Goal: Task Accomplishment & Management: Complete application form

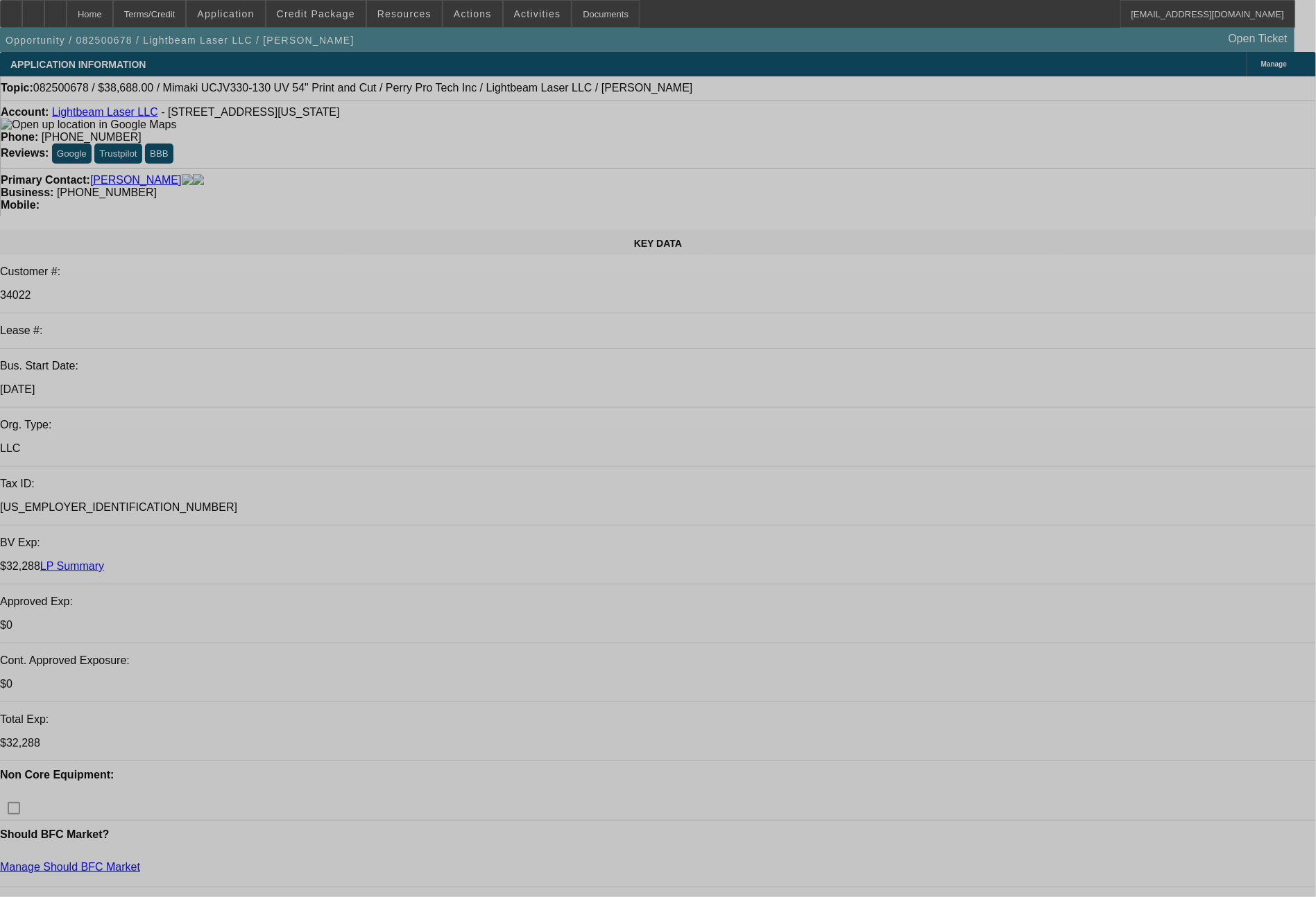
select select "0"
select select "6"
select select "0"
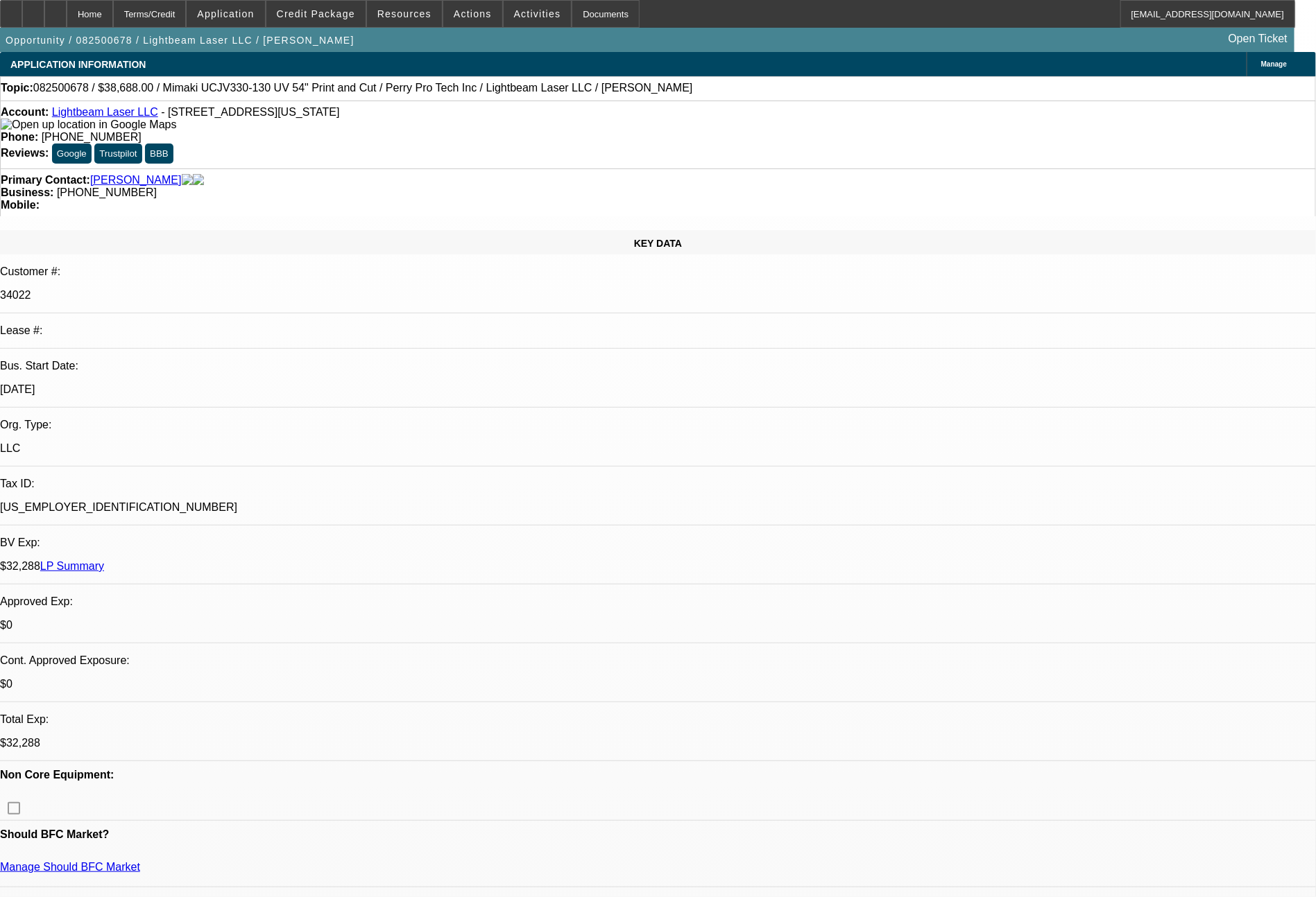
select select "2"
select select "0"
select select "6"
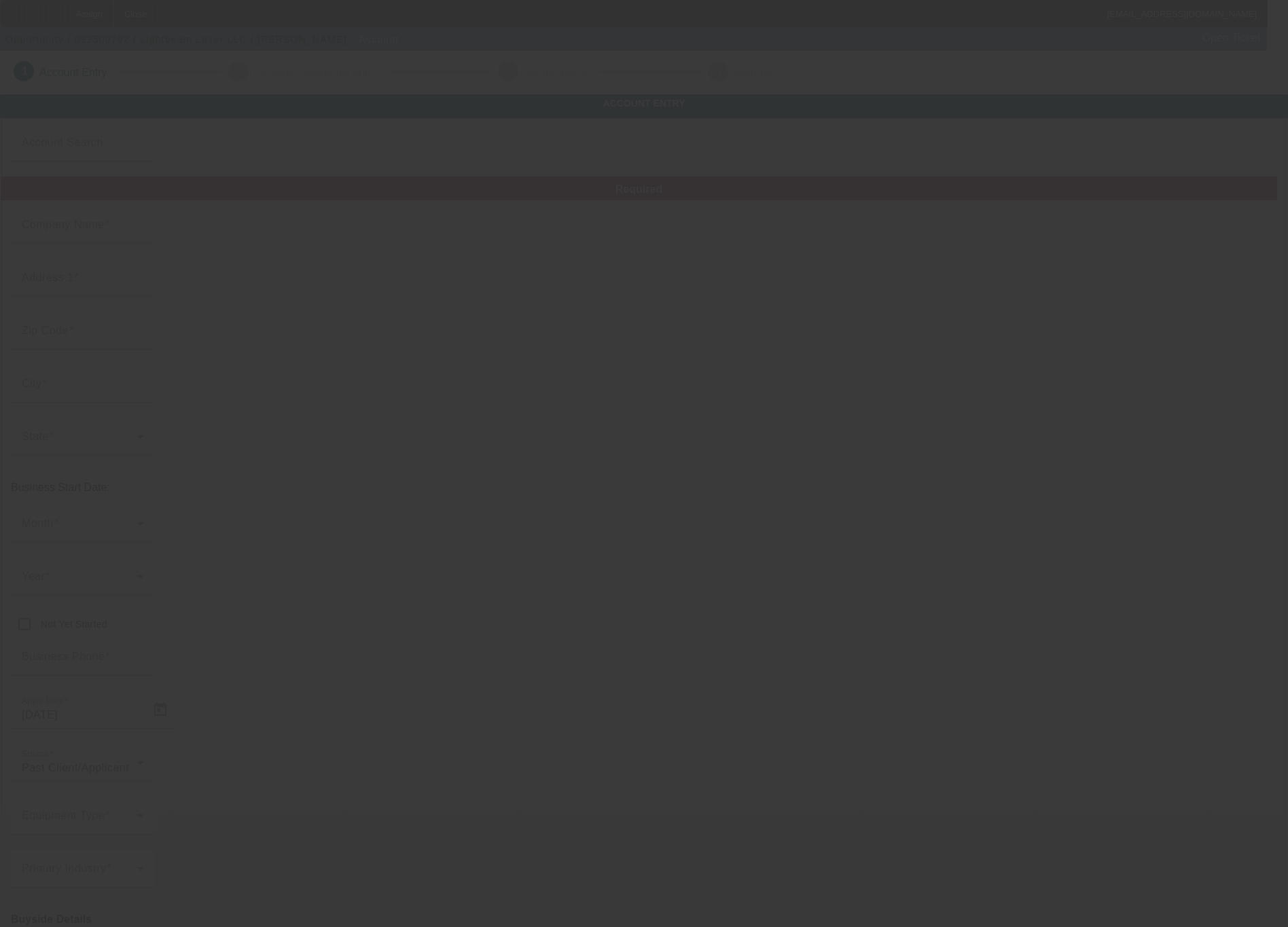
type input "Lightbeam Laser LLC"
type input "58 Springwood St E"
type input "43616"
type input "Oregon"
type input "(419) 260-2468"
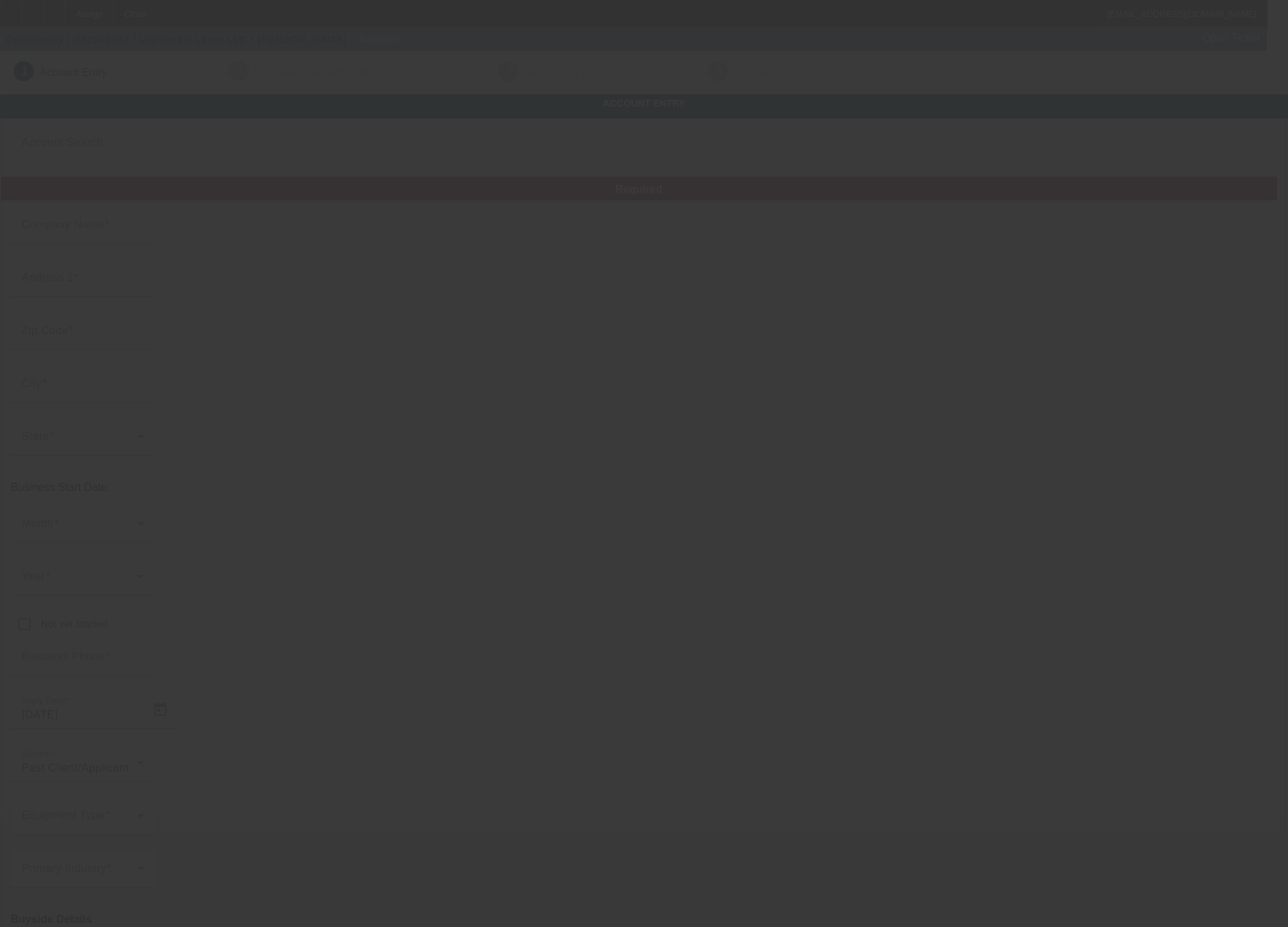
type input "brandon@lightbeamlaser.com"
type input "Lucas"
type input "83-2301197"
type input "https://www.lightbeamlaser.com/"
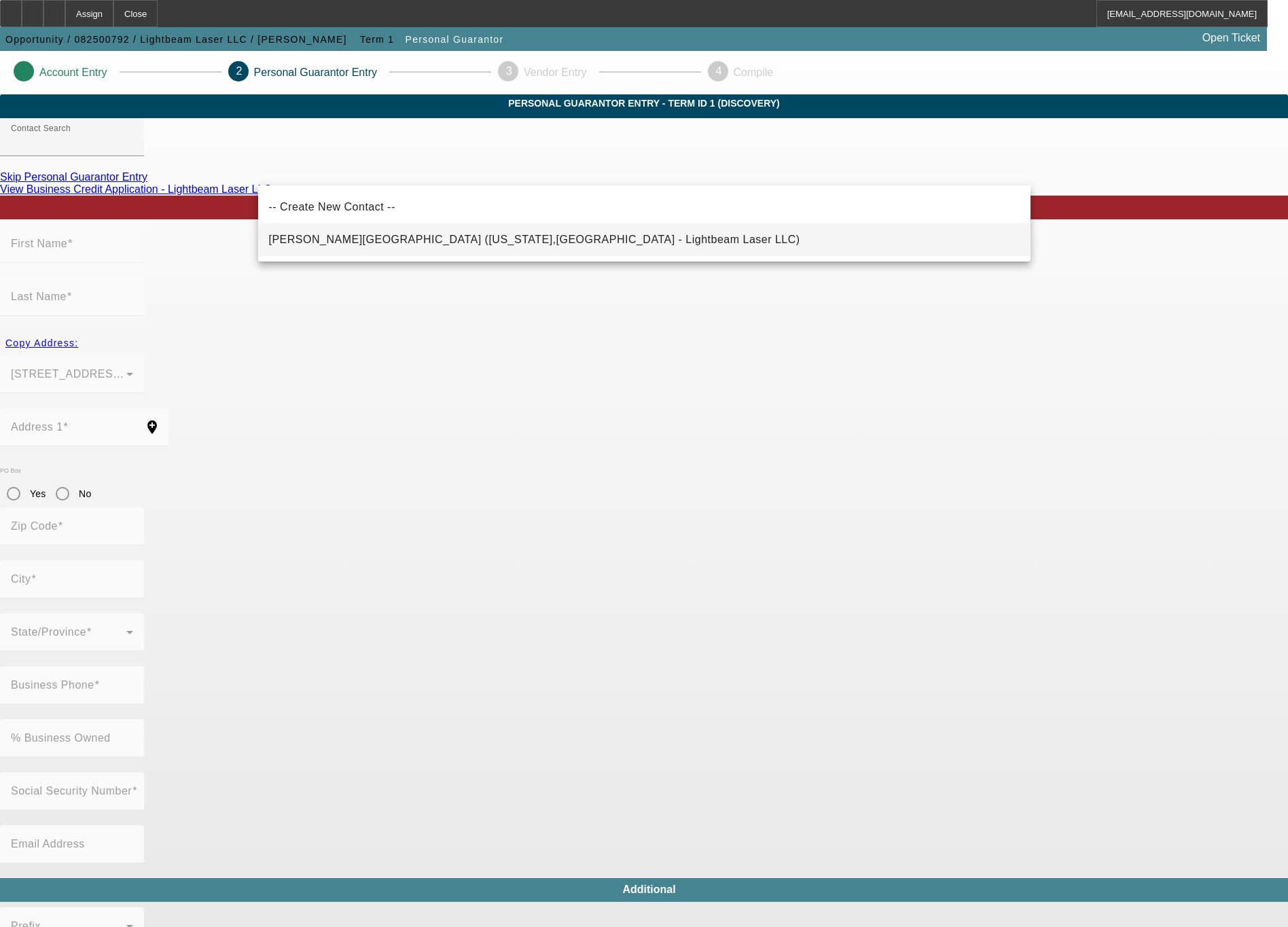
click at [314, 237] on span "Kinsman, Brandon (Oregon,OH - Lightbeam Laser LLC)" at bounding box center [534, 239] width 531 height 11
type input "Kinsman, Brandon (Oregon,OH - Lightbeam Laser LLC)"
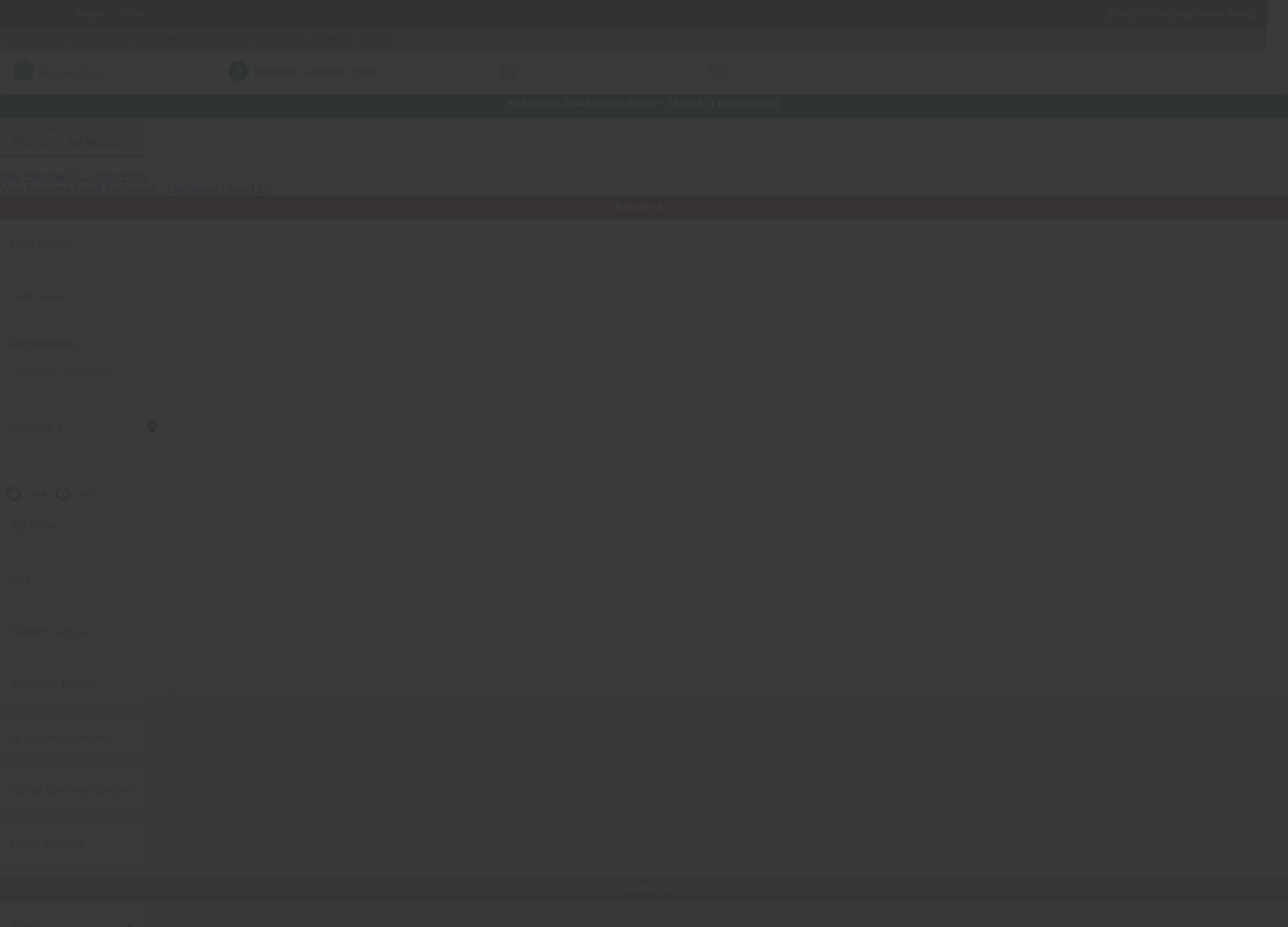
type input "Brandon"
type input "Kinsman"
type input "58 Springwood St E"
radio input "true"
type input "43616"
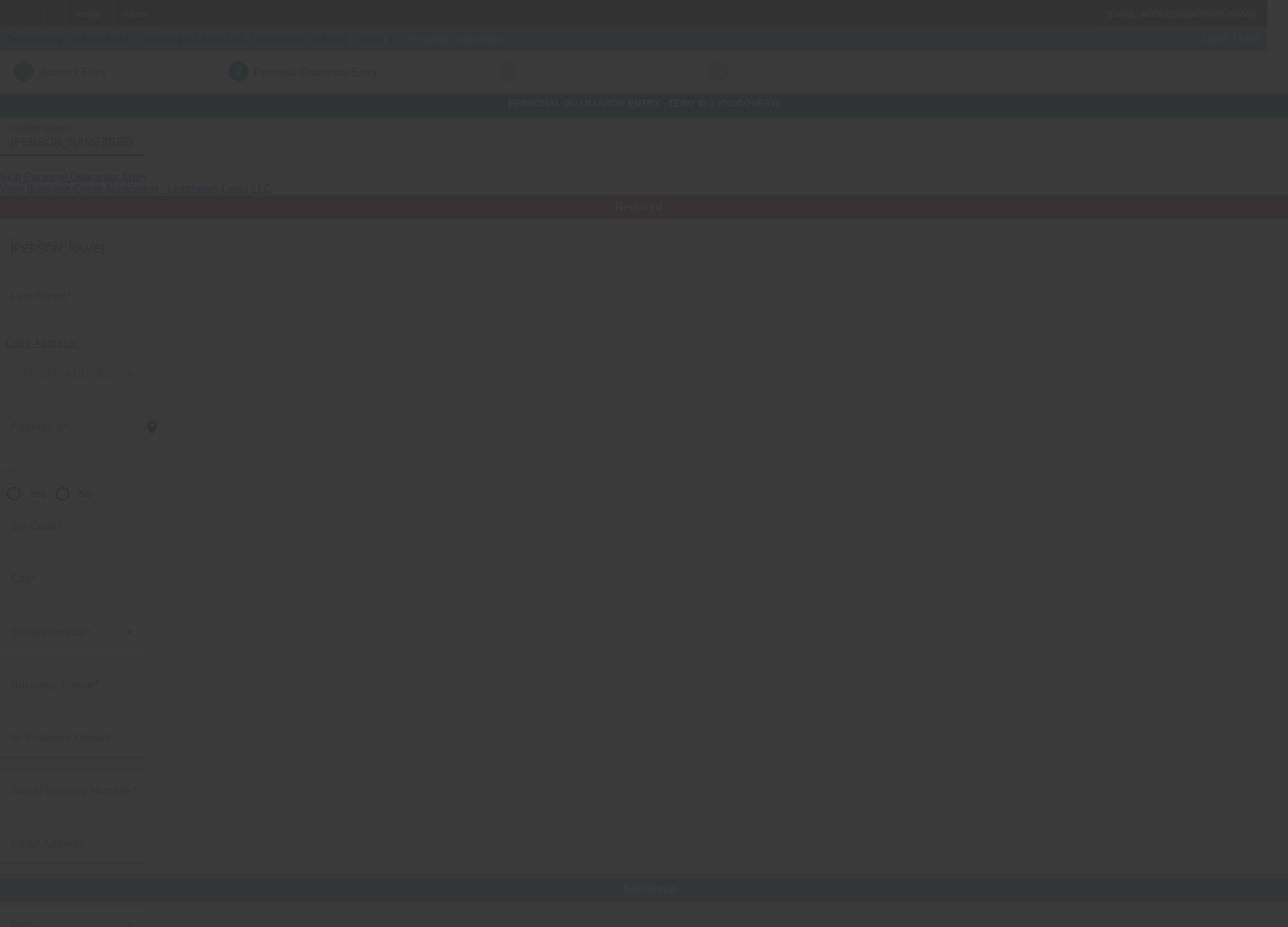
type input "Oregon"
type input "(419) 260-2468"
type input "100"
type input "288-96-3759"
type input "brandon@lightbeamlaser.com"
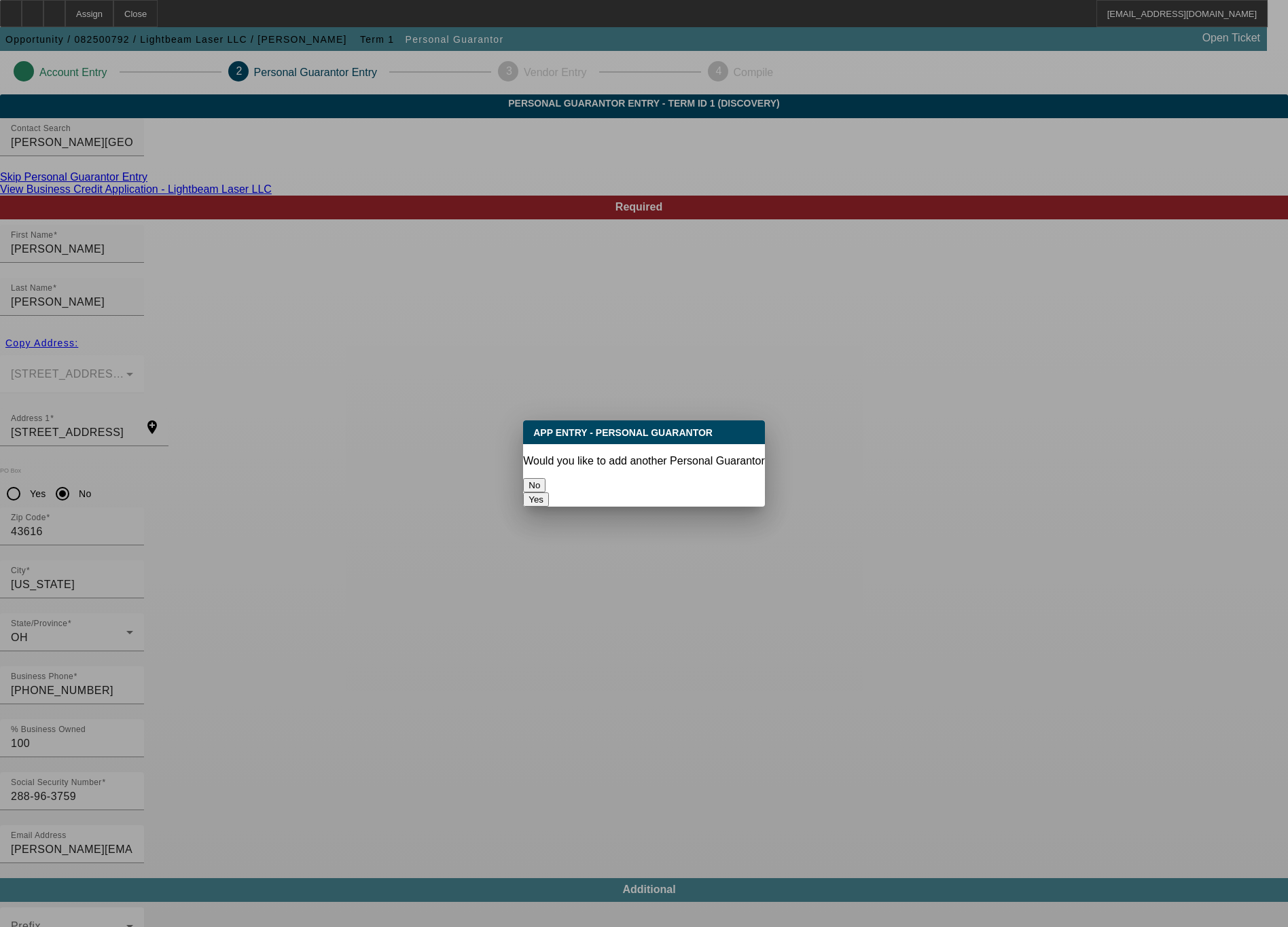
click at [545, 478] on button "No" at bounding box center [534, 485] width 22 height 14
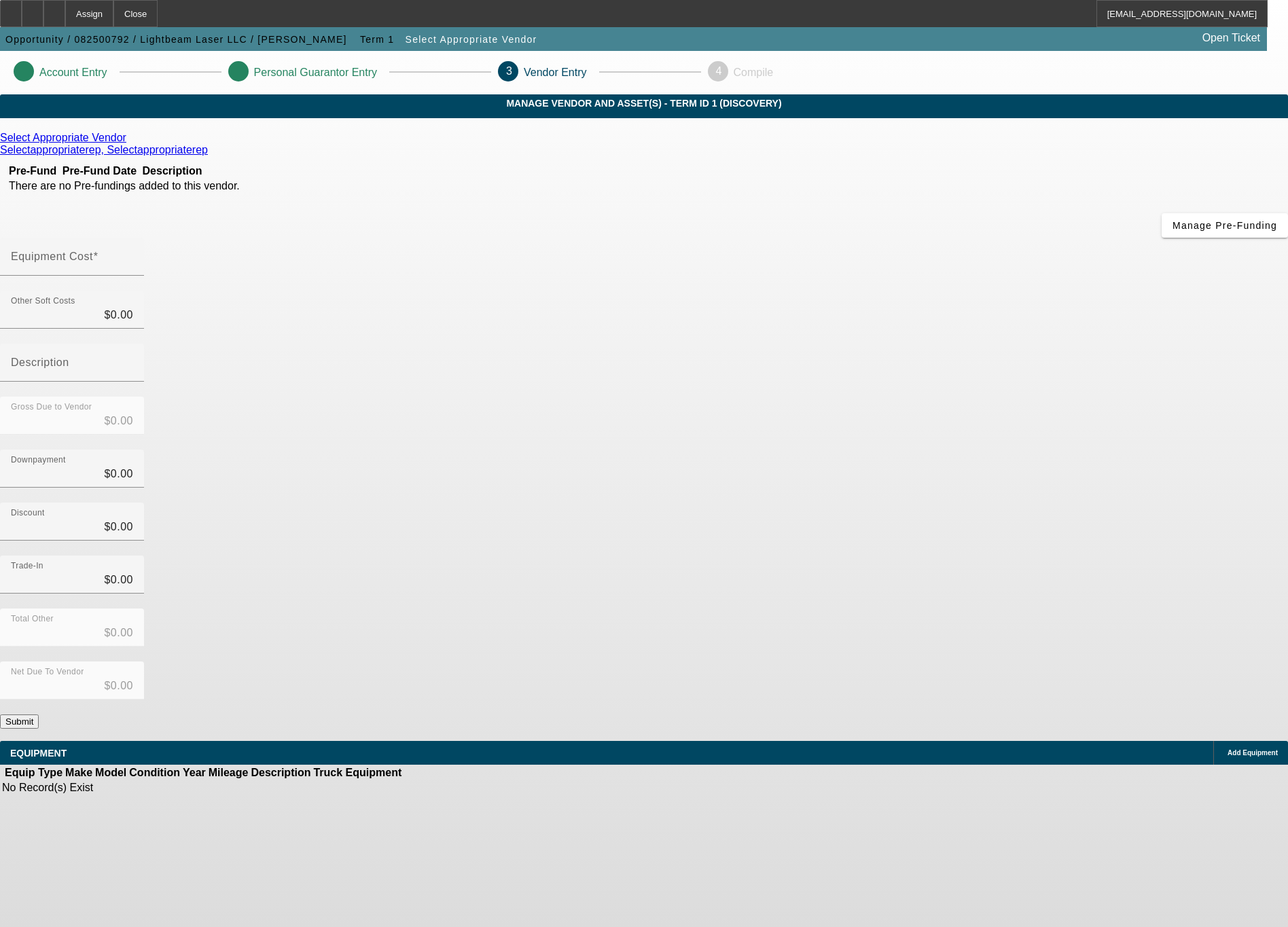
click at [130, 144] on link at bounding box center [128, 138] width 4 height 12
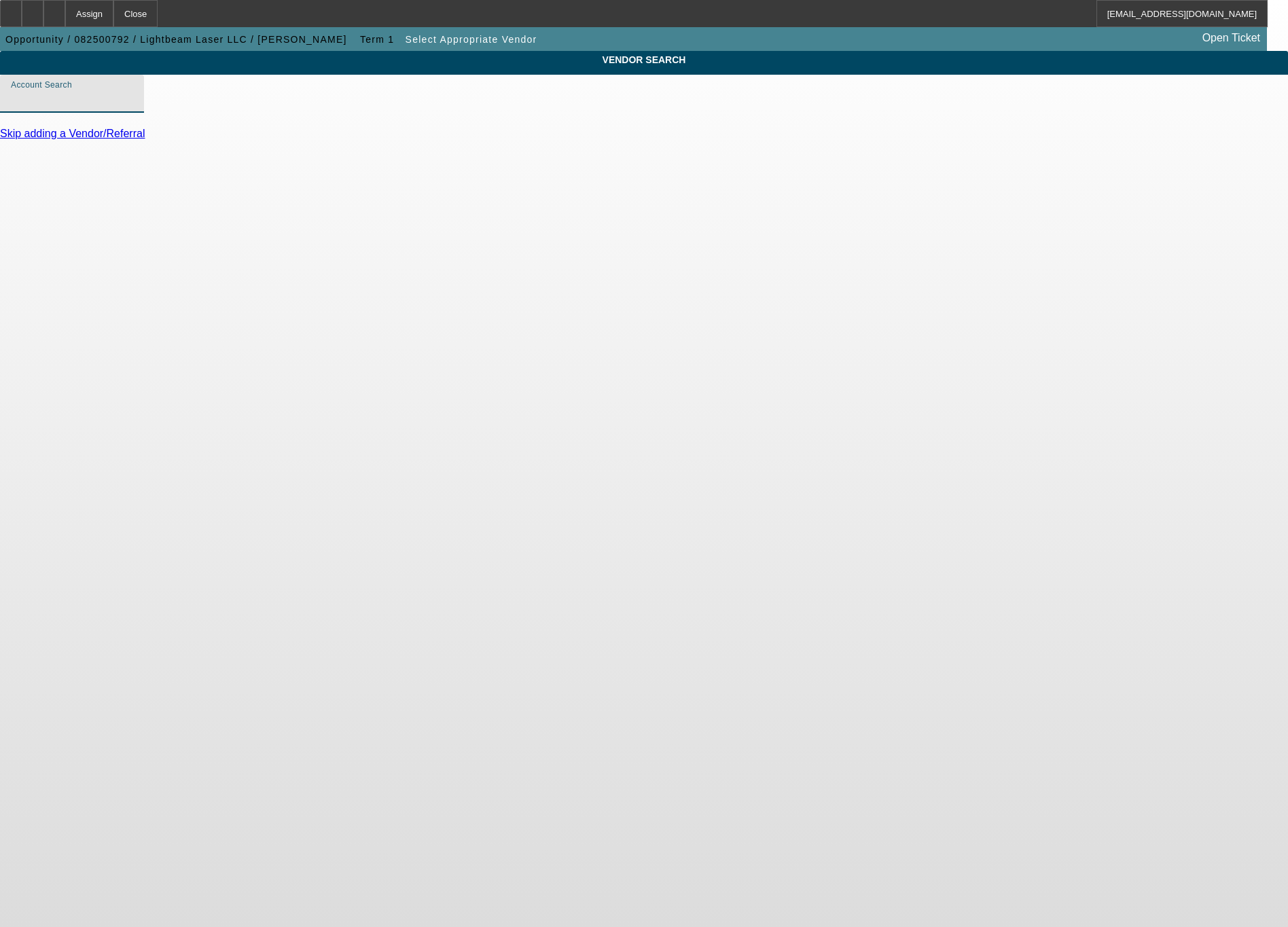
click at [133, 108] on input "Account Search" at bounding box center [72, 99] width 123 height 16
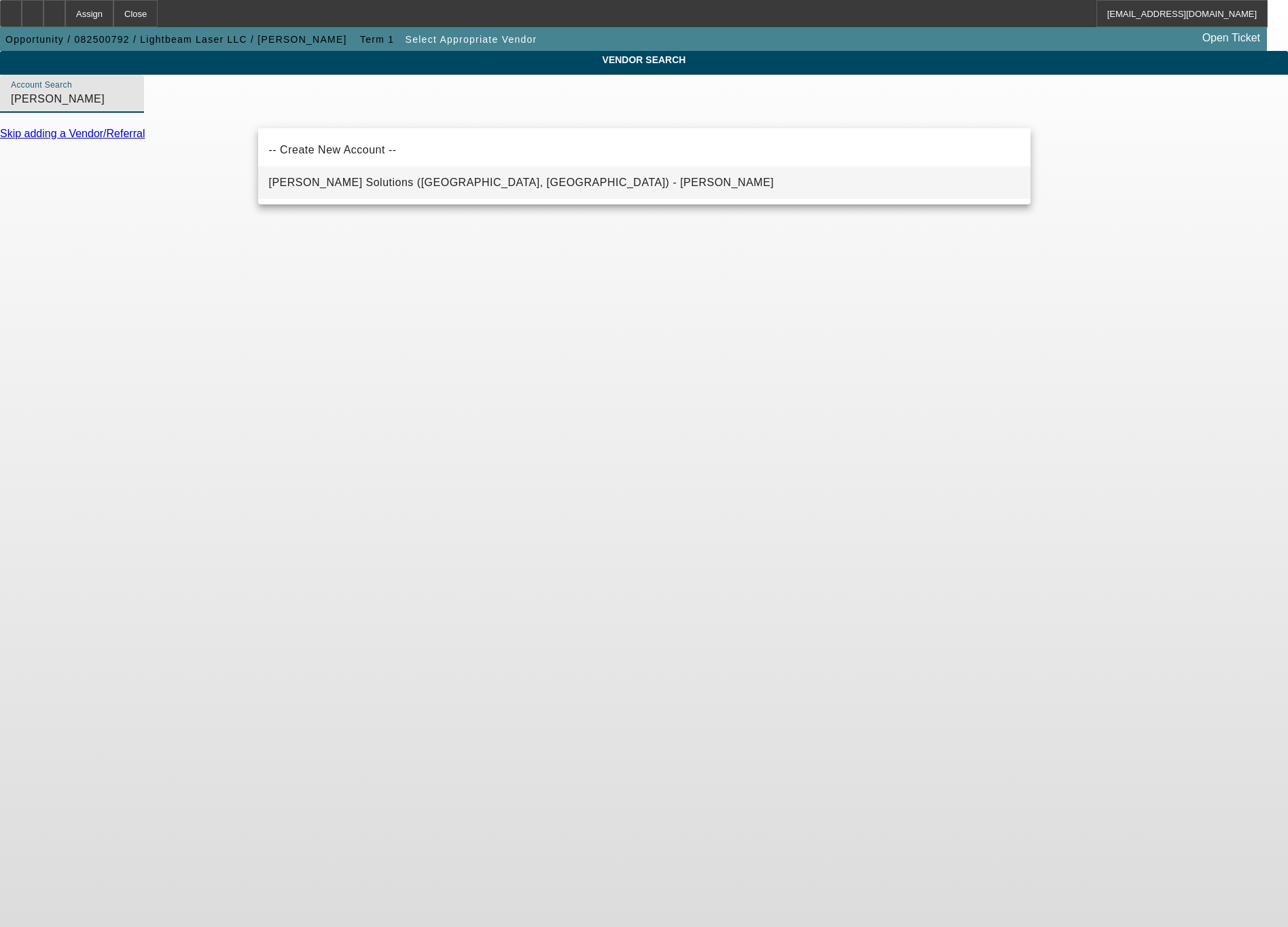
click at [365, 180] on span "Hirsch Solutions (Huntersville, NC) - Janowski, Kristof" at bounding box center [521, 182] width 505 height 11
type input "Hirsch Solutions (Huntersville, NC) - Janowski, Kristof"
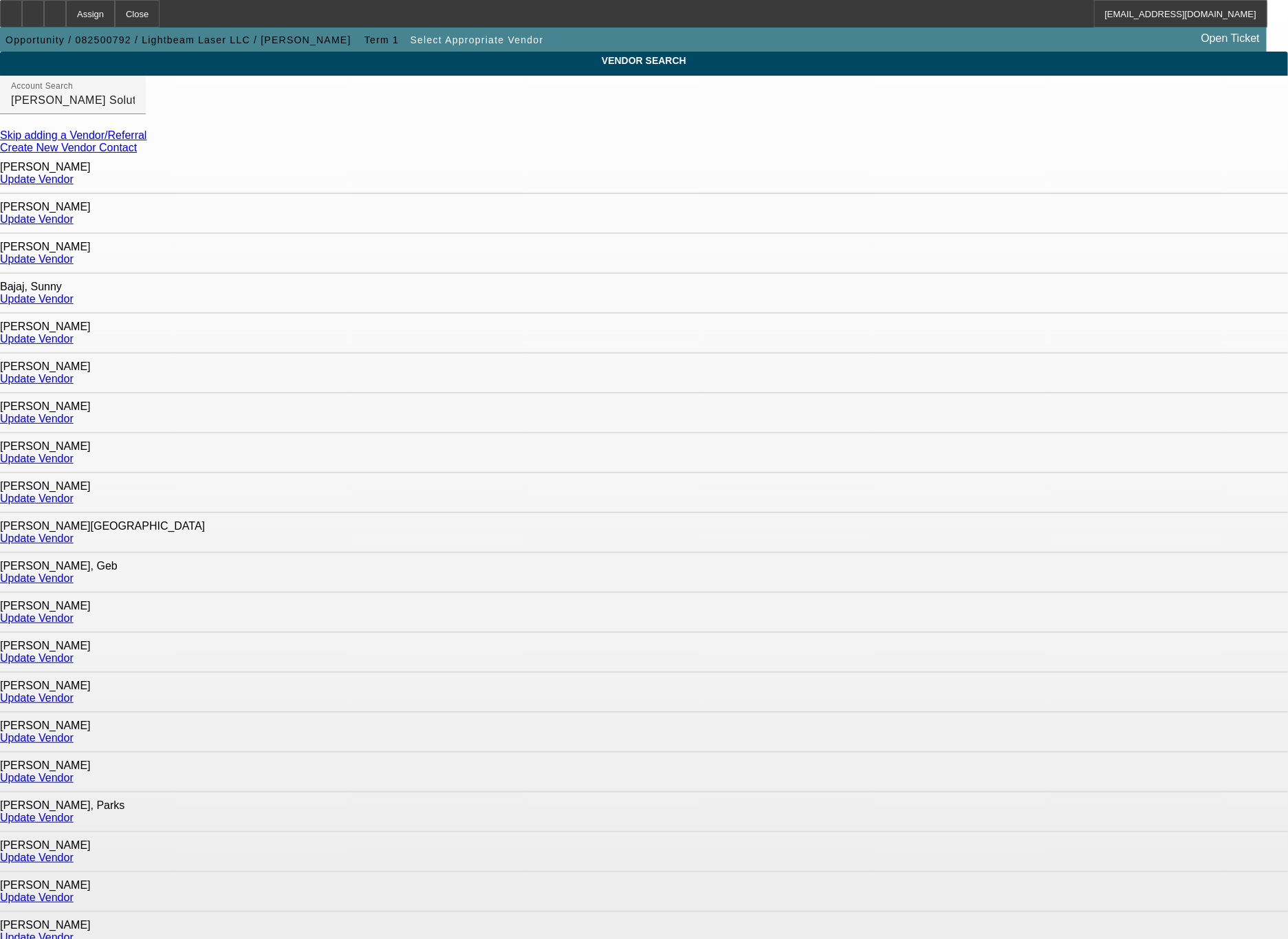
click at [74, 772] on link "Update Vendor" at bounding box center [37, 778] width 74 height 12
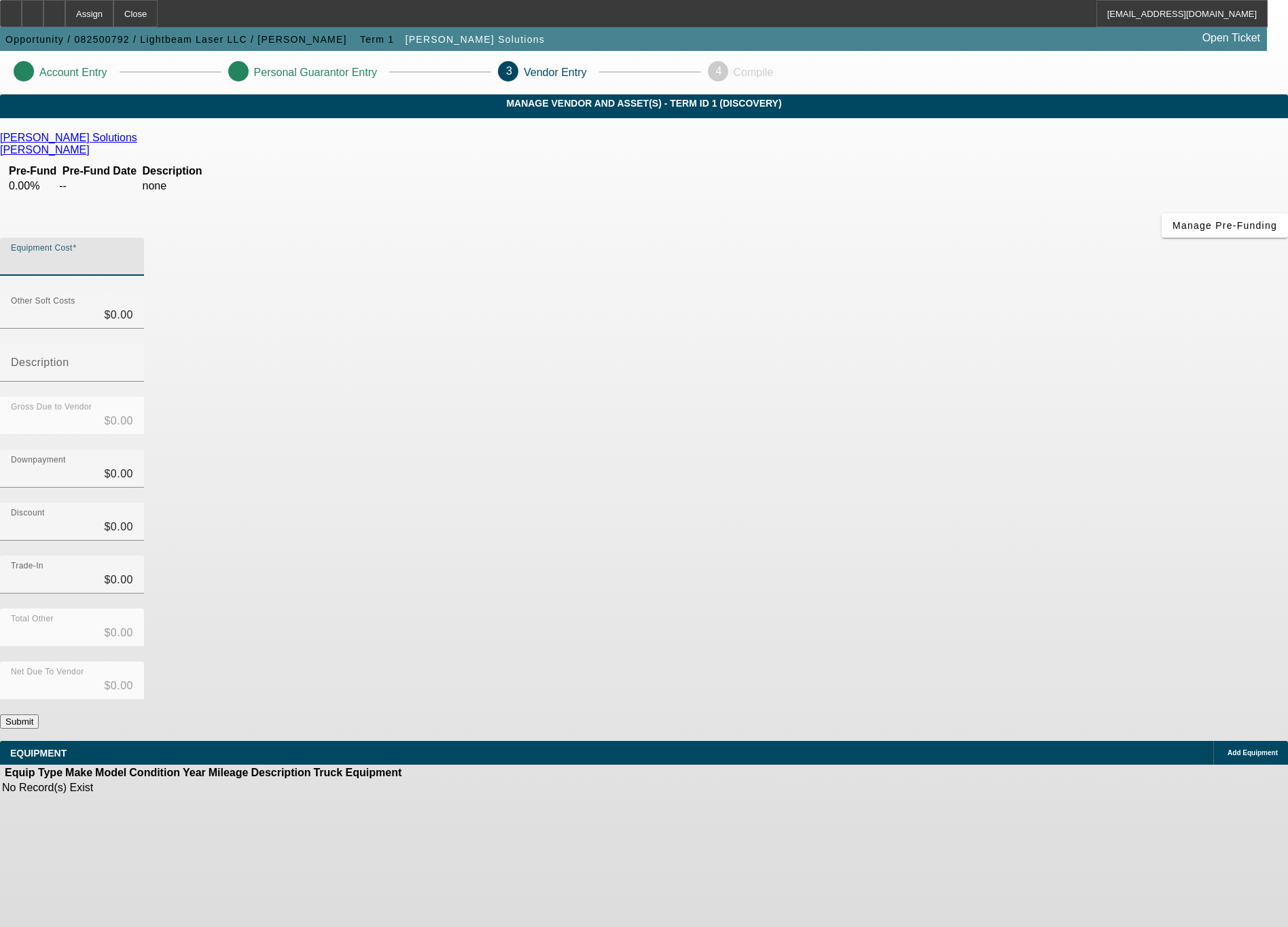
click at [133, 254] on input "Equipment Cost" at bounding box center [72, 262] width 123 height 16
type input "9"
type input "$9.00"
type input "90"
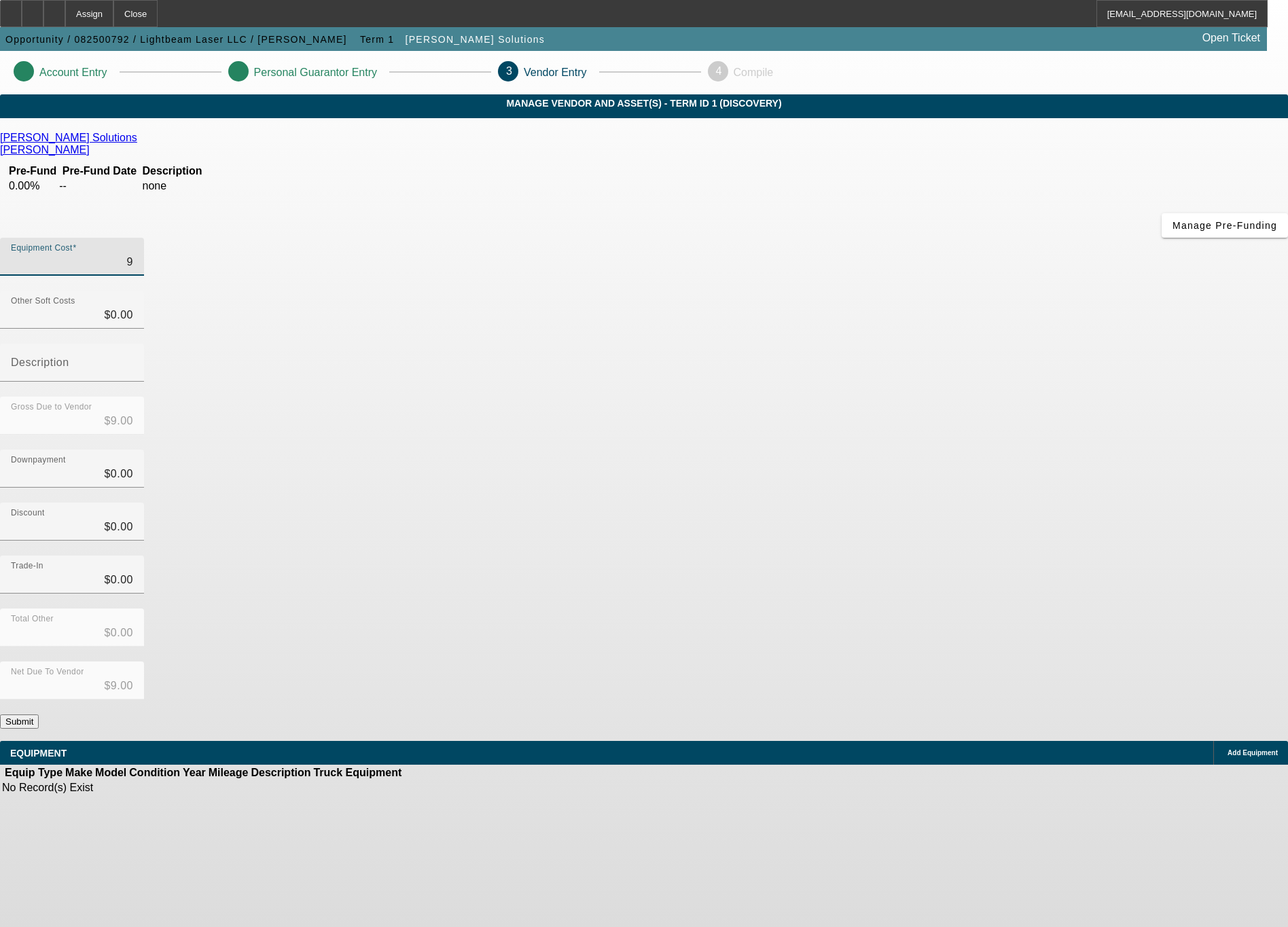
type input "$90.00"
type input "909"
type input "$909.00"
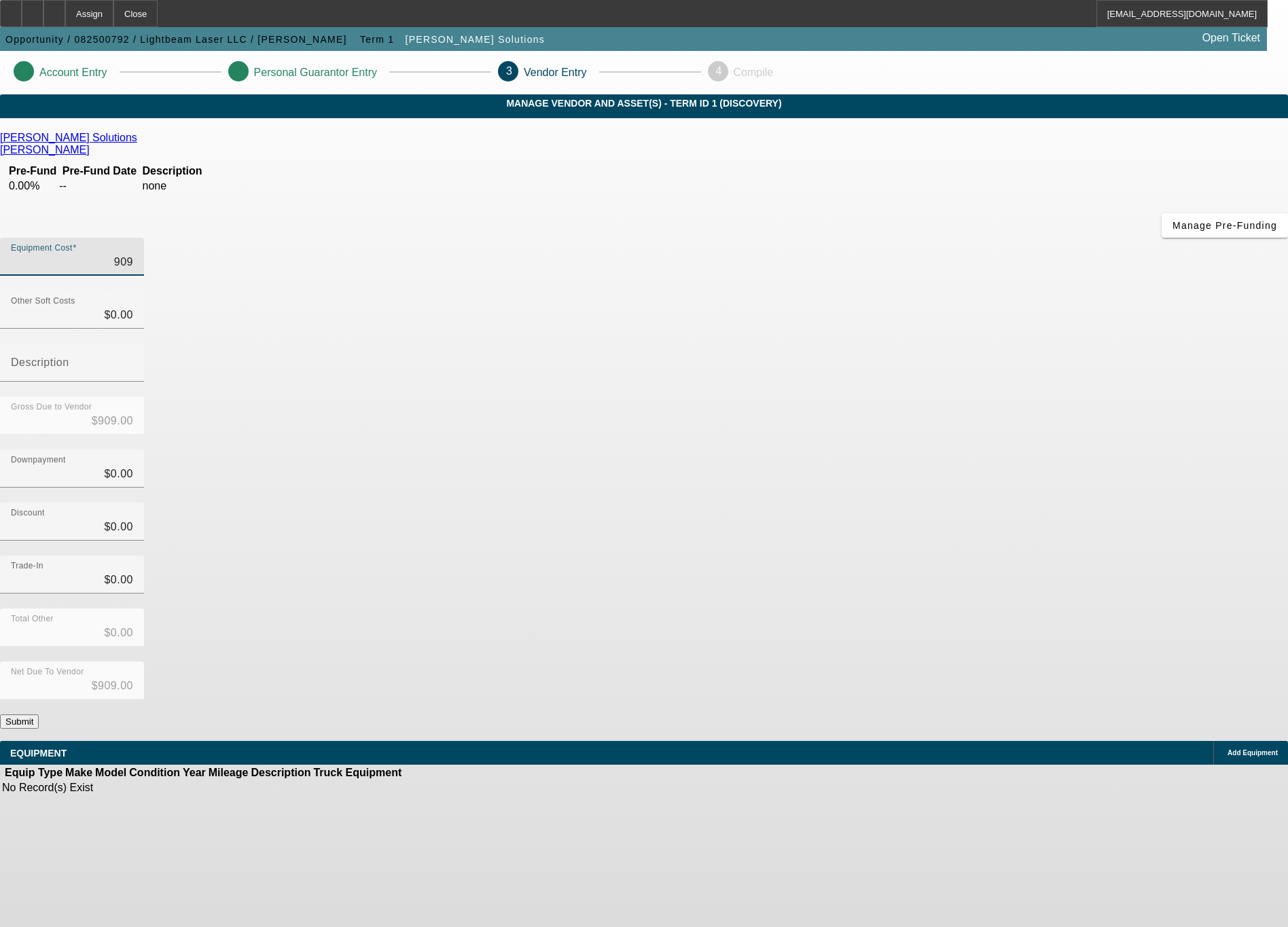
type input "9099"
type input "$9,099.00"
type input "90990"
type input "$90,990.00"
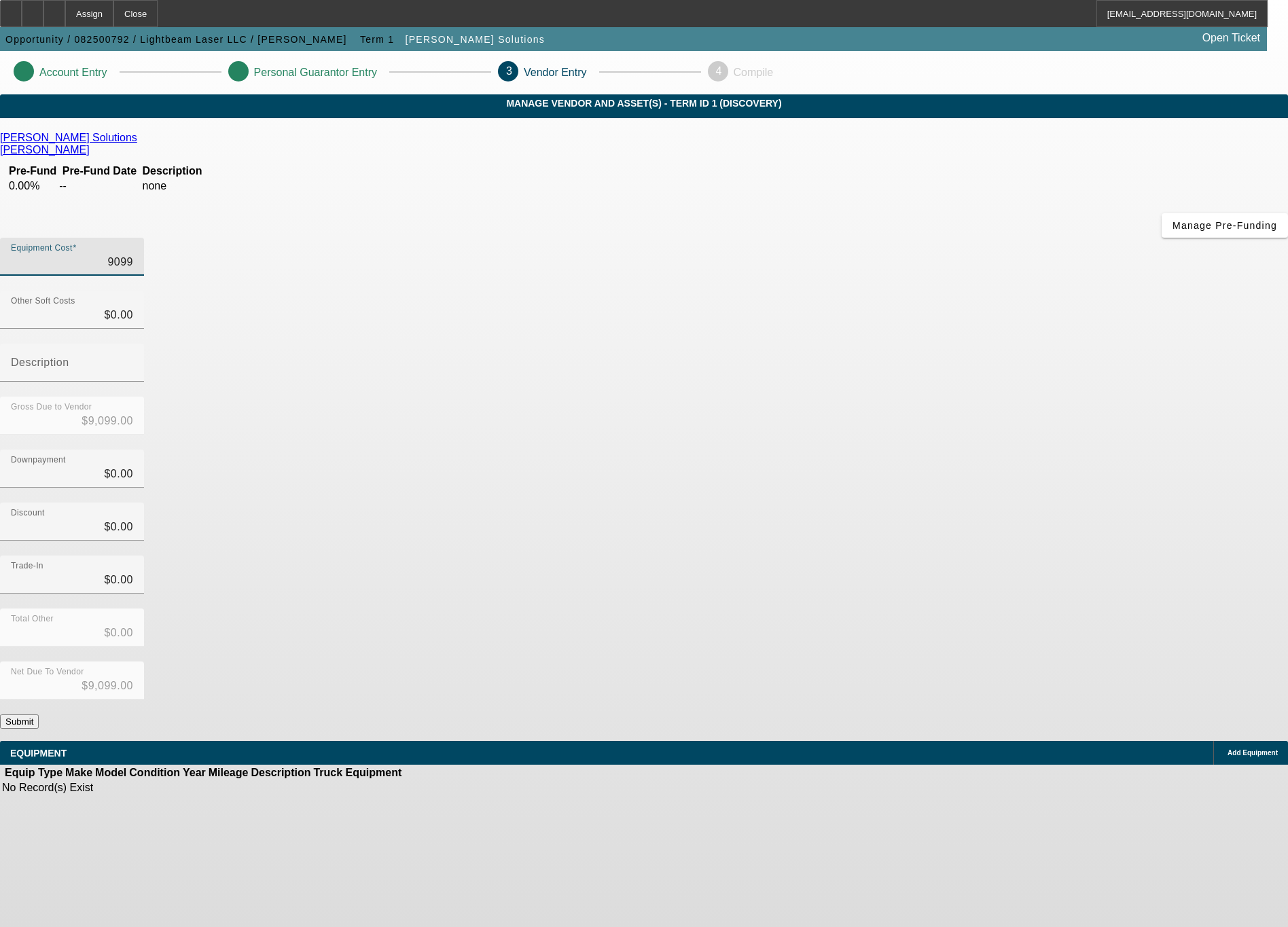
type input "$90,990.00"
click at [1228, 749] on span "Add Equipment" at bounding box center [1253, 752] width 51 height 7
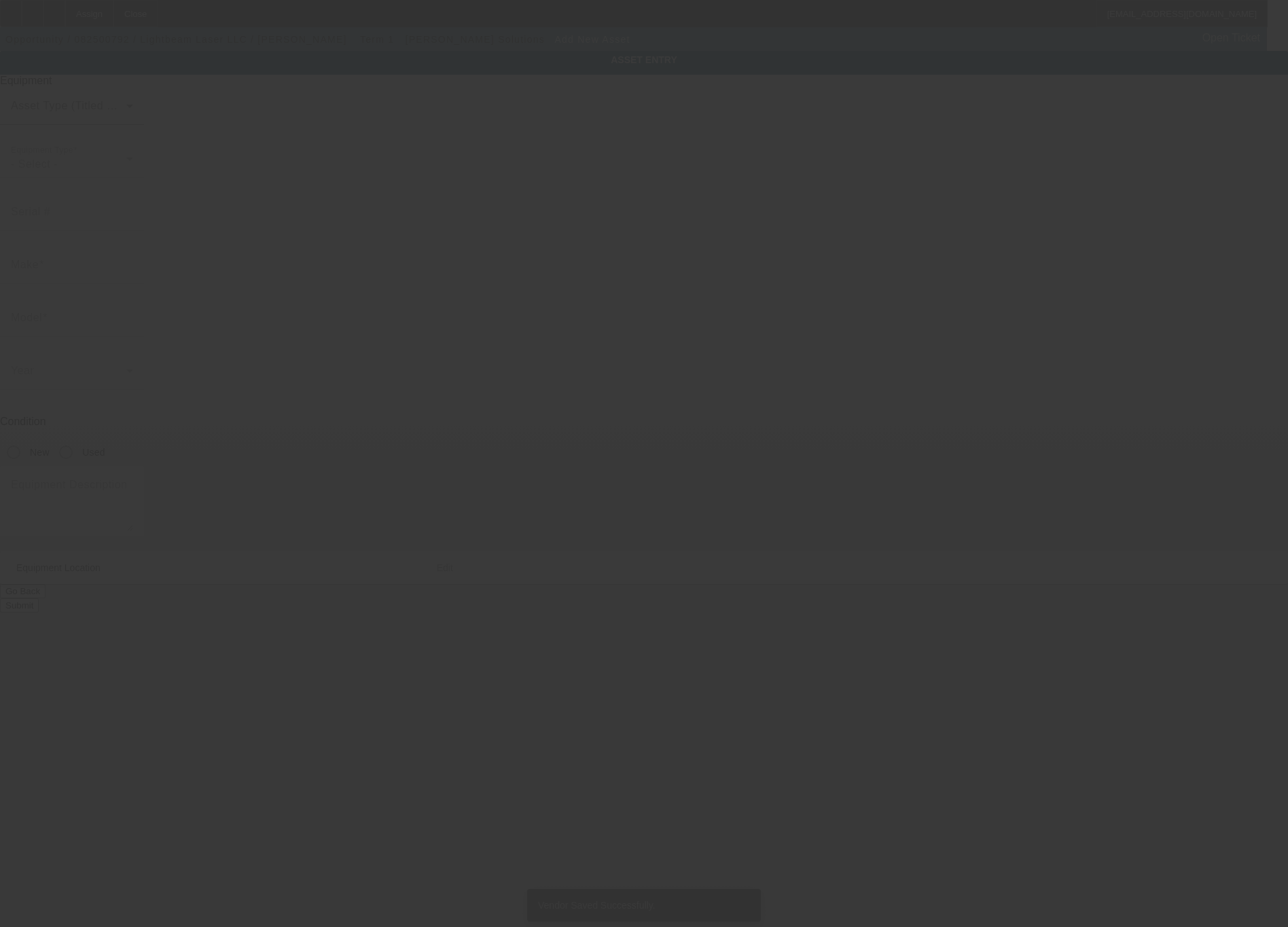
type input "58 Springwood St E"
type input "Oregon"
type input "43616"
type input "Lucas"
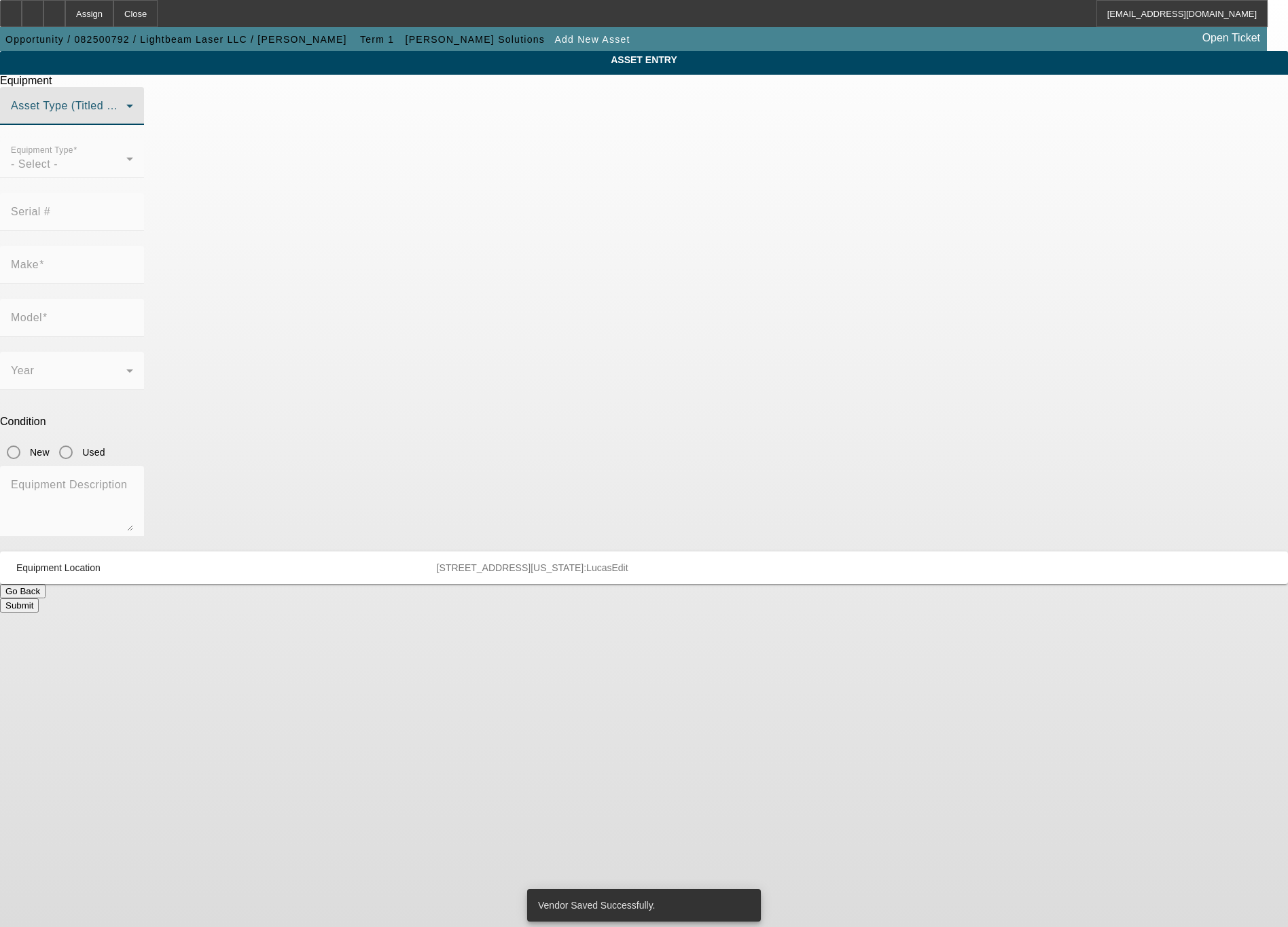
click at [126, 120] on span at bounding box center [68, 111] width 115 height 16
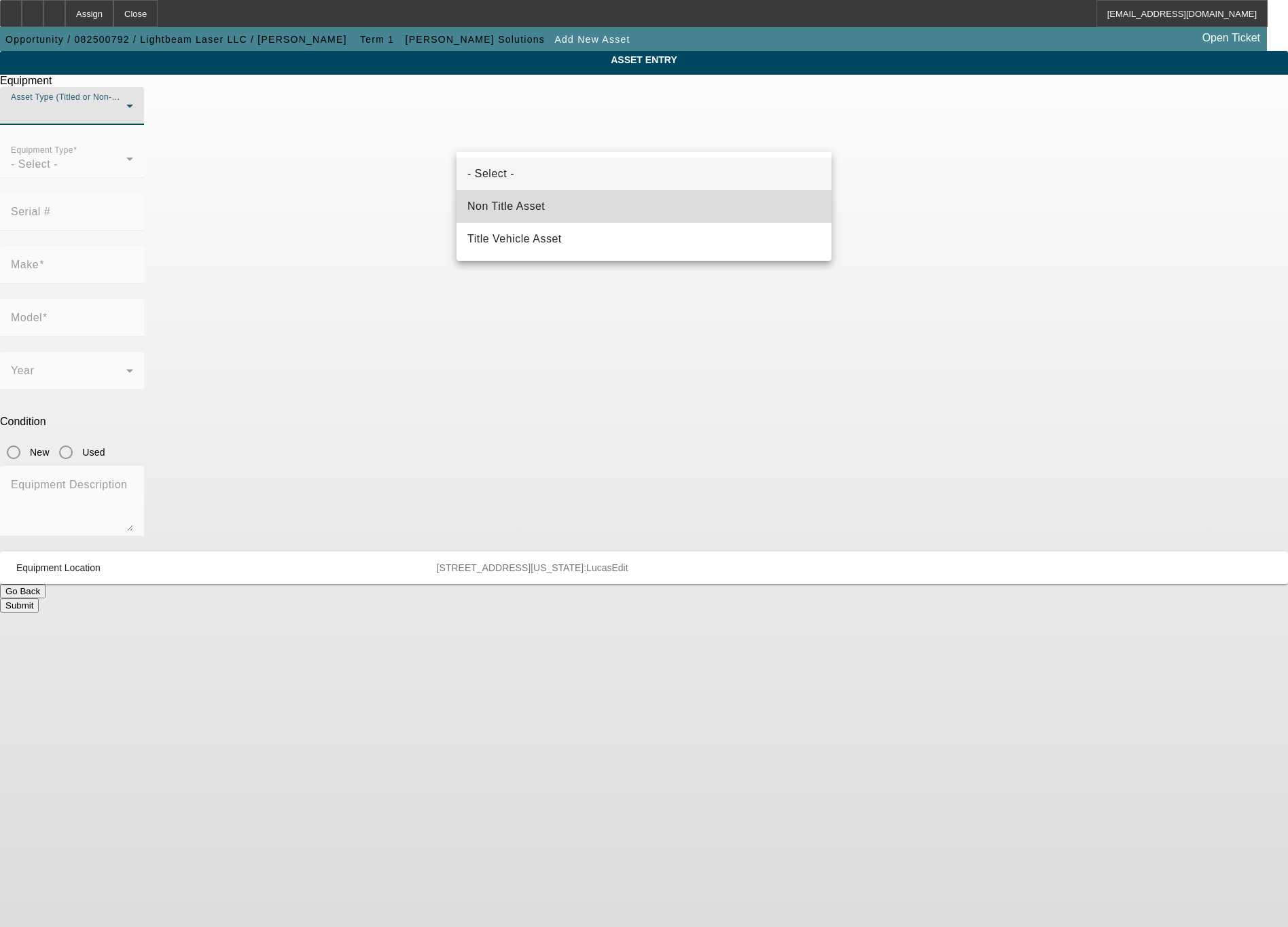
click at [545, 200] on mat-option "Non Title Asset" at bounding box center [644, 207] width 375 height 33
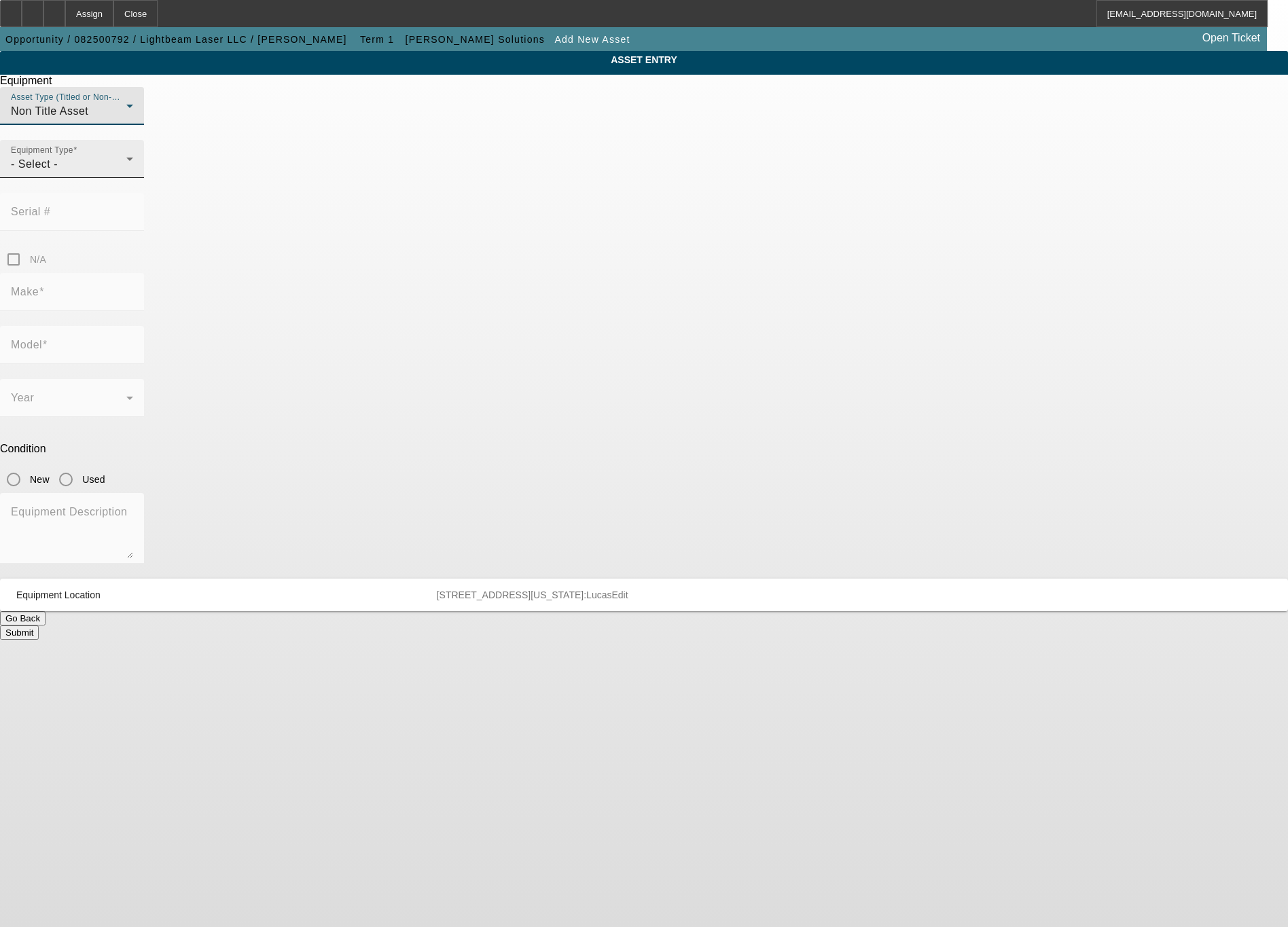
click at [126, 172] on div "- Select -" at bounding box center [68, 164] width 115 height 16
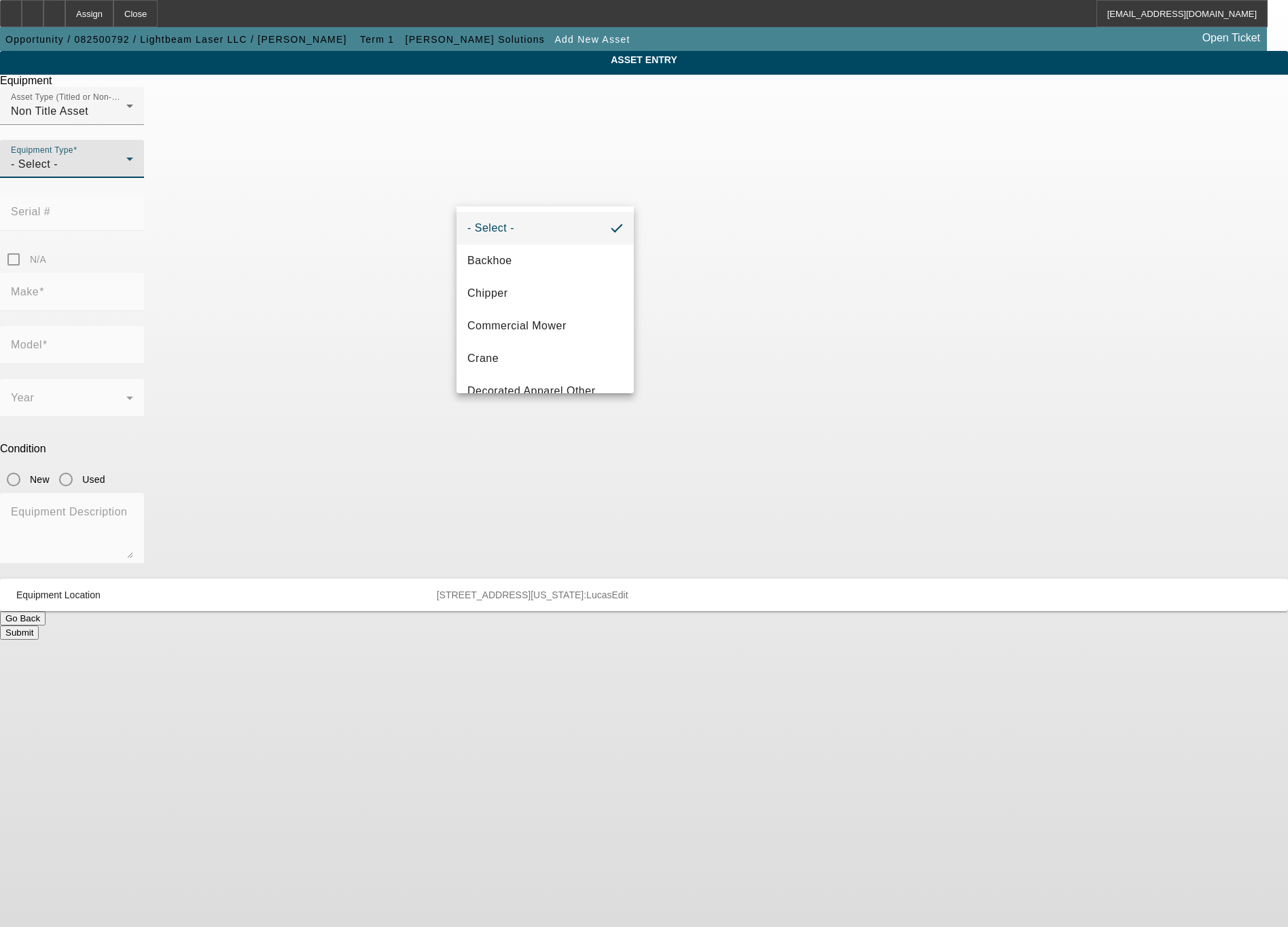
scroll to position [163, 0]
click at [550, 291] on mat-option "Embroidery" at bounding box center [545, 294] width 177 height 33
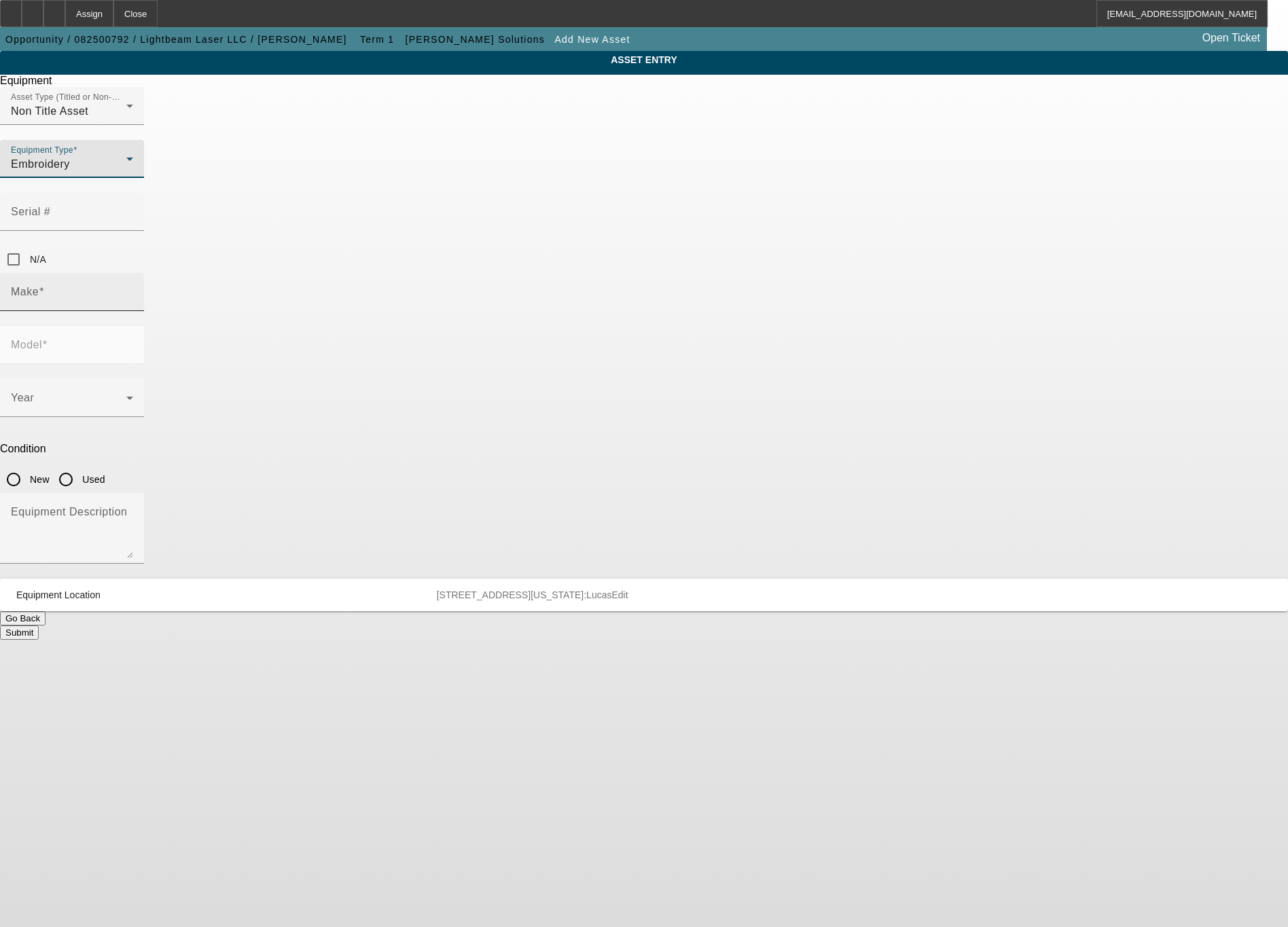
click at [133, 289] on input "Make" at bounding box center [72, 297] width 123 height 16
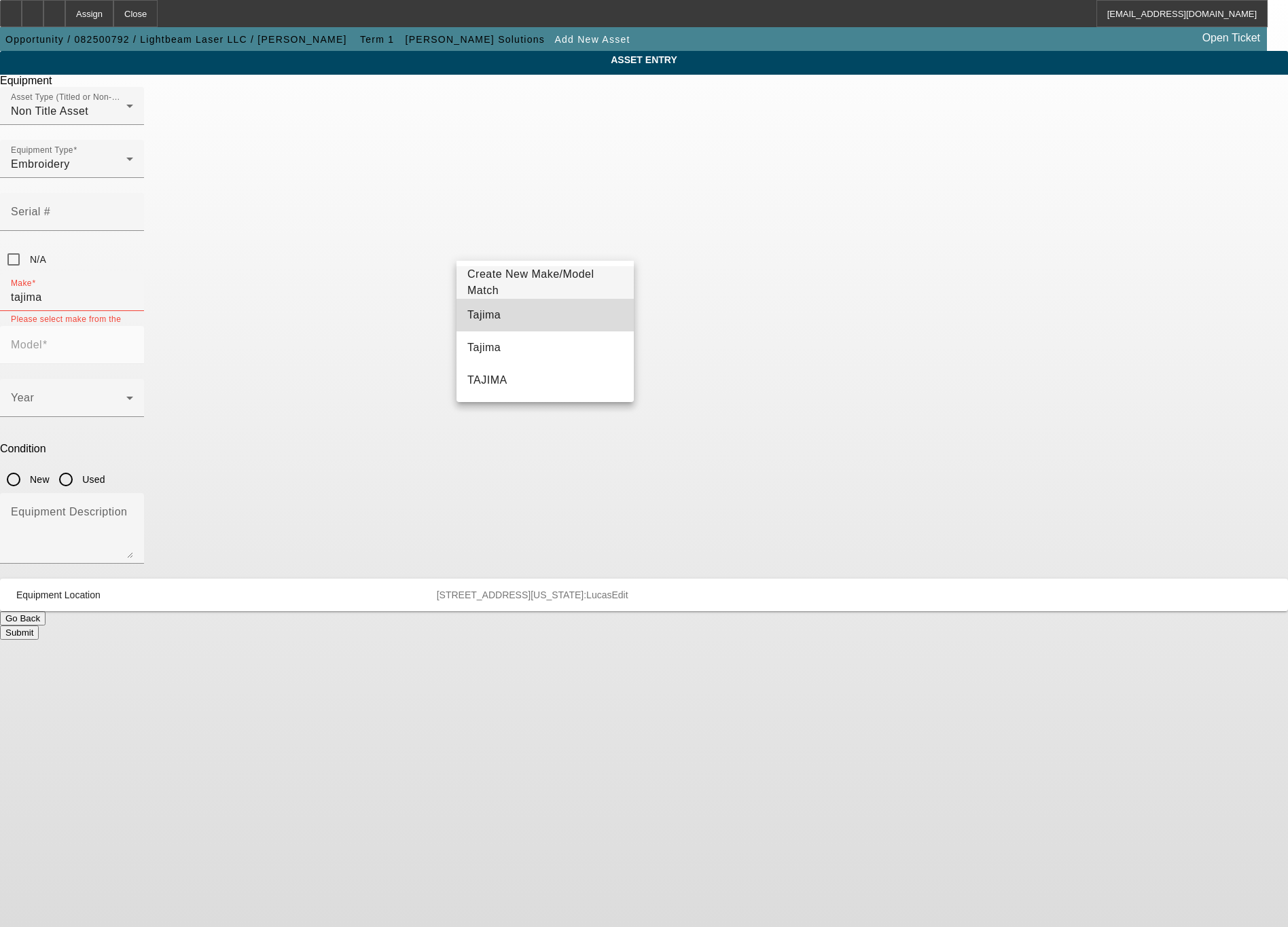
click at [487, 304] on mat-option "Tajima" at bounding box center [545, 315] width 177 height 33
type input "Tajima"
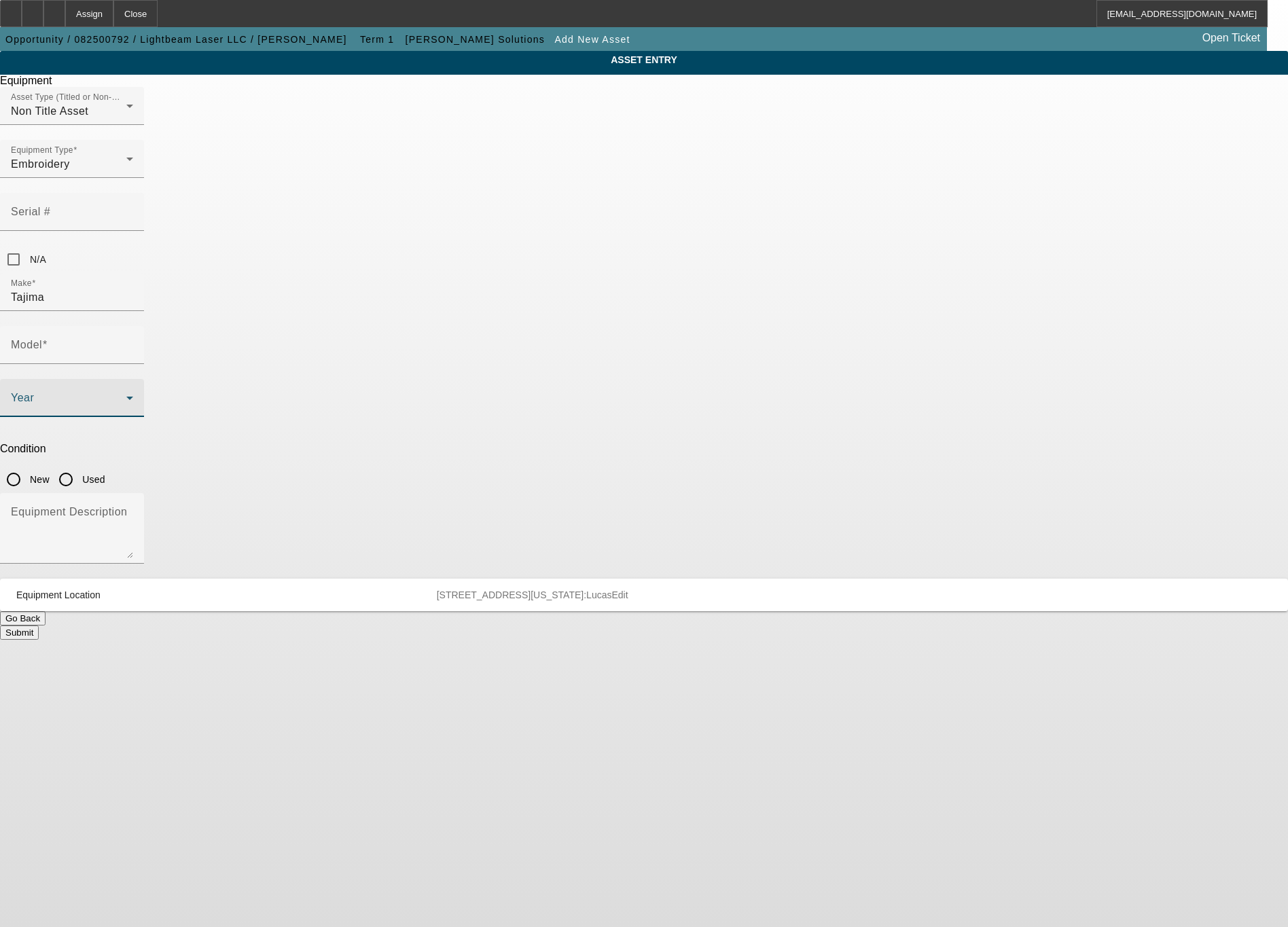
click at [126, 395] on span at bounding box center [68, 403] width 115 height 16
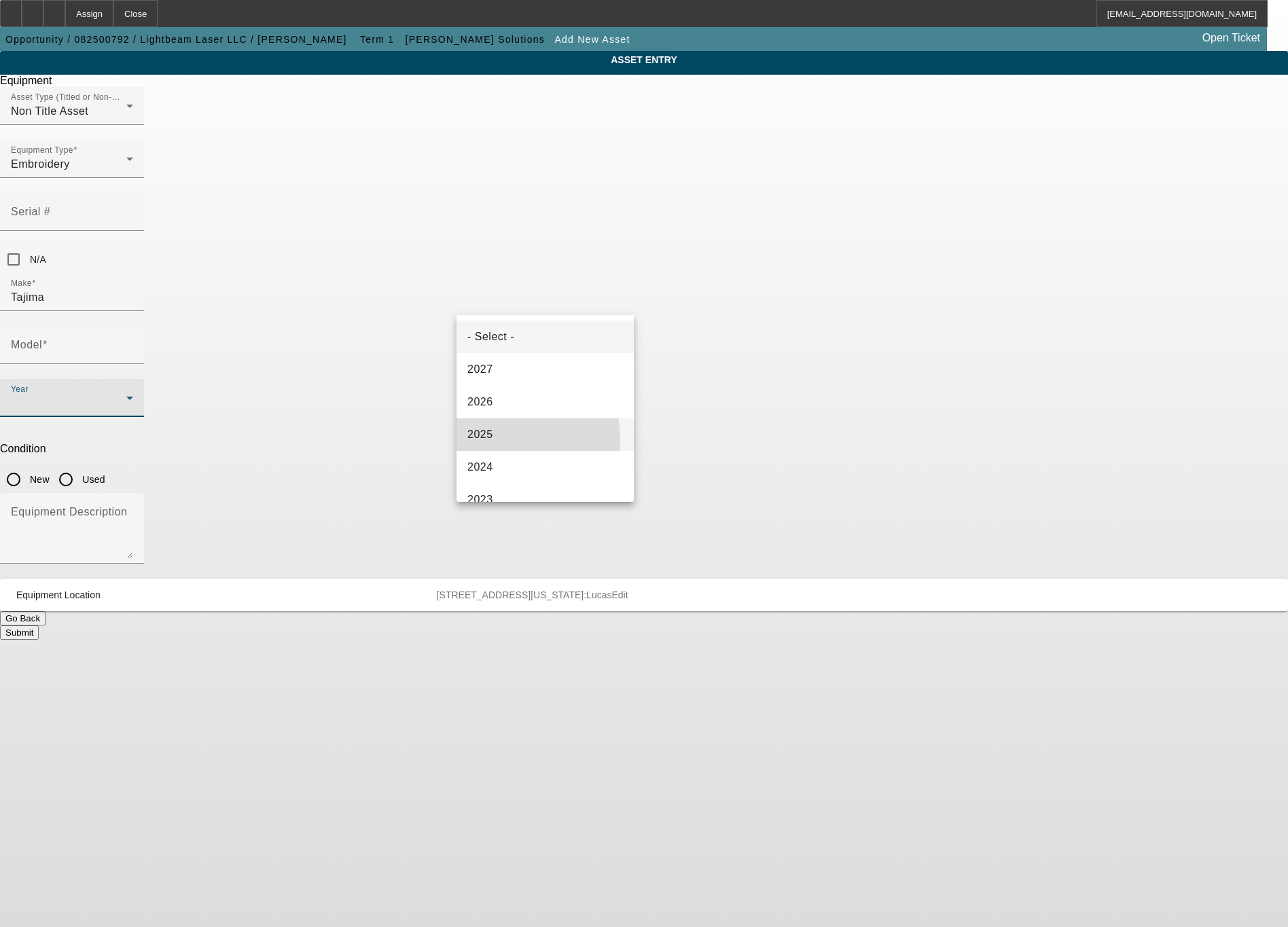
click at [500, 438] on mat-option "2025" at bounding box center [545, 435] width 177 height 33
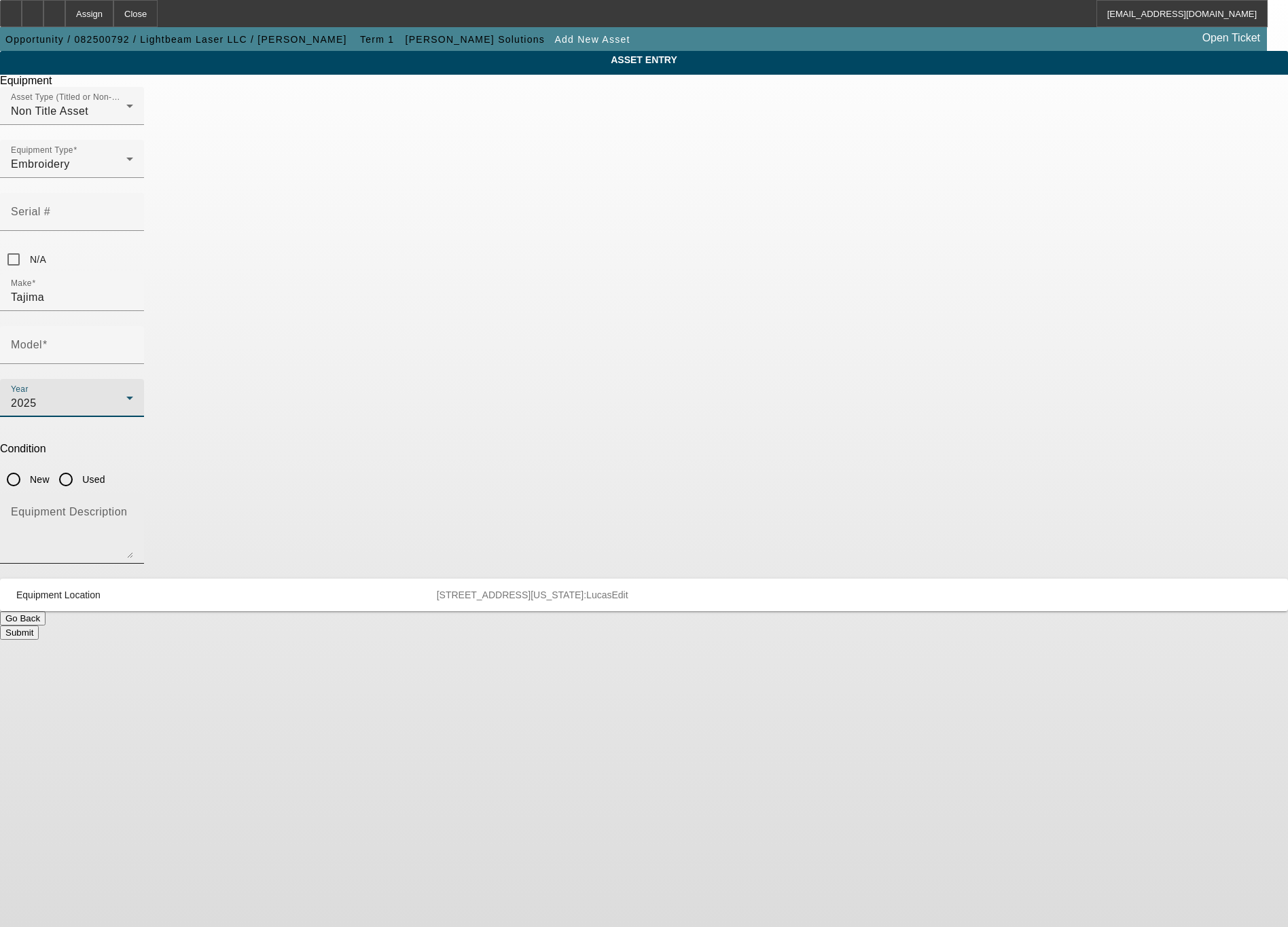
click at [133, 509] on textarea "Equipment Description" at bounding box center [72, 534] width 123 height 49
type textarea "6 head machine"
click at [27, 466] on input "New" at bounding box center [14, 480] width 27 height 27
radio input "true"
click at [42, 339] on mat-label "Model" at bounding box center [26, 345] width 31 height 11
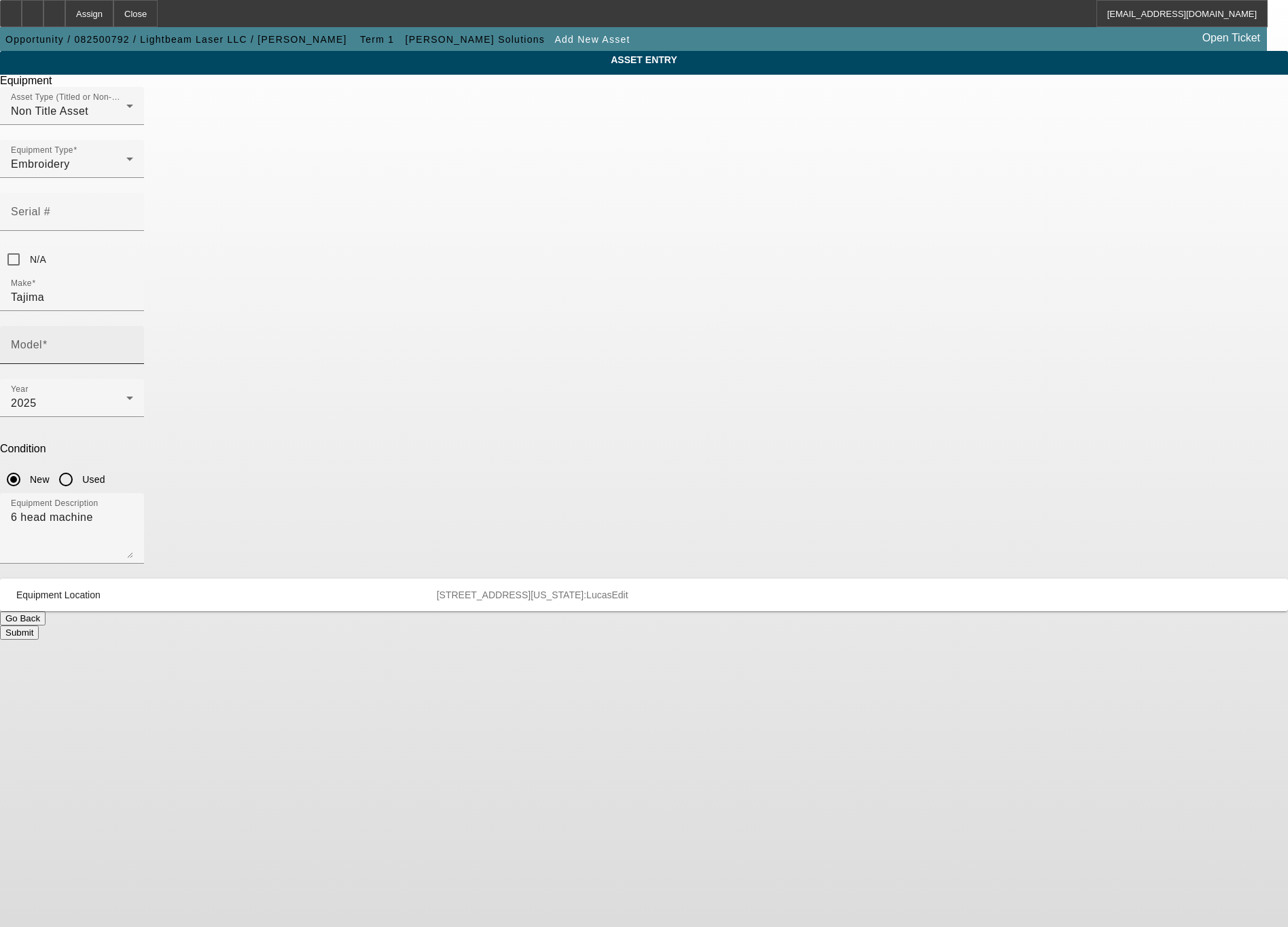
click at [133, 342] on input "Model" at bounding box center [72, 350] width 123 height 16
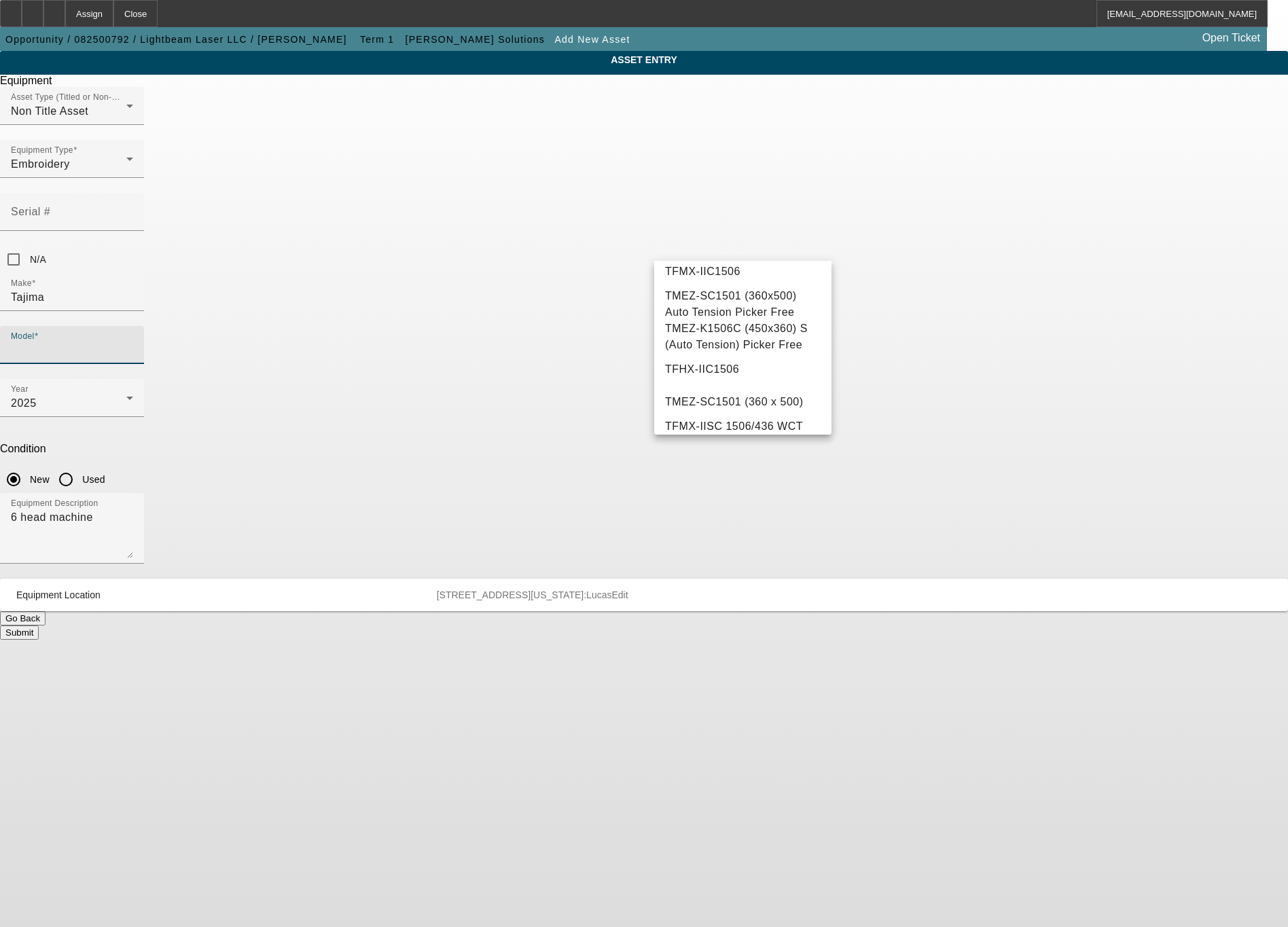
scroll to position [304, 0]
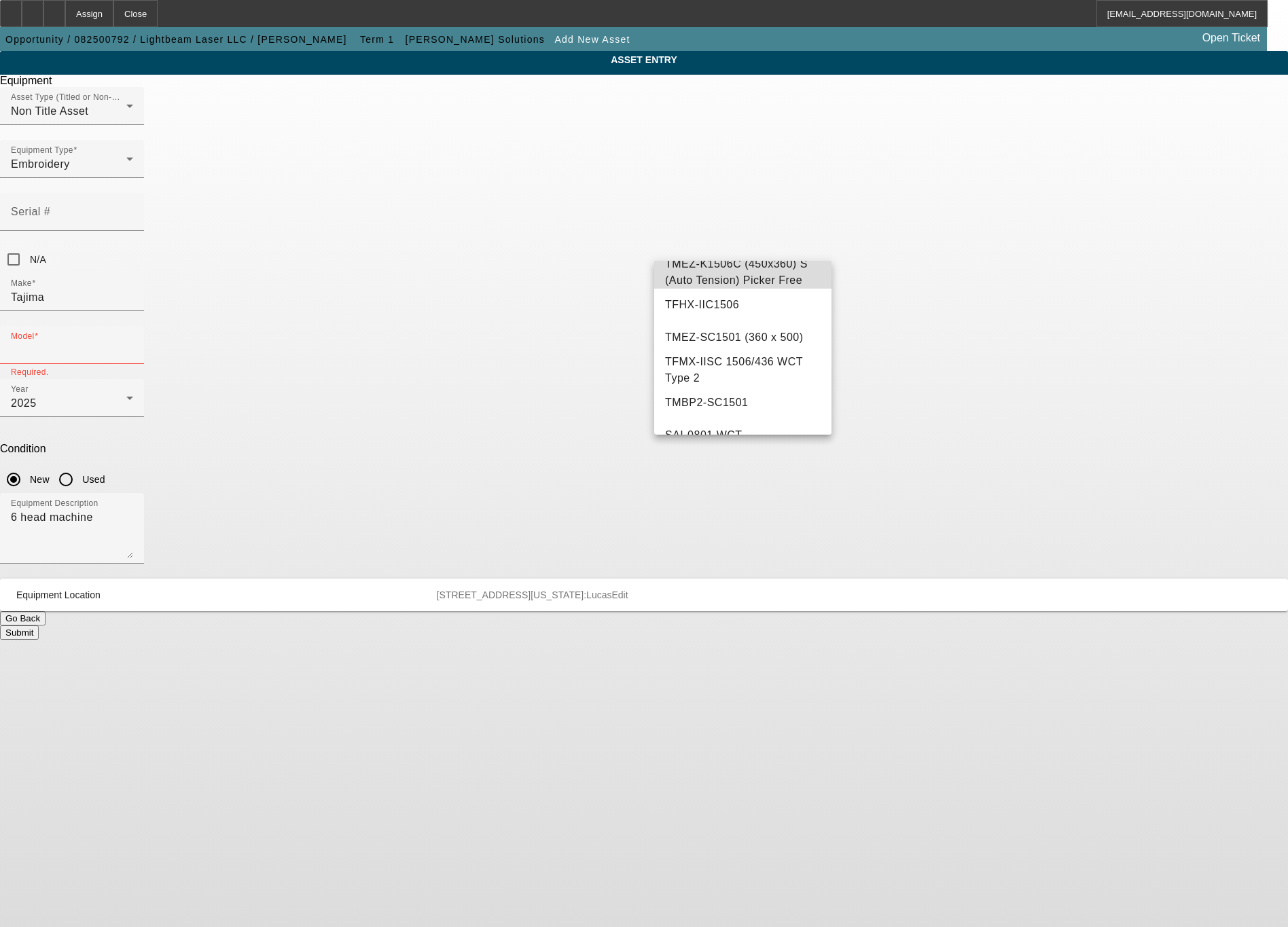
click at [747, 281] on span "TMEZ-K1506C (450x360) S (Auto Tension) Picker Free" at bounding box center [736, 271] width 143 height 28
type input "TMEZ-K1506C (450x360) S (Auto Tension) Picker Free"
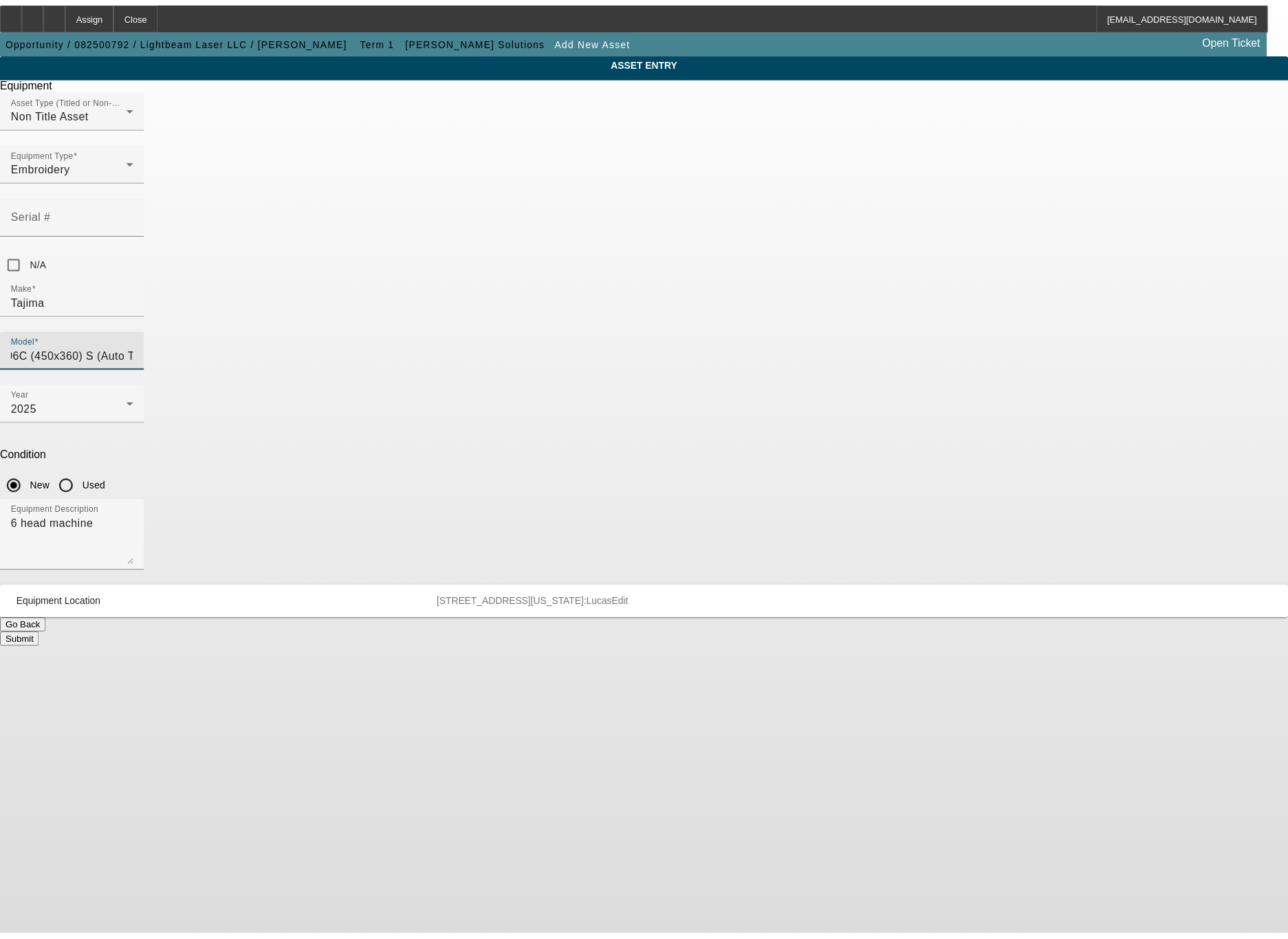
scroll to position [0, 0]
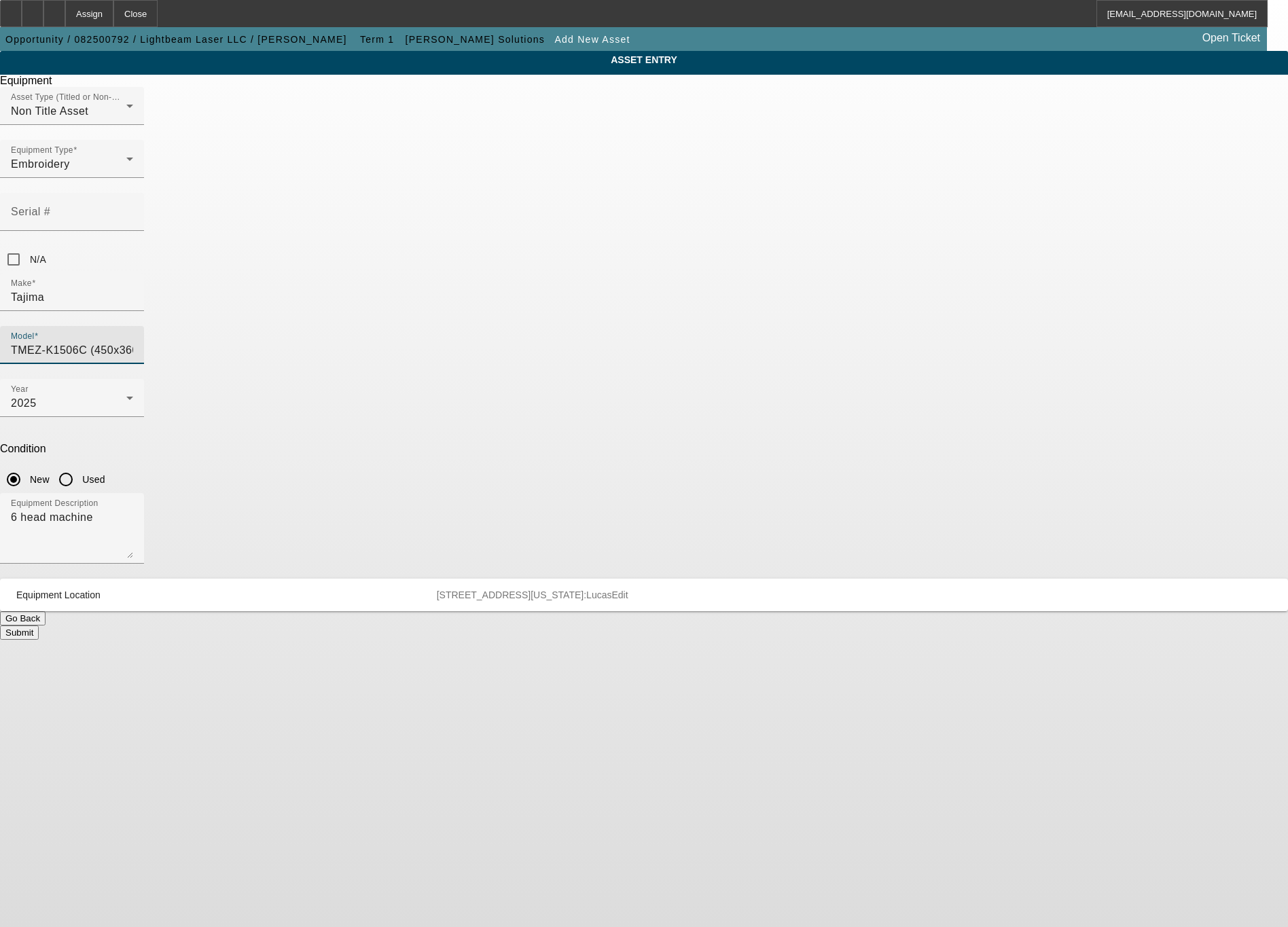
click at [38, 626] on button "Submit" at bounding box center [19, 633] width 38 height 14
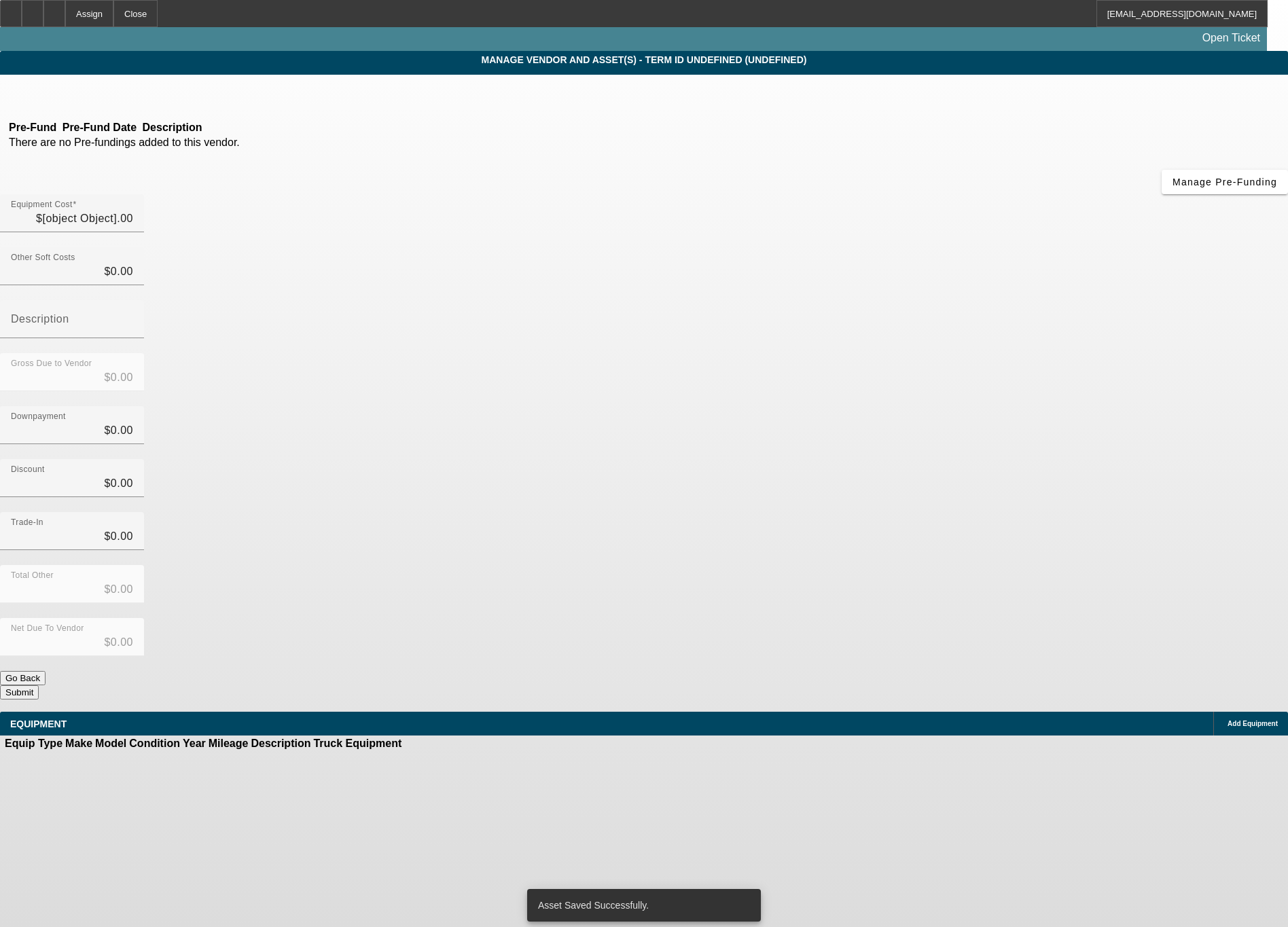
type input "$90,990.00"
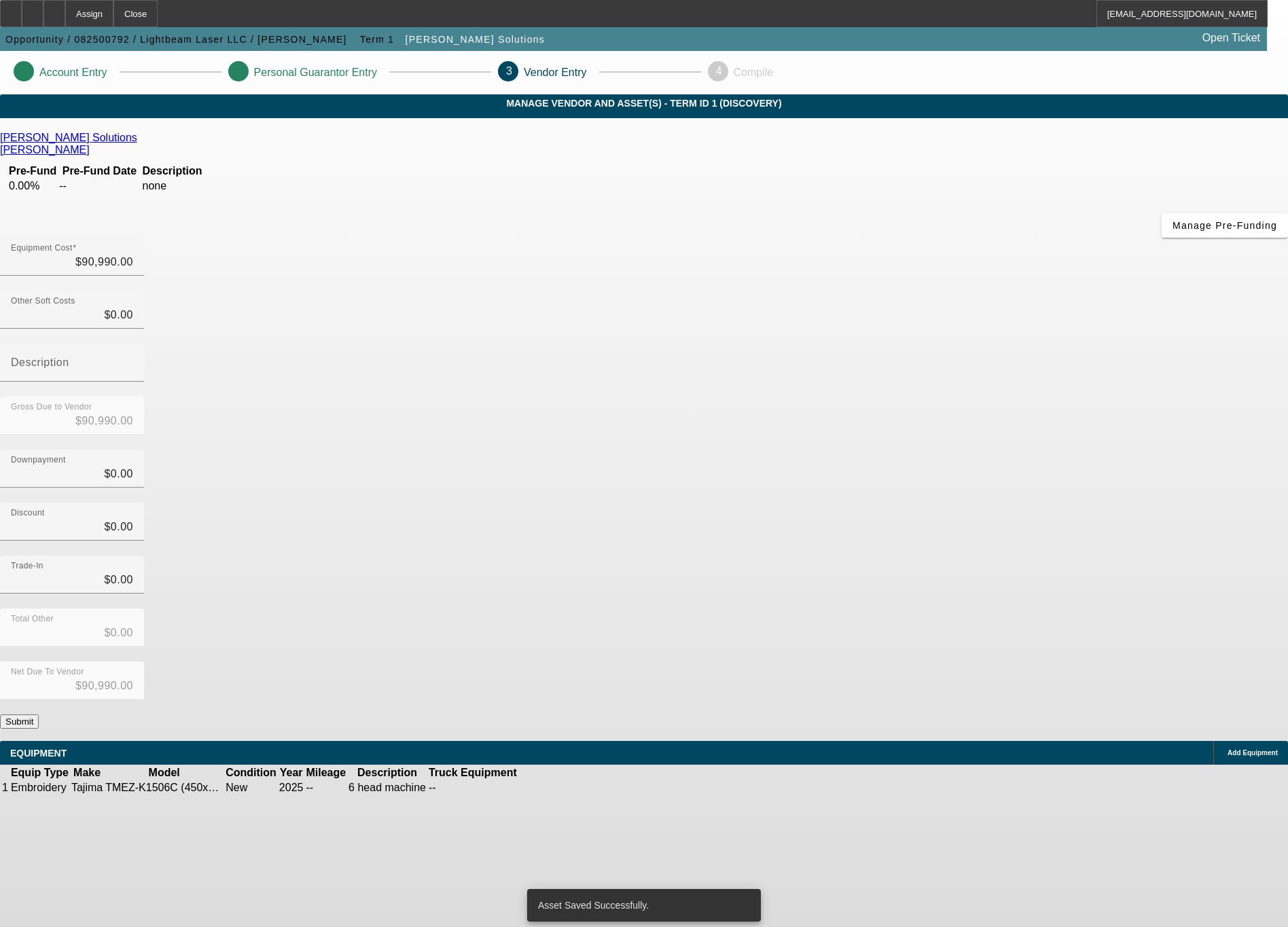
click at [38, 715] on button "Submit" at bounding box center [19, 722] width 38 height 14
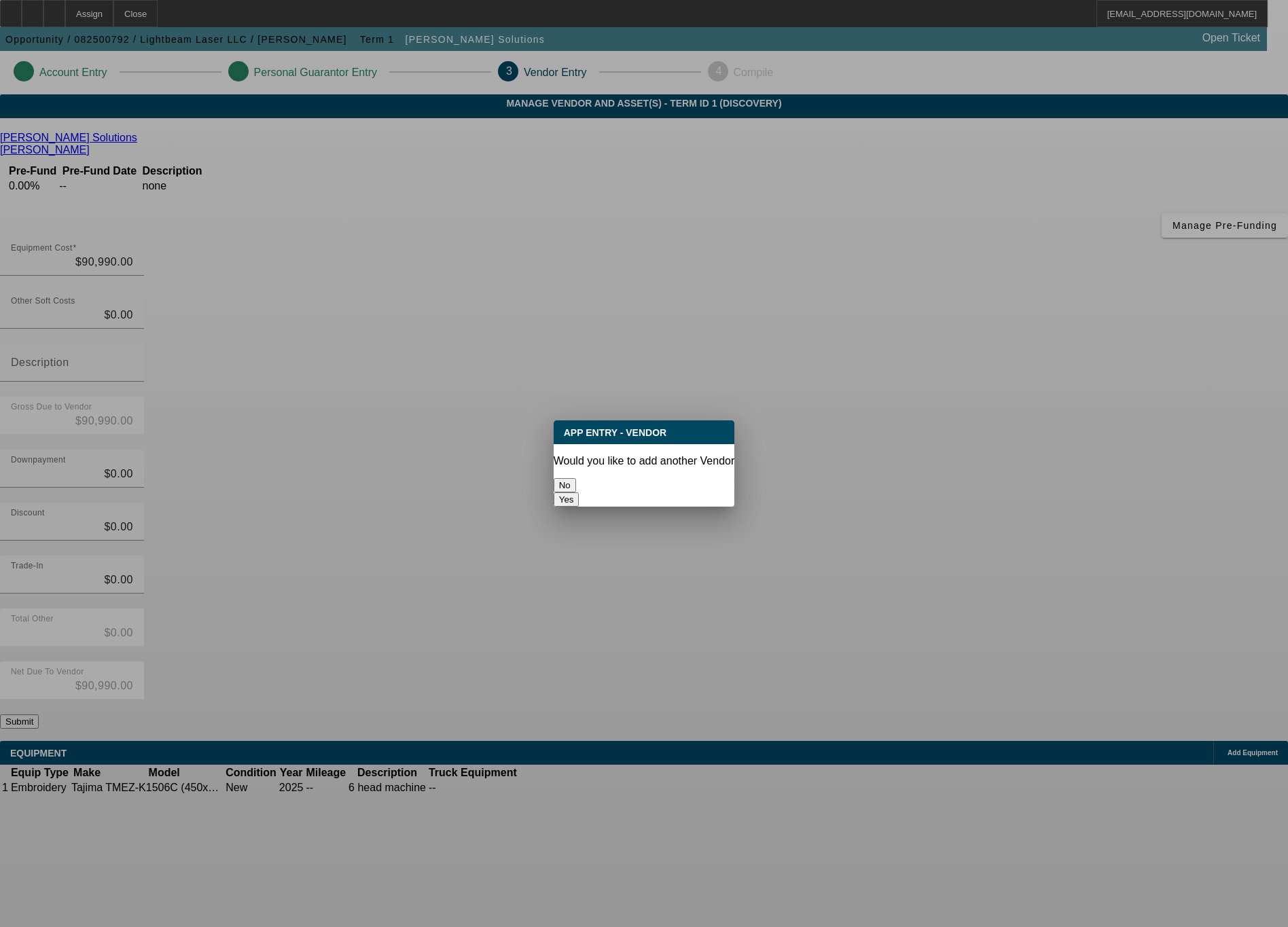
click at [576, 478] on button "No" at bounding box center [565, 485] width 22 height 14
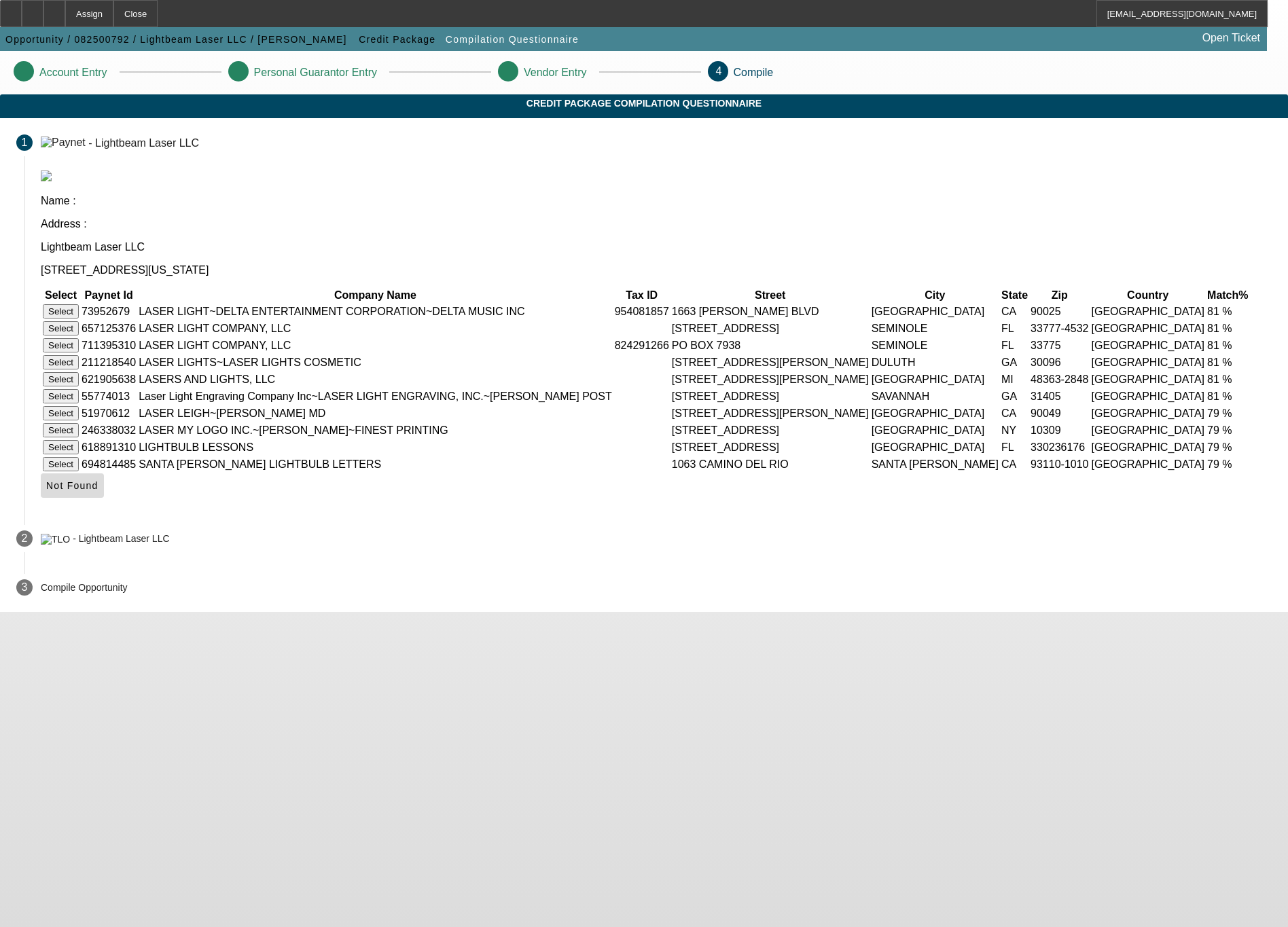
click at [98, 491] on span "Not Found" at bounding box center [72, 485] width 52 height 11
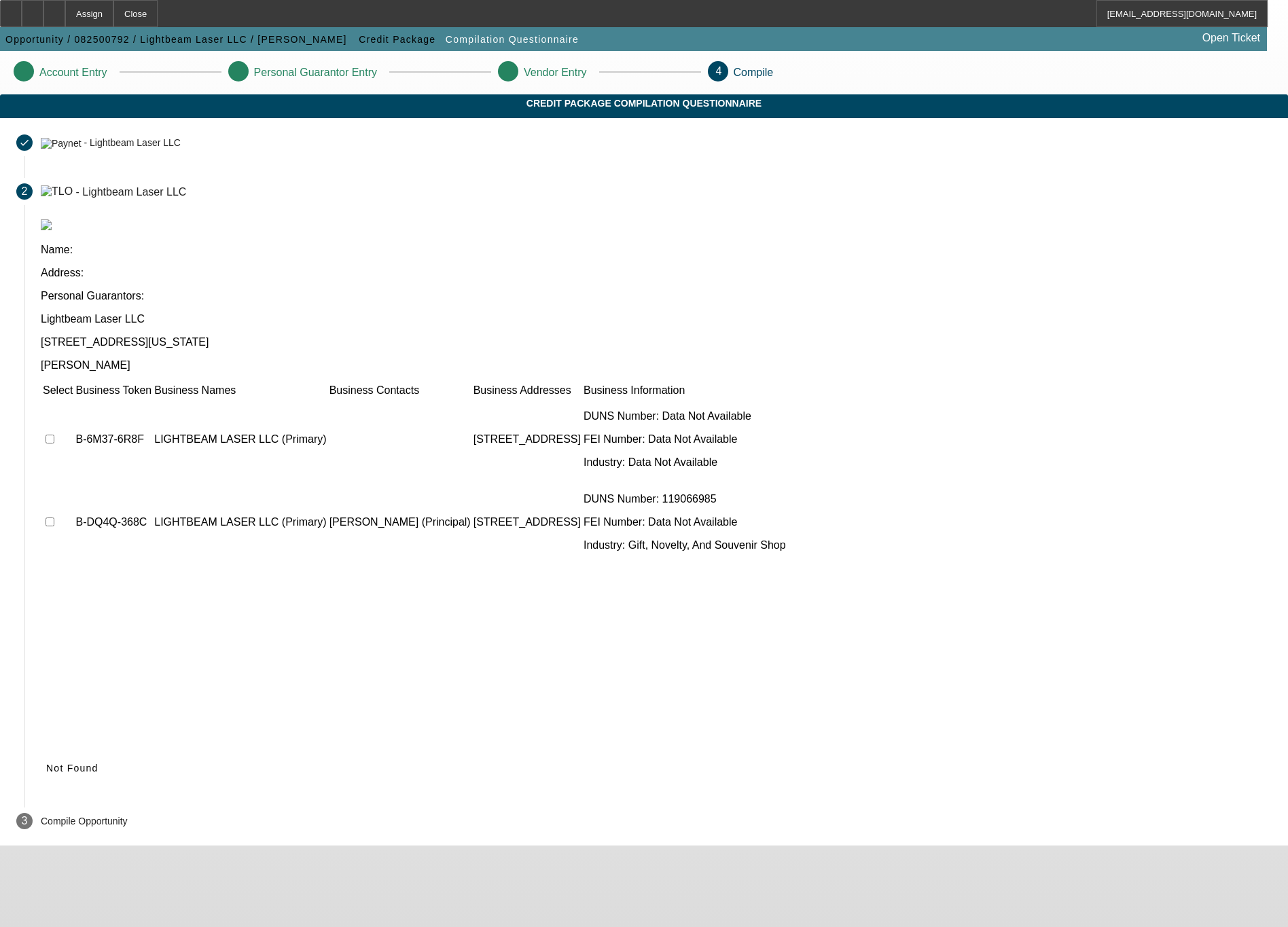
click at [54, 435] on input "checkbox" at bounding box center [50, 439] width 9 height 9
checkbox input "true"
click at [54, 517] on input "checkbox" at bounding box center [50, 522] width 9 height 9
checkbox input "true"
click at [81, 762] on span "Submit" at bounding box center [63, 767] width 35 height 11
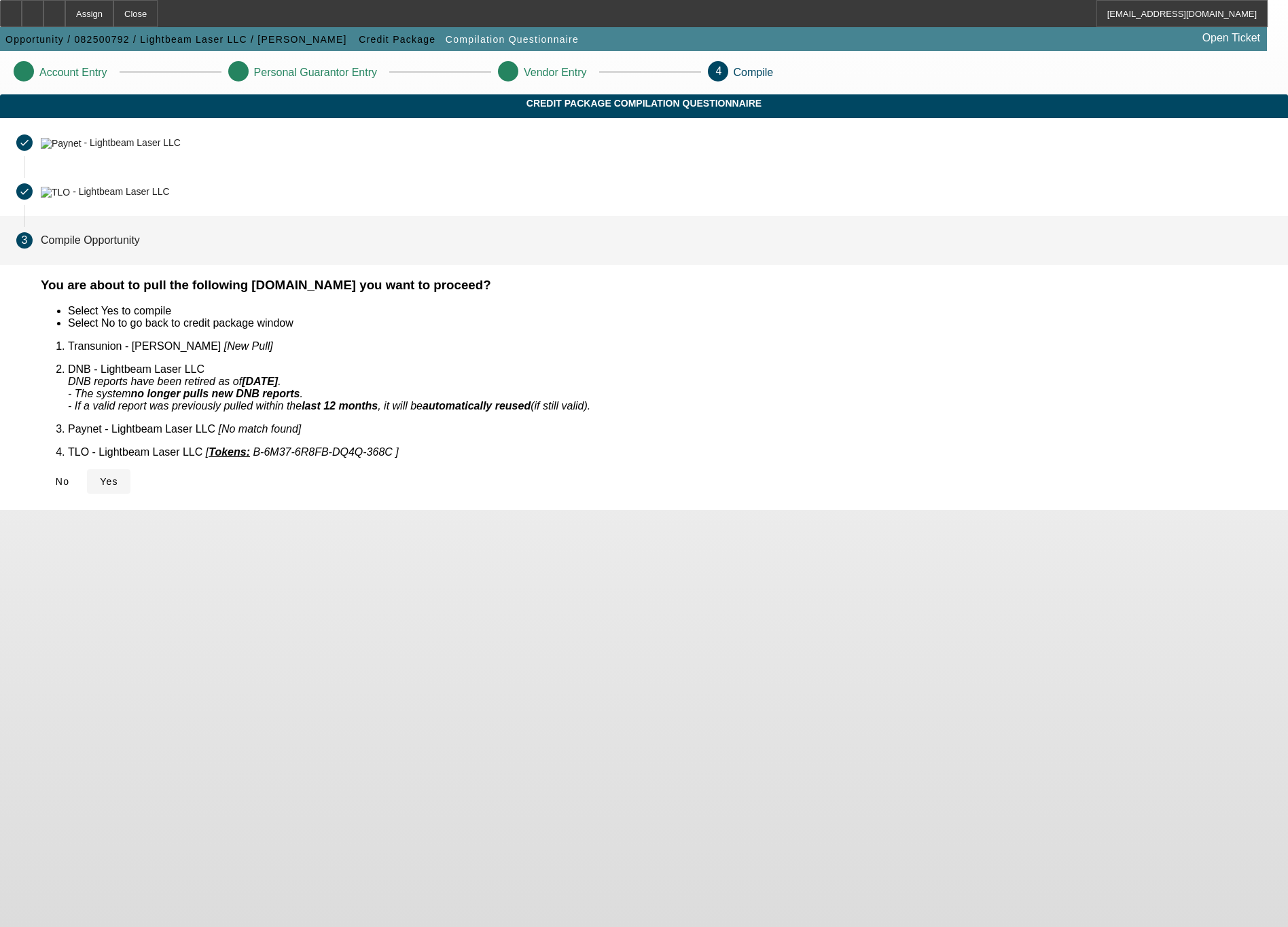
click at [118, 476] on span "Yes" at bounding box center [109, 481] width 19 height 11
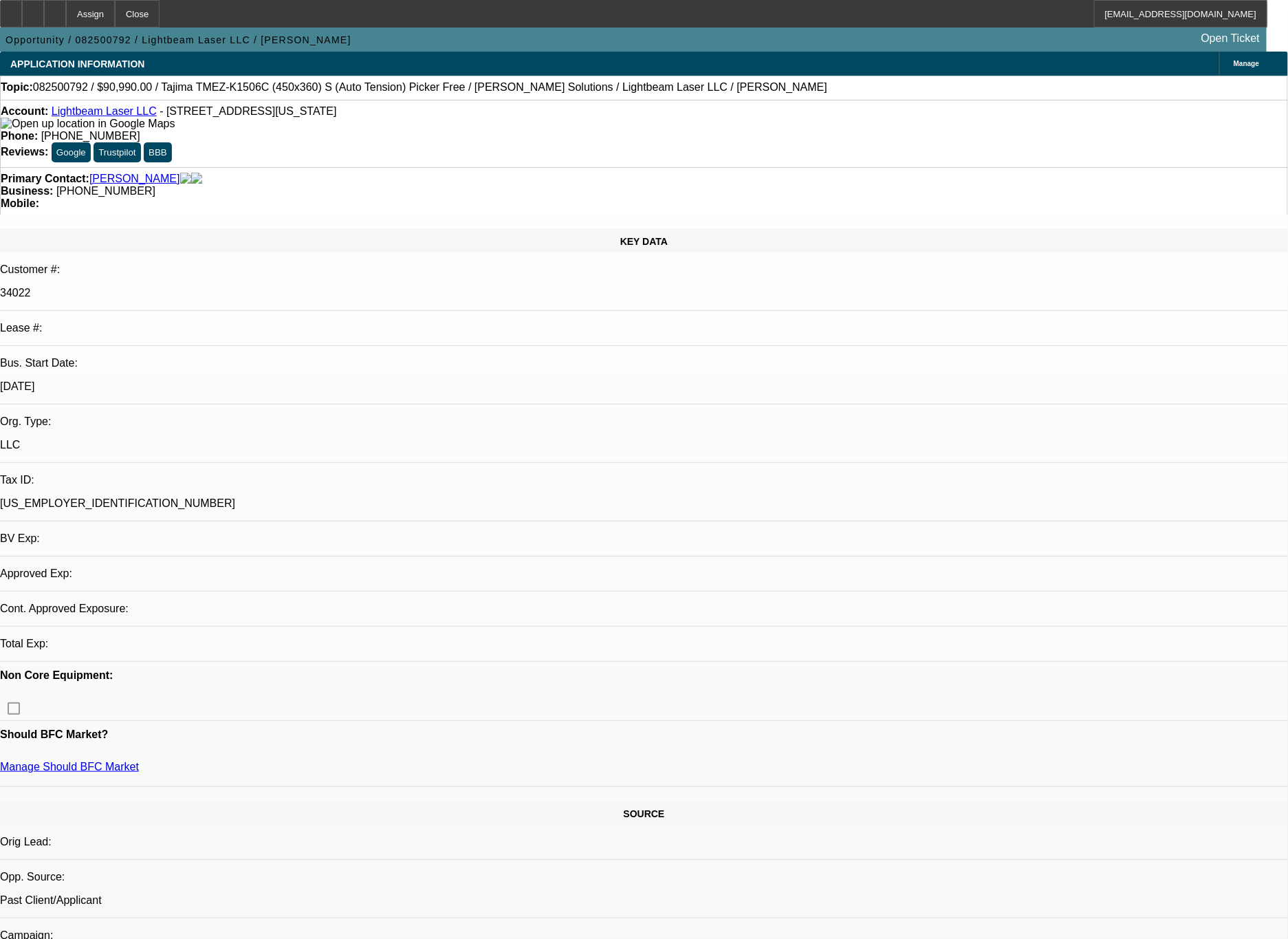
select select "0"
select select "2"
select select "0.1"
select select "4"
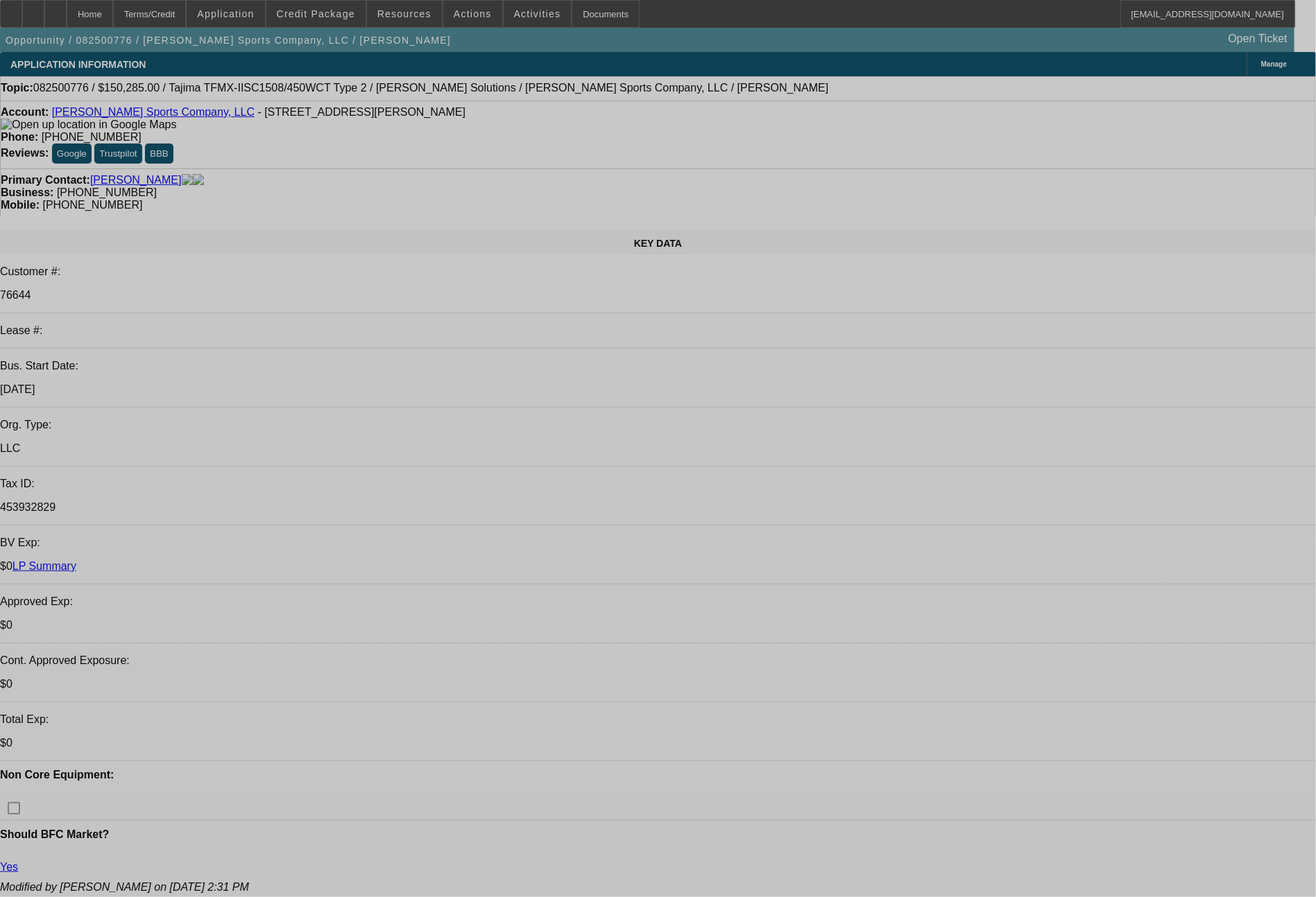
select select "0"
select select "2"
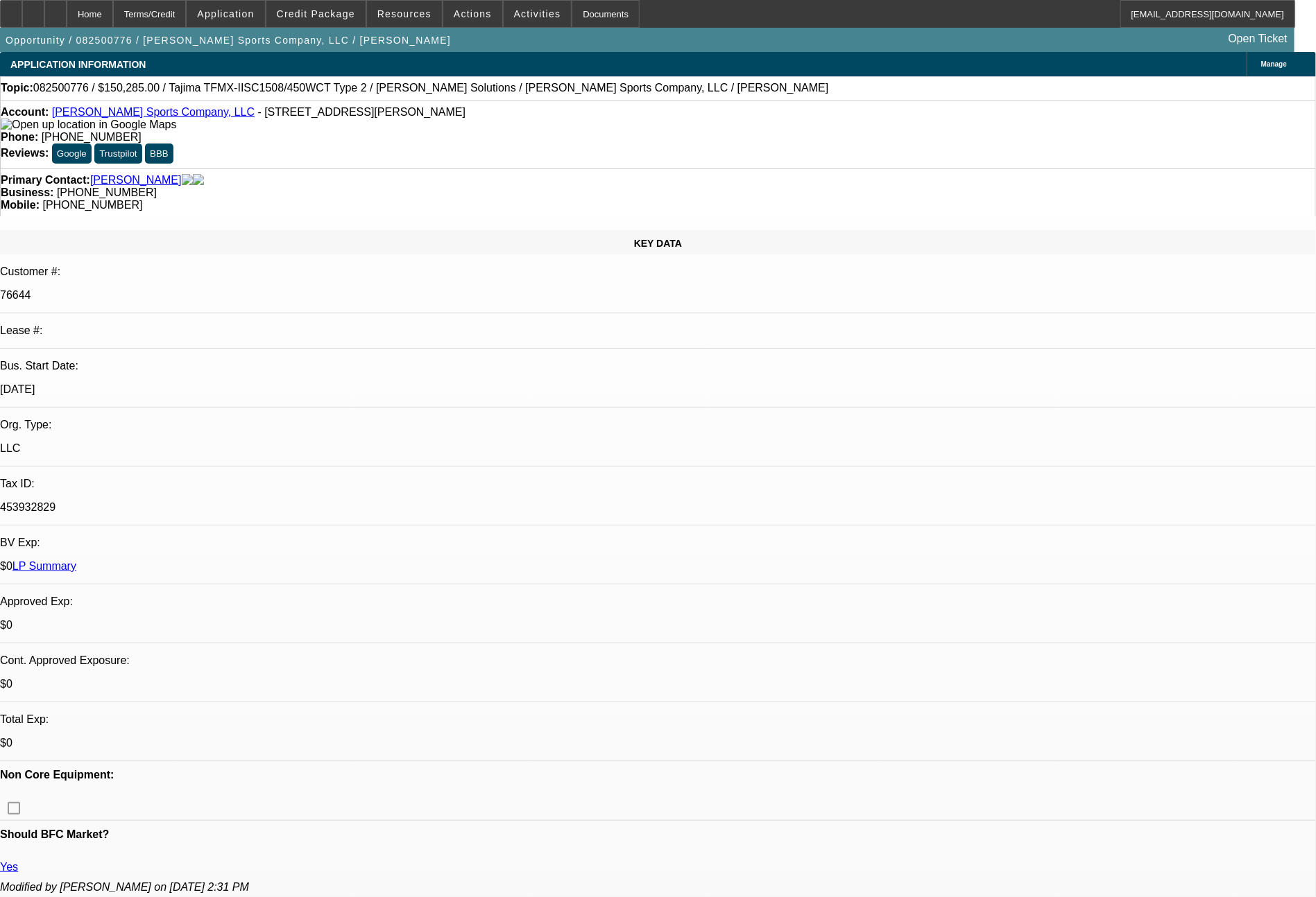
select select "2"
select select "0"
select select "2"
select select "0"
select select "2"
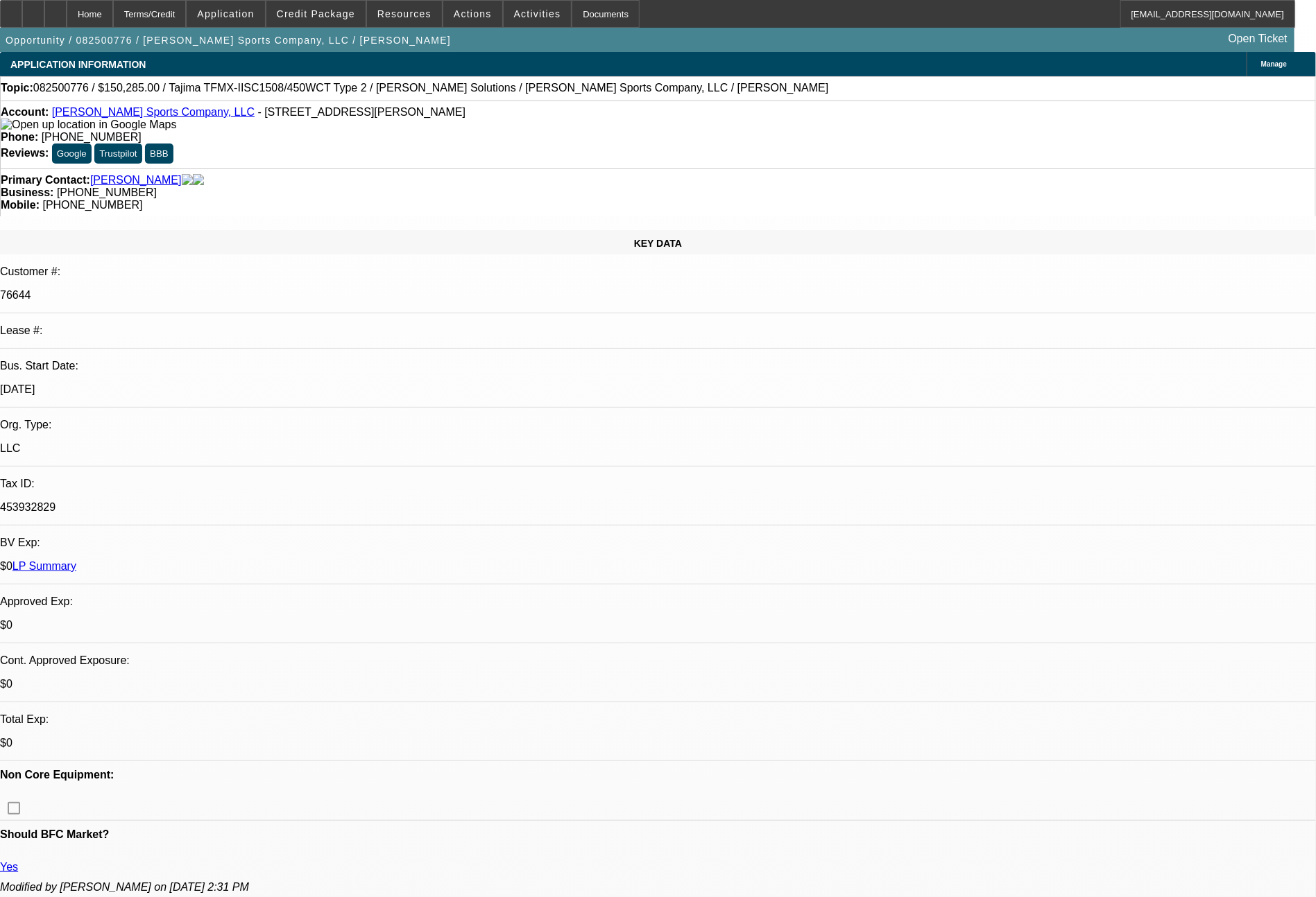
select select "2"
select select "0"
select select "2"
select select "0"
select select "2"
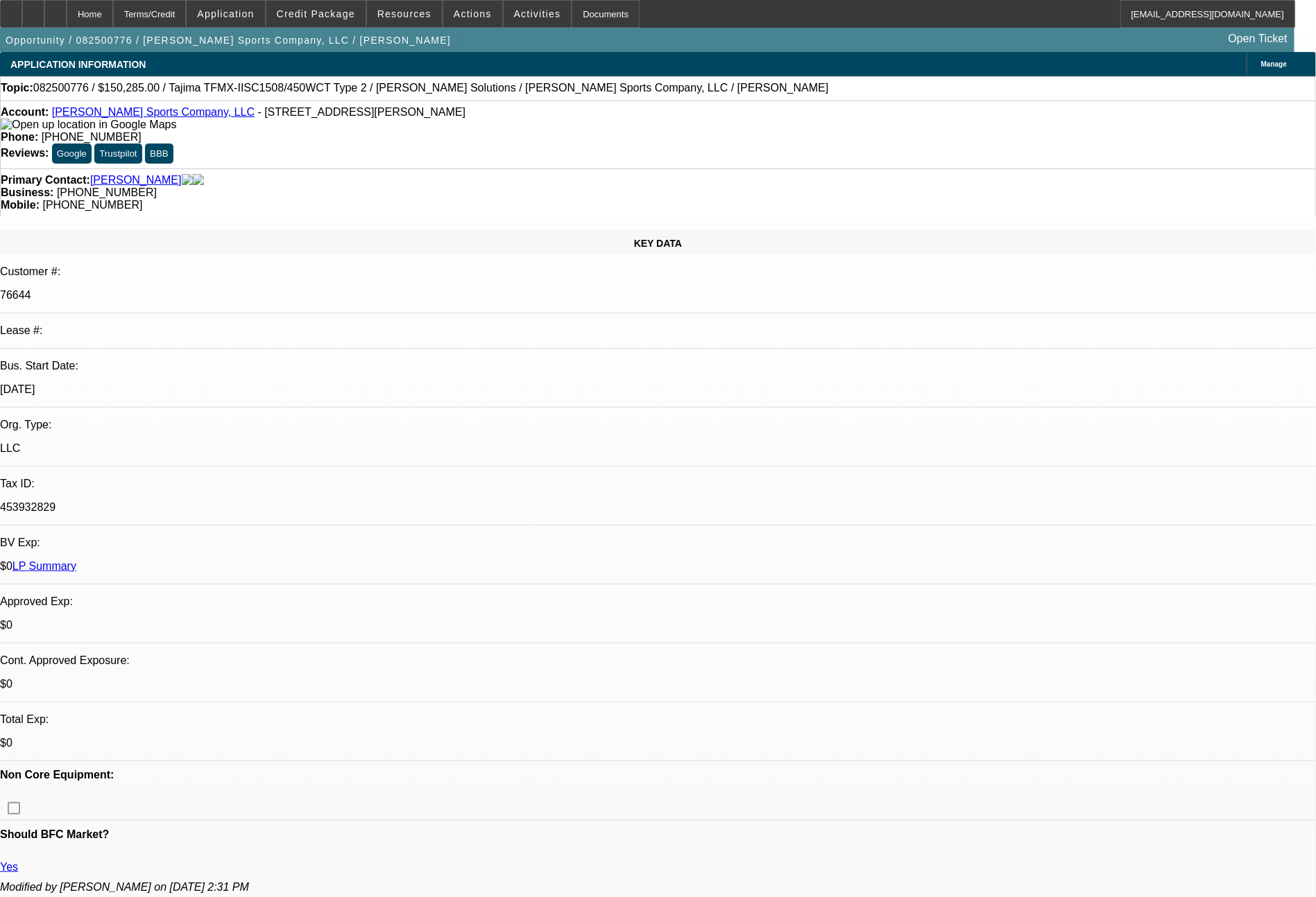
select select "2"
select select "0"
select select "2"
select select "0"
select select "2"
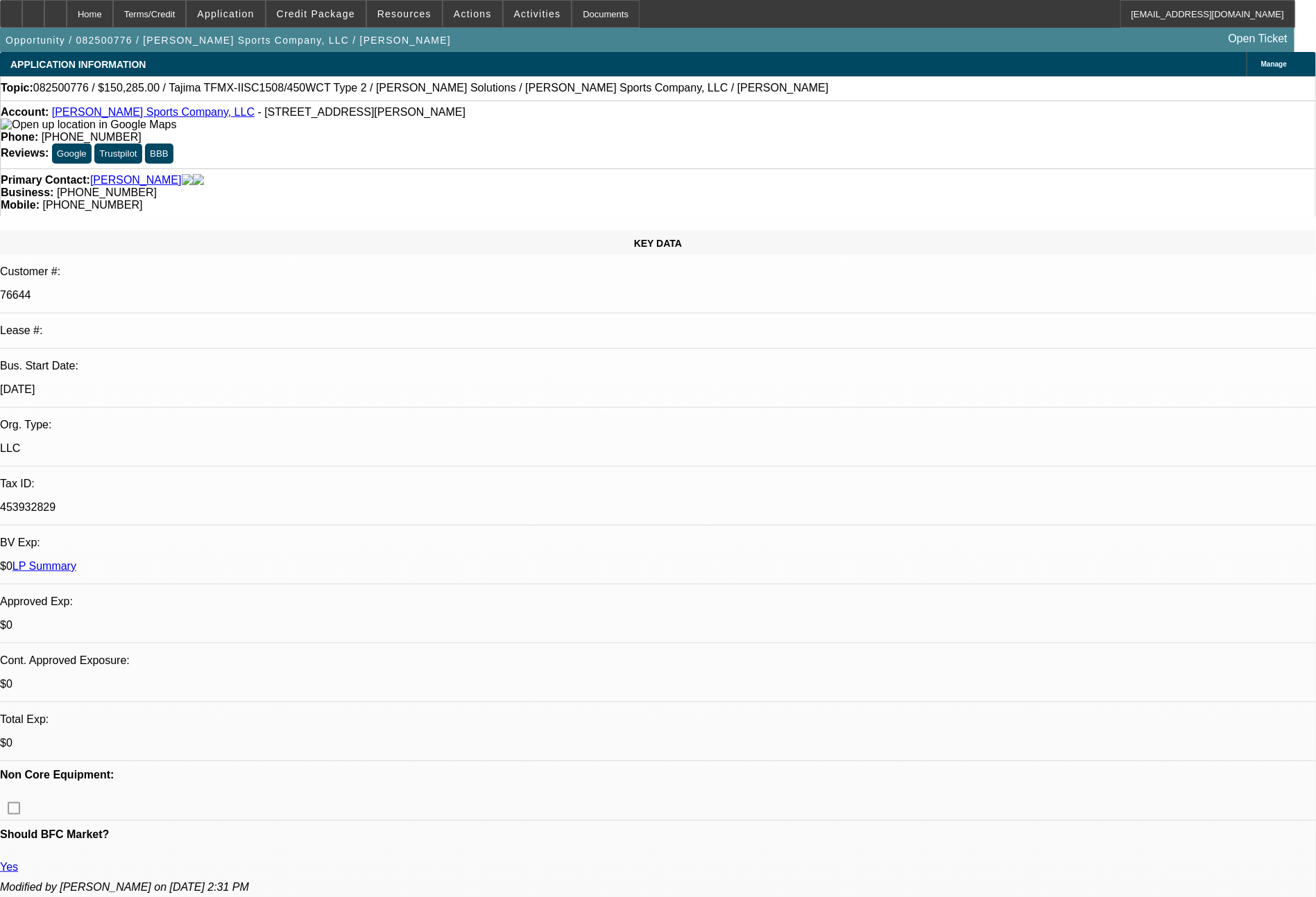
select select "2"
select select "0"
select select "2"
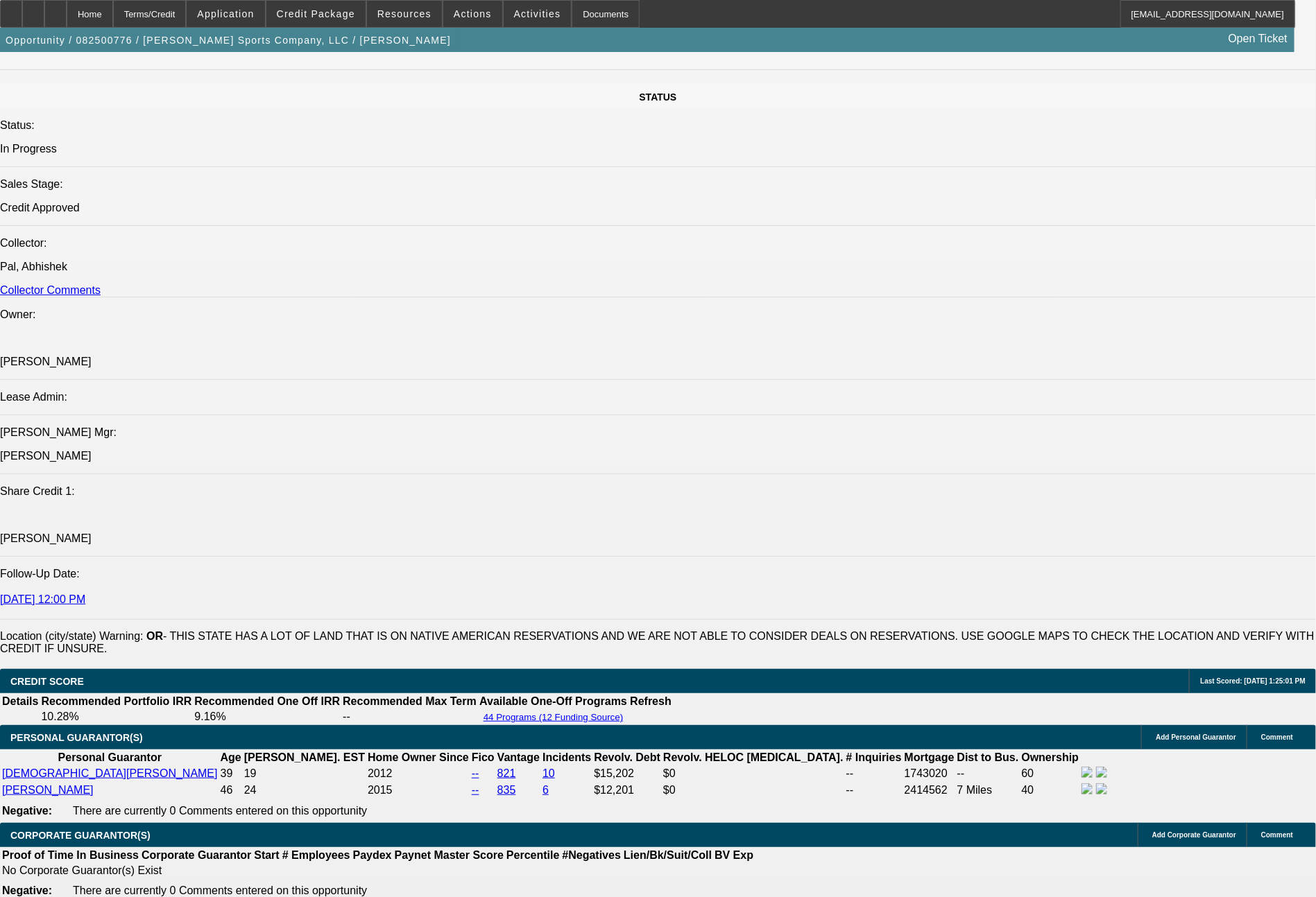
scroll to position [1921, 0]
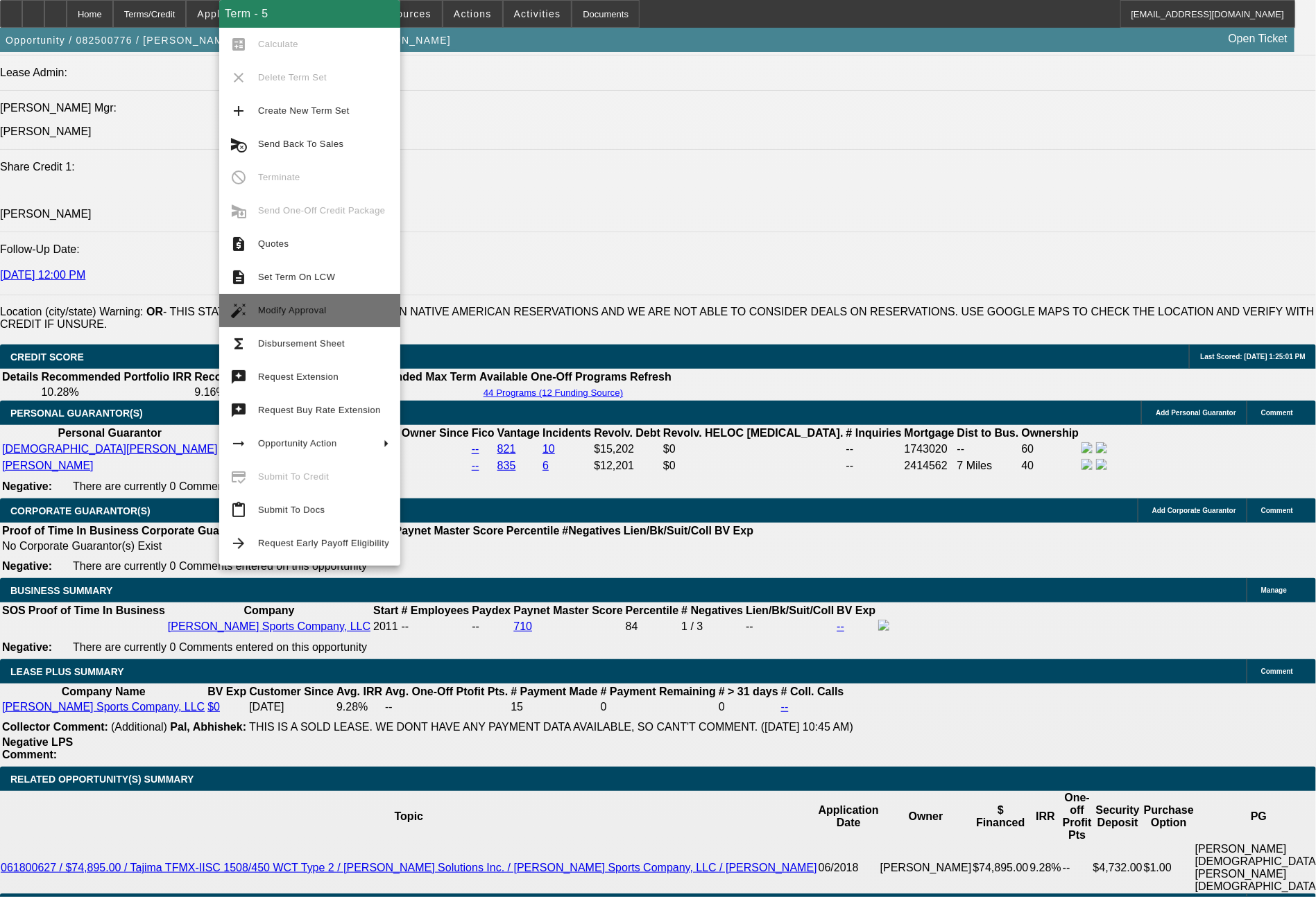
click at [333, 317] on span "Modify Approval" at bounding box center [324, 311] width 131 height 17
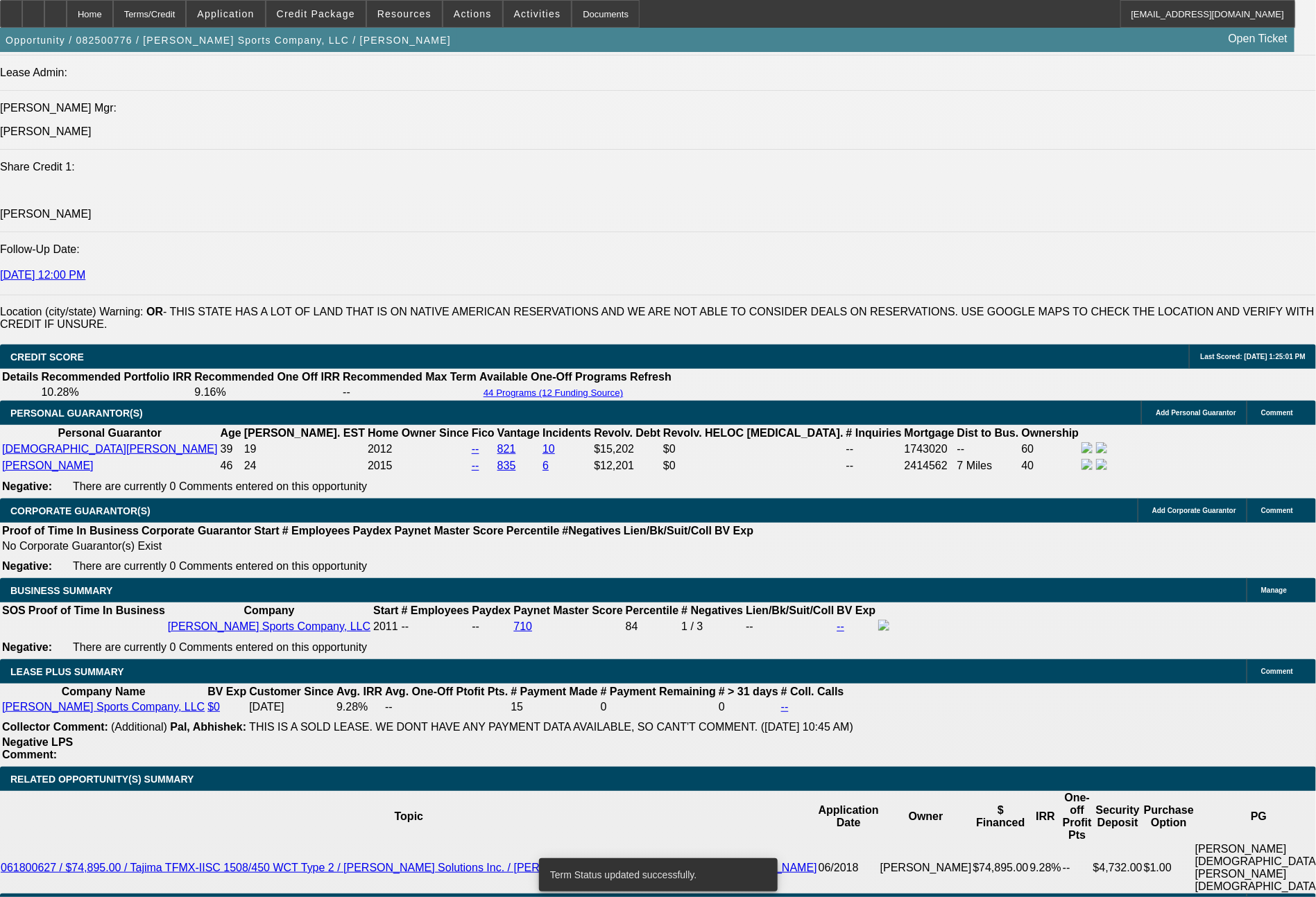
select select "0"
select select "2"
select select "0"
select select "2"
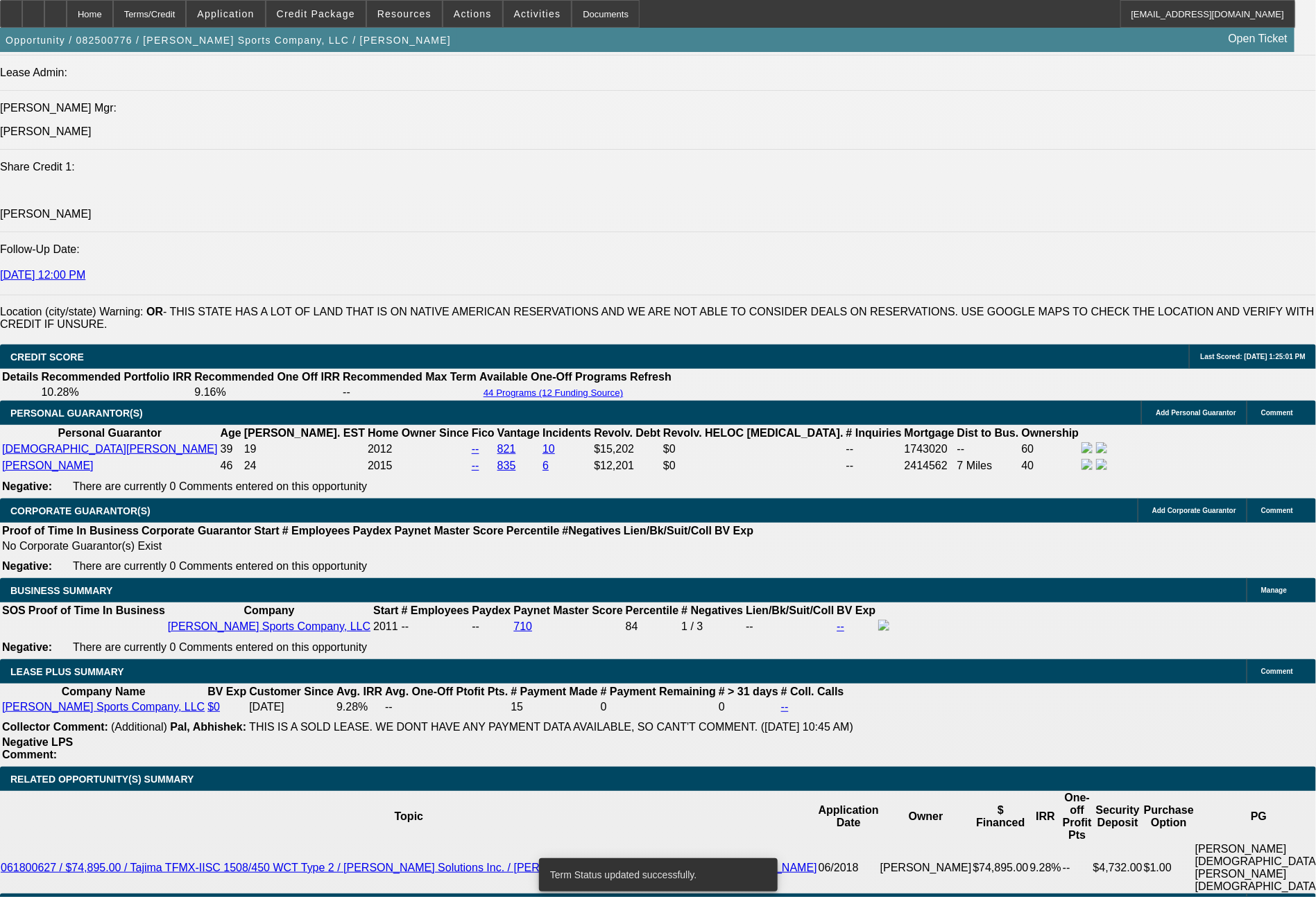
select select "0"
select select "2"
select select "0"
select select "2"
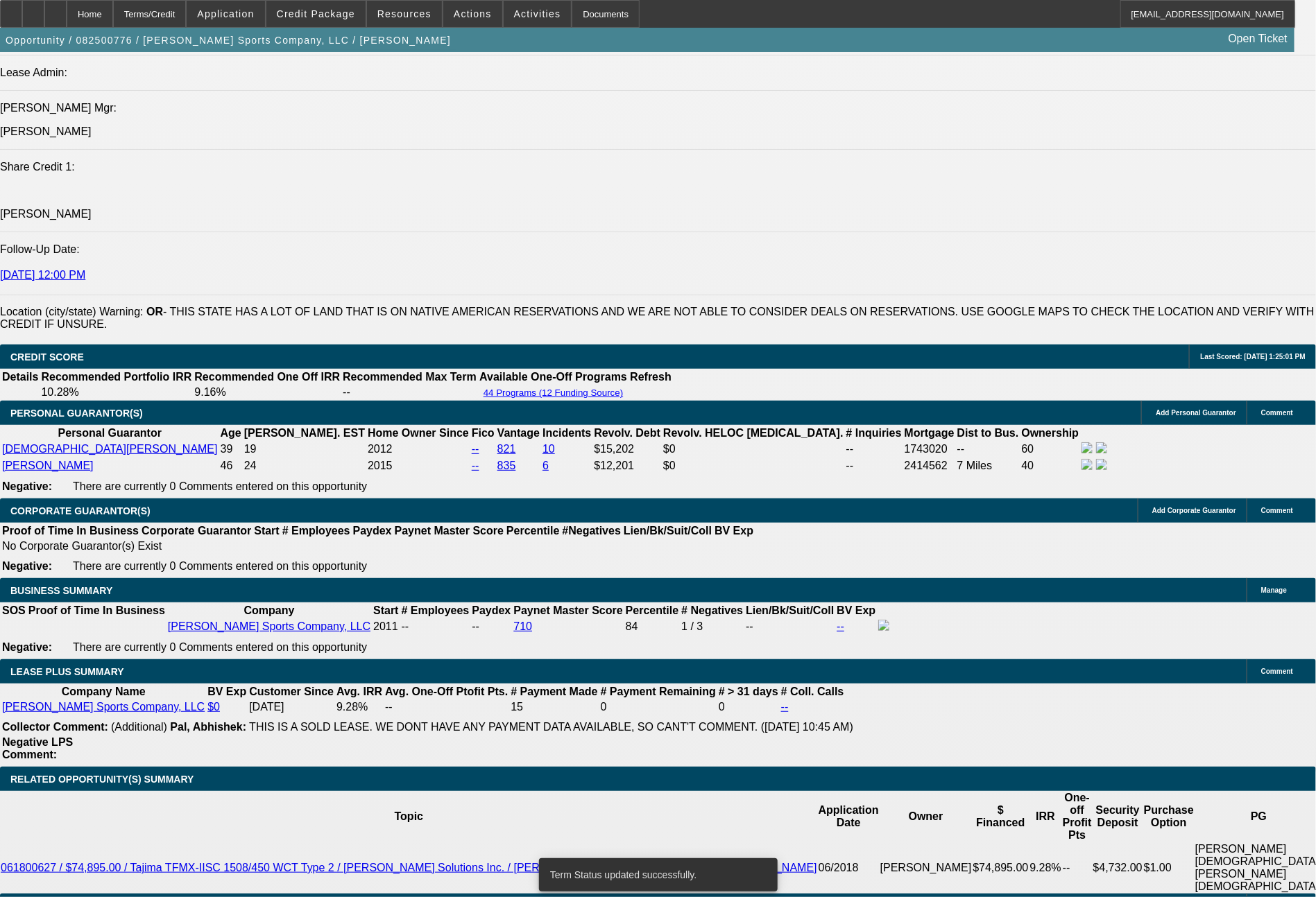
select select "0"
select select "2"
select select "0"
select select "2"
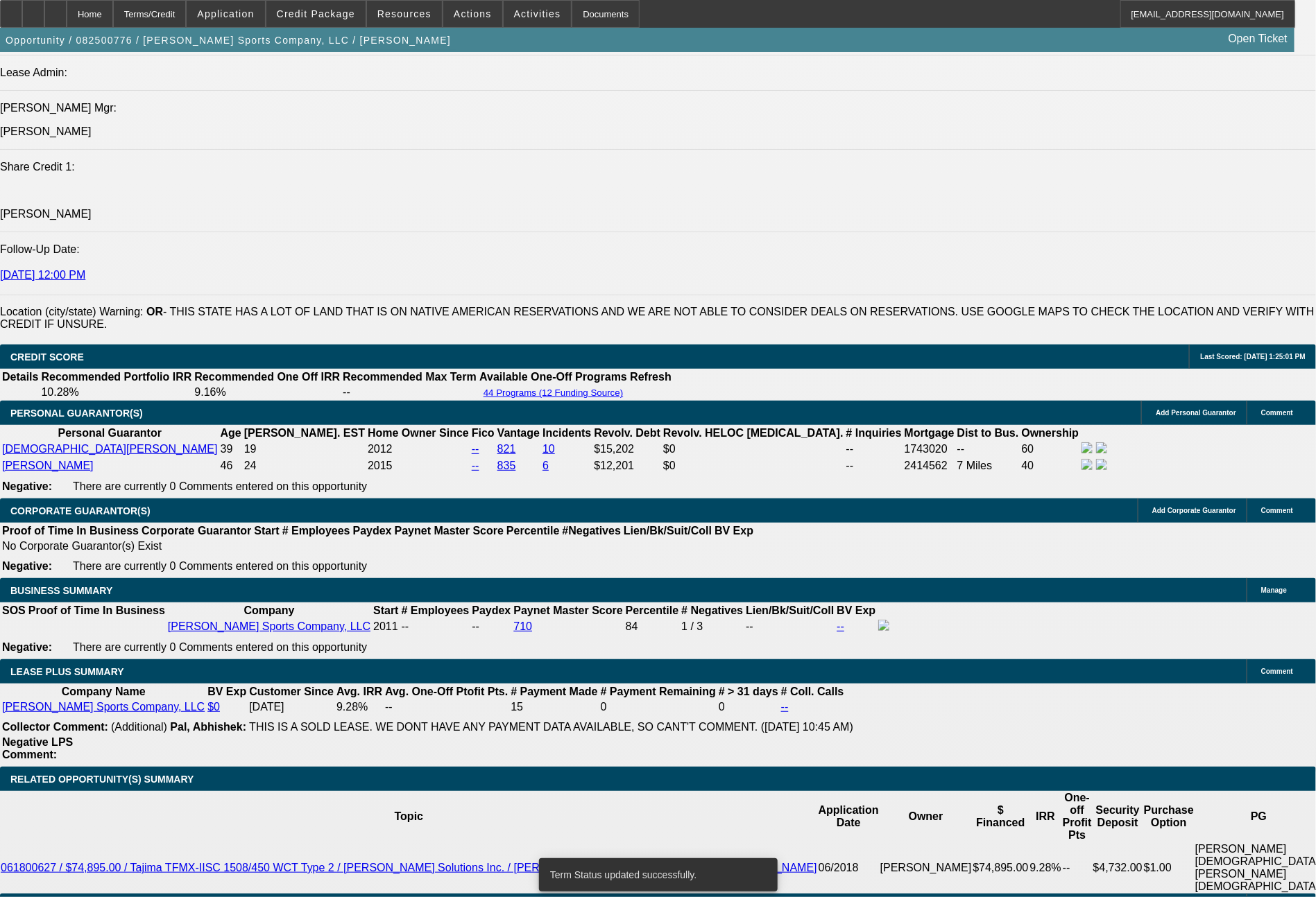
select select "0"
select select "2"
select select "0"
select select "2"
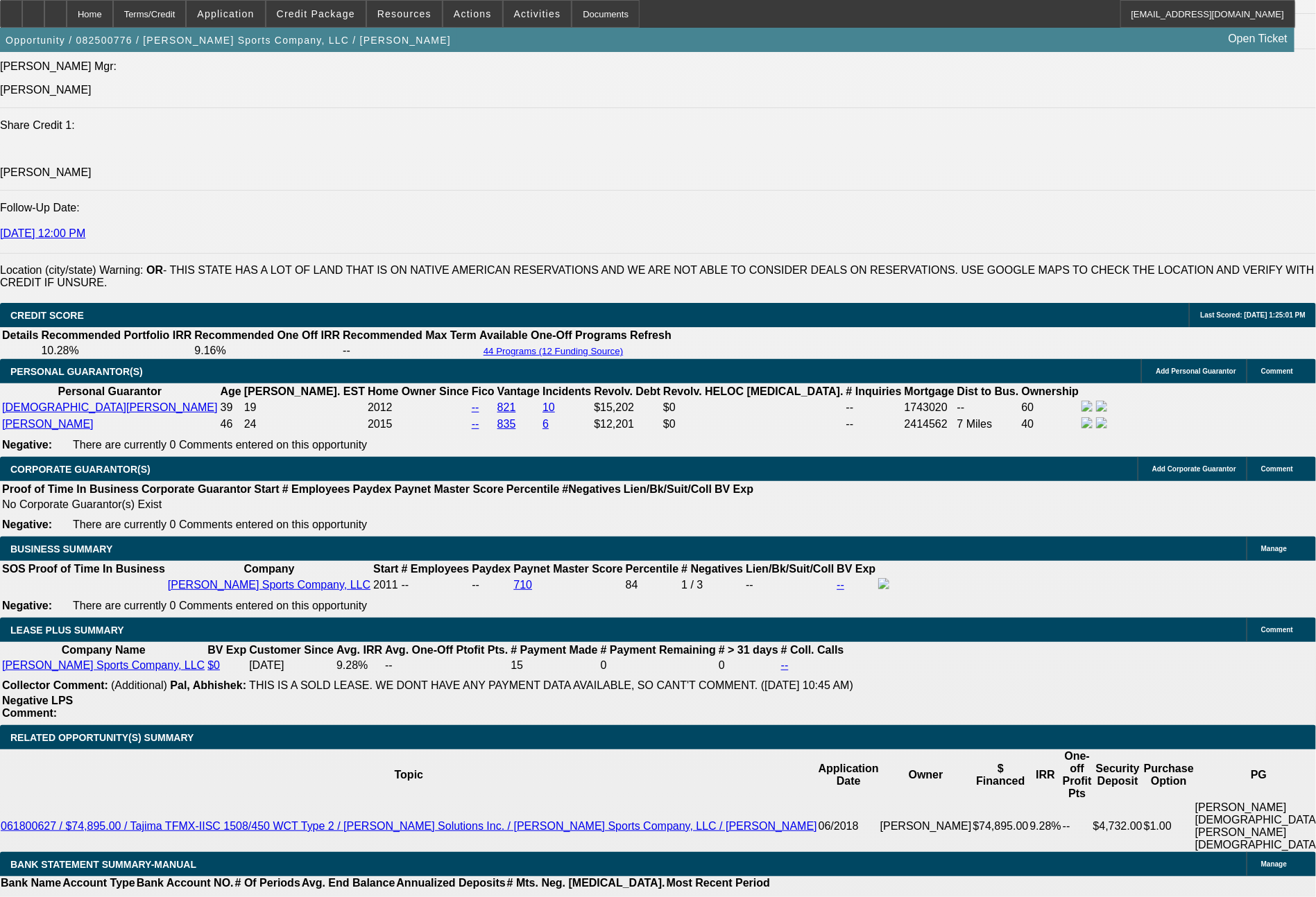
scroll to position [2058, 0]
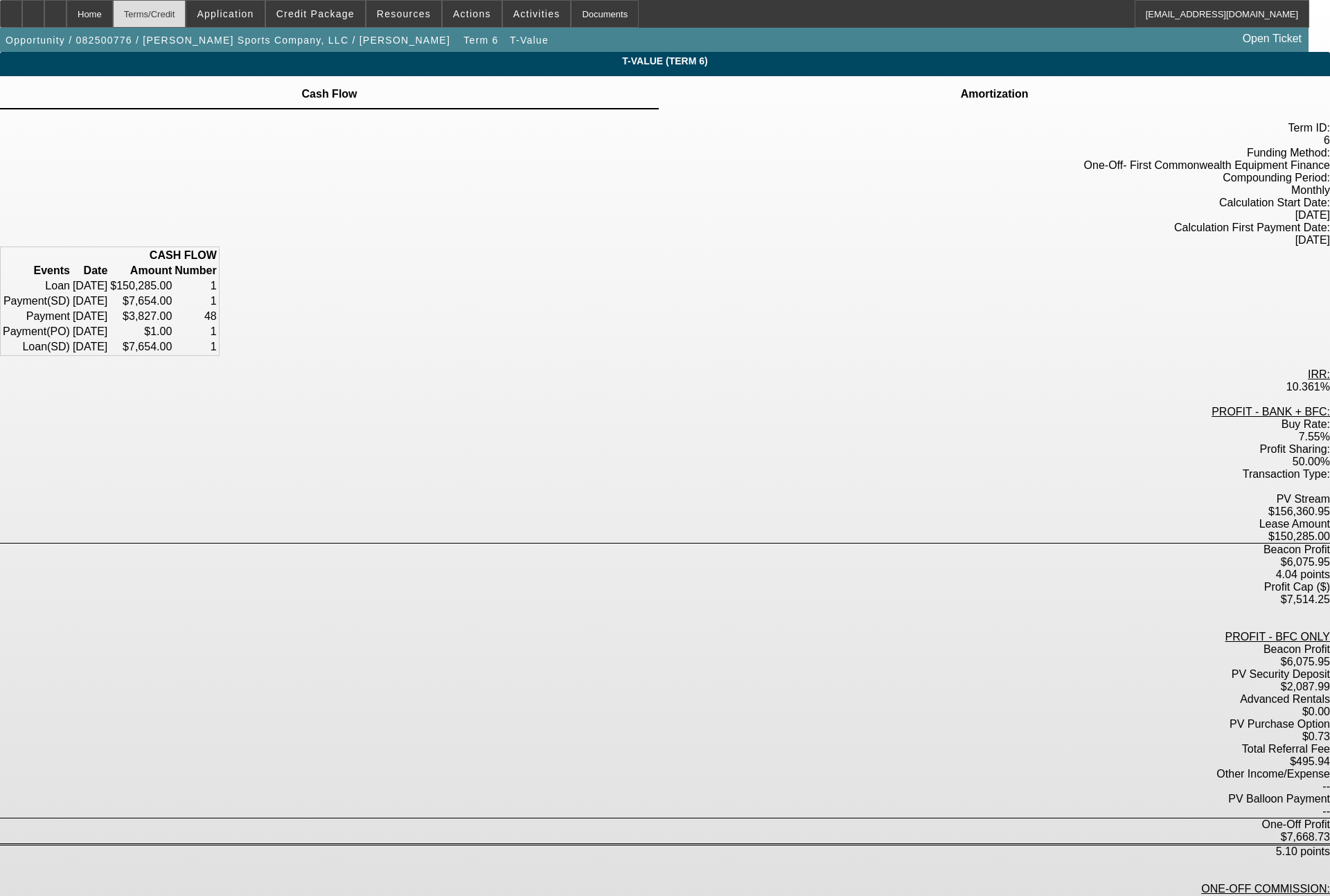
click at [186, 17] on div "Terms/Credit" at bounding box center [149, 14] width 73 height 28
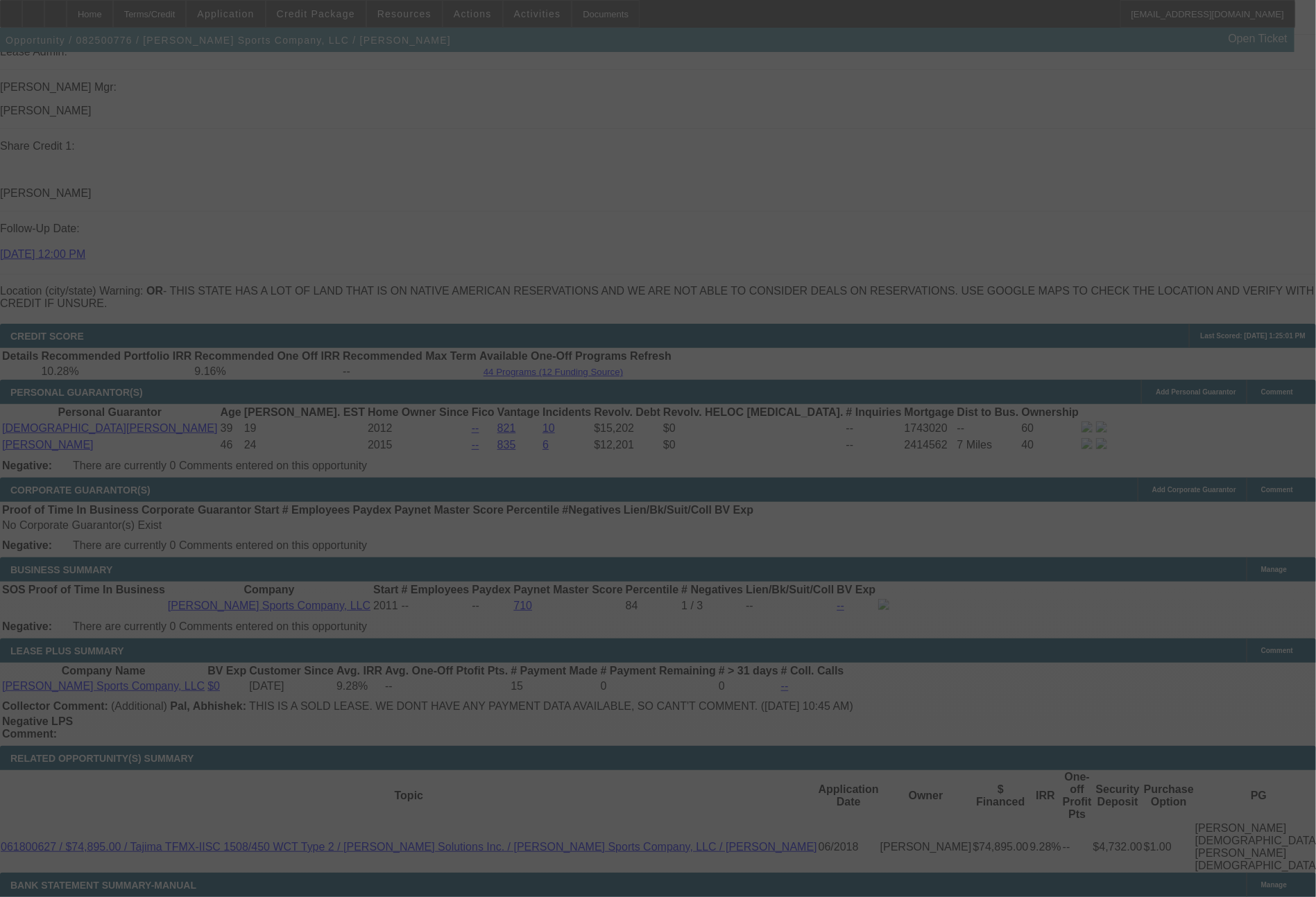
scroll to position [1997, 0]
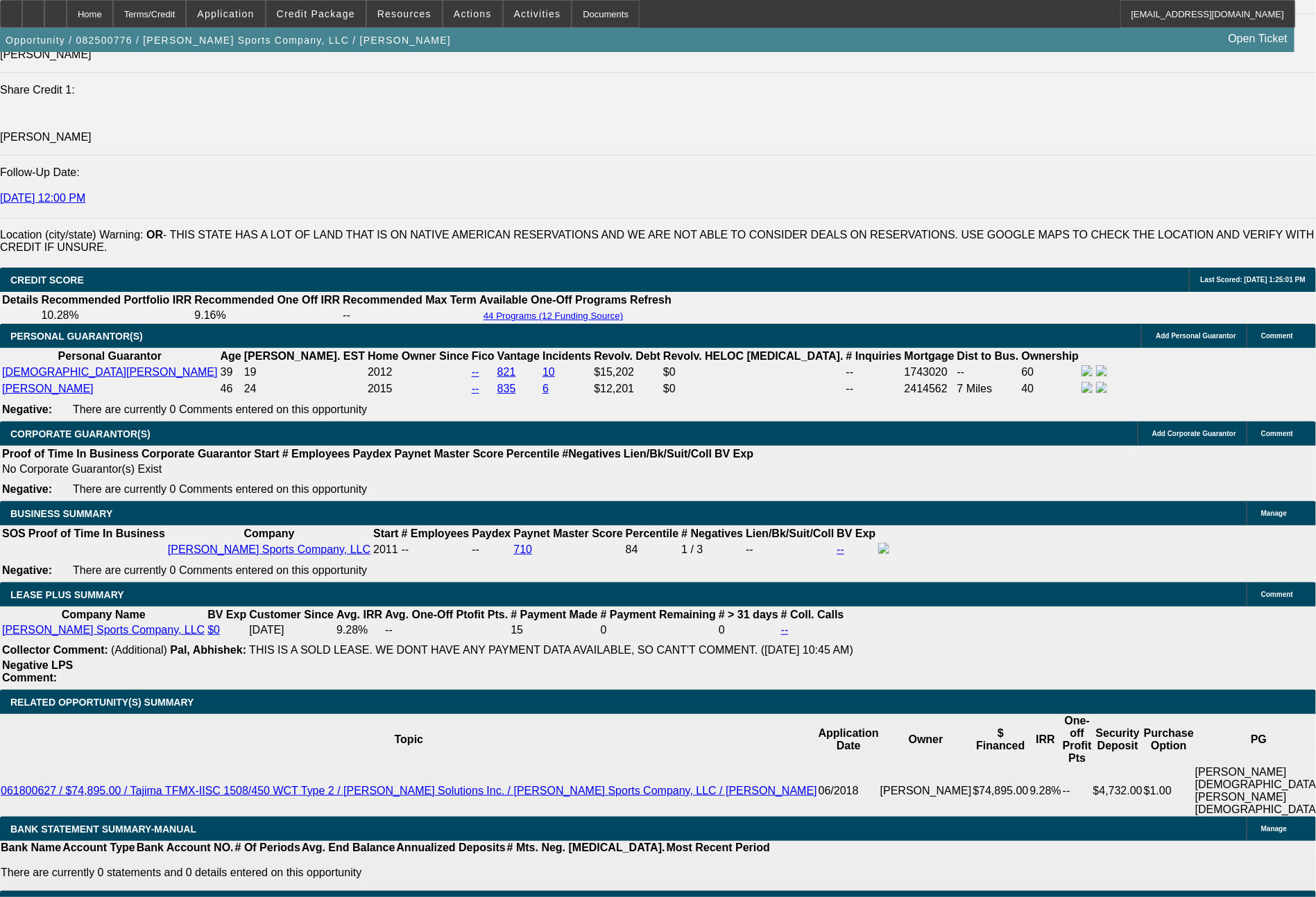
select select "0"
select select "2"
select select "0"
select select "2"
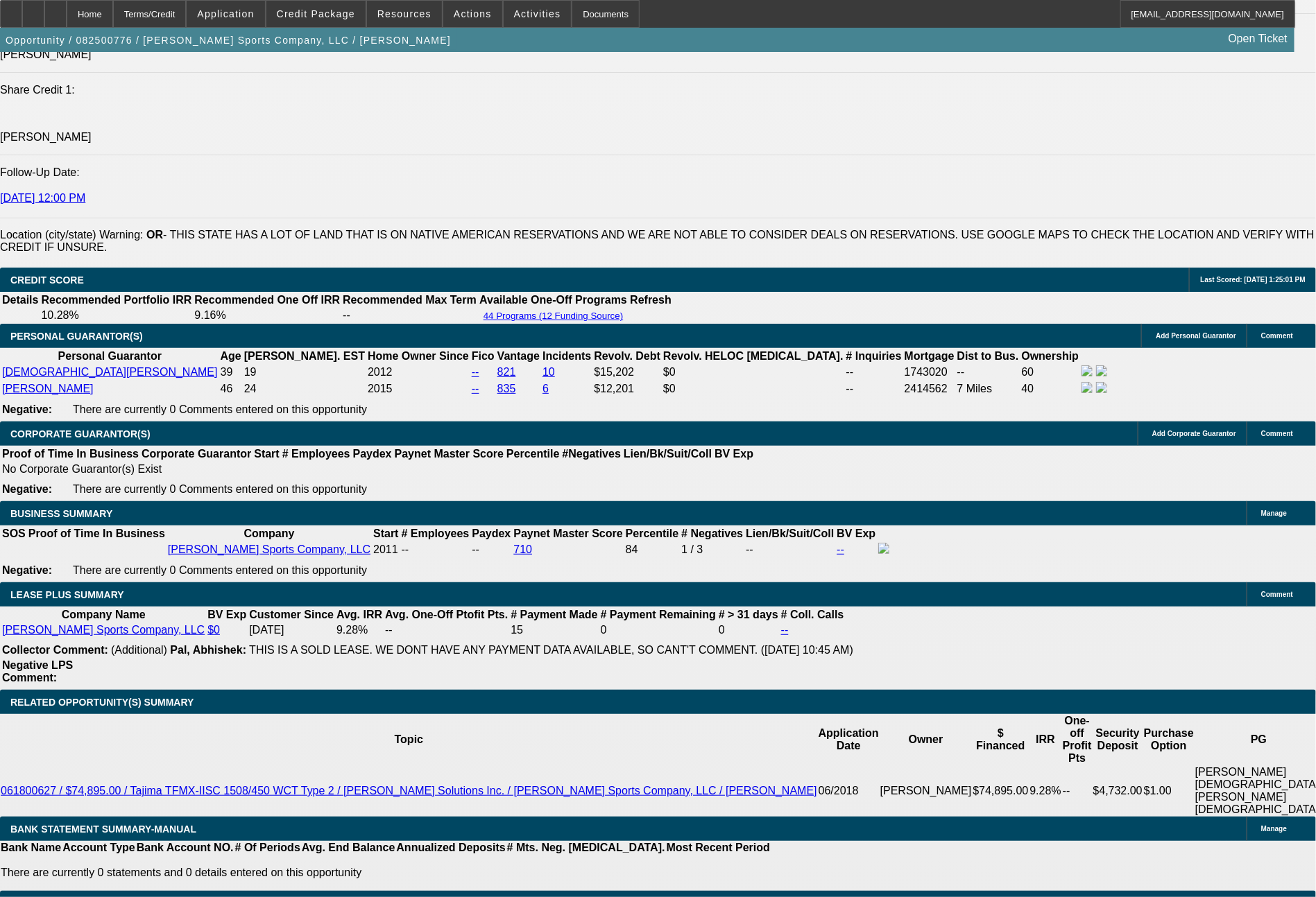
select select "0"
select select "2"
select select "0"
select select "2"
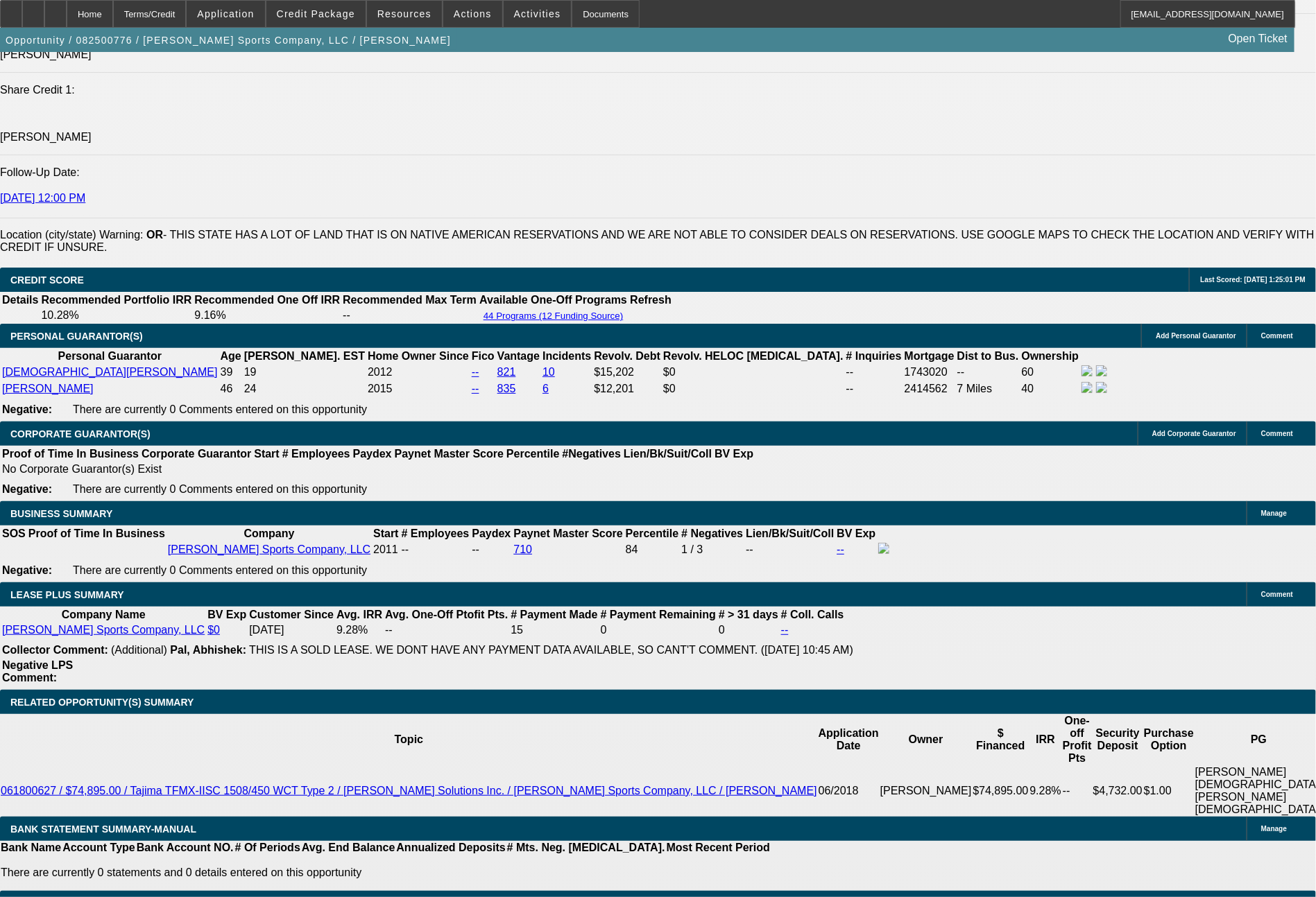
select select "0"
select select "2"
select select "0"
select select "2"
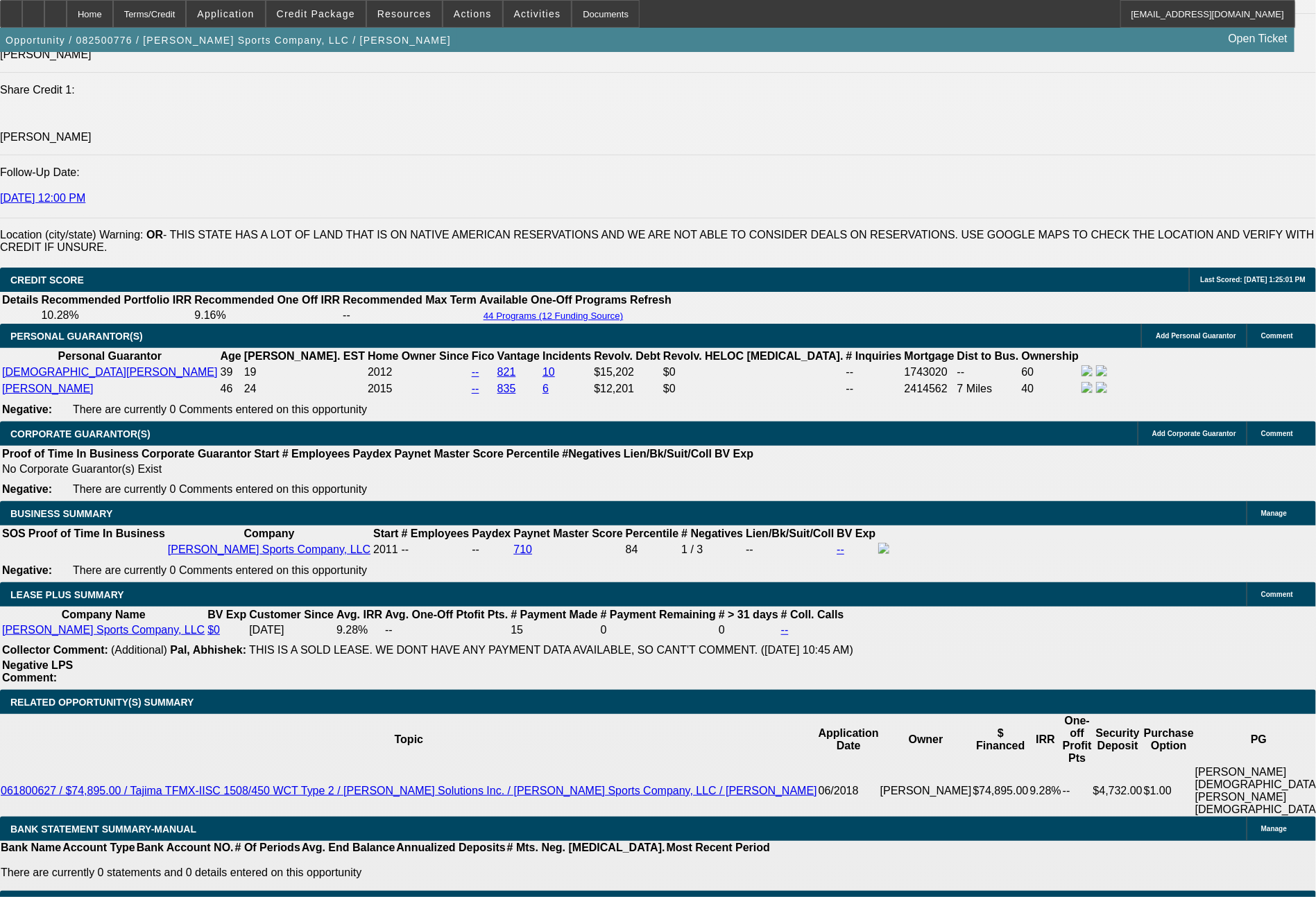
select select "0"
select select "2"
select select "0"
select select "2"
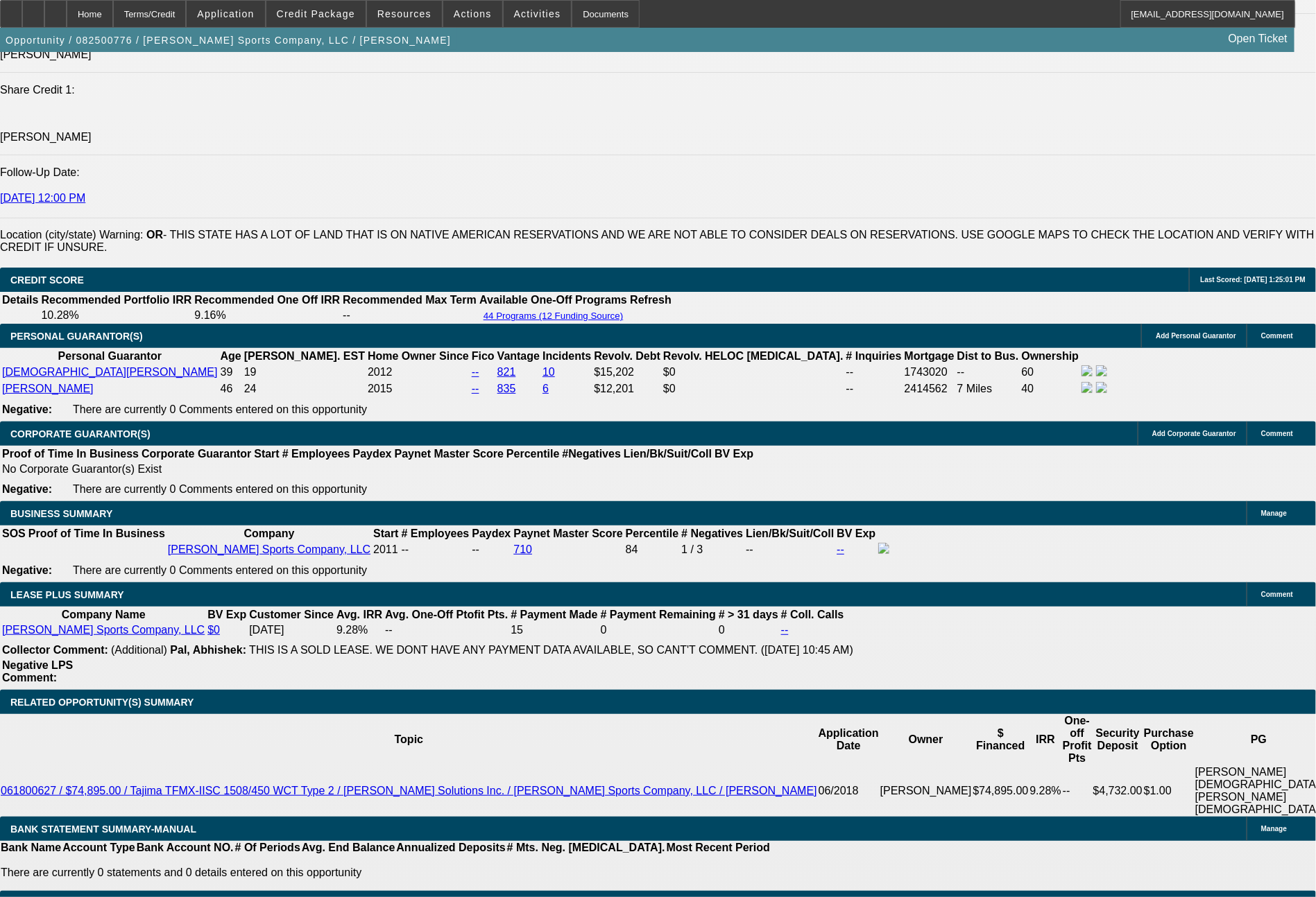
drag, startPoint x: 202, startPoint y: 589, endPoint x: 303, endPoint y: 593, distance: 101.1
type input "3"
type input "$6.00"
type input "UNKNOWN"
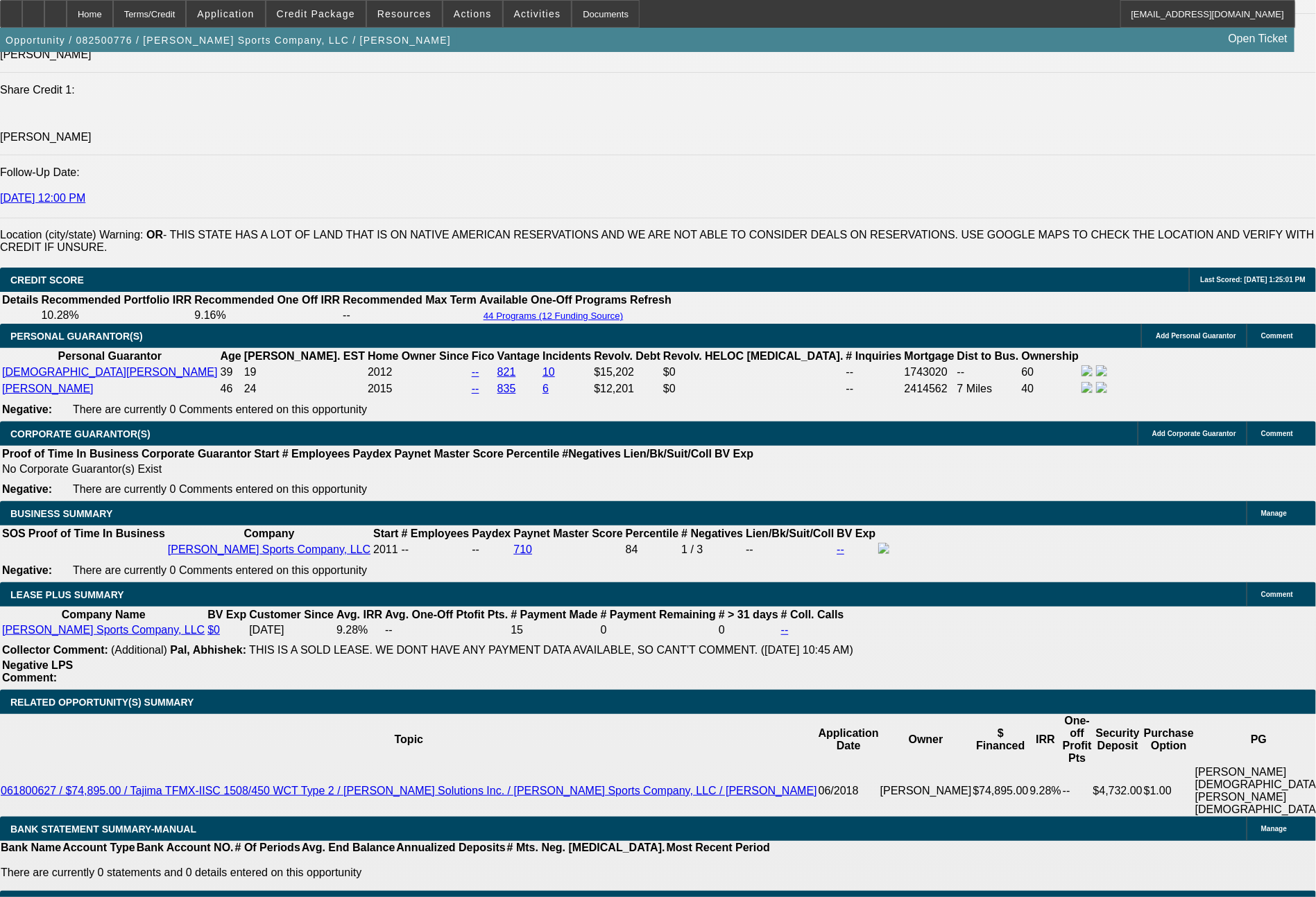
type input "3829."
type input "10.2"
type input "$7,658.00"
type input "3829.47"
type input "$7,658.94"
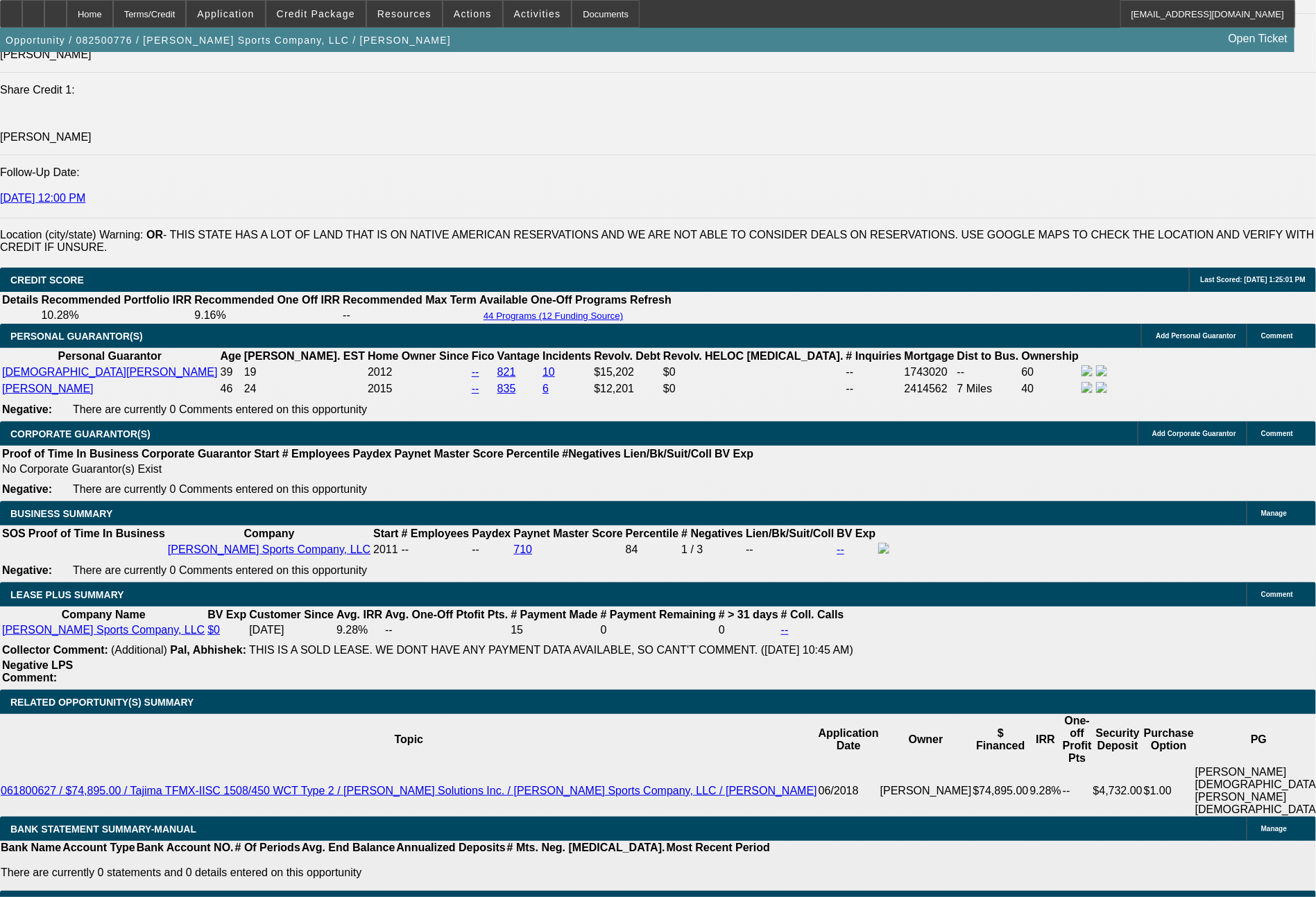
type input "$3,829.47"
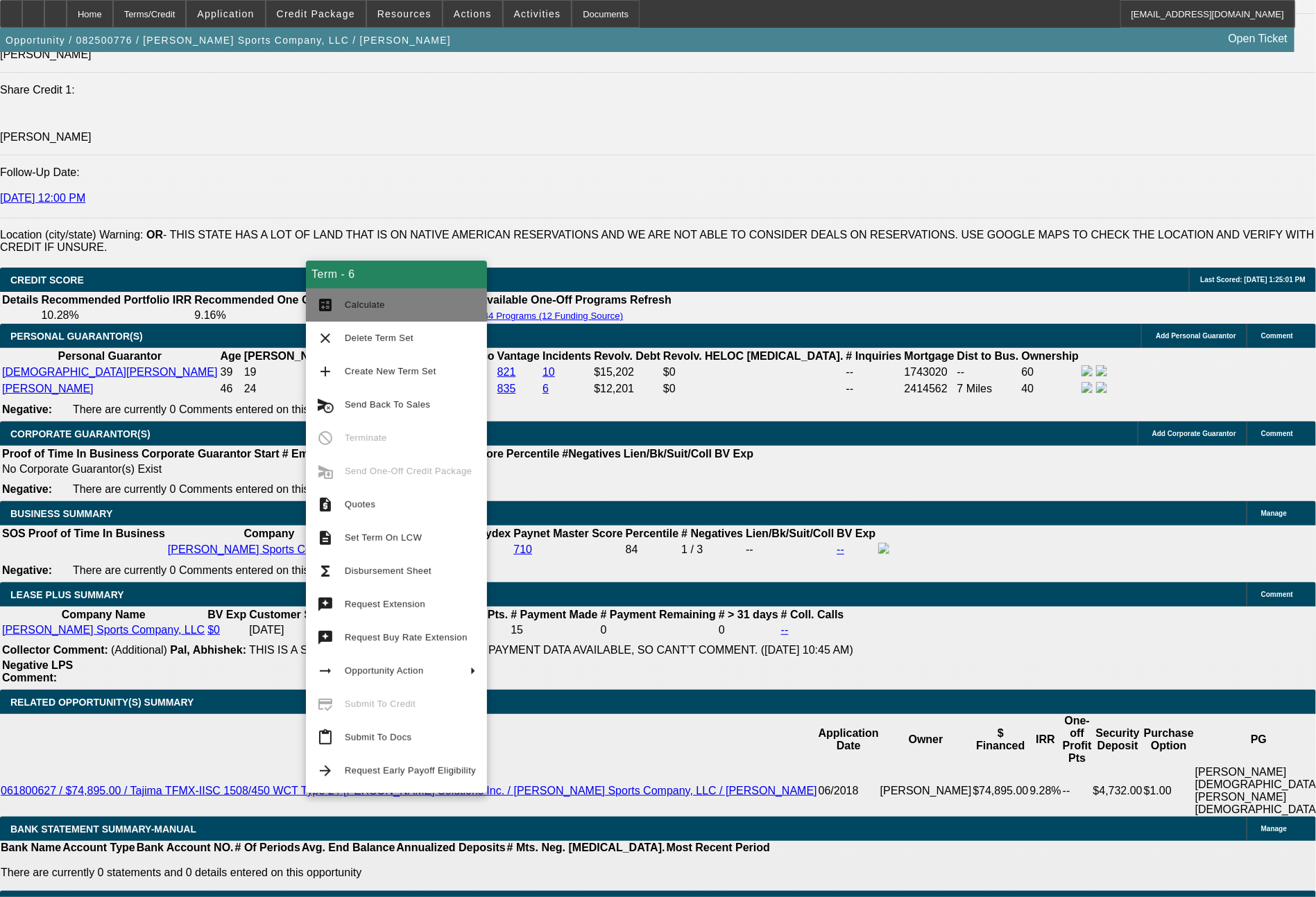
click at [344, 308] on button "calculate Calculate" at bounding box center [396, 306] width 181 height 33
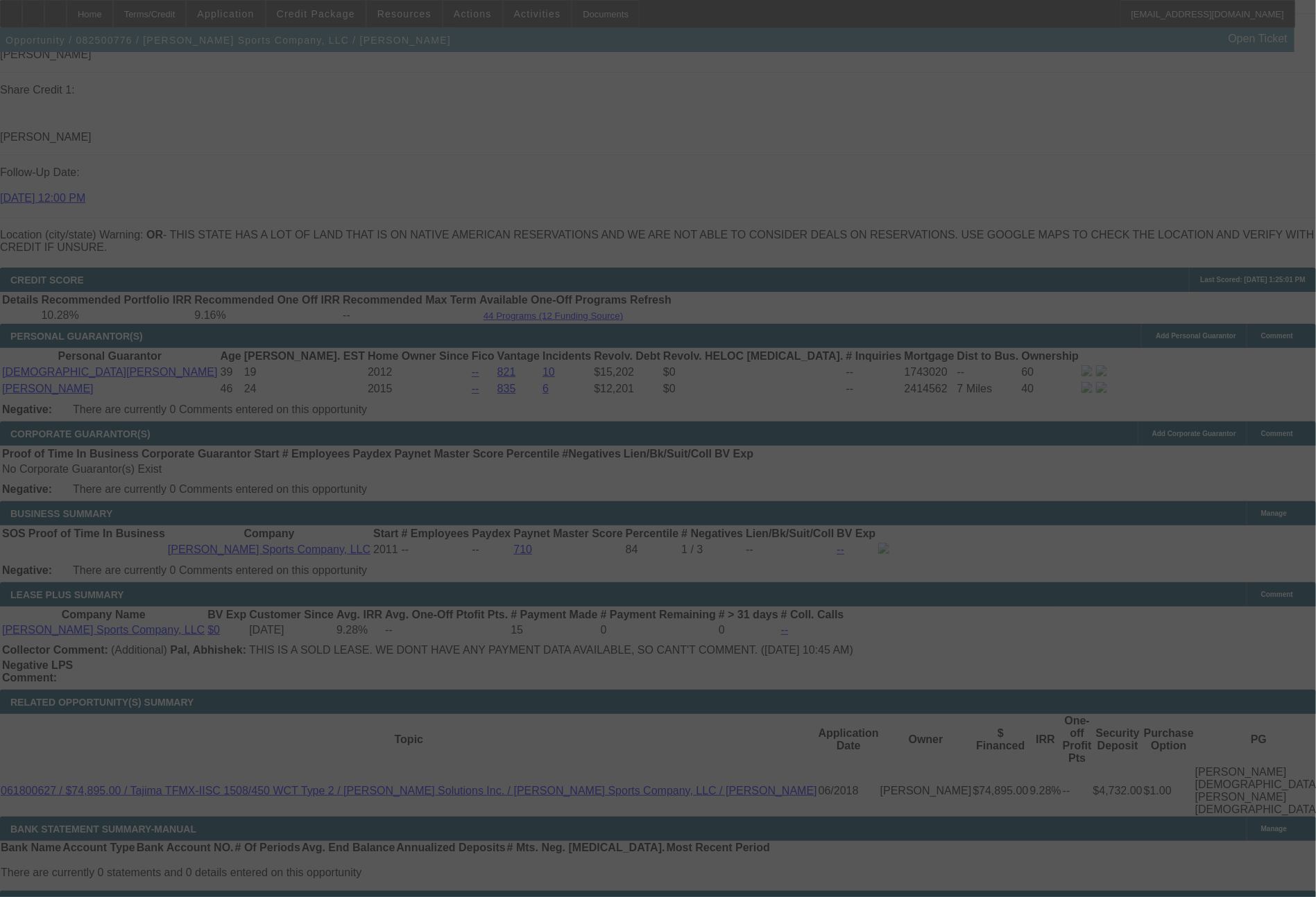
select select "0"
select select "2"
select select "0"
select select "2"
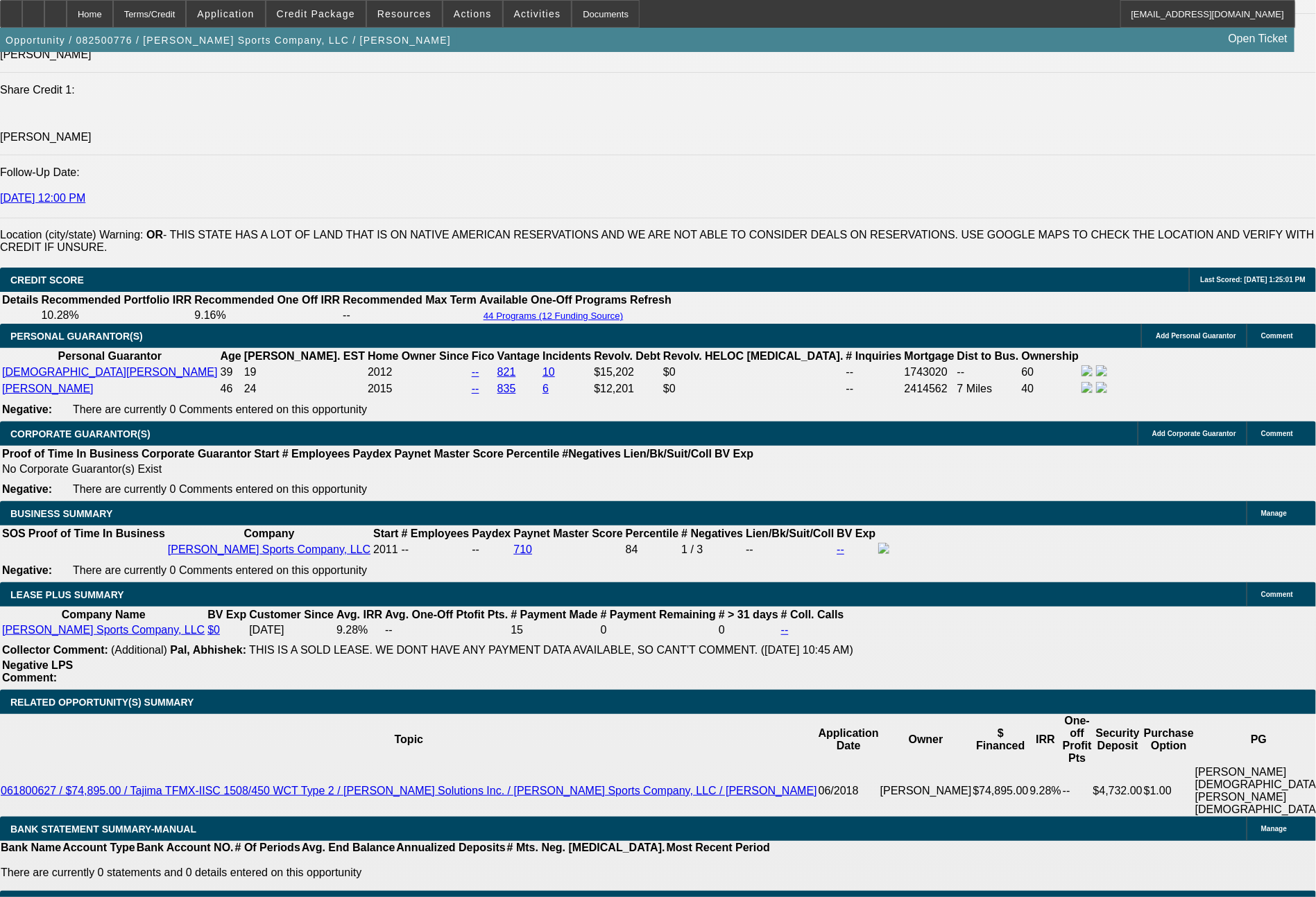
drag, startPoint x: 205, startPoint y: 586, endPoint x: 288, endPoint y: 591, distance: 83.2
type input "3"
type input "$6.00"
type input "UNKNOWN"
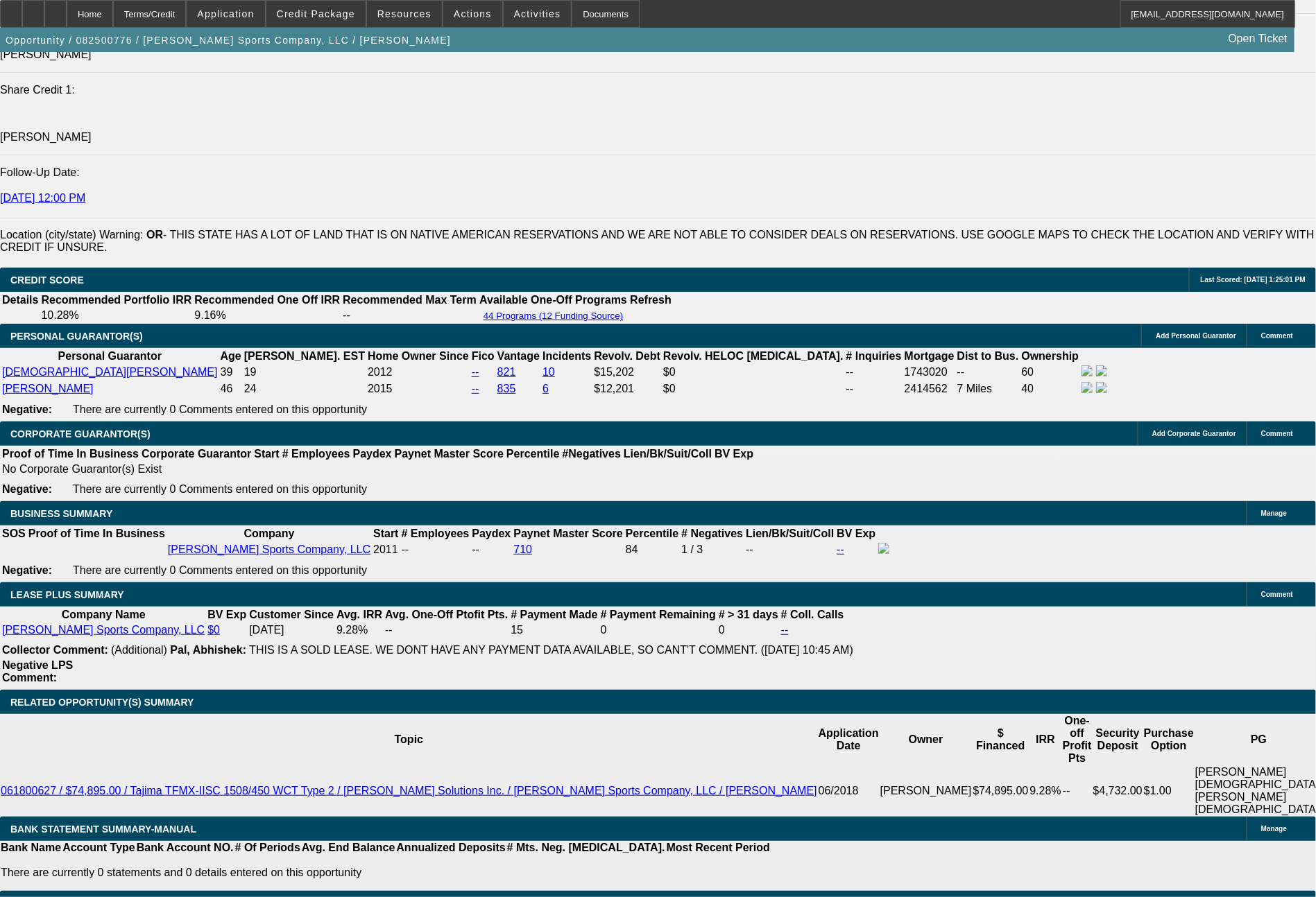
type input "3832"
type input "10.3"
type input "$7,664.00"
type input "3832.2"
type input "$7,664.40"
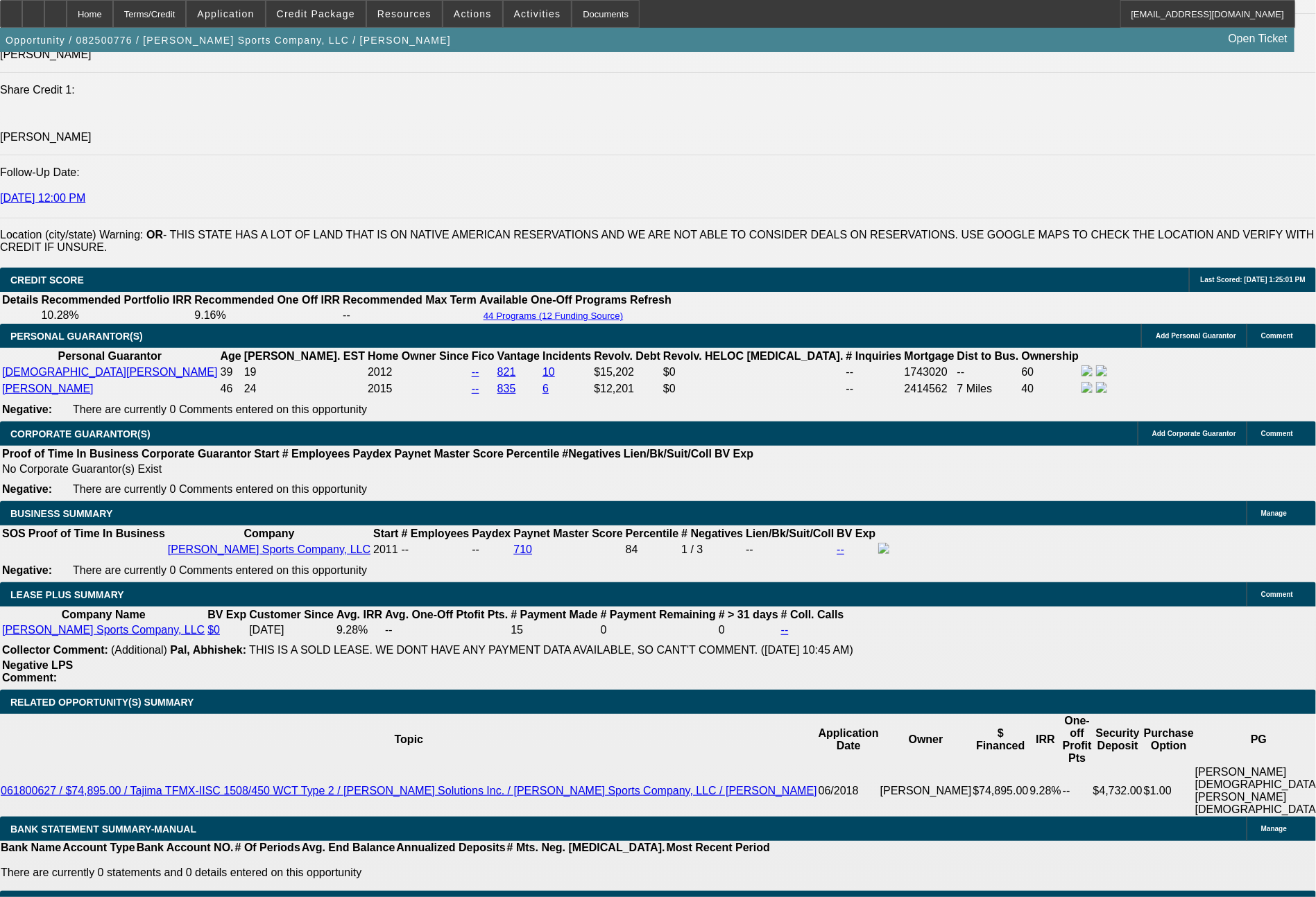
type input "3832.27"
type input "$7,664.54"
type input "$3,832.27"
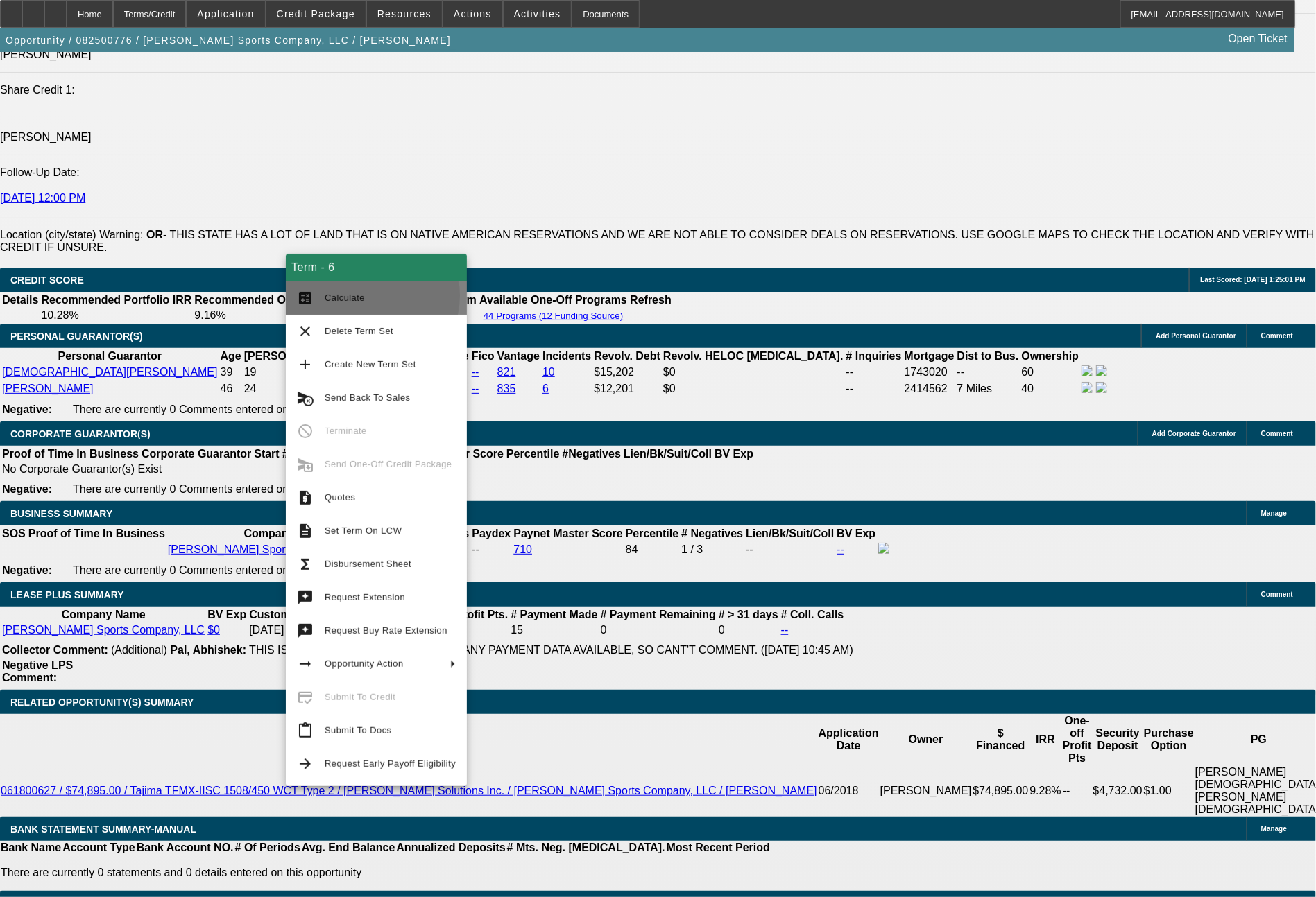
click at [369, 296] on span "Calculate" at bounding box center [390, 298] width 131 height 17
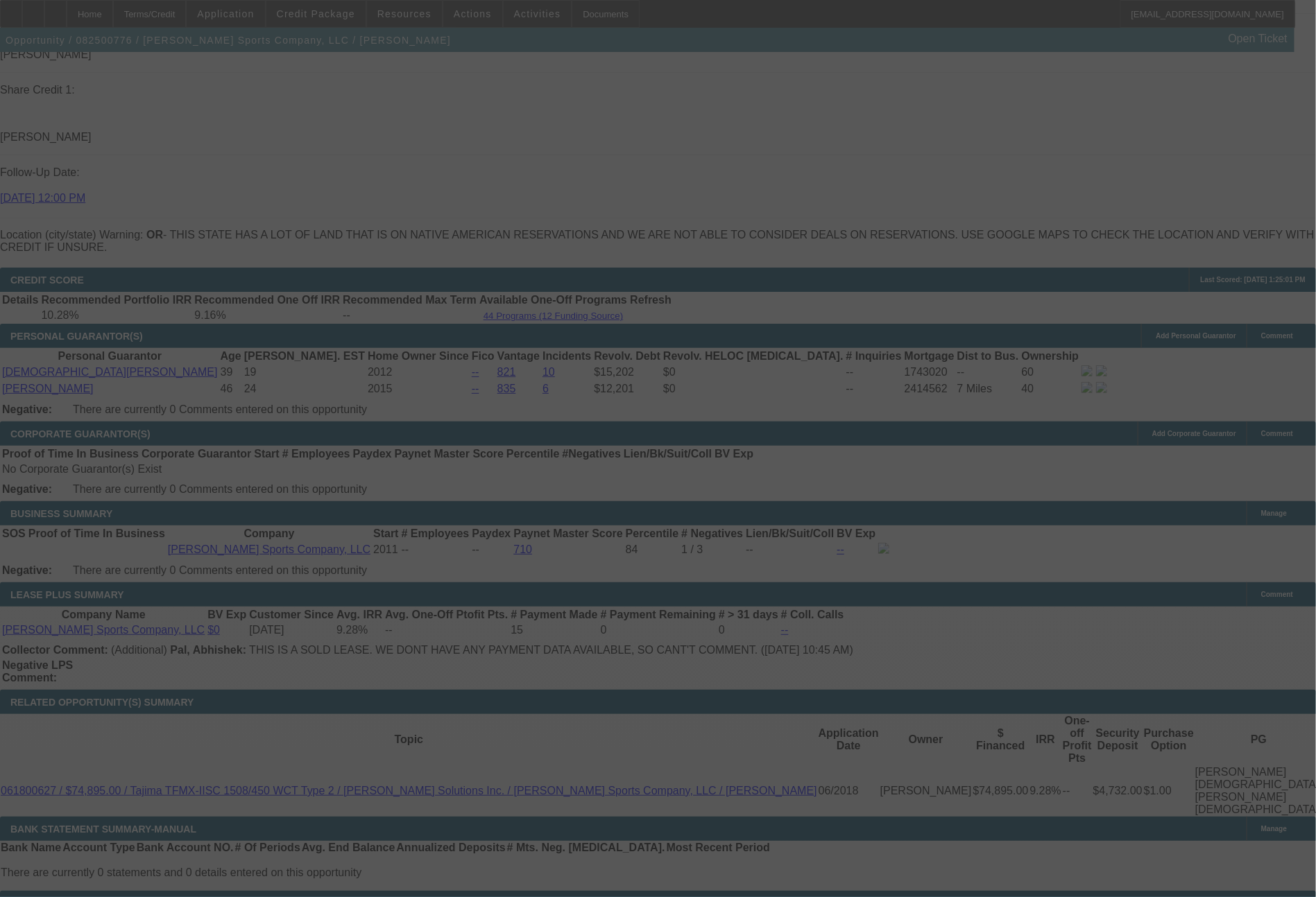
select select "0"
select select "2"
select select "0"
select select "2"
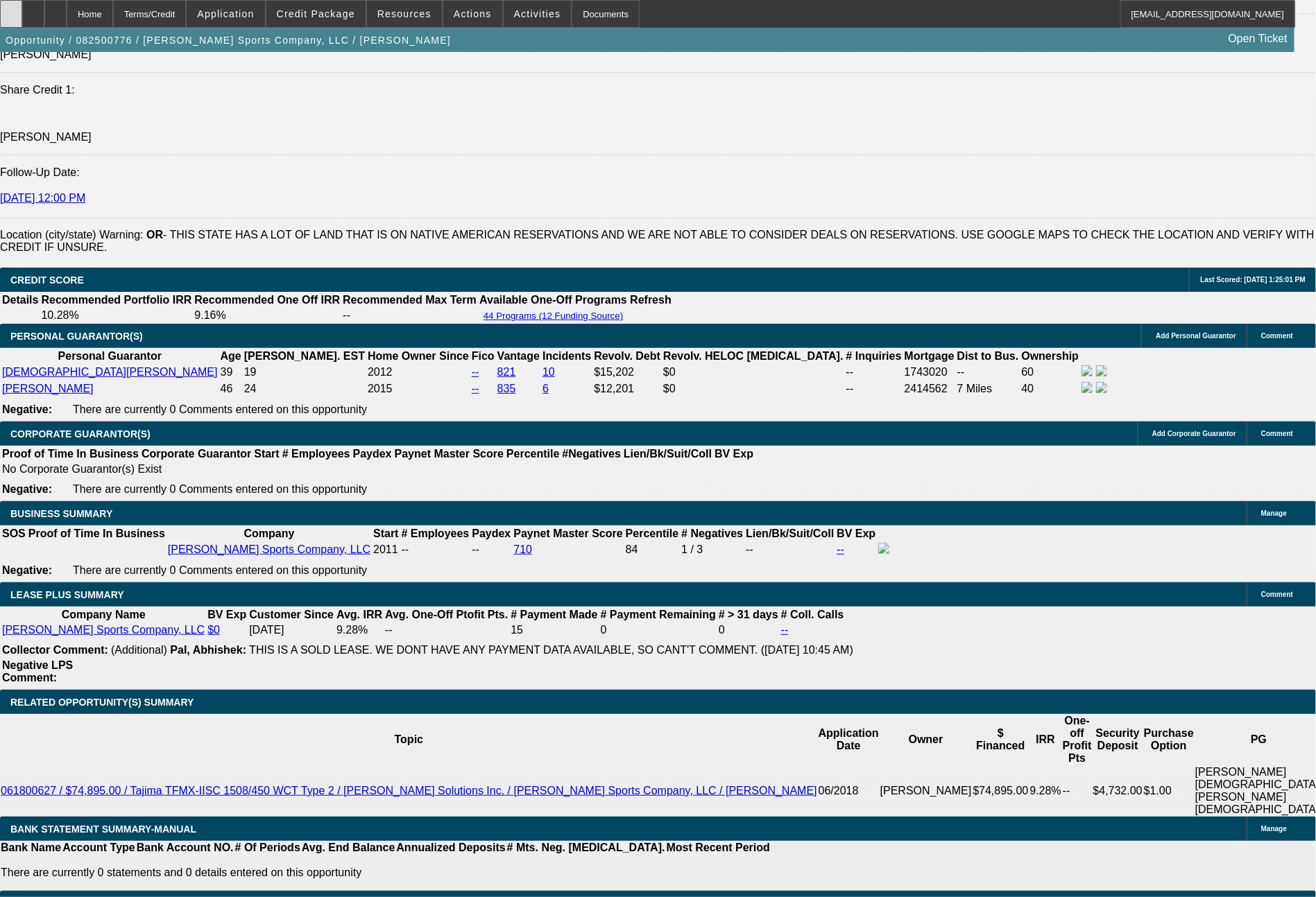
click at [15, 12] on div at bounding box center [11, 14] width 23 height 28
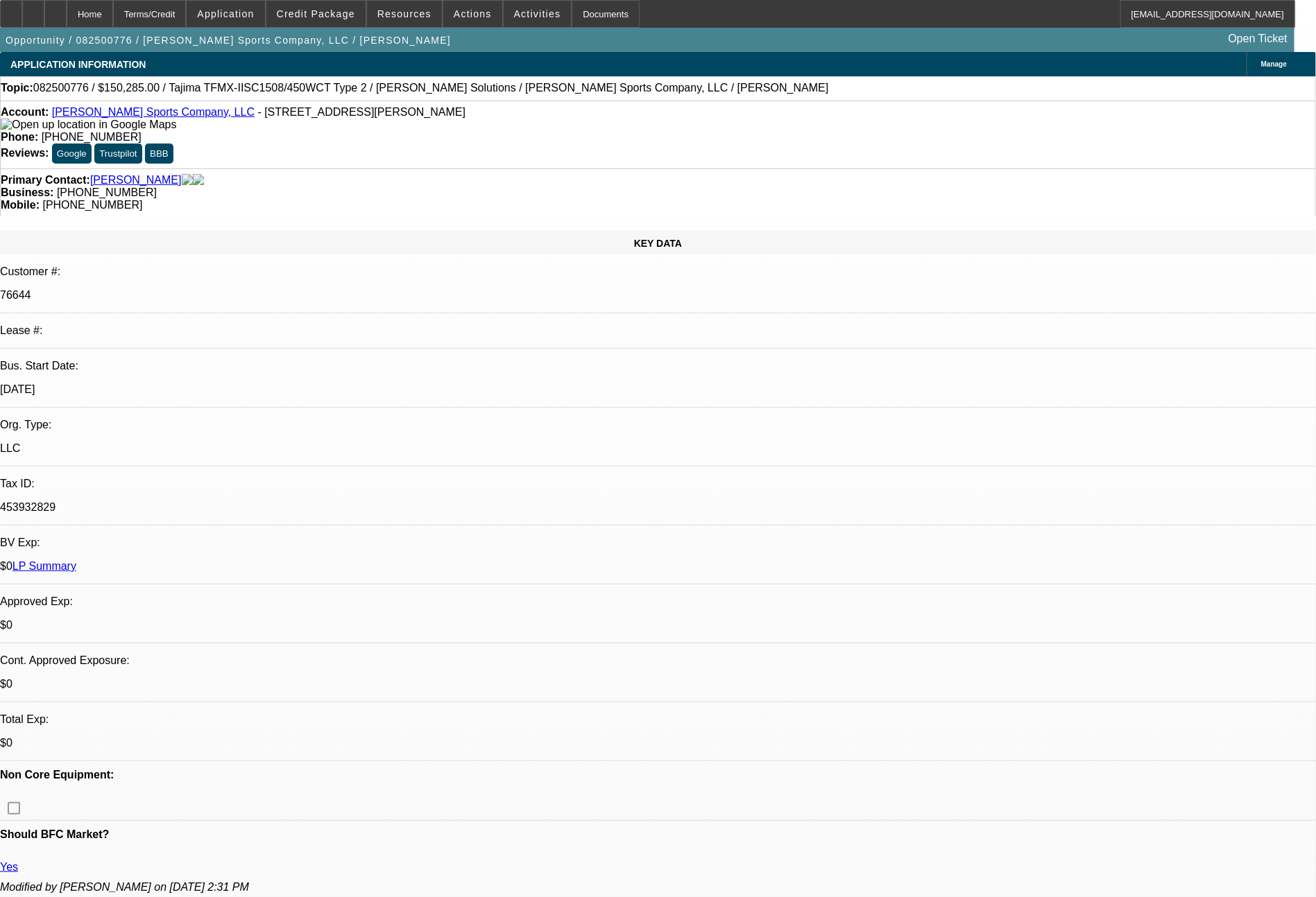
select select "0"
select select "2"
select select "0"
select select "2"
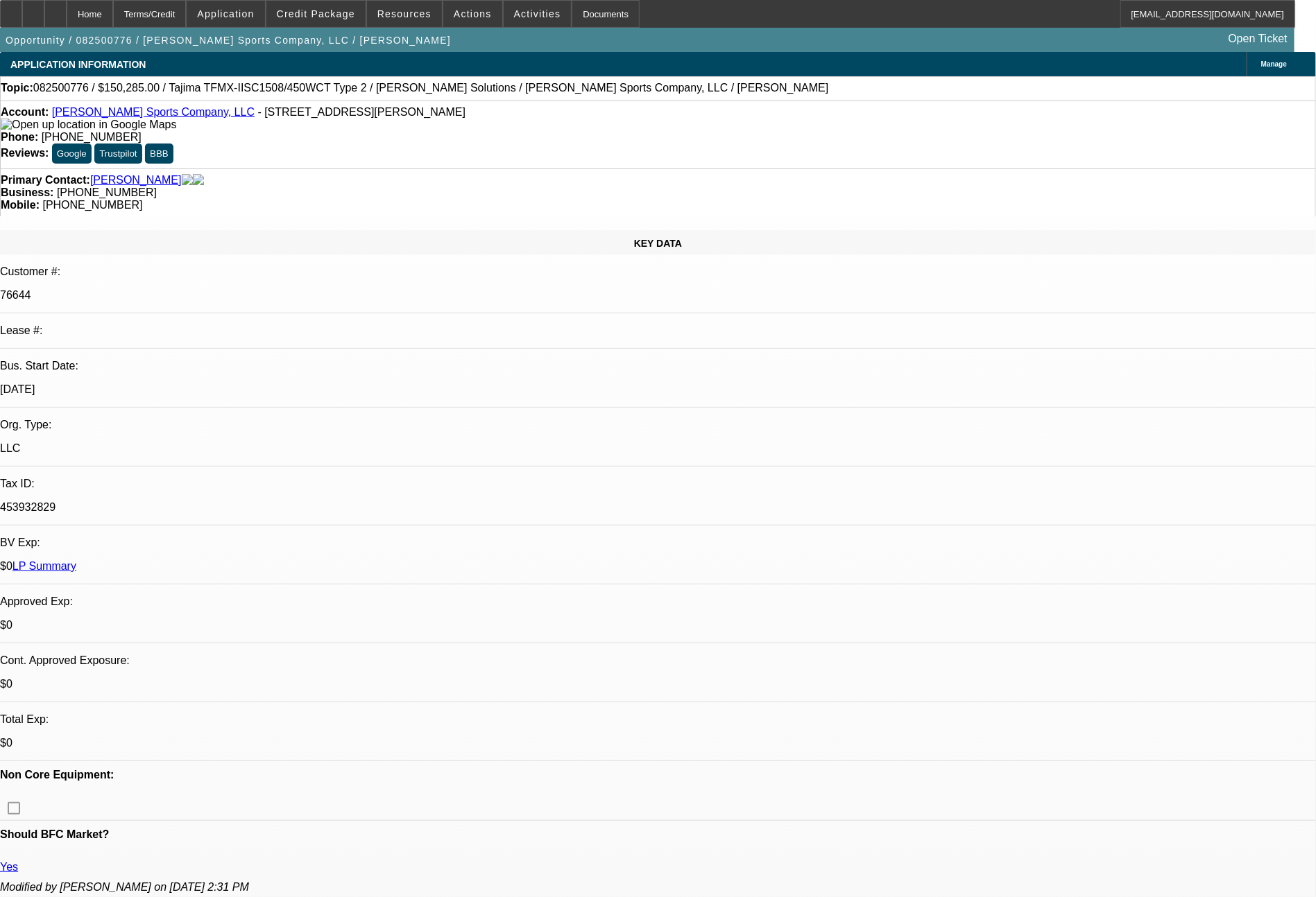
select select "0"
select select "2"
select select "0"
select select "2"
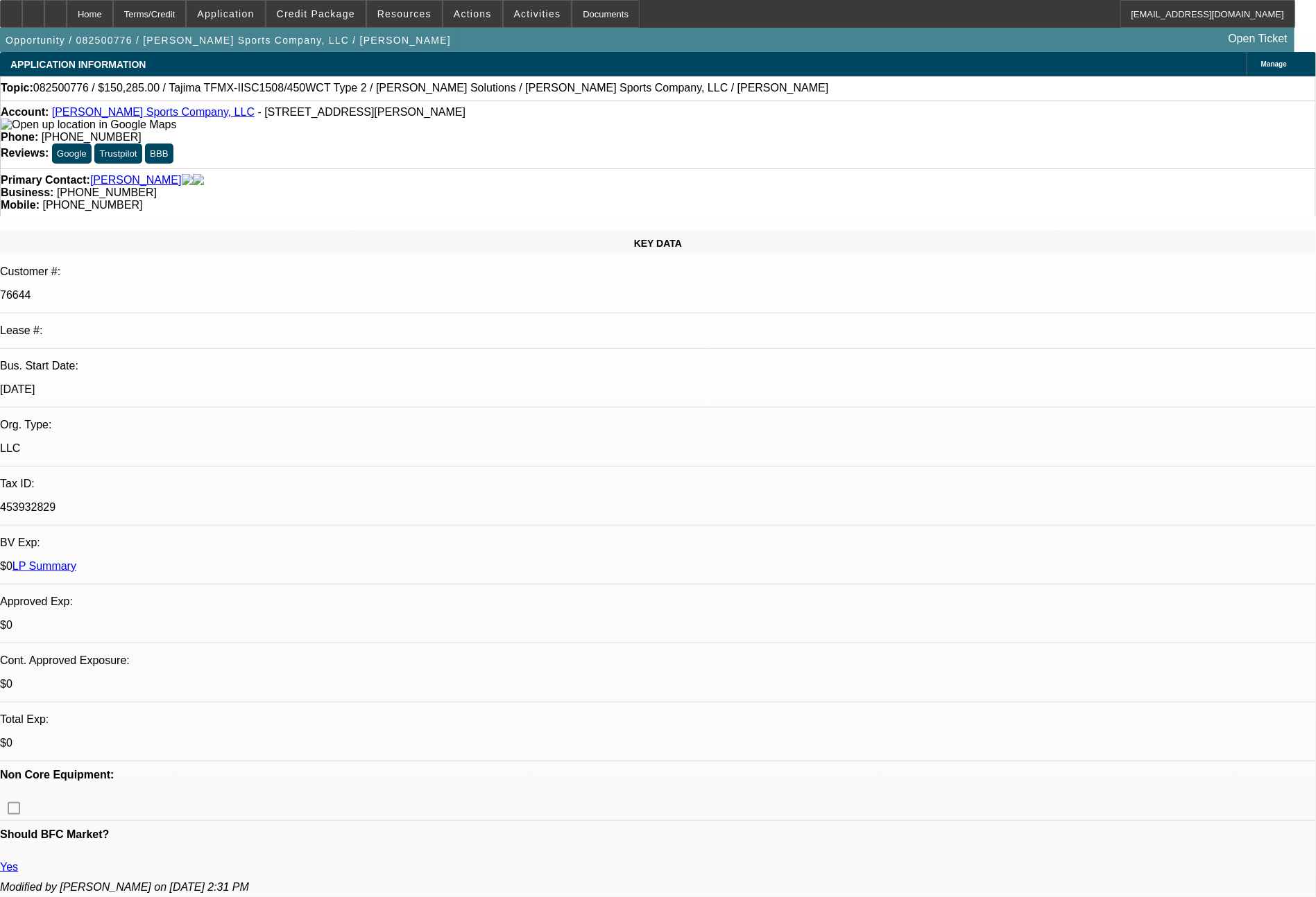
select select "0"
select select "2"
select select "0"
select select "2"
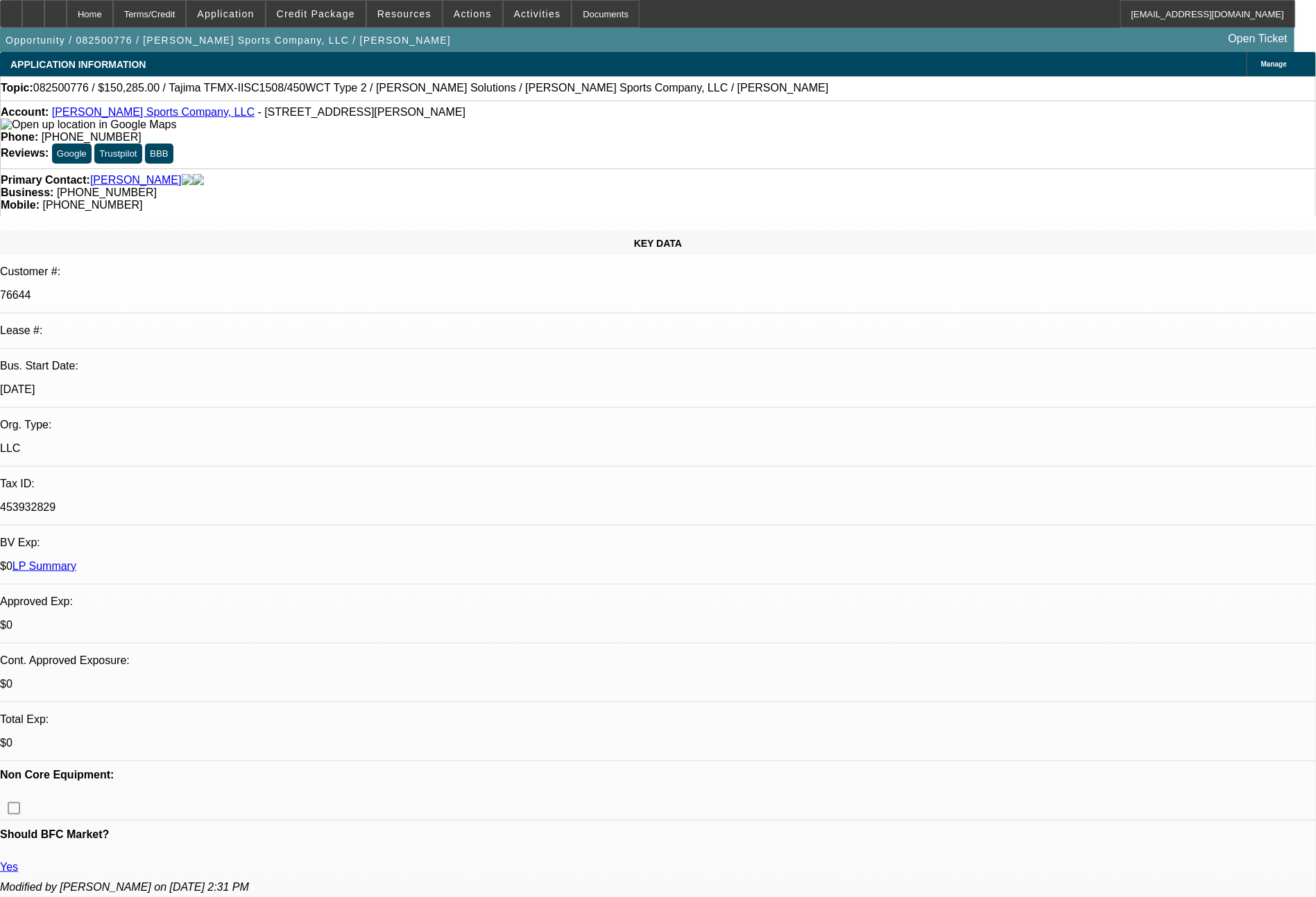
select select "0"
select select "2"
select select "0"
select select "2"
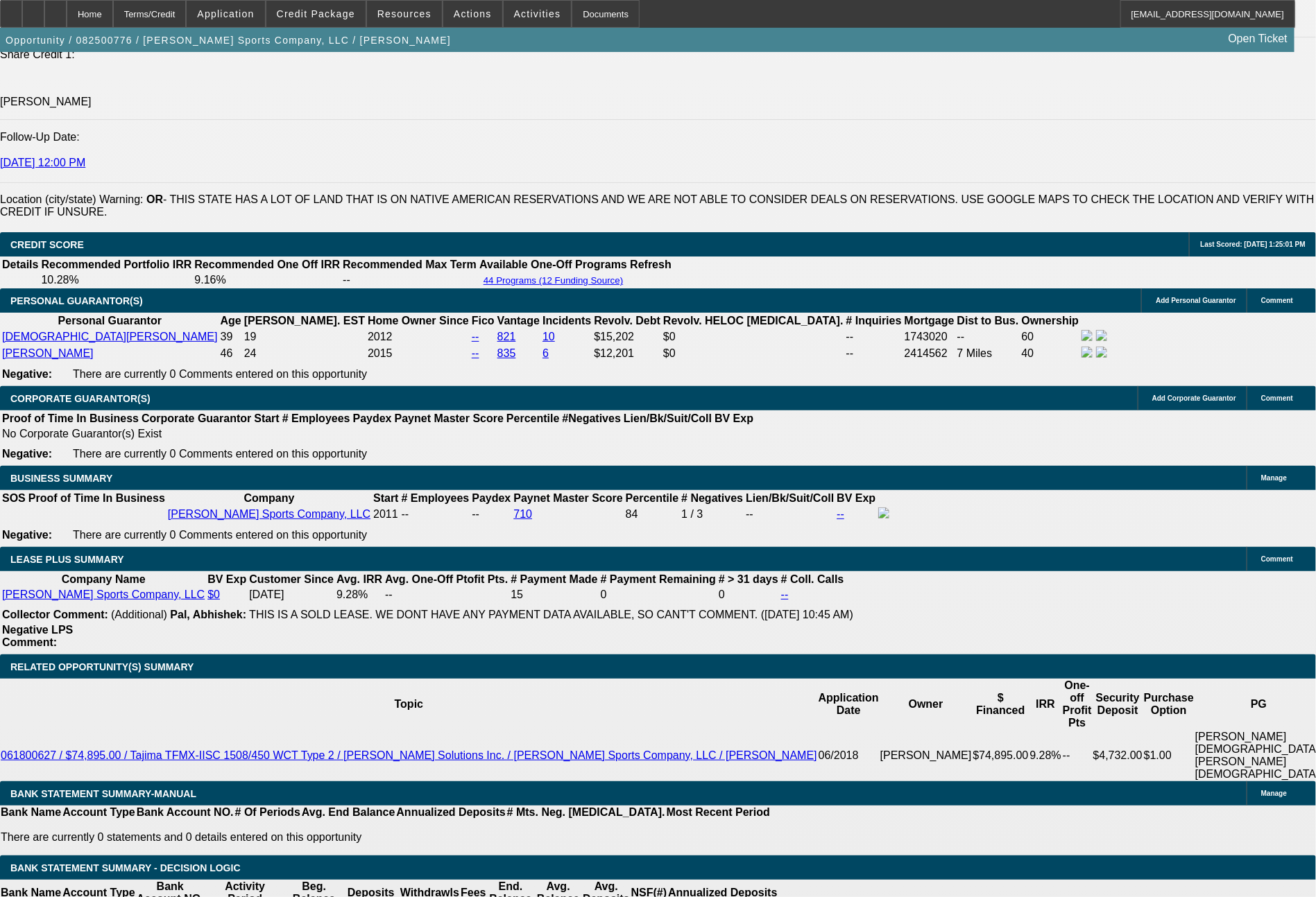
scroll to position [2068, 0]
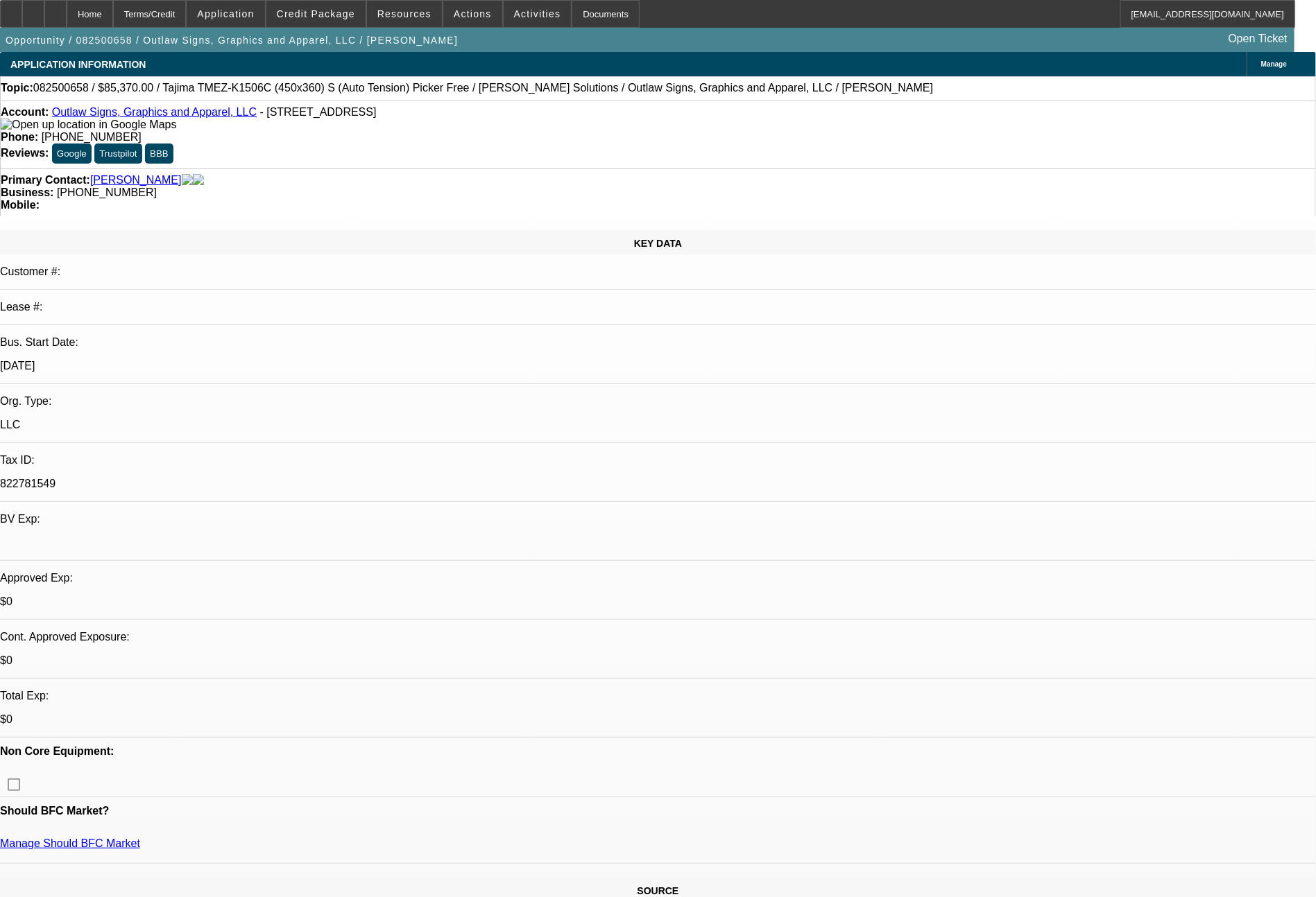
select select "0"
select select "6"
select select "0"
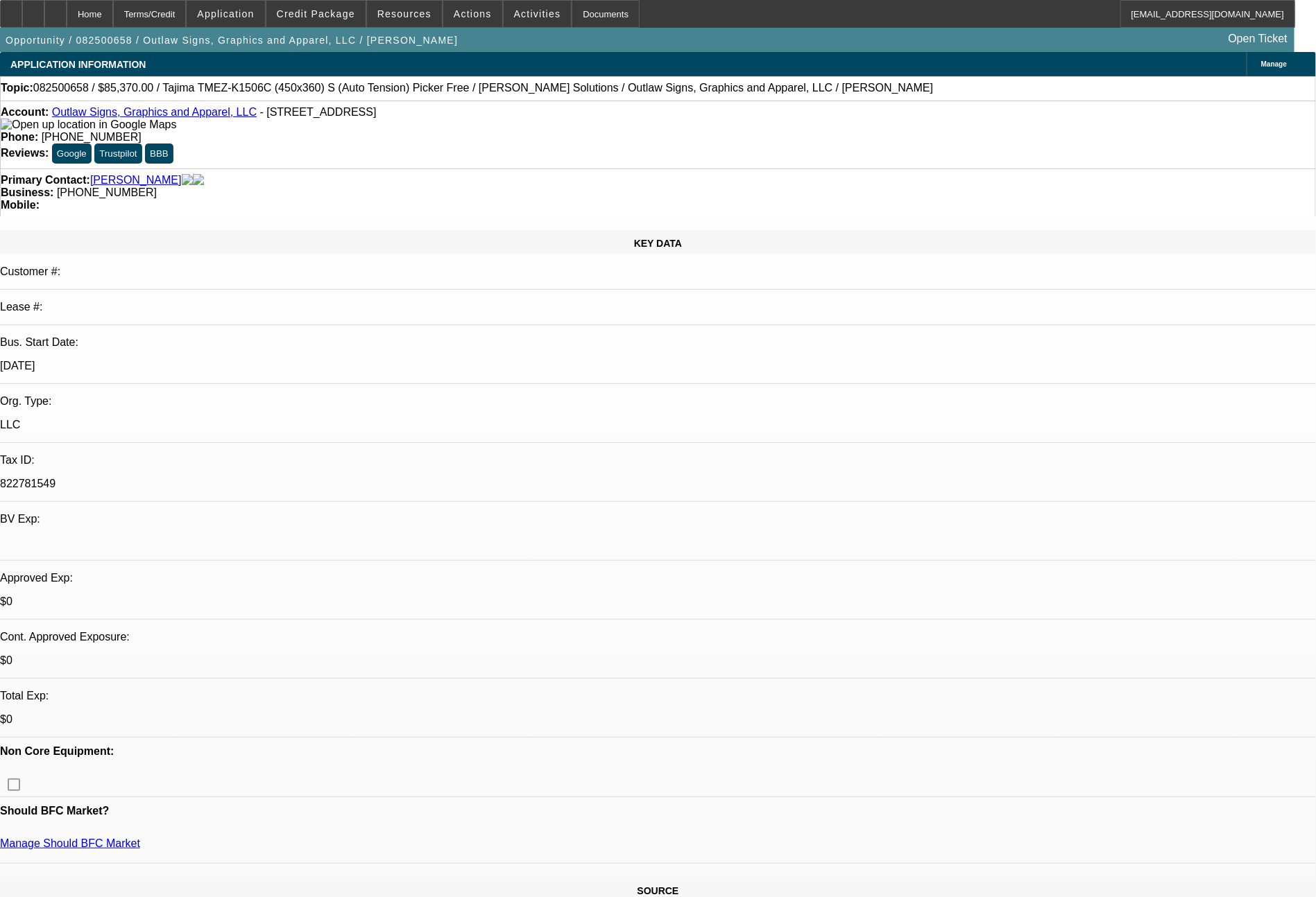
select select "0"
select select "6"
select select "0"
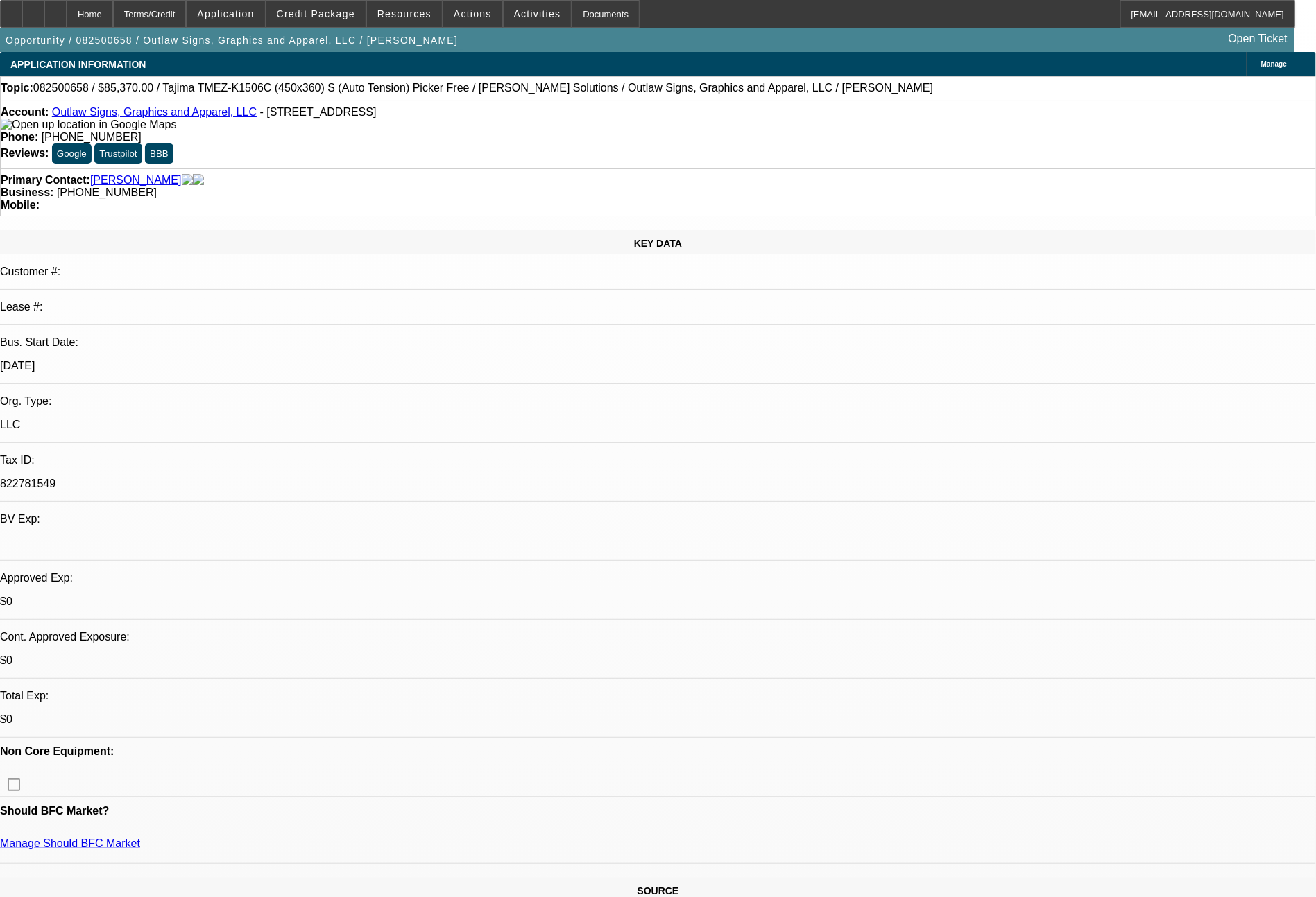
select select "0"
select select "6"
select select "0"
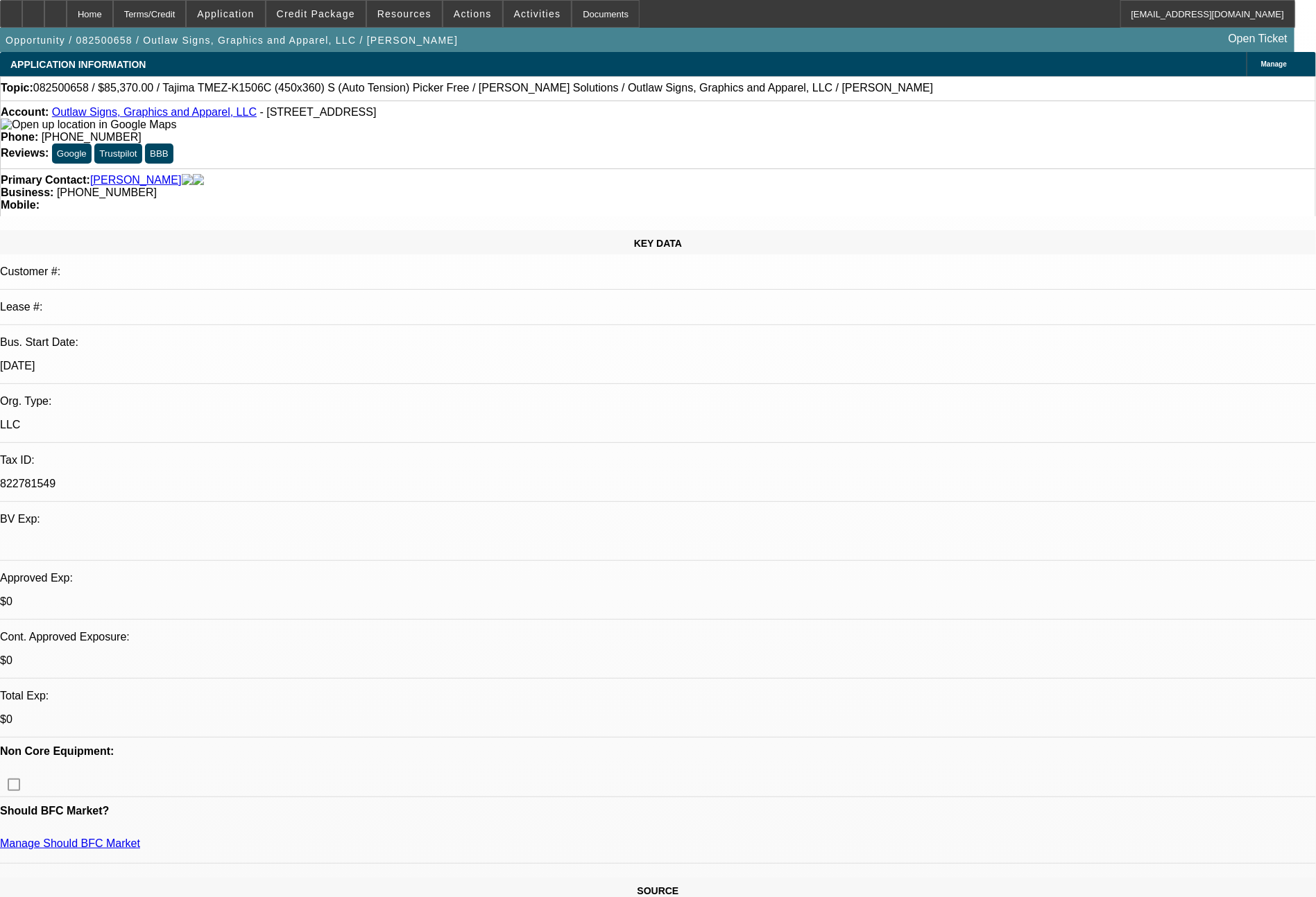
select select "6"
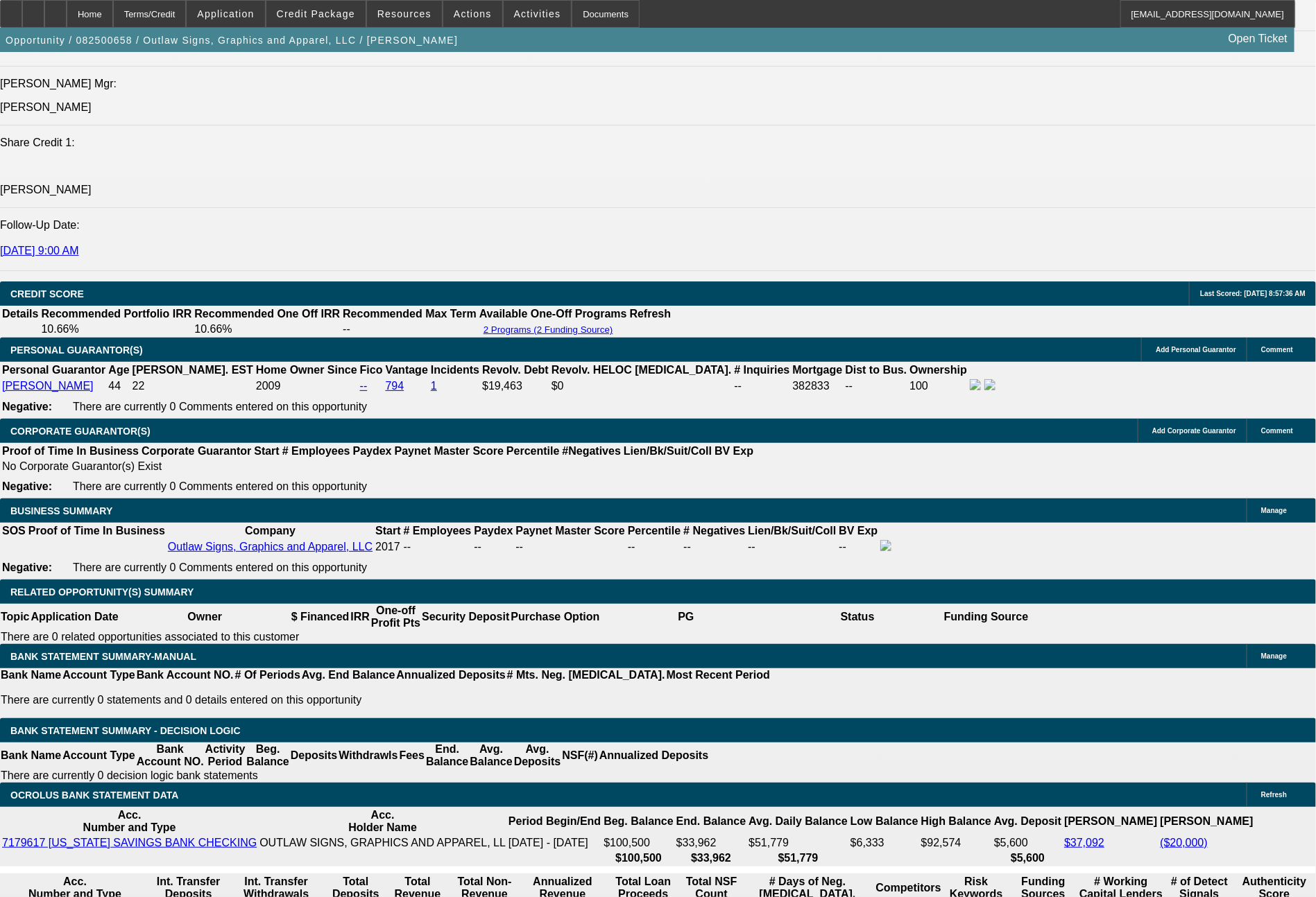
scroll to position [1848, 0]
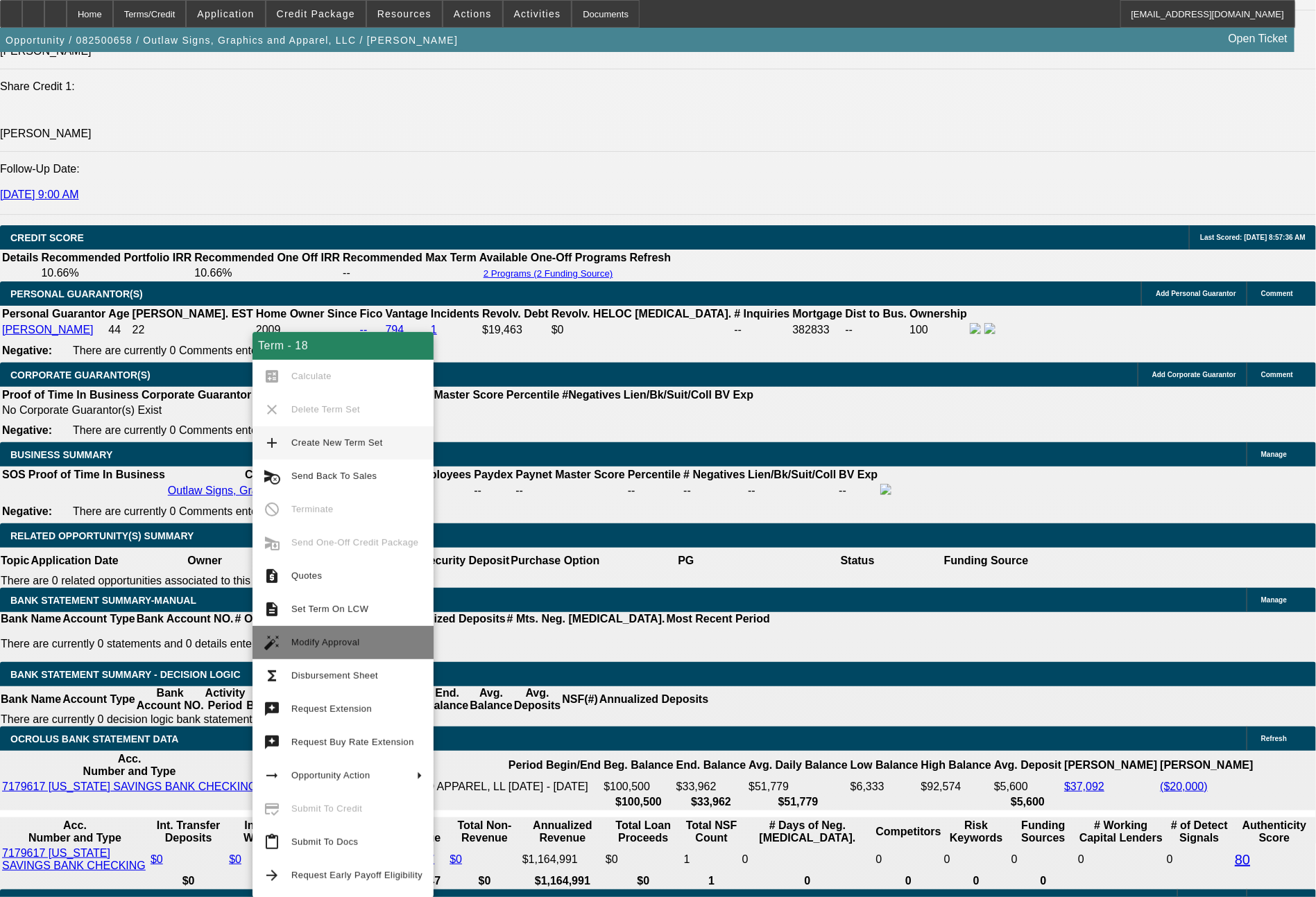
click at [338, 645] on span "Modify Approval" at bounding box center [325, 642] width 68 height 10
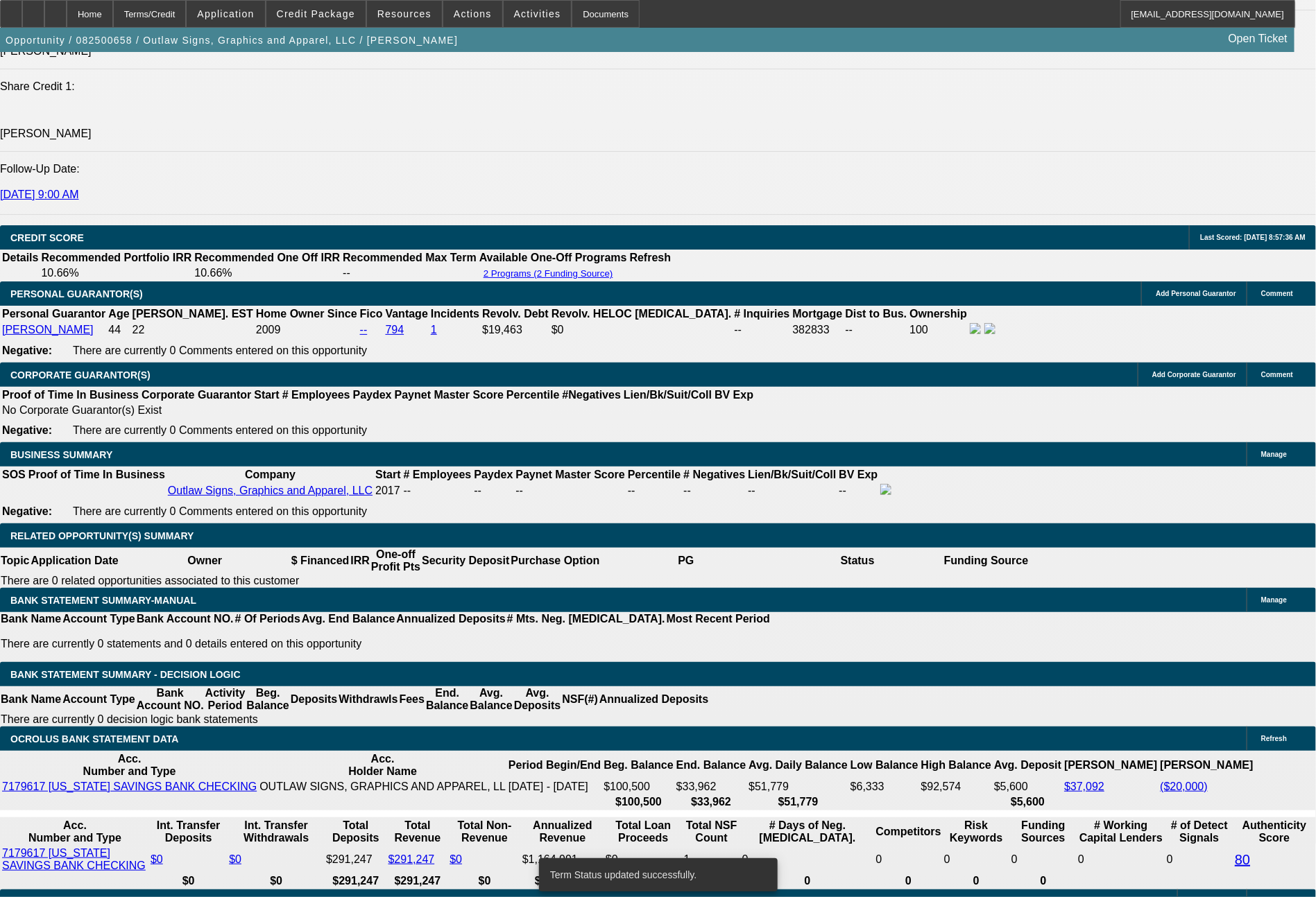
select select "0"
select select "6"
select select "0"
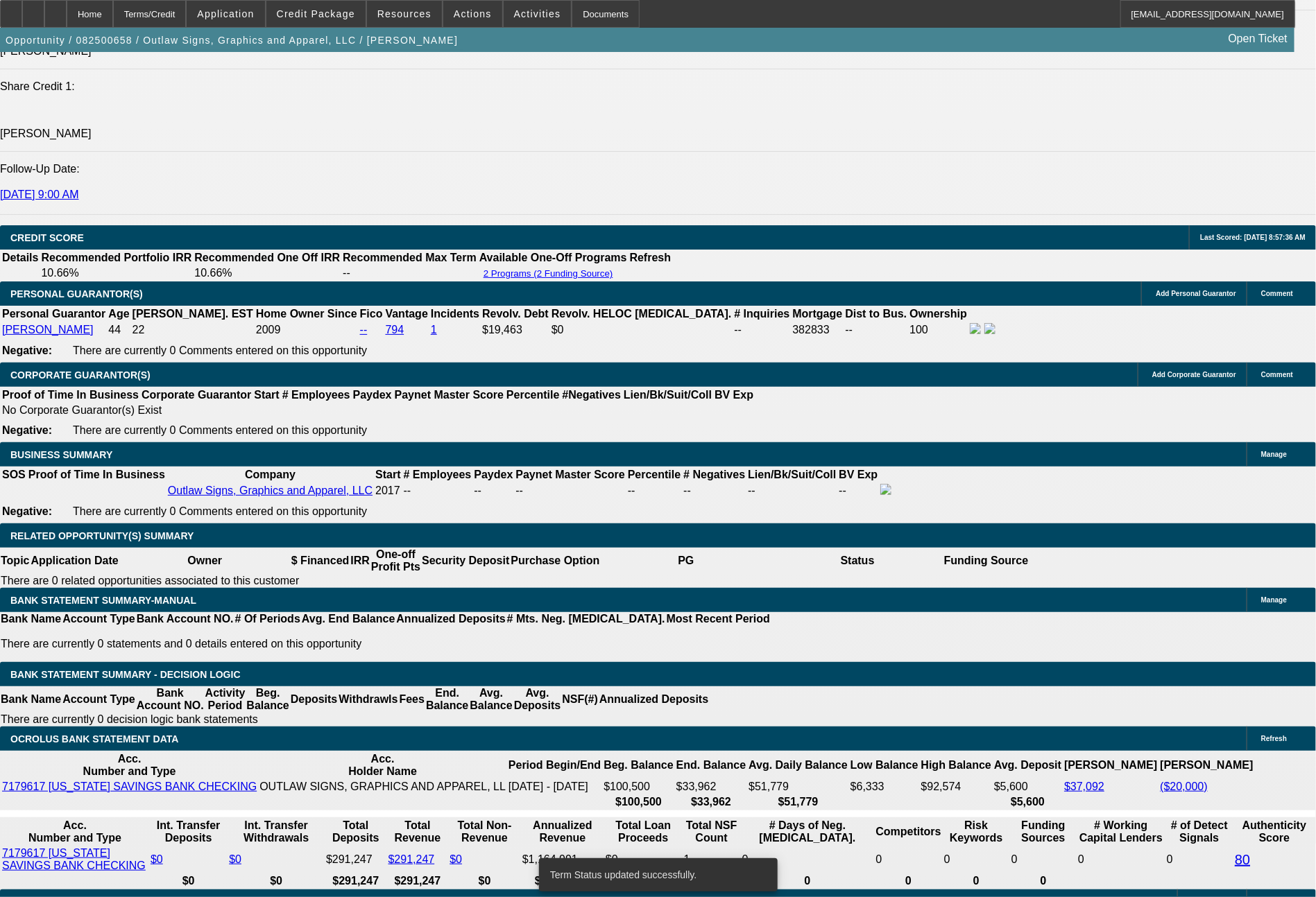
select select "0"
select select "6"
select select "0"
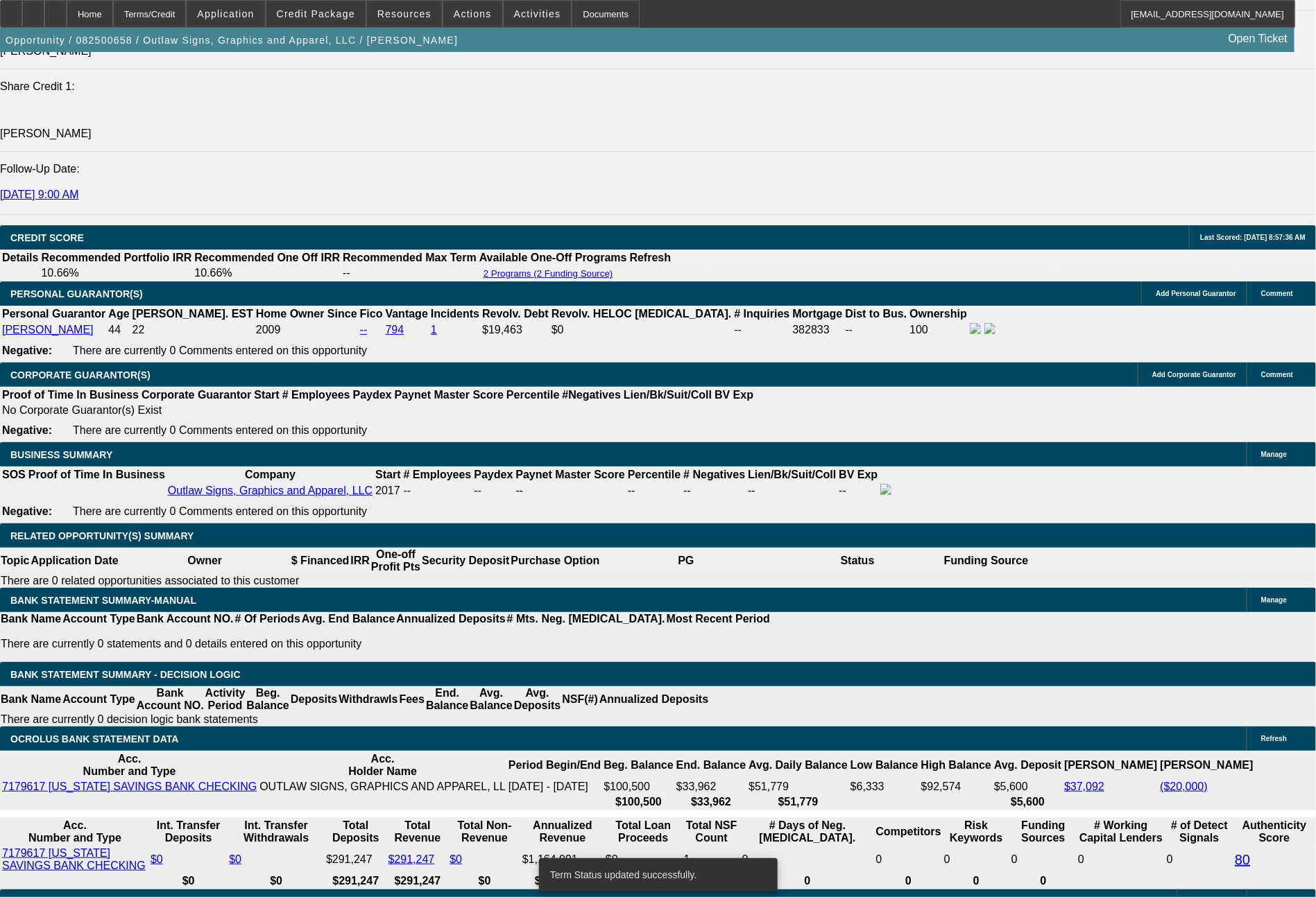
select select "0"
select select "6"
select select "0"
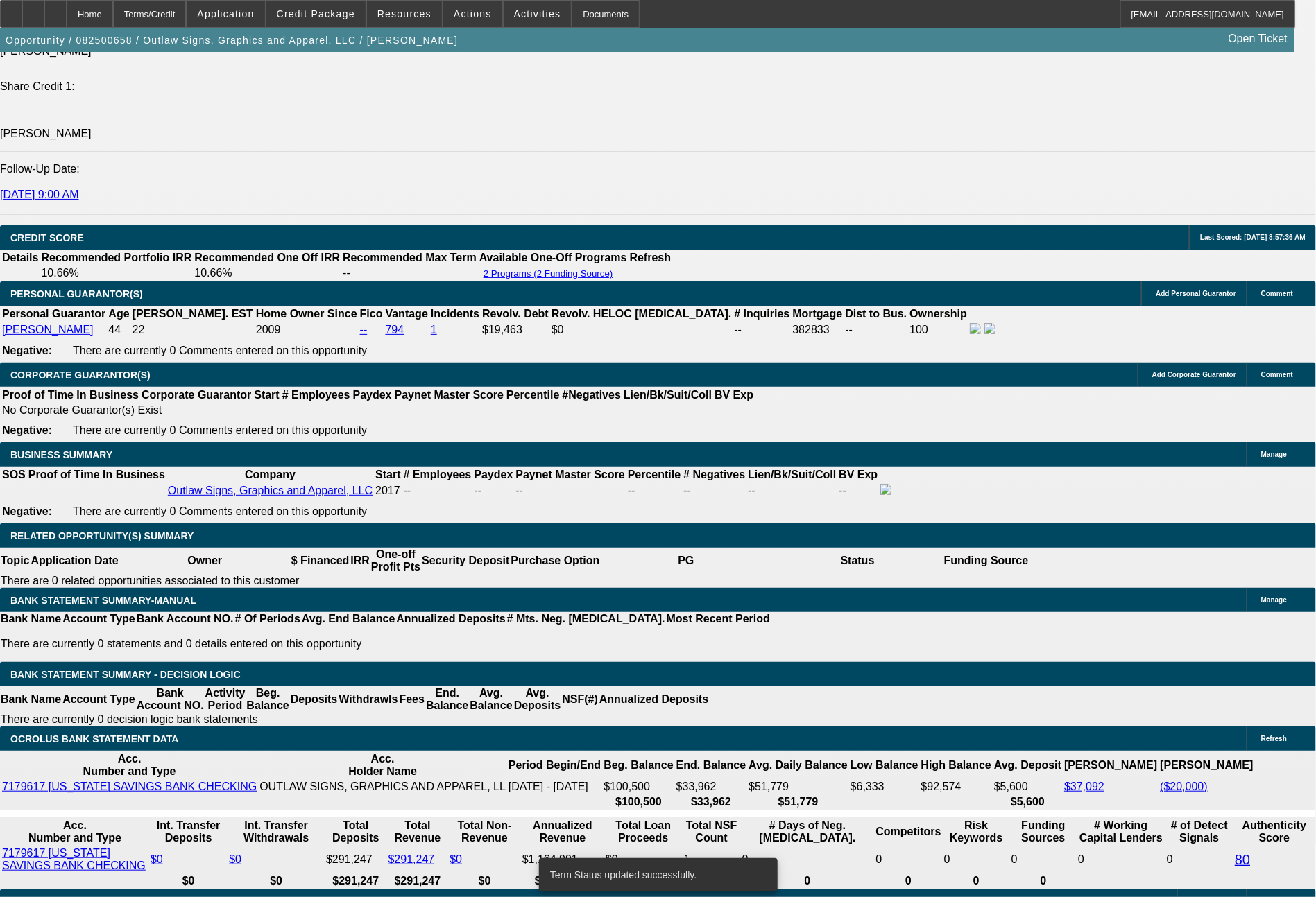
select select "6"
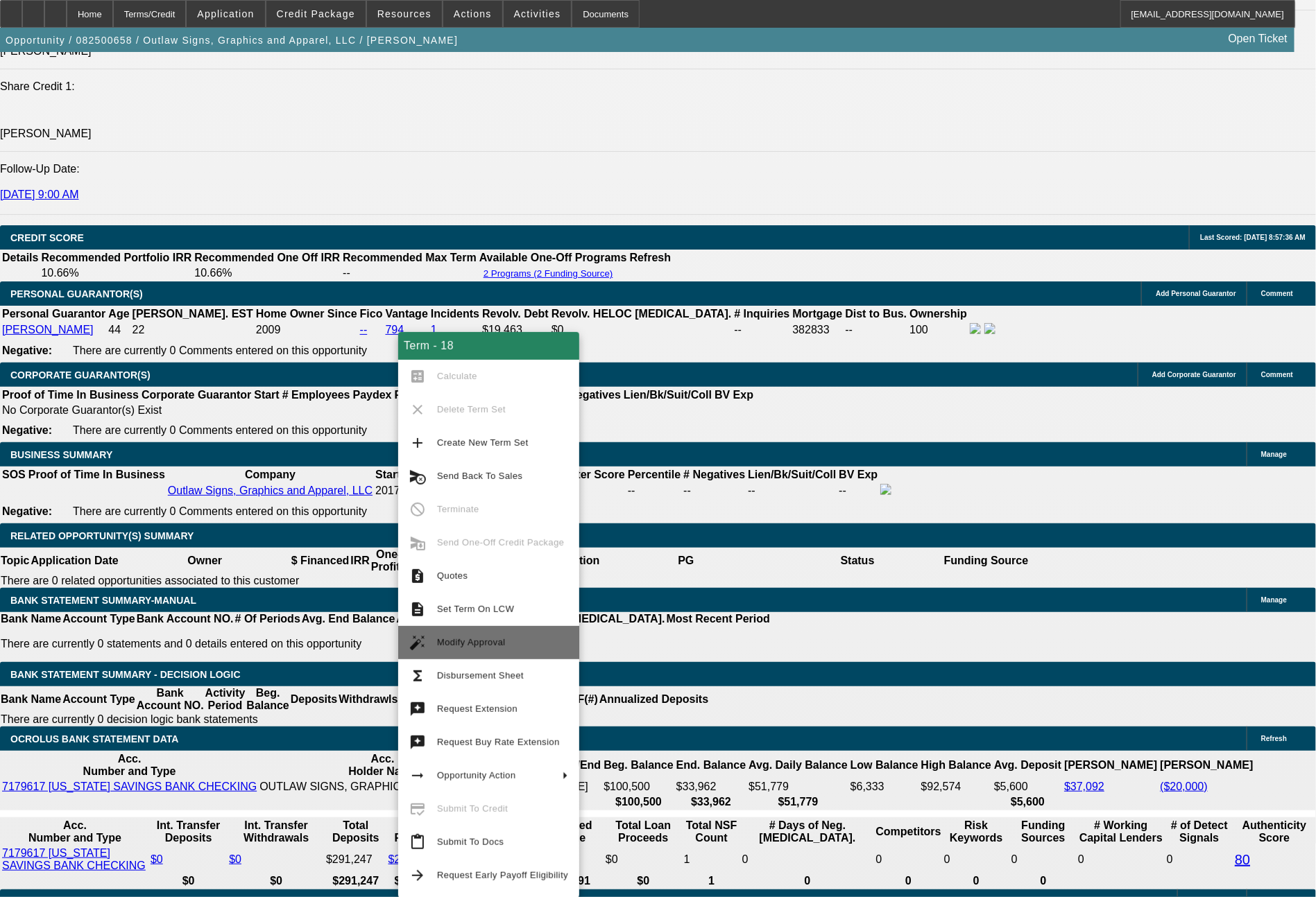
click at [494, 649] on span "Modify Approval" at bounding box center [503, 642] width 131 height 17
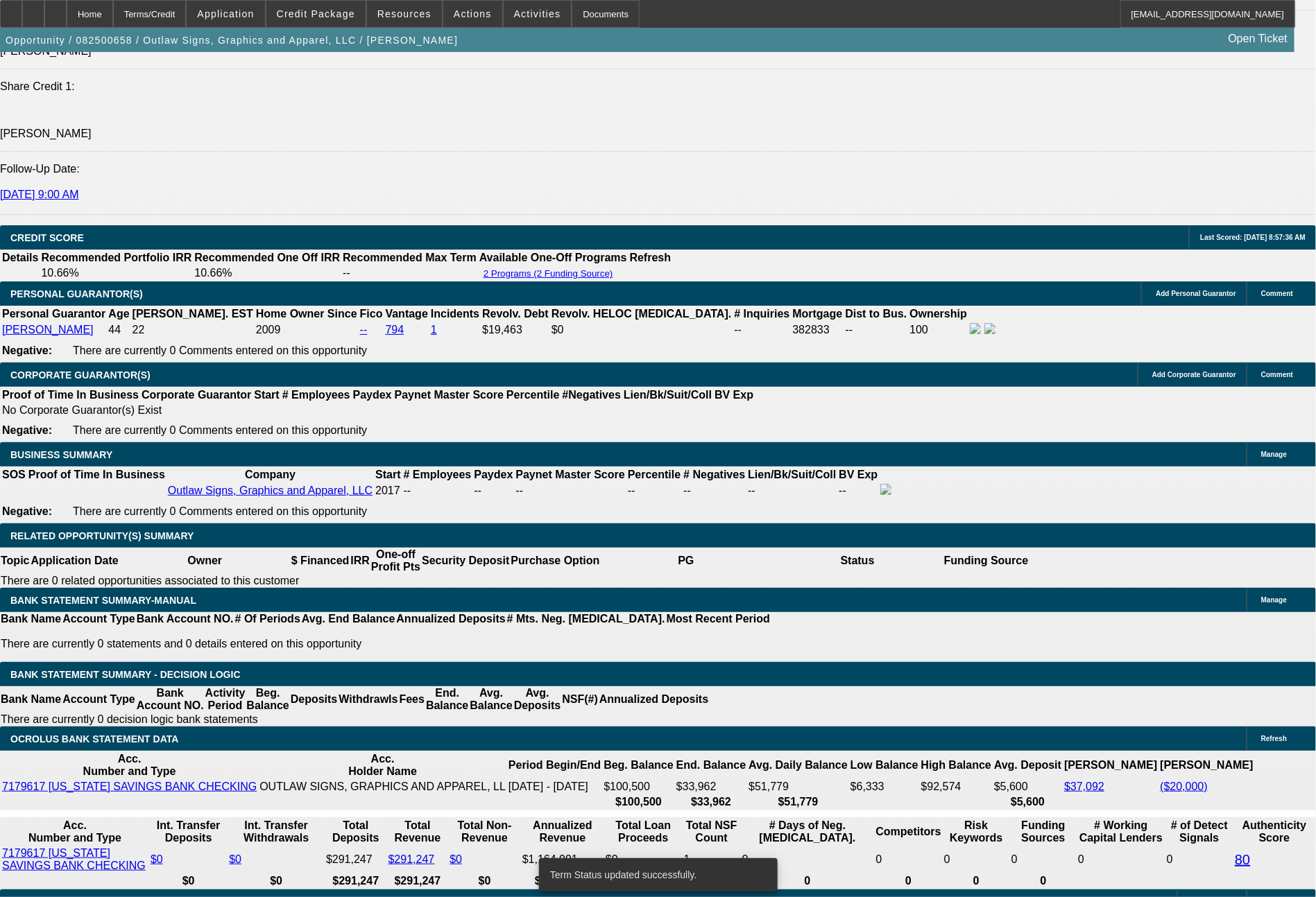
select select "0"
select select "6"
select select "0"
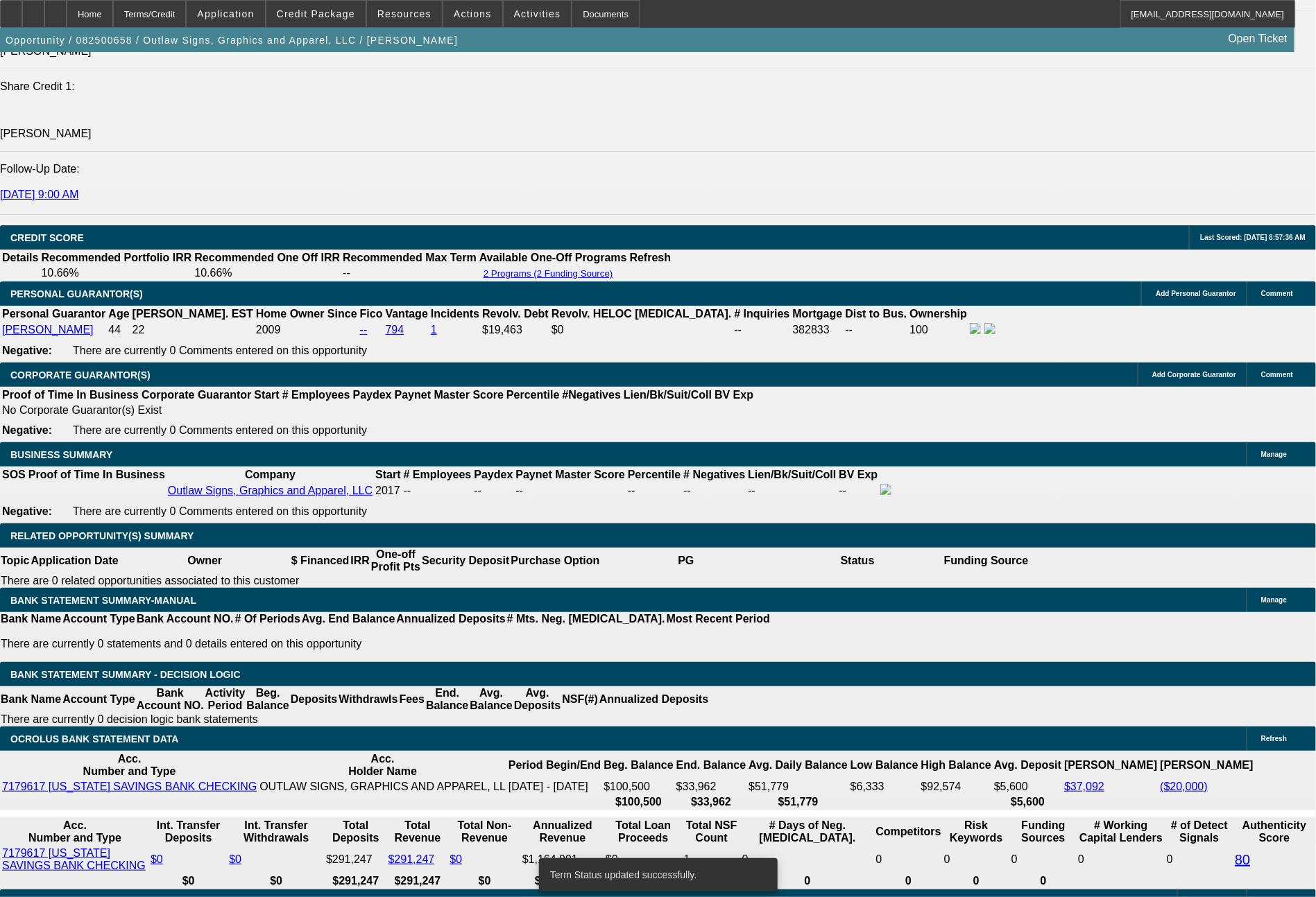
select select "0"
select select "6"
select select "0"
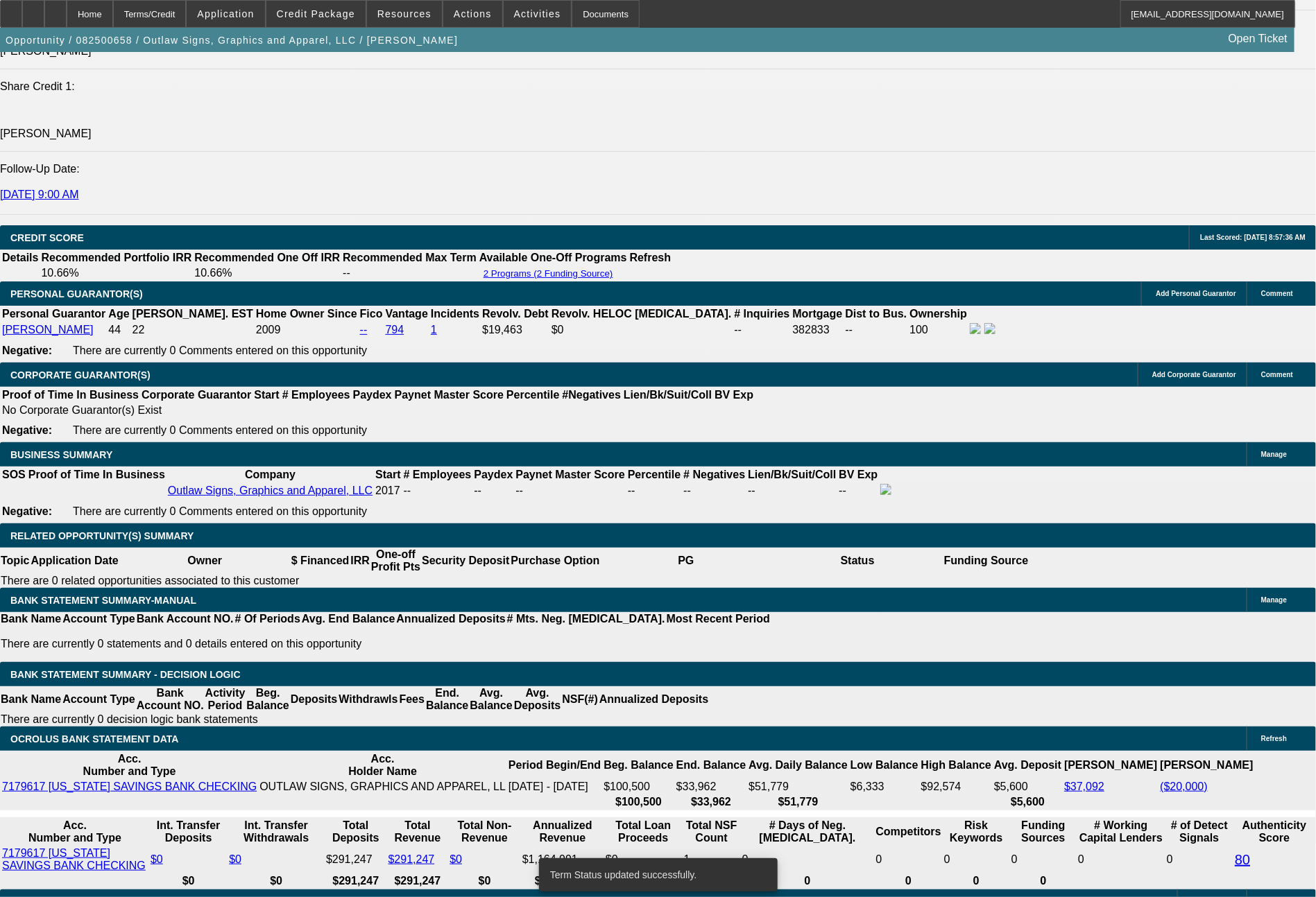
select select "0"
select select "6"
select select "0"
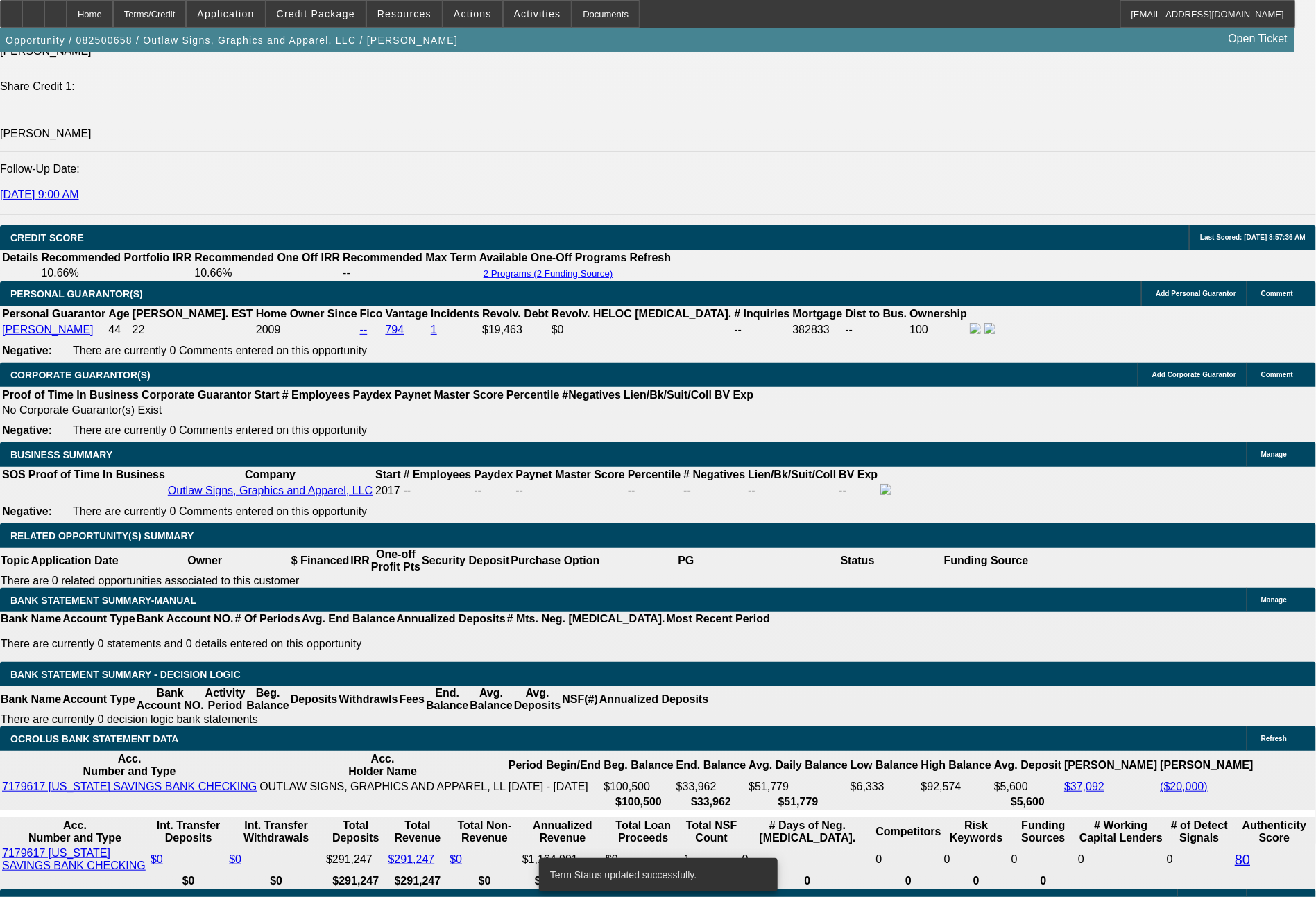
select select "6"
drag, startPoint x: 266, startPoint y: 603, endPoint x: 319, endPoint y: 607, distance: 53.2
type input "6"
type input "UNKNOWN"
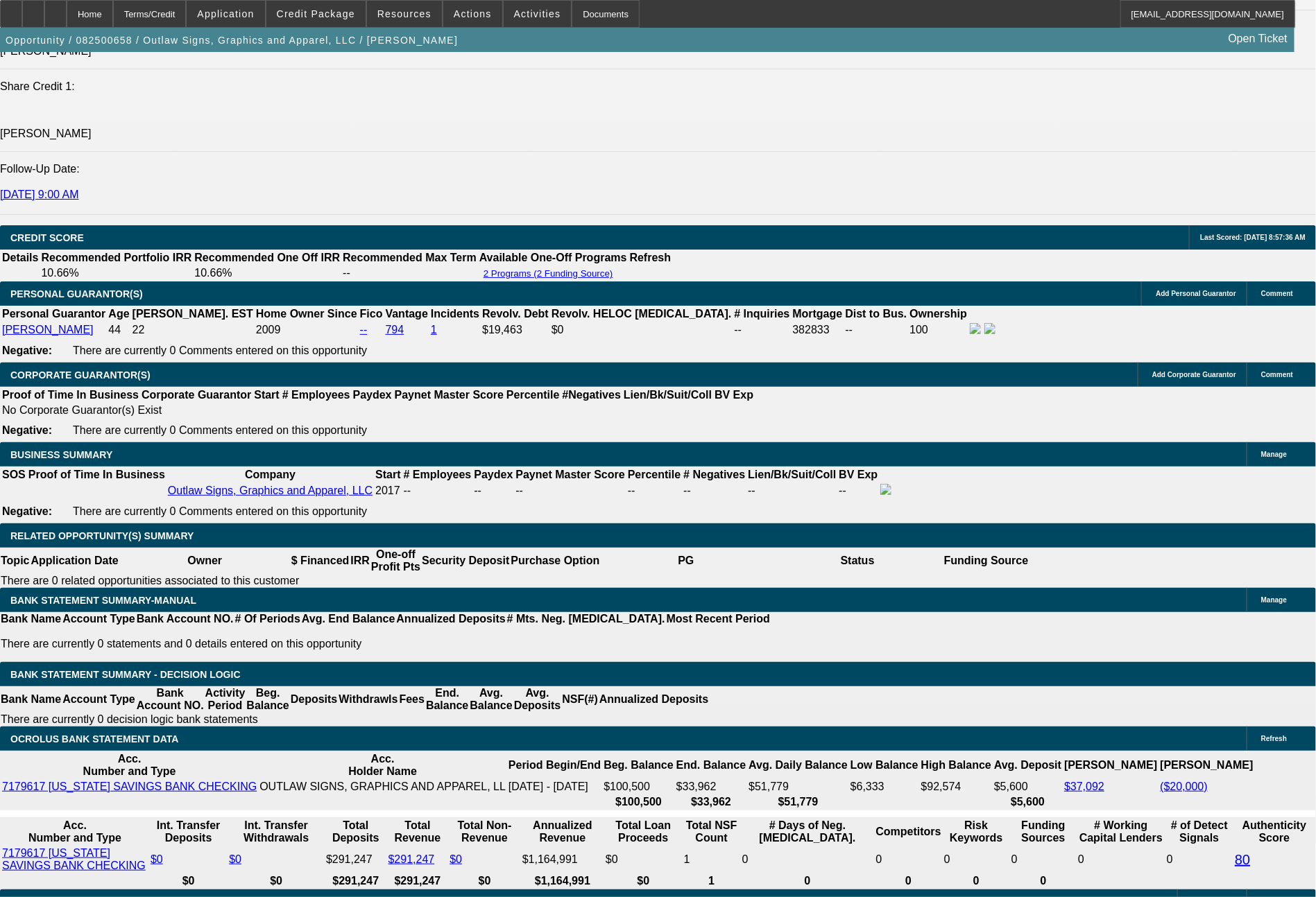
type input "60"
type input "$1,879.57"
type input "60"
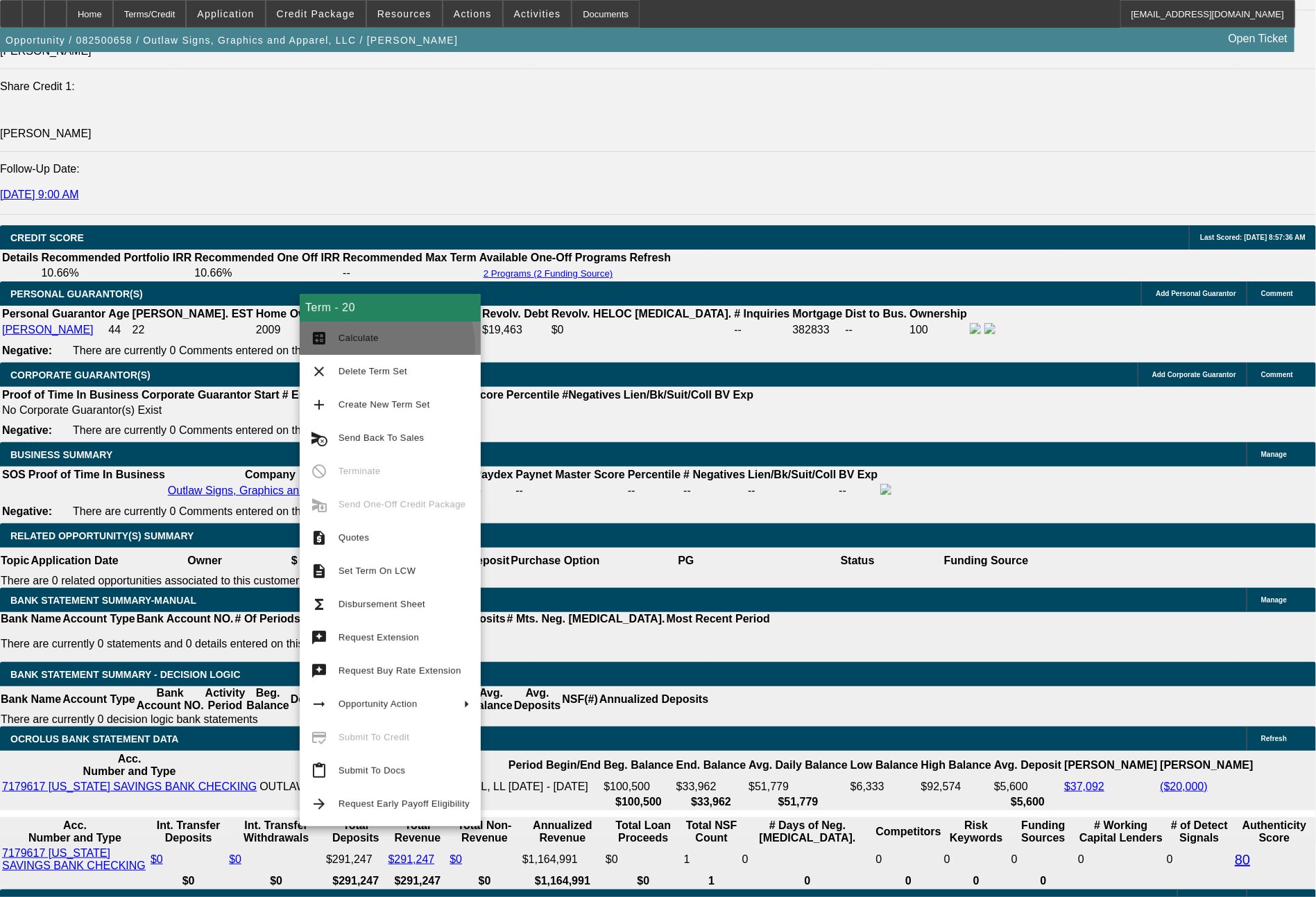
click at [369, 348] on button "calculate Calculate" at bounding box center [390, 338] width 181 height 33
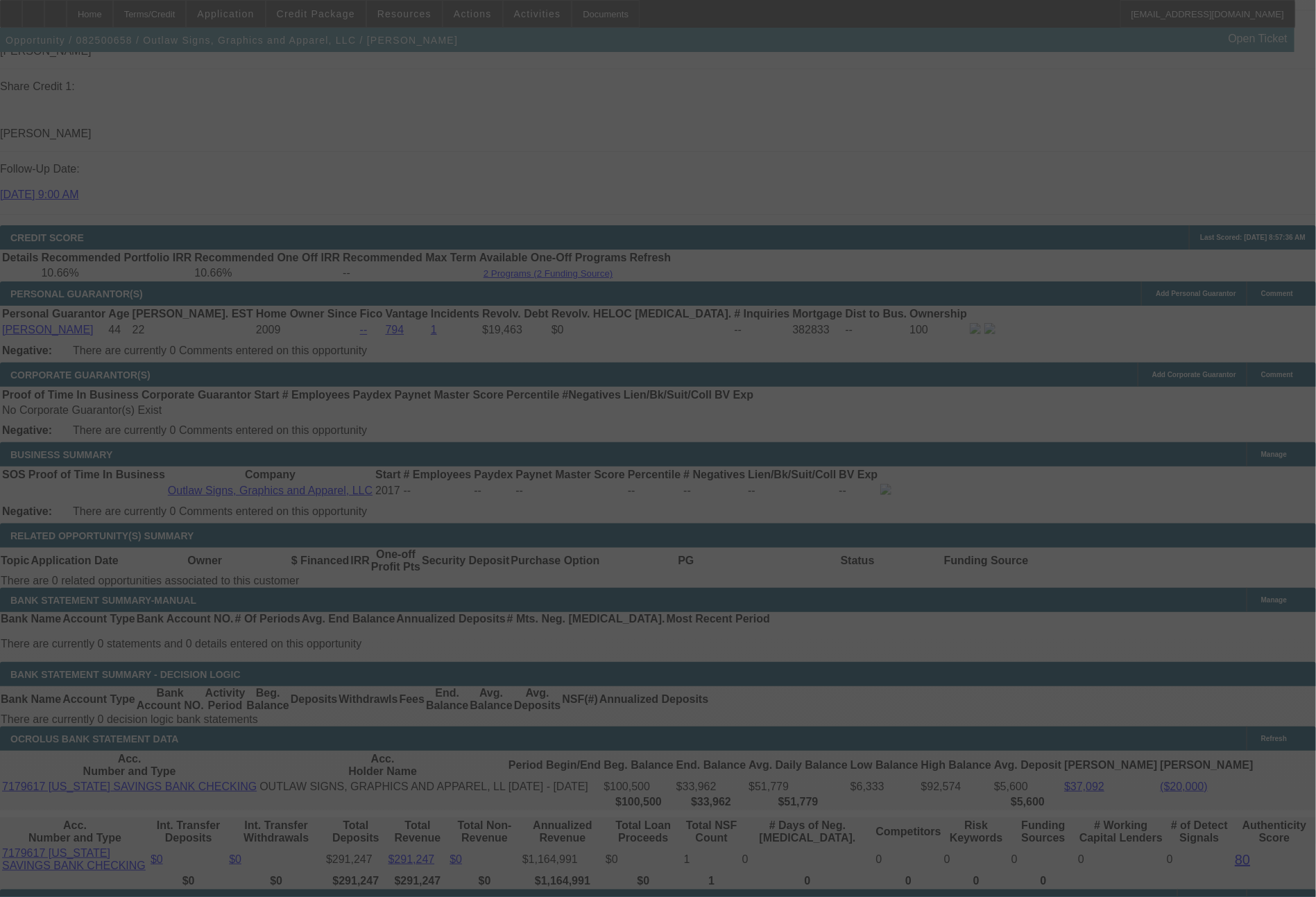
select select "0"
select select "6"
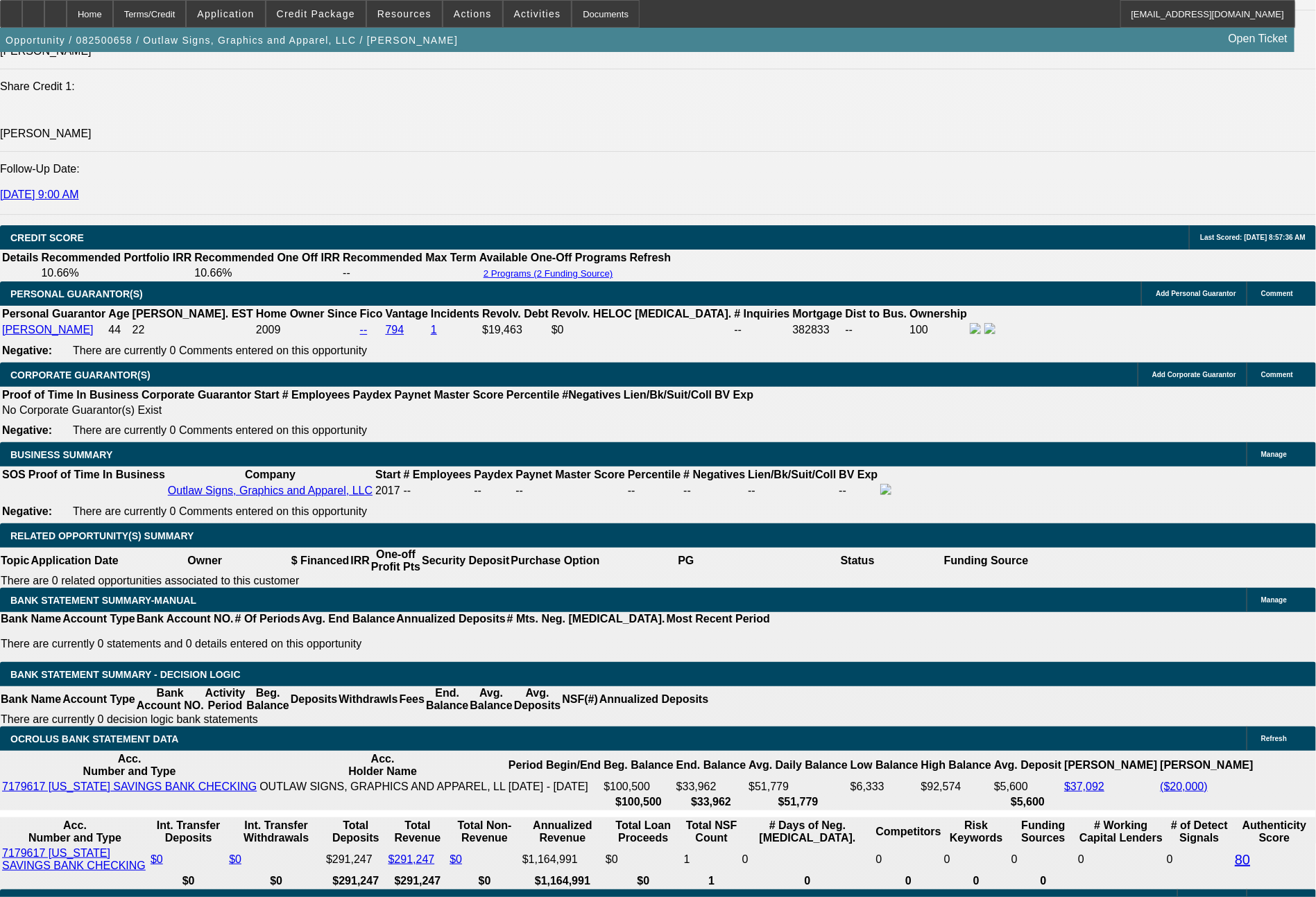
drag, startPoint x: 379, startPoint y: 604, endPoint x: 462, endPoint y: 618, distance: 84.2
type input "1"
type input "UNKNOWN"
type input "1649"
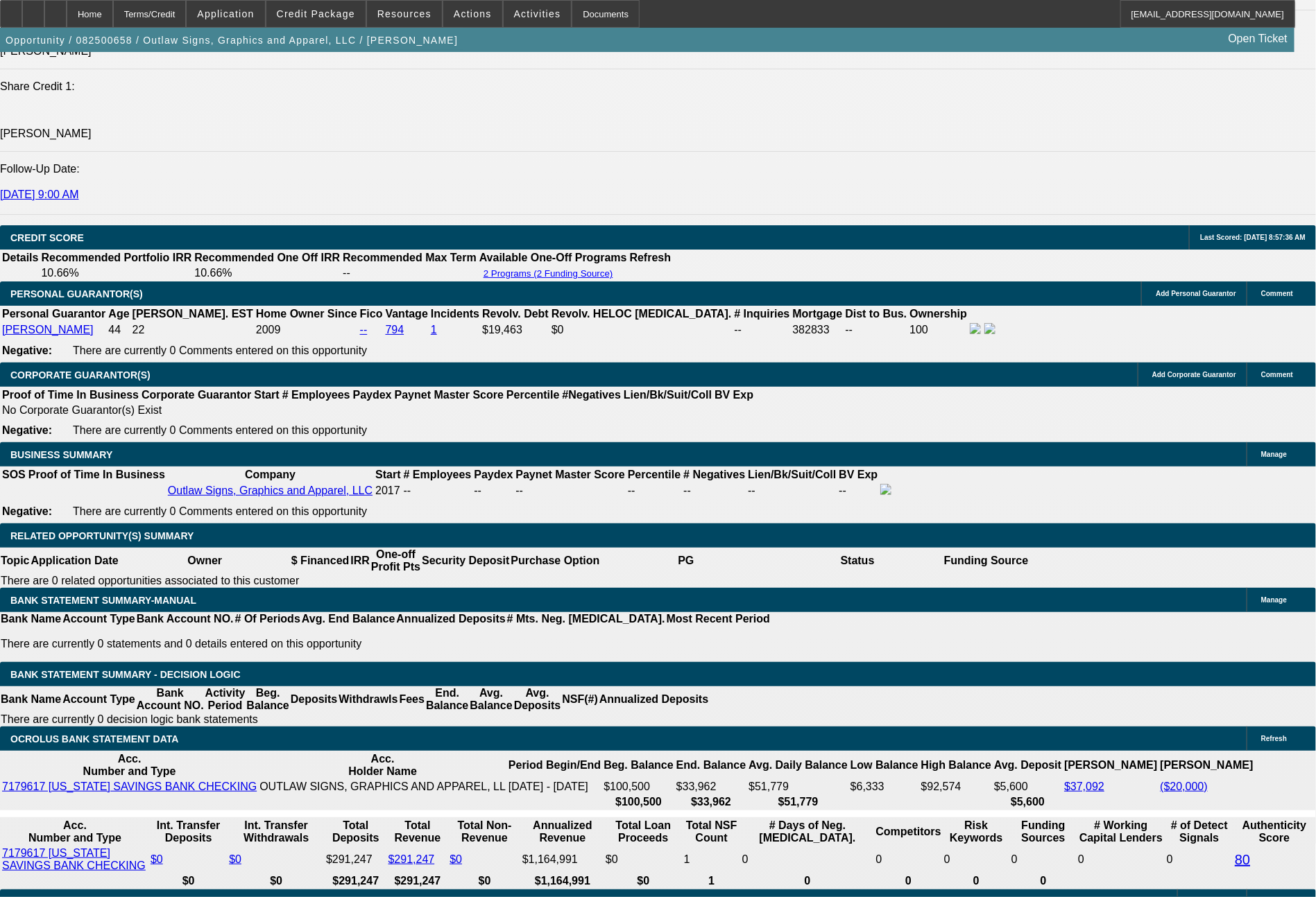
type input "11.5"
type input "1649.47"
type input "11.6"
type input "1649.47"
type input "5820"
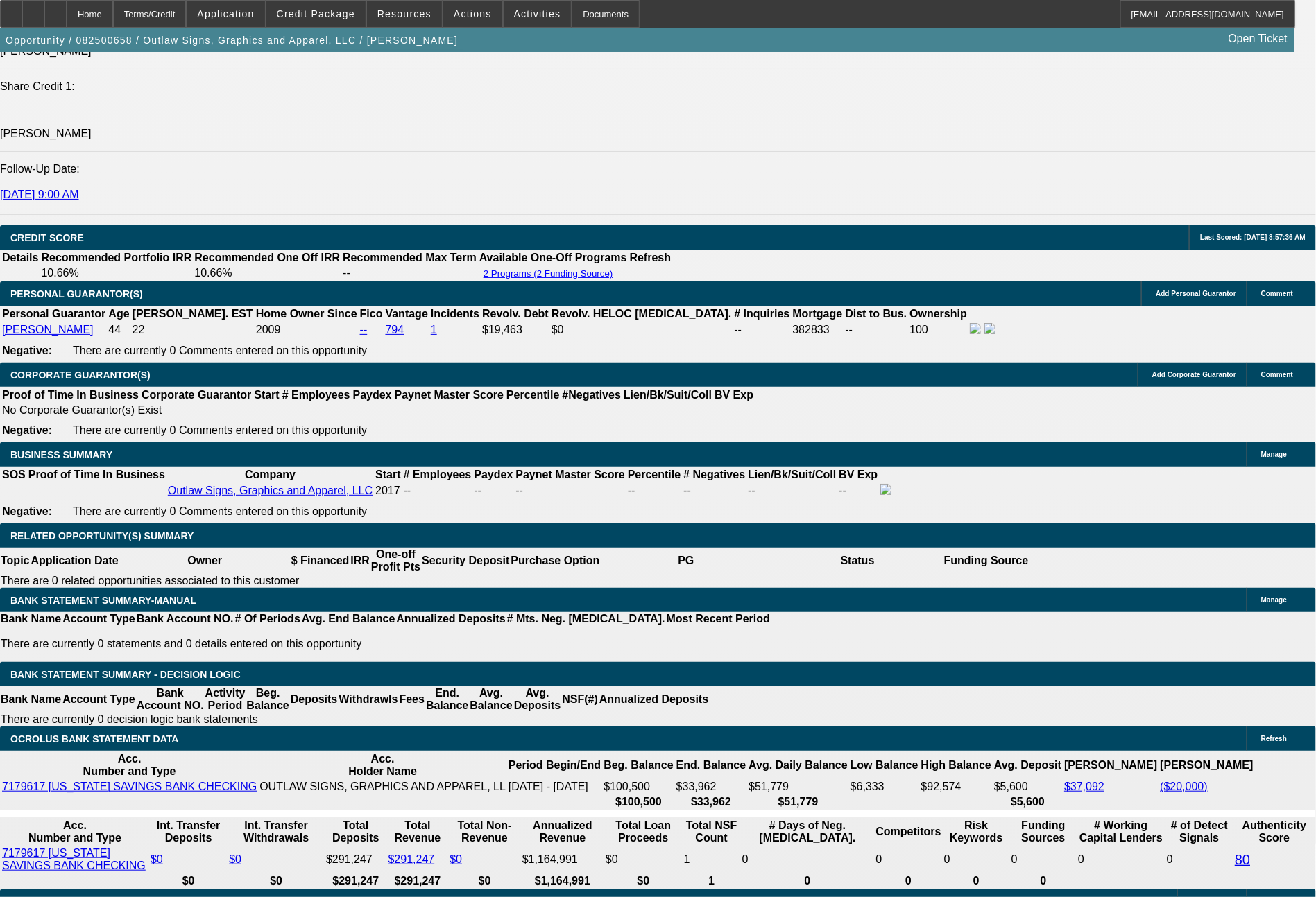
type input "$1,649.47"
drag, startPoint x: 424, startPoint y: 496, endPoint x: 475, endPoint y: 499, distance: 51.1
type input "$5,820.06"
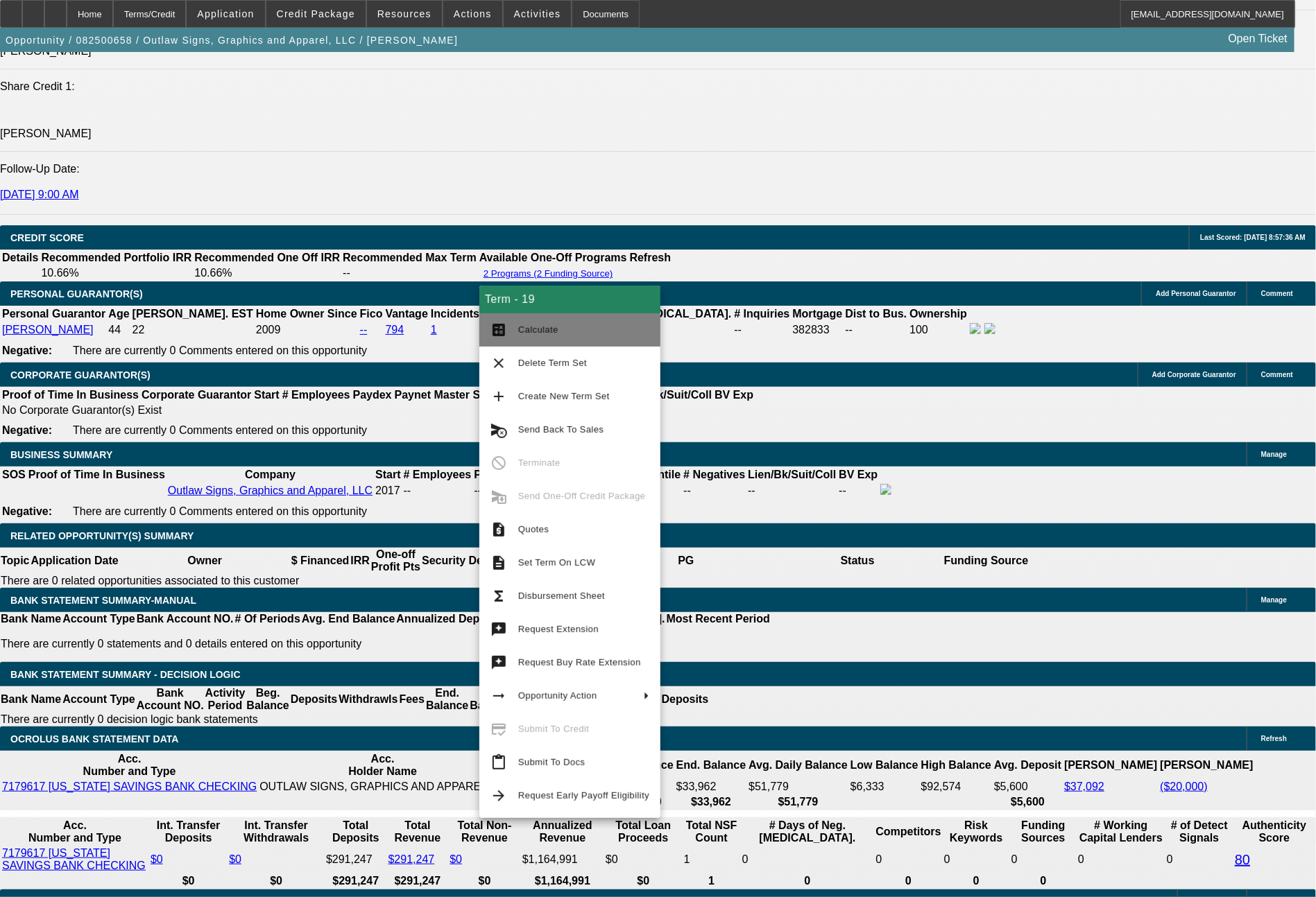
click at [545, 346] on button "calculate Calculate" at bounding box center [570, 330] width 181 height 33
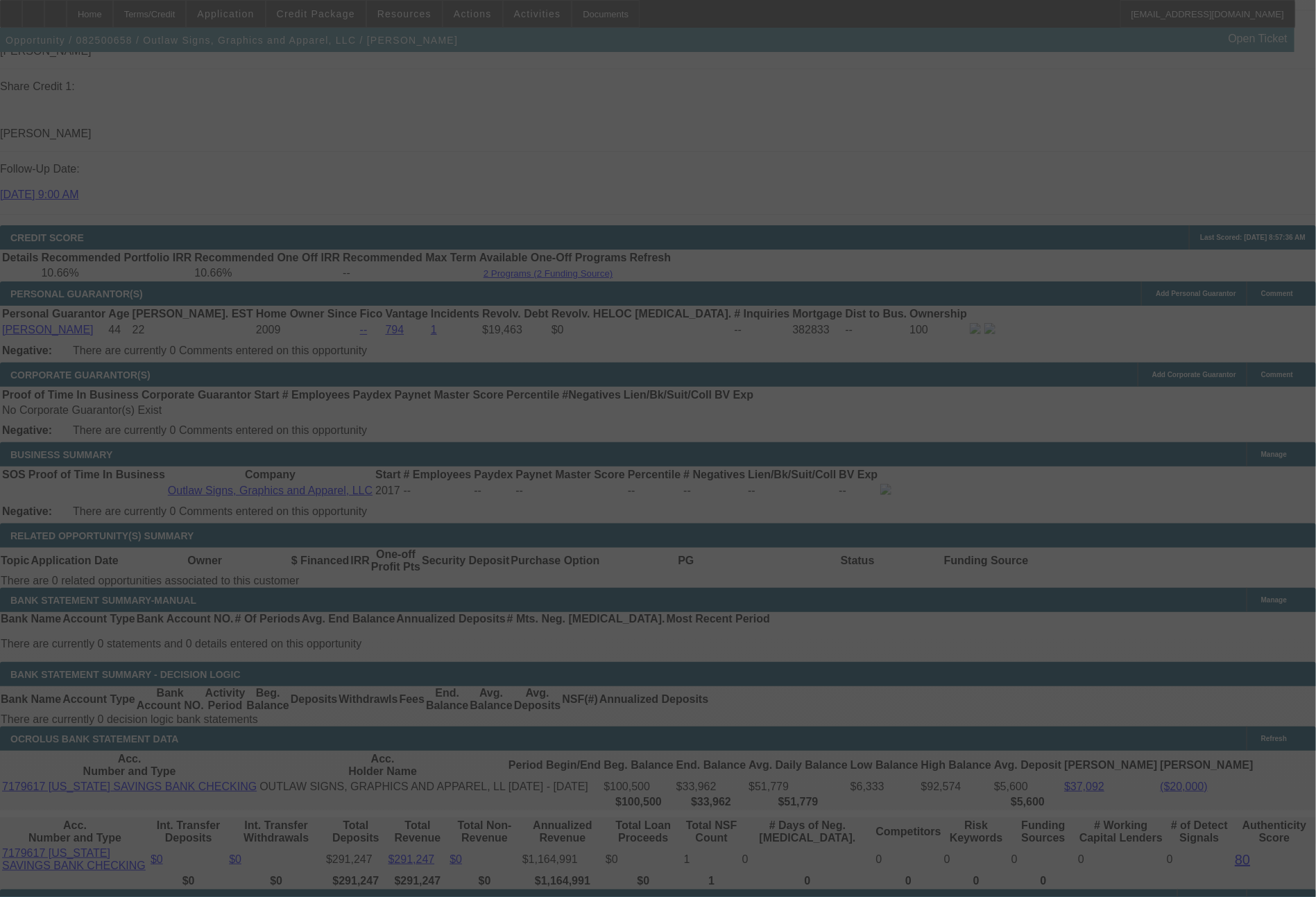
select select "0"
select select "6"
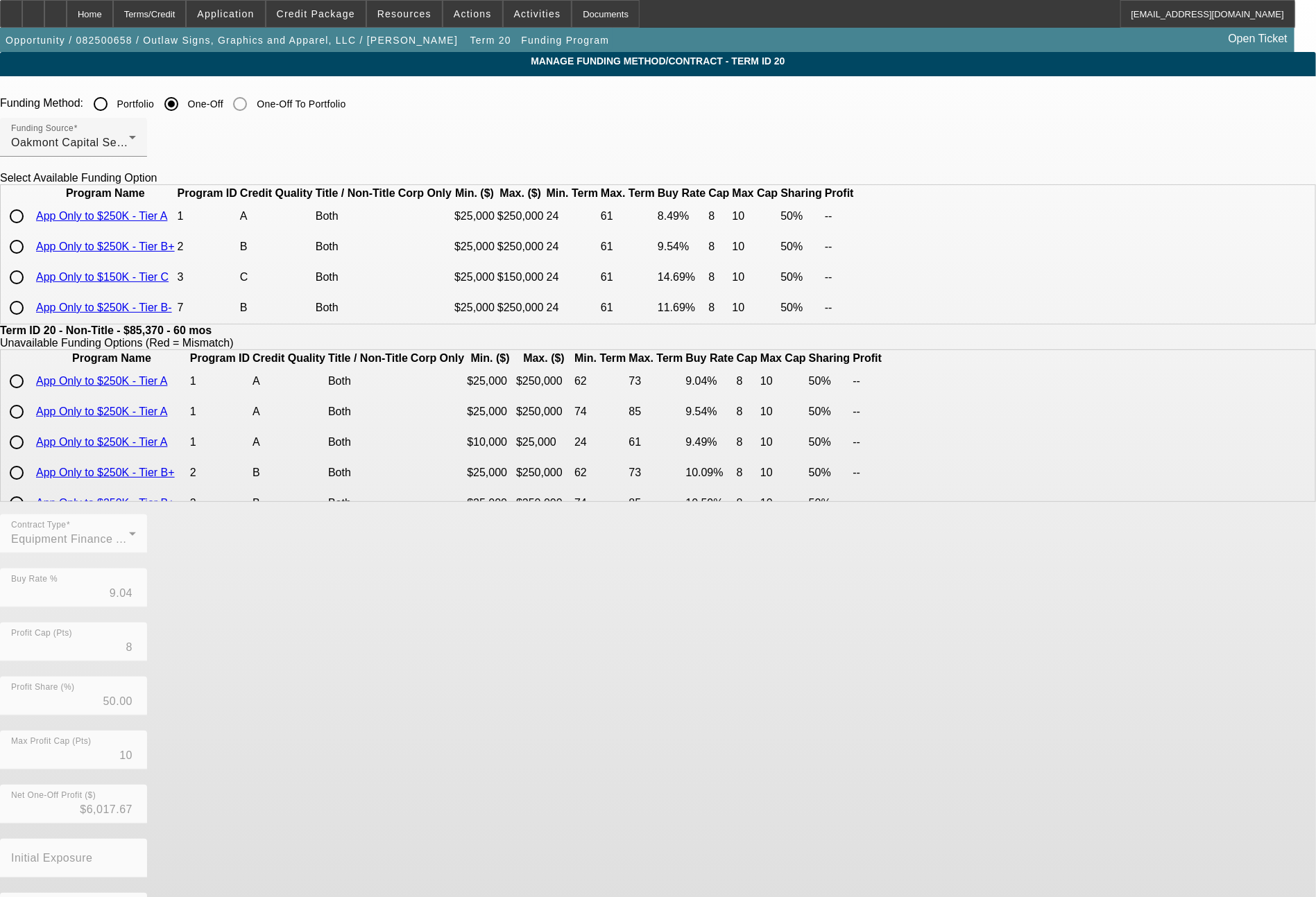
click at [31, 230] on input "radio" at bounding box center [17, 216] width 28 height 28
radio input "true"
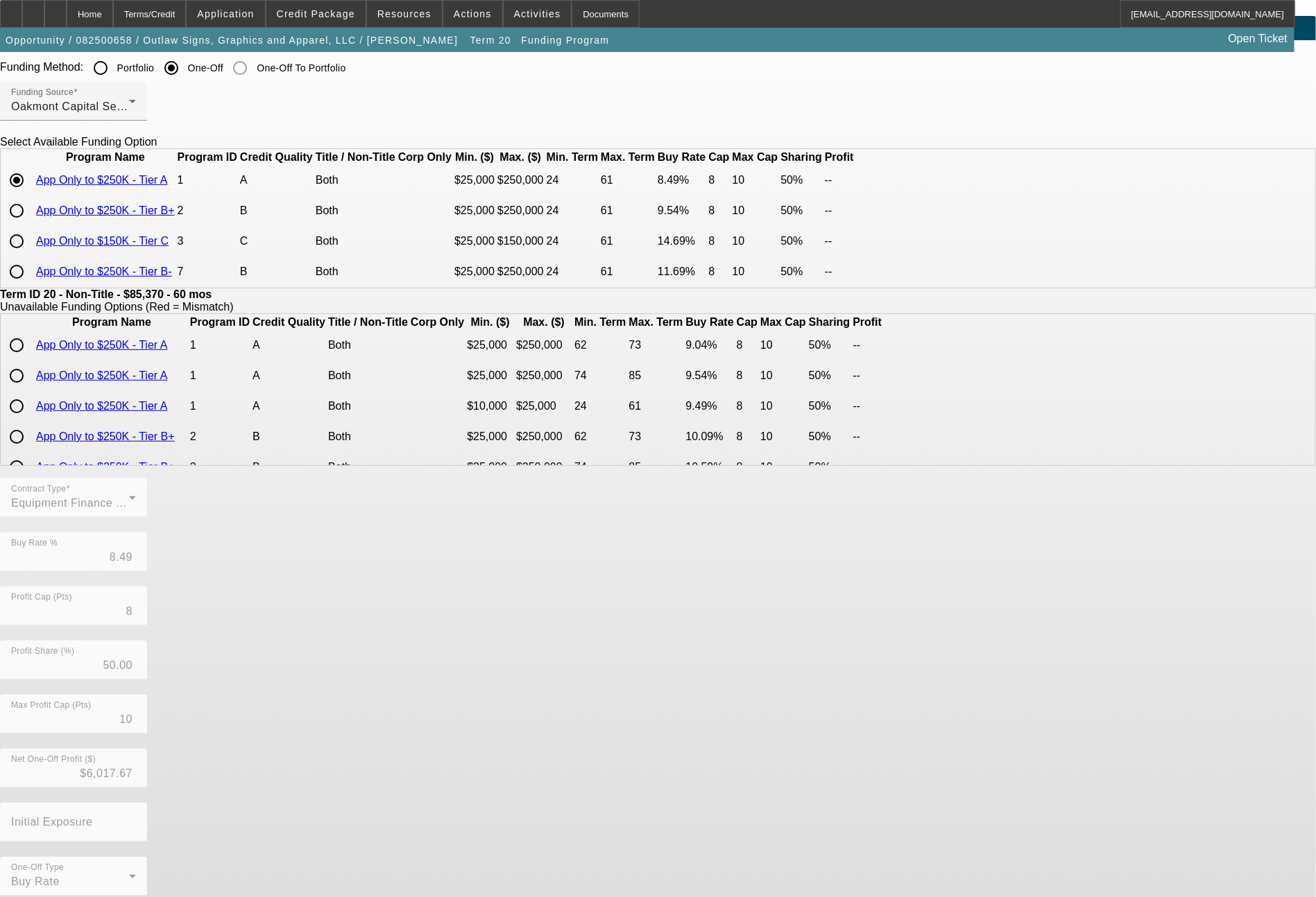
scroll to position [67, 0]
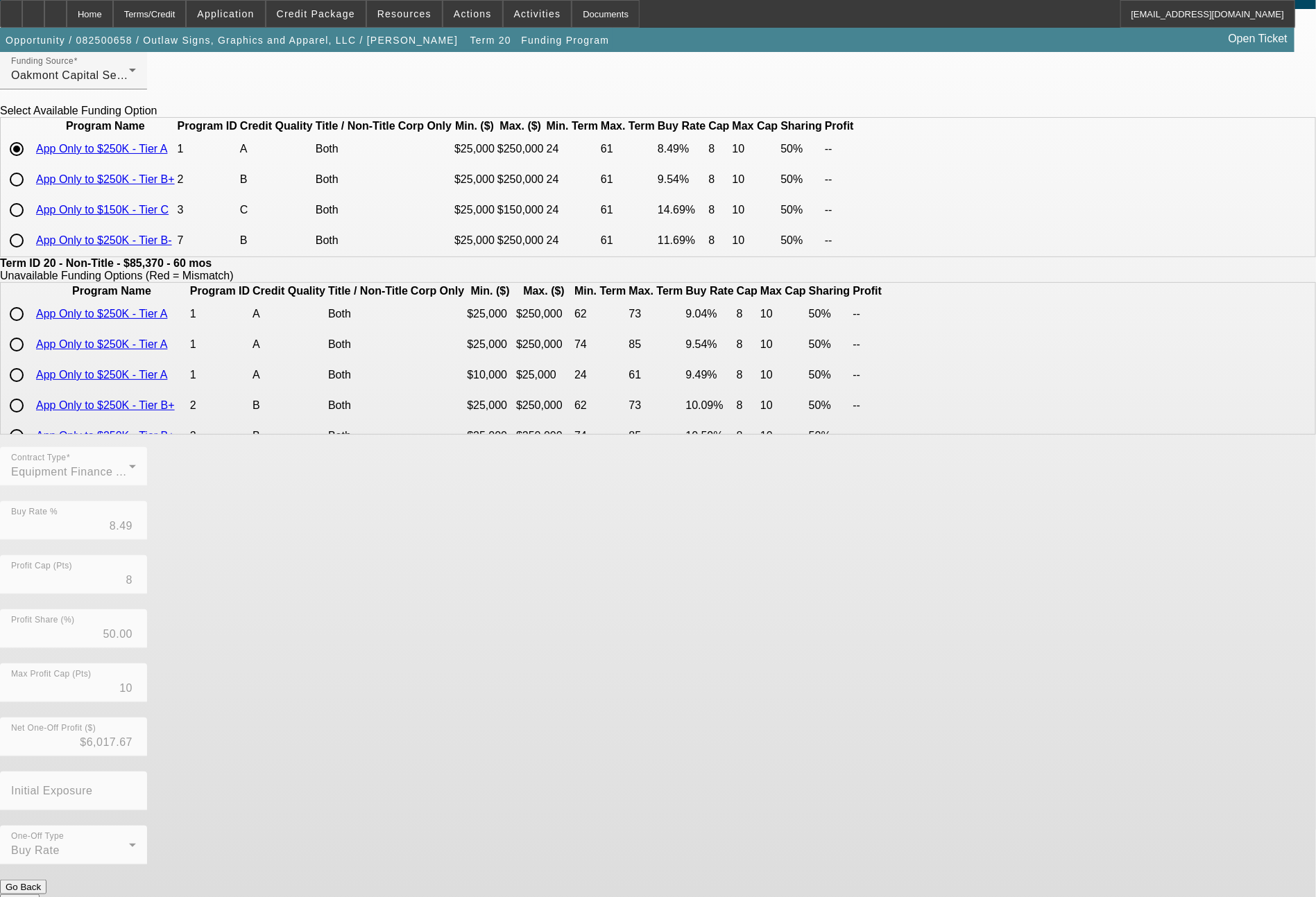
click at [39, 895] on button "Submit" at bounding box center [20, 902] width 39 height 15
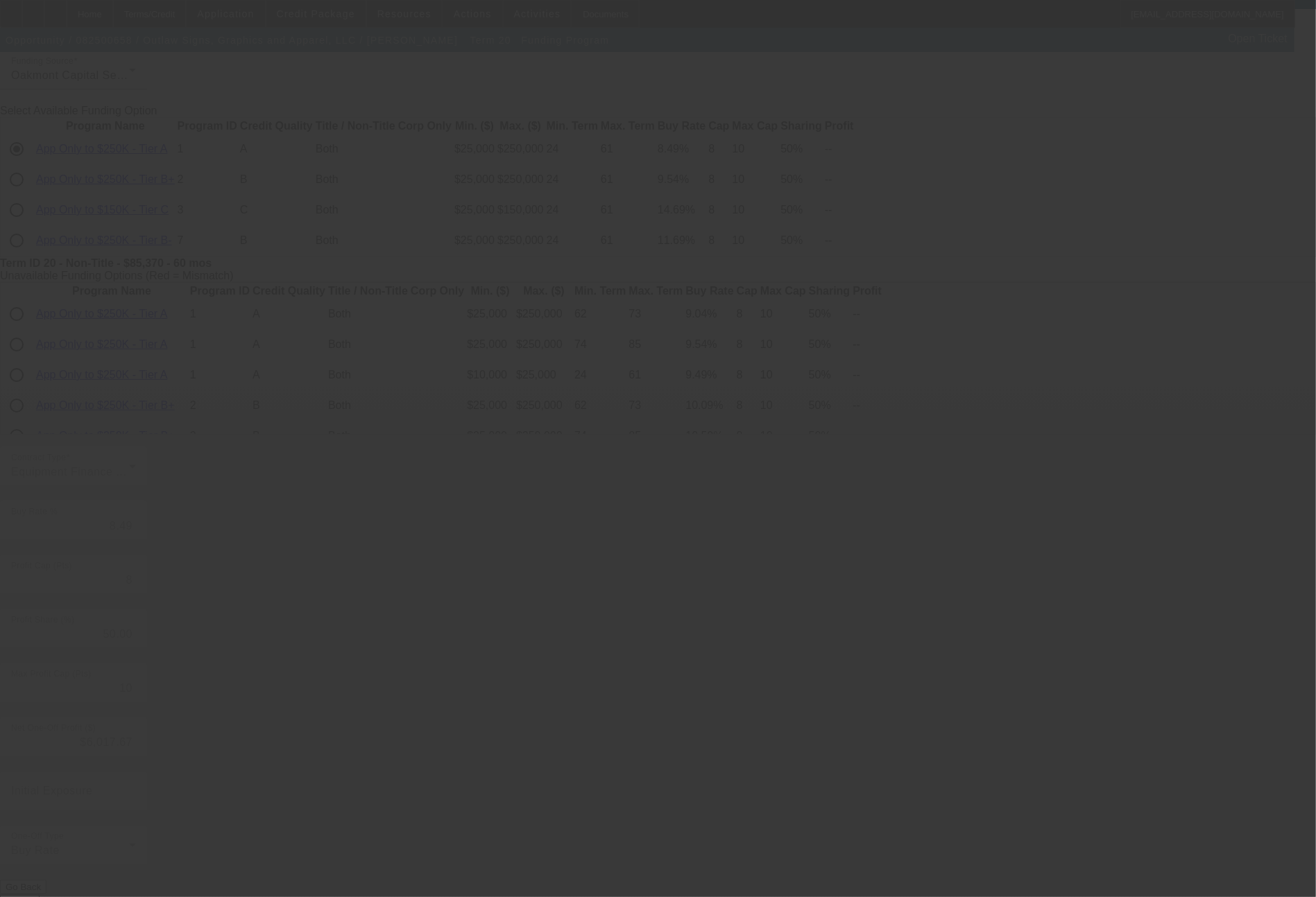
type input "9.04"
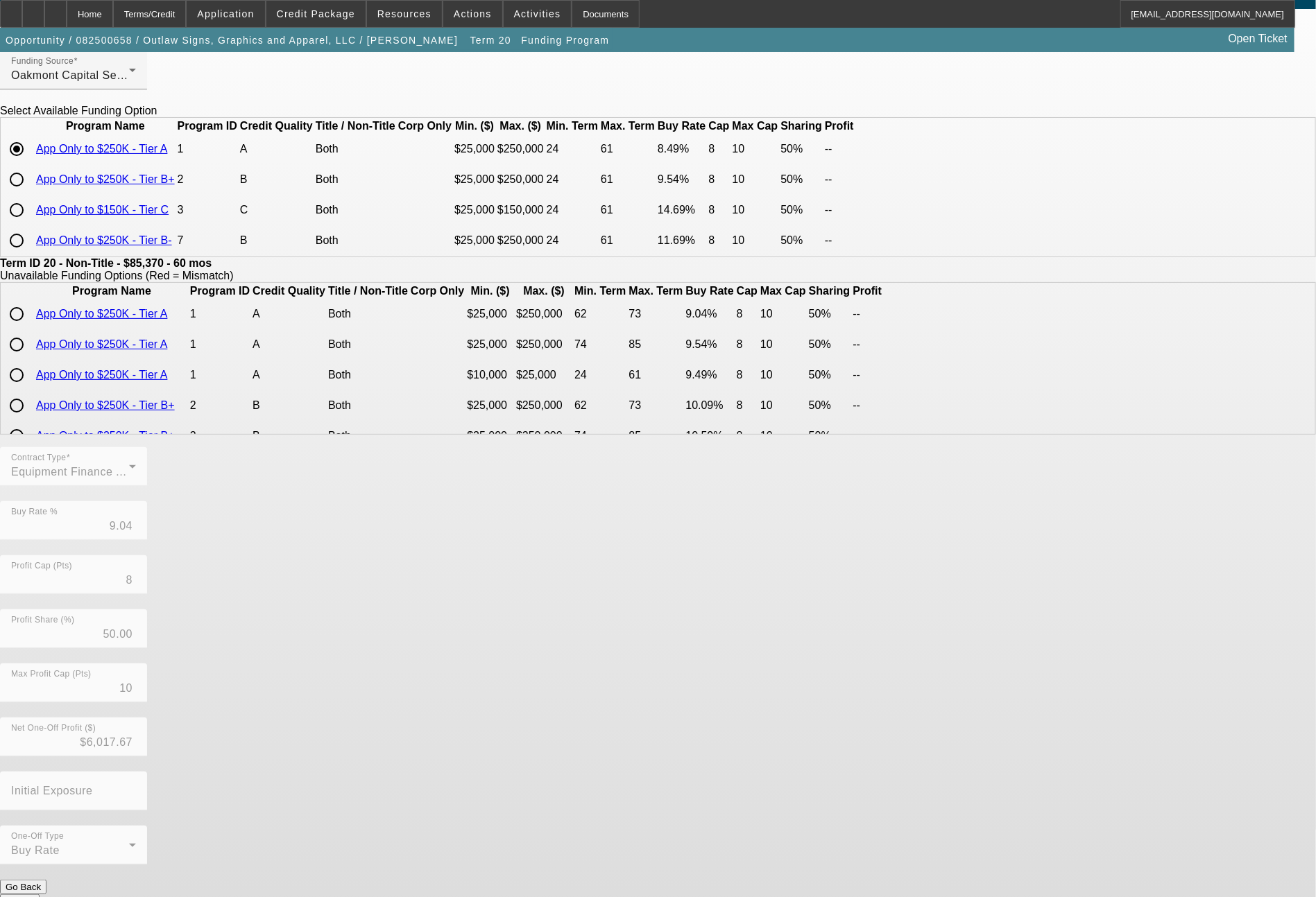
scroll to position [0, 0]
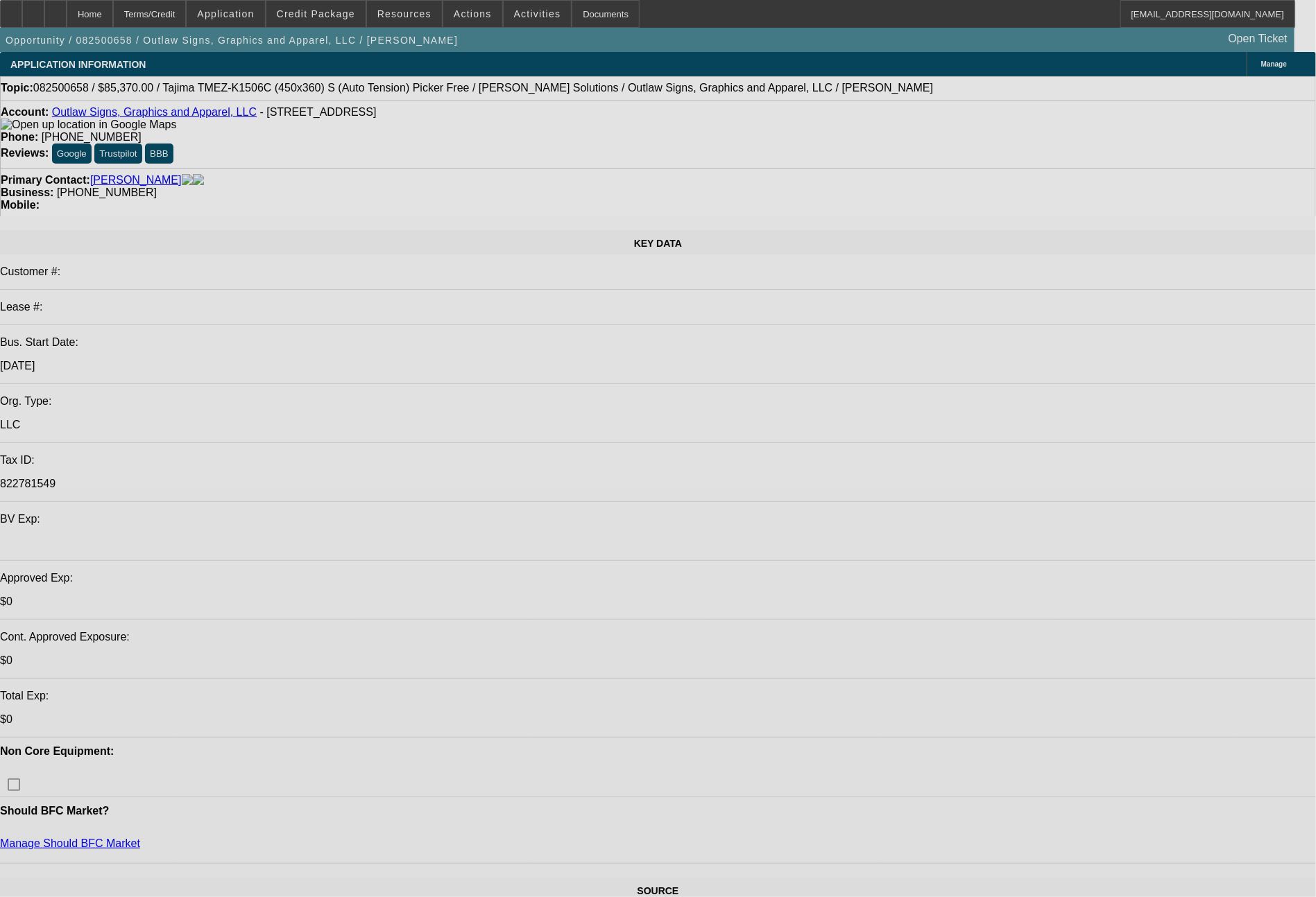
select select "0"
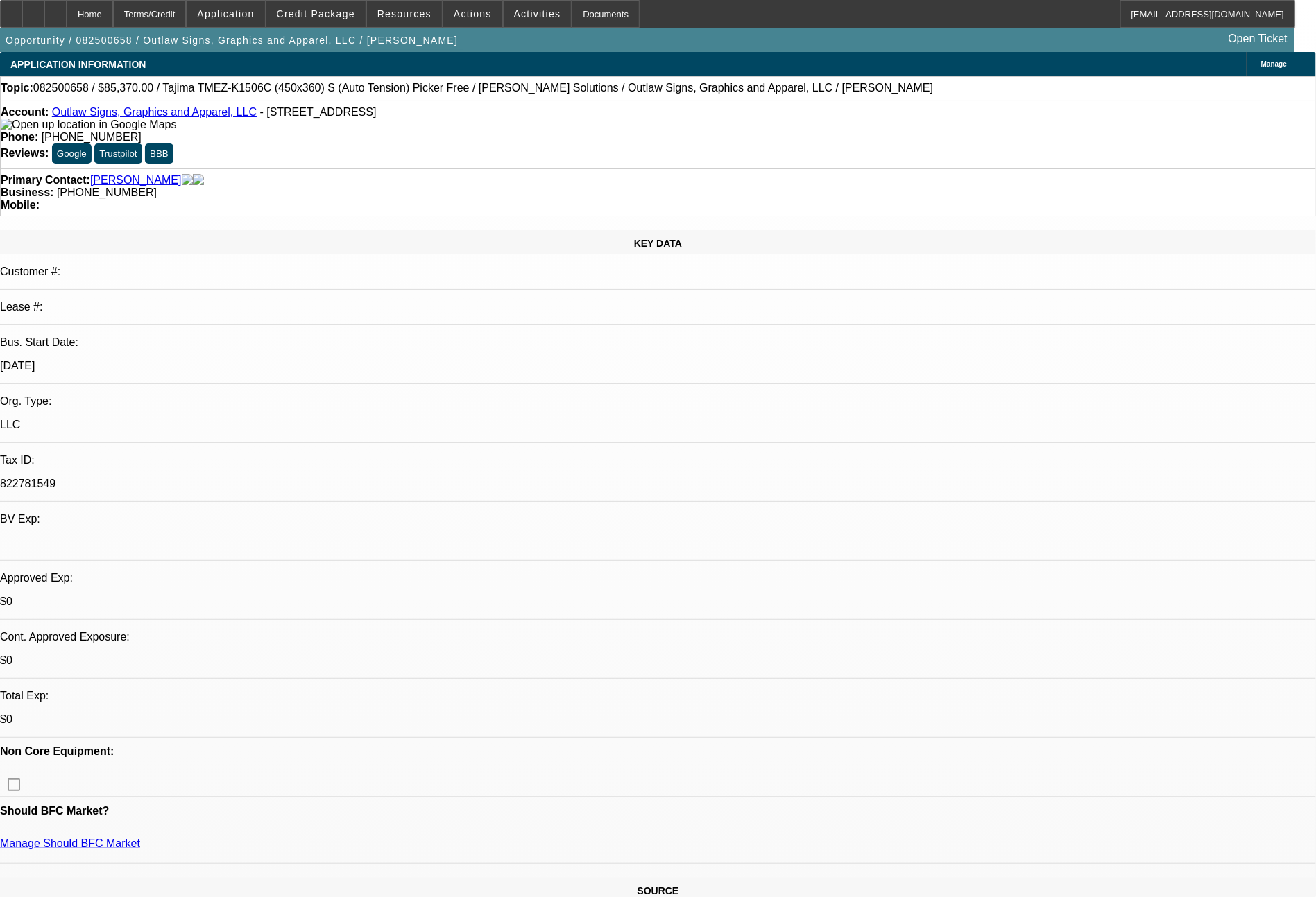
select select "0"
select select "6"
select select "0"
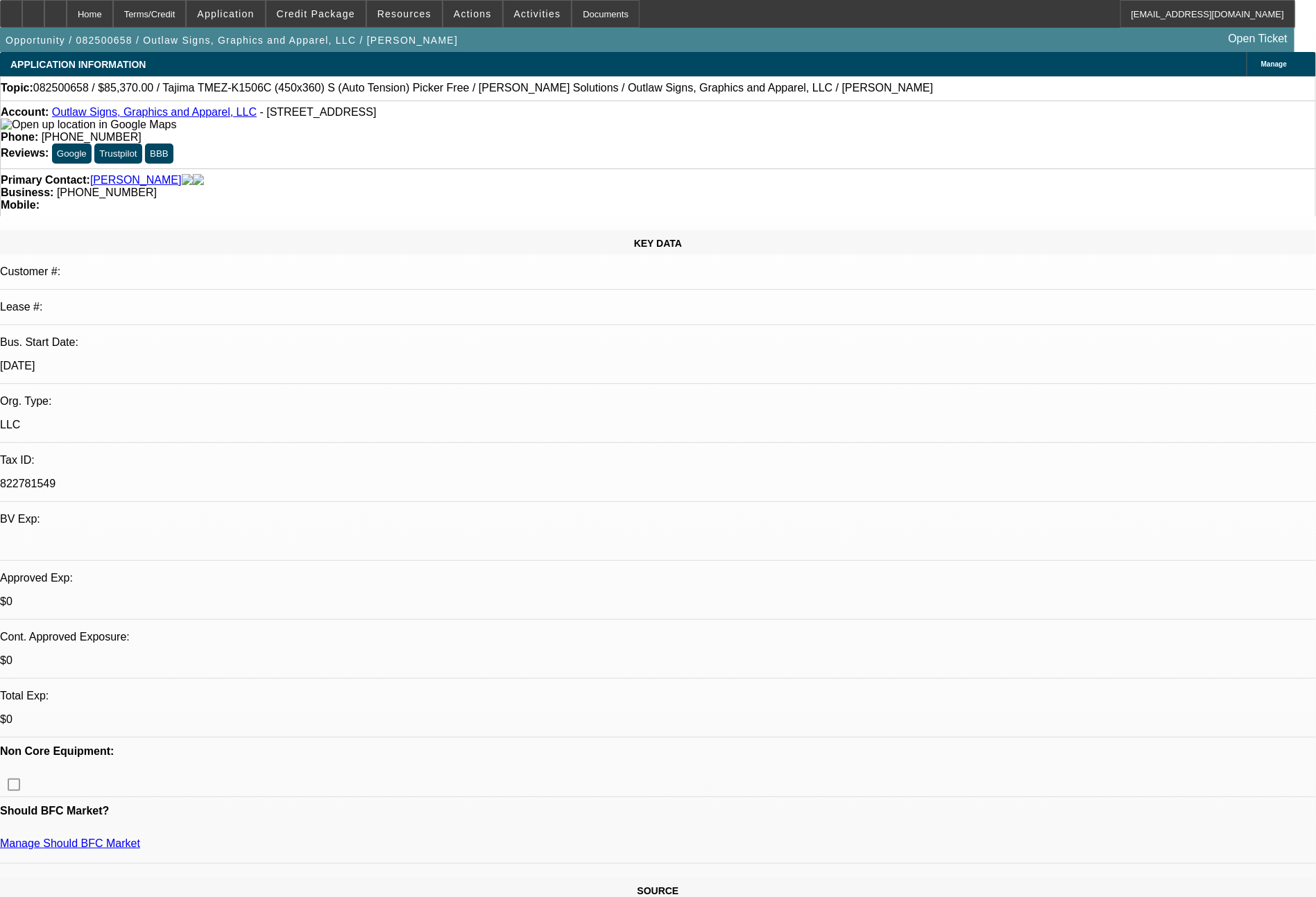
select select "0"
select select "6"
select select "0"
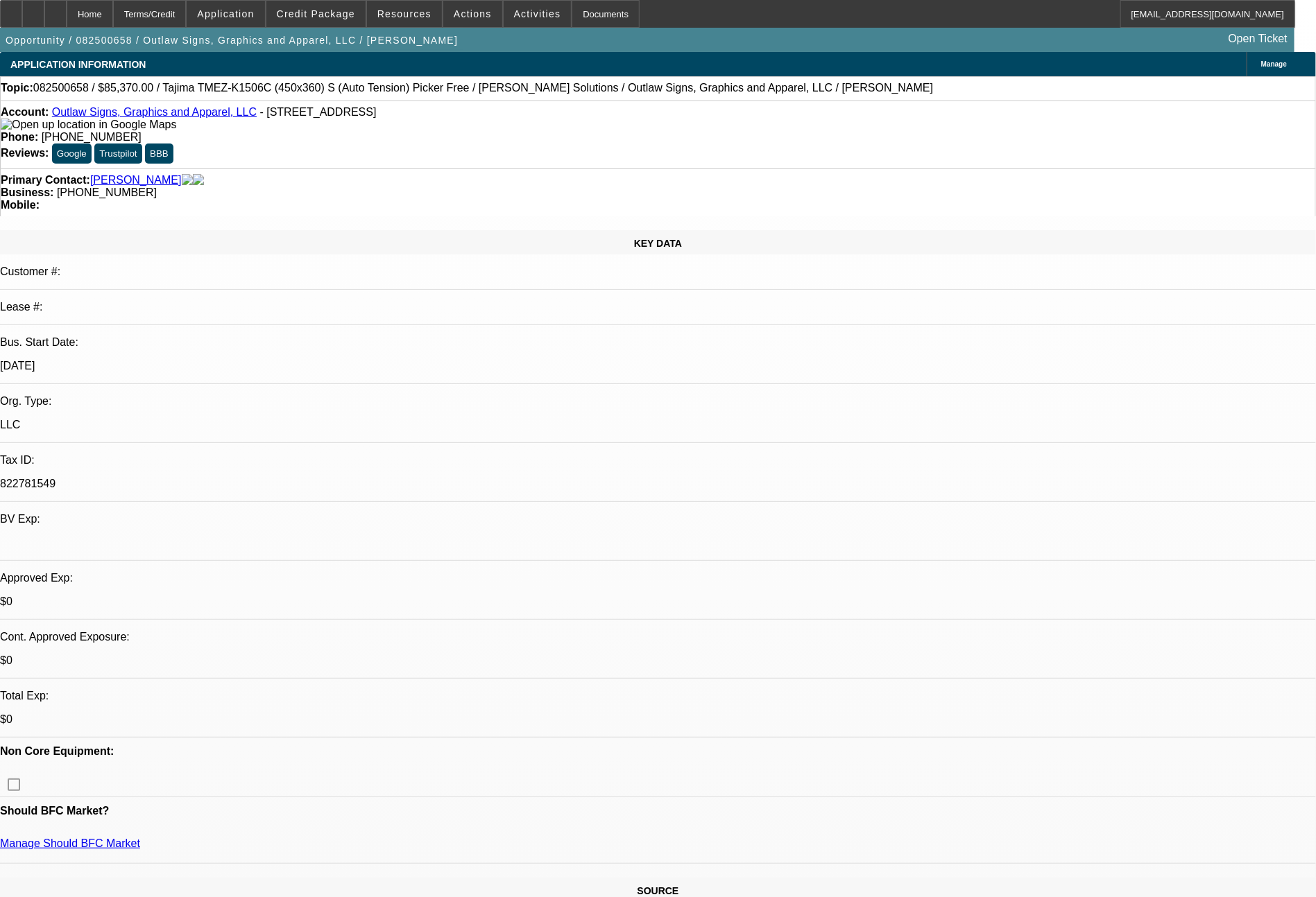
select select "6"
select select "0"
select select "6"
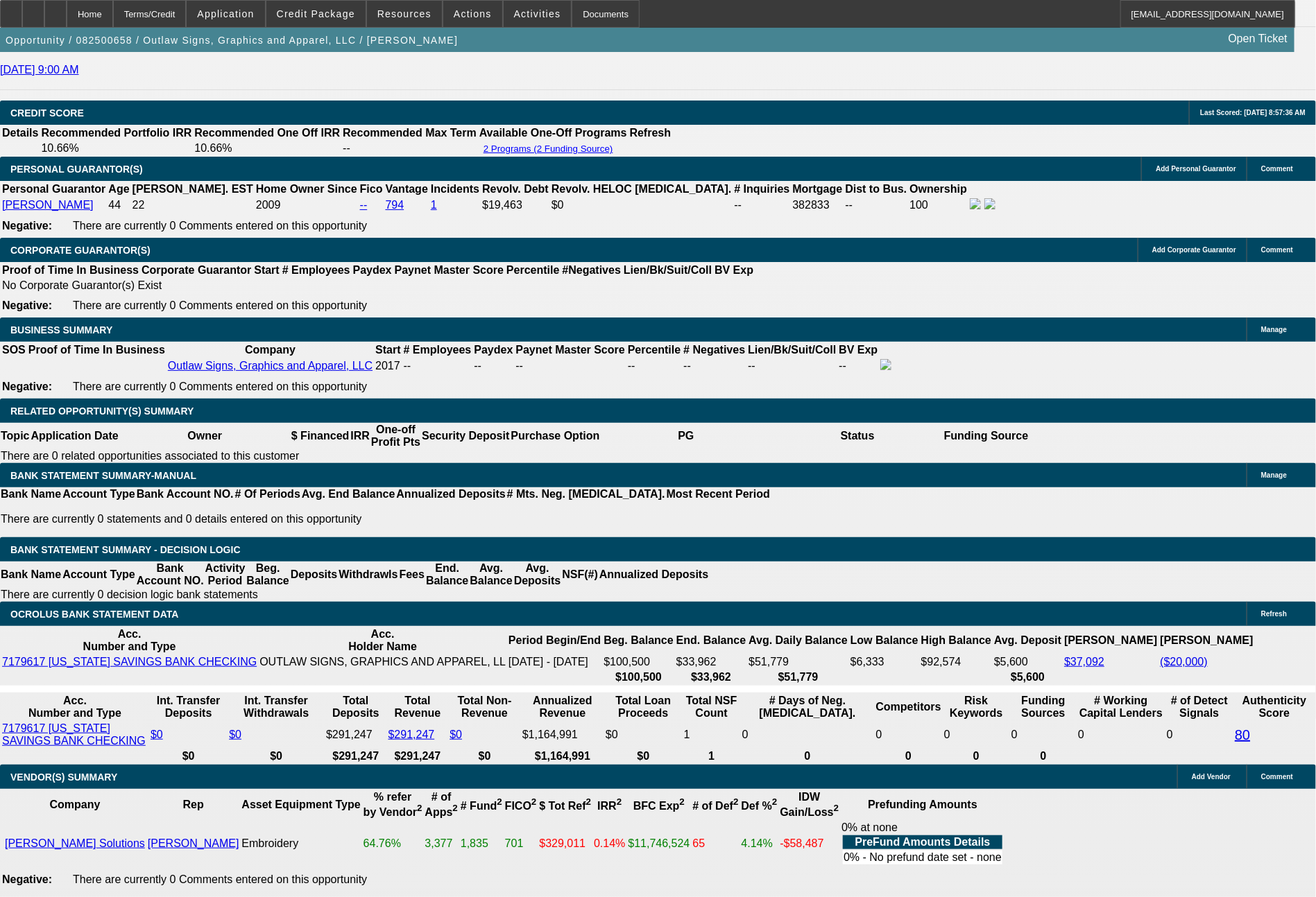
scroll to position [2070, 0]
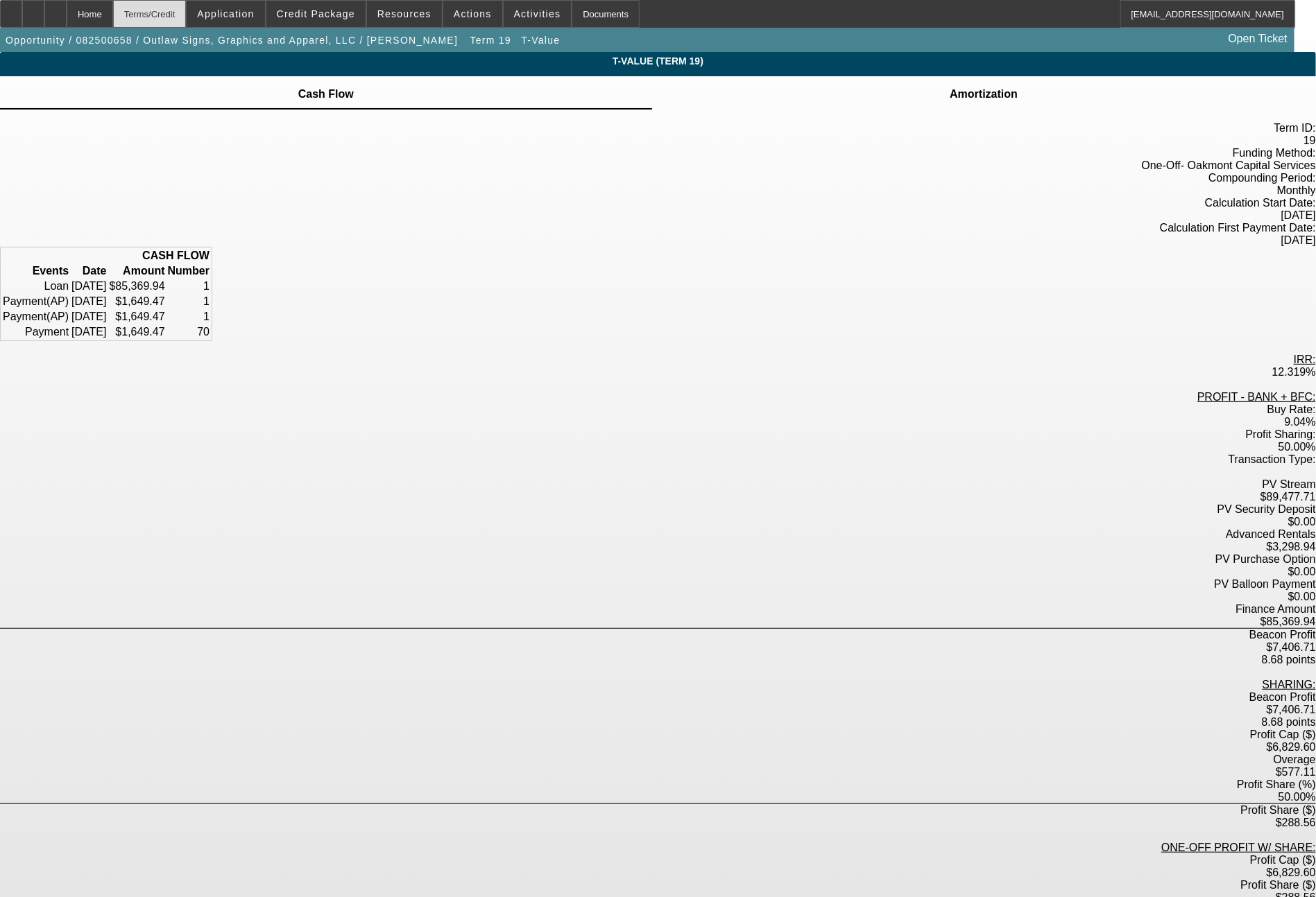
click at [186, 19] on div "Terms/Credit" at bounding box center [149, 14] width 74 height 28
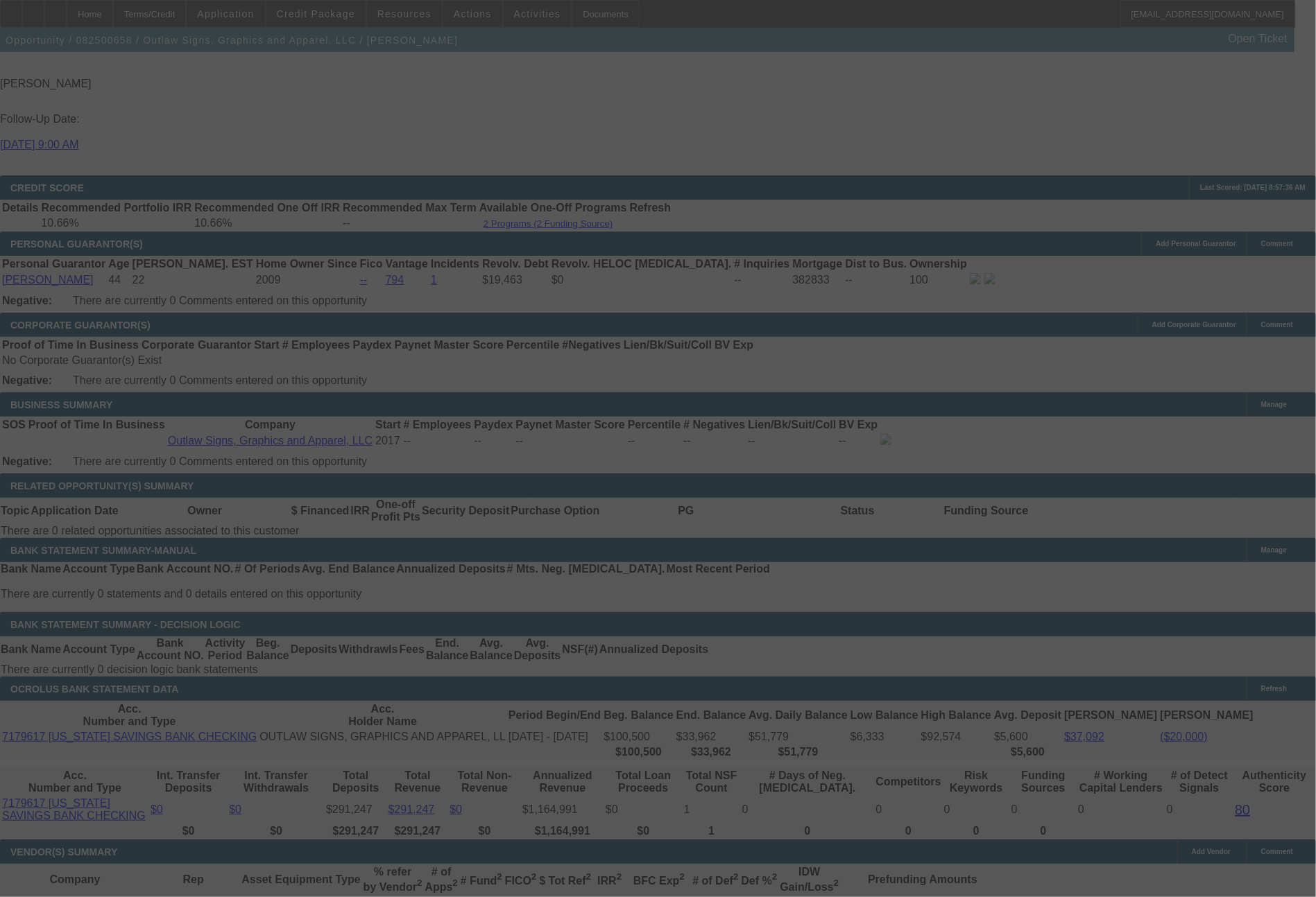
scroll to position [1893, 0]
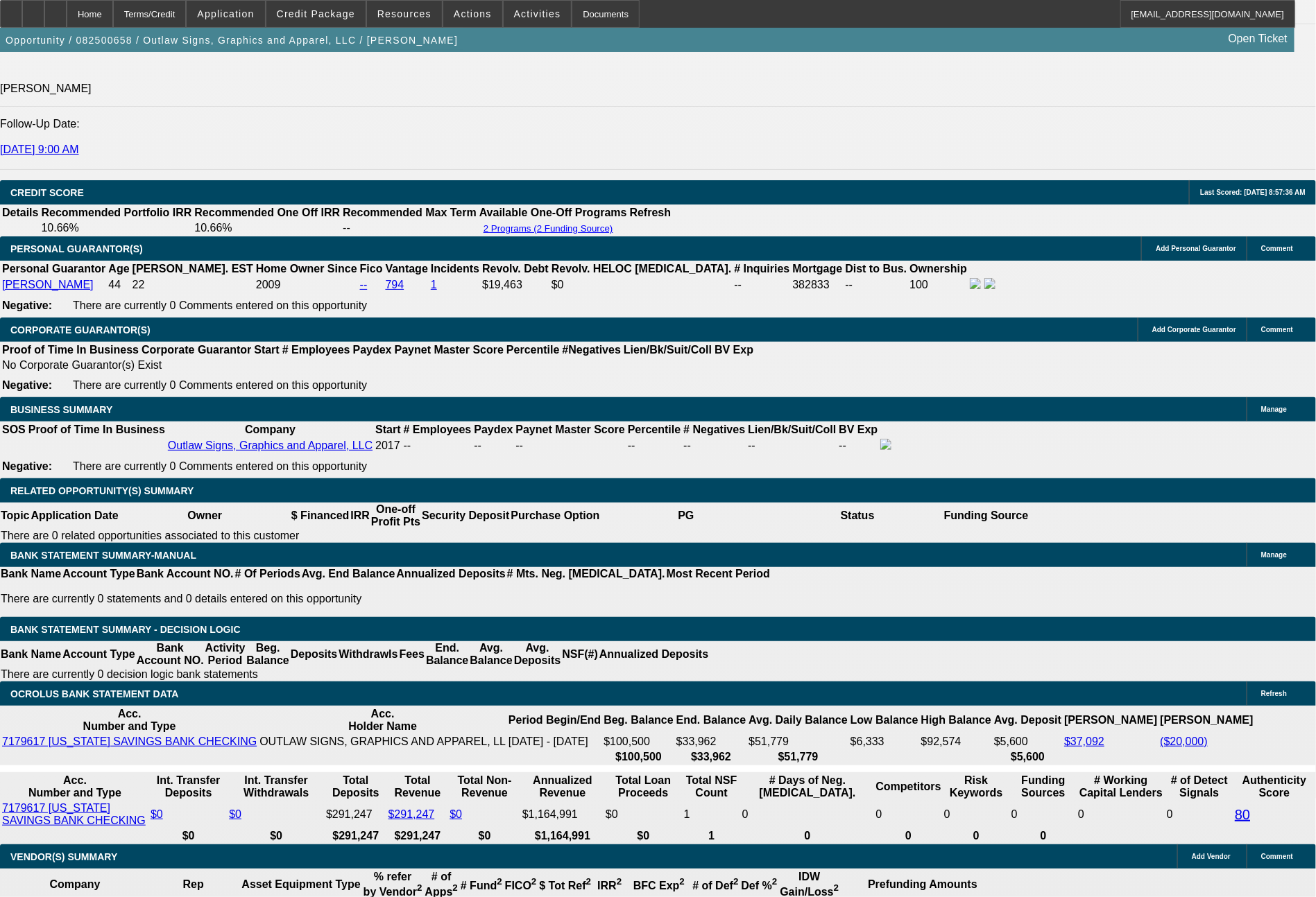
select select "0"
select select "6"
select select "0"
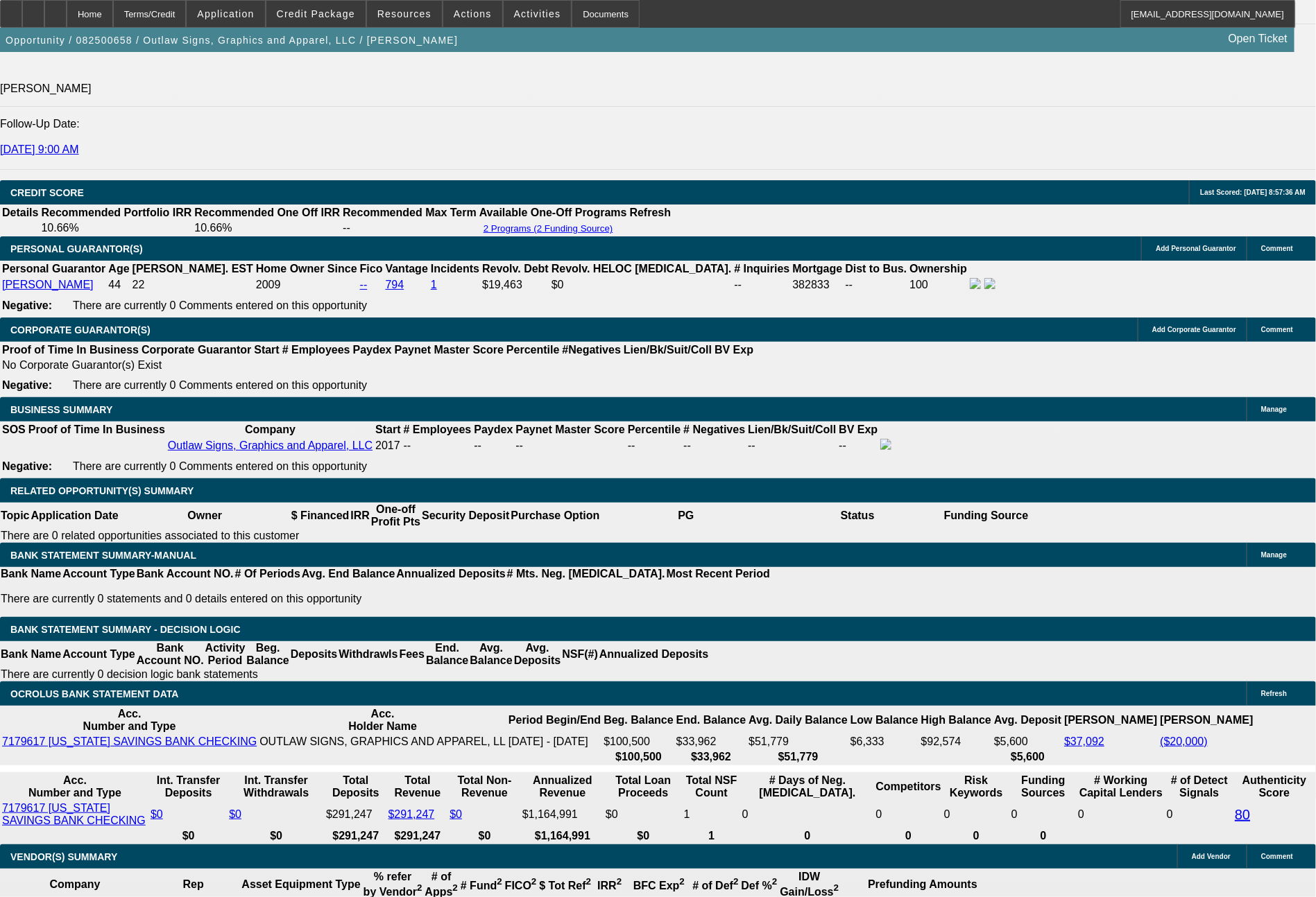
select select "0"
select select "6"
select select "0"
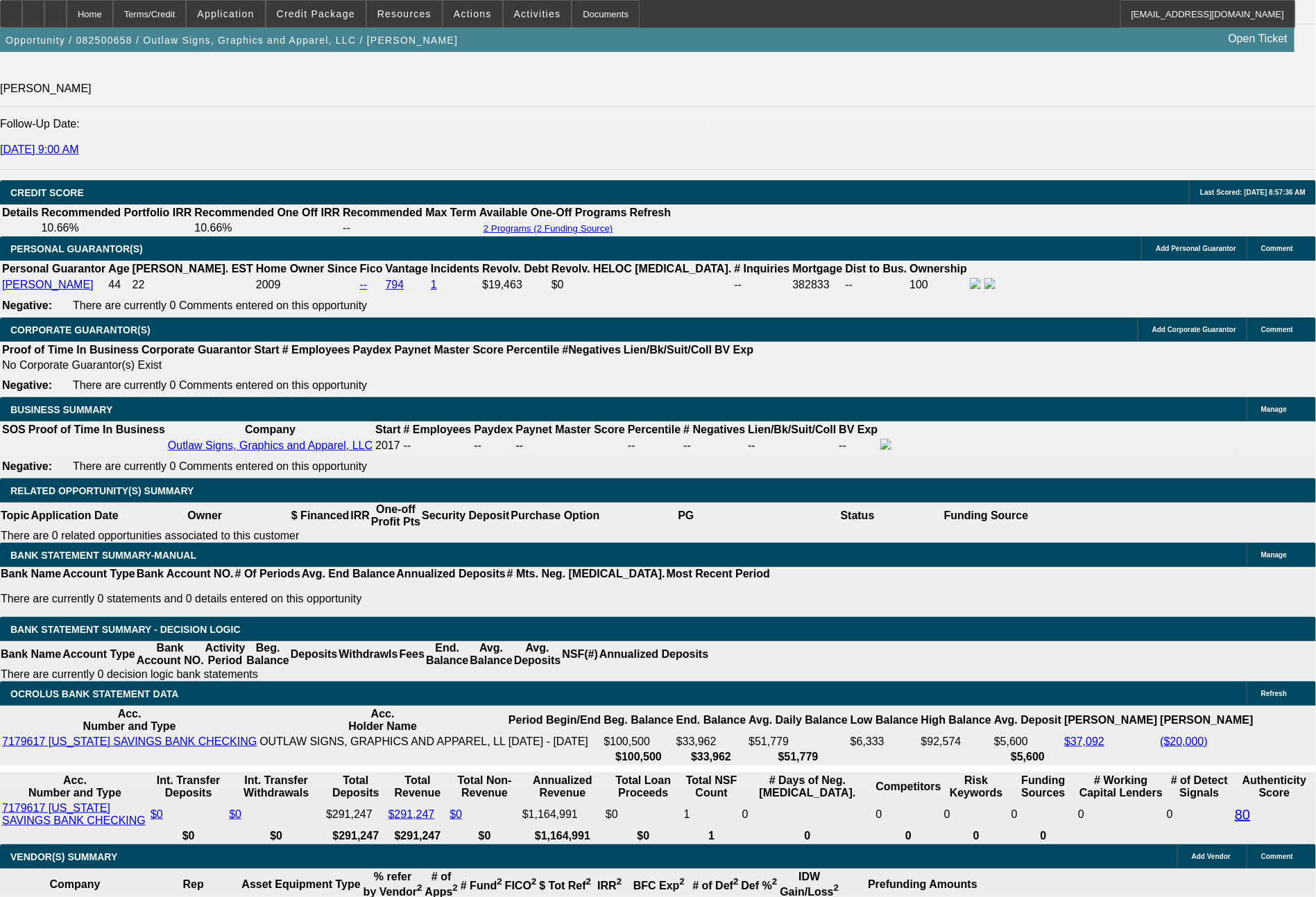
select select "0"
select select "6"
select select "0"
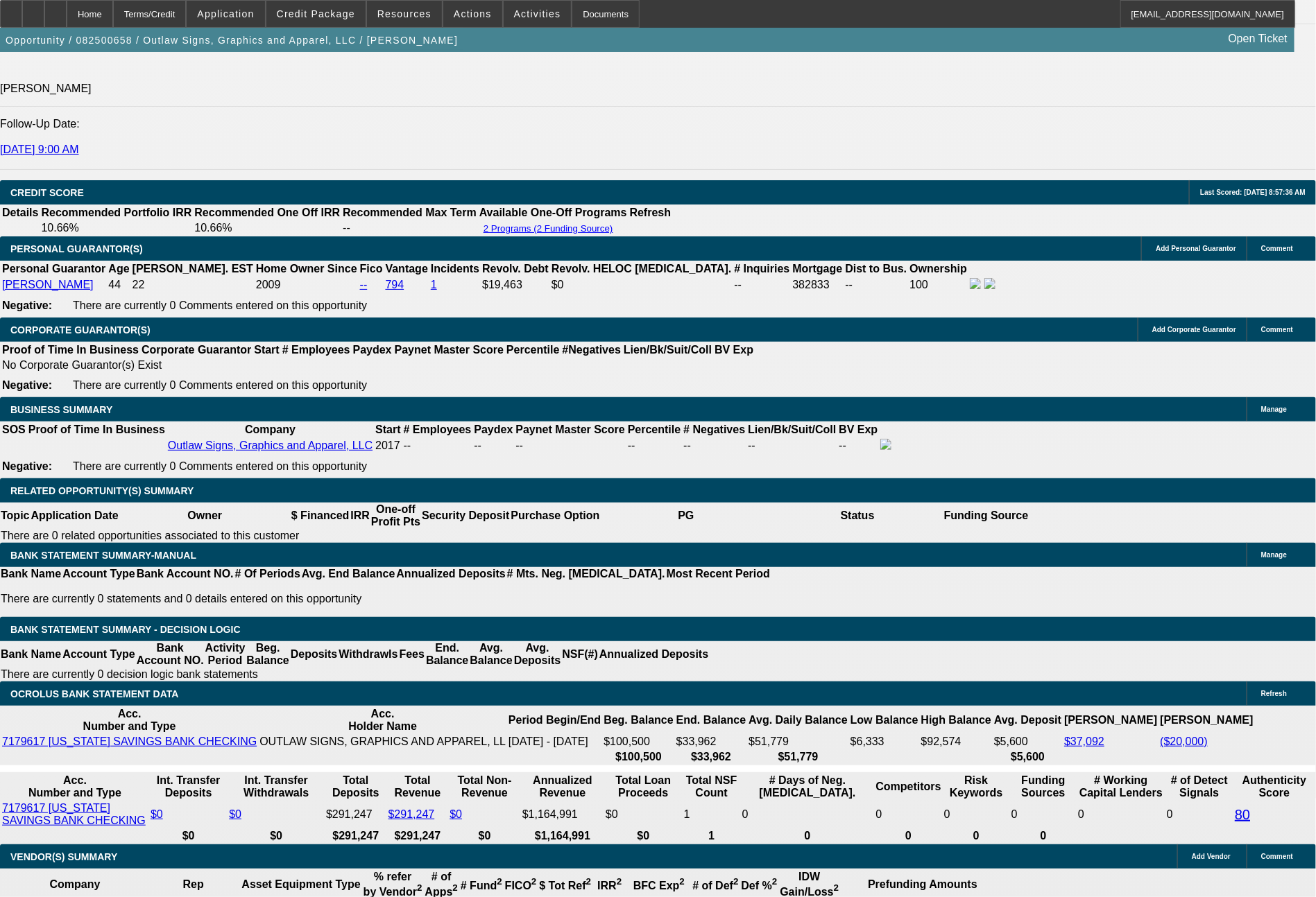
select select "6"
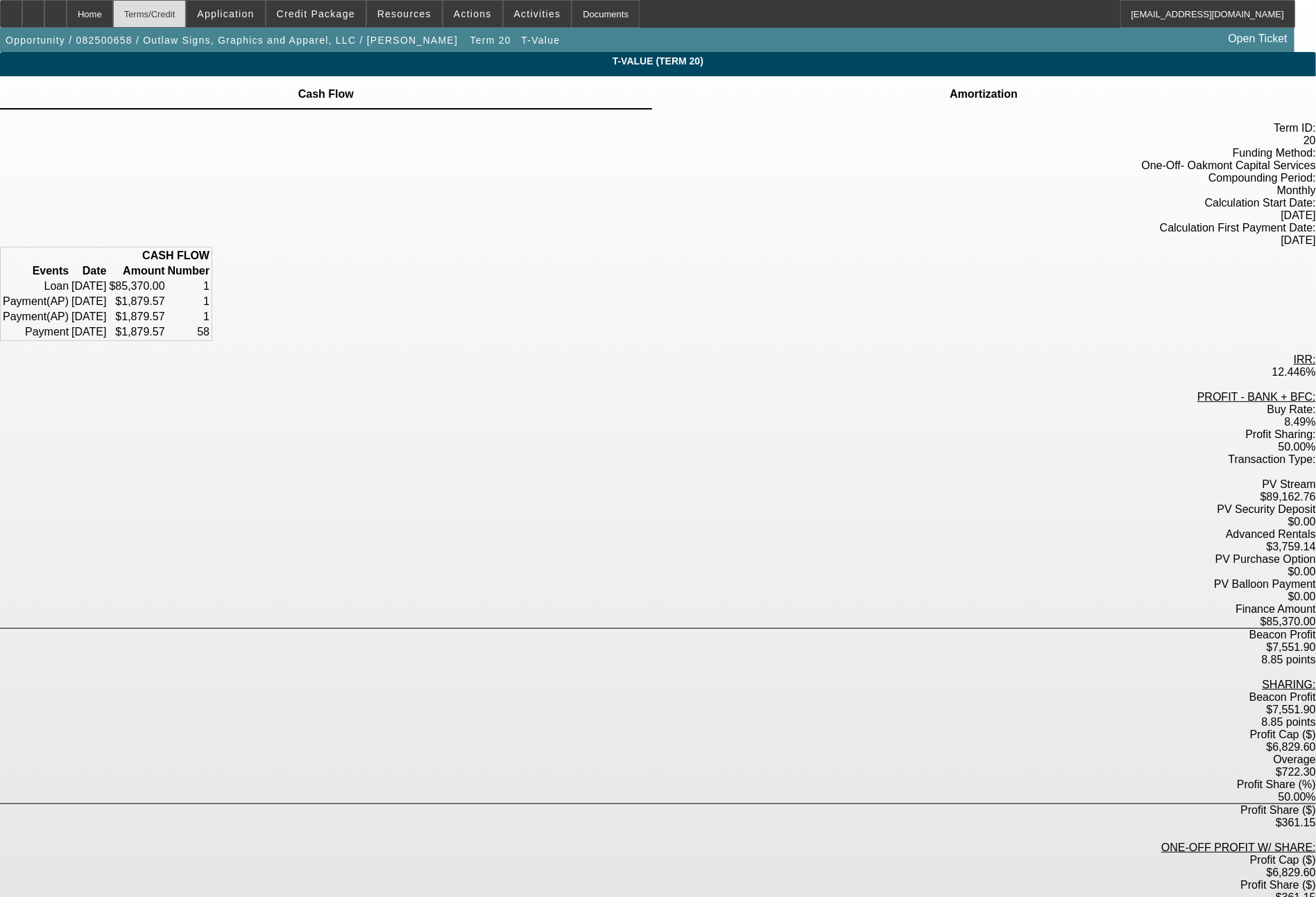
click at [186, 4] on div "Terms/Credit" at bounding box center [149, 14] width 74 height 28
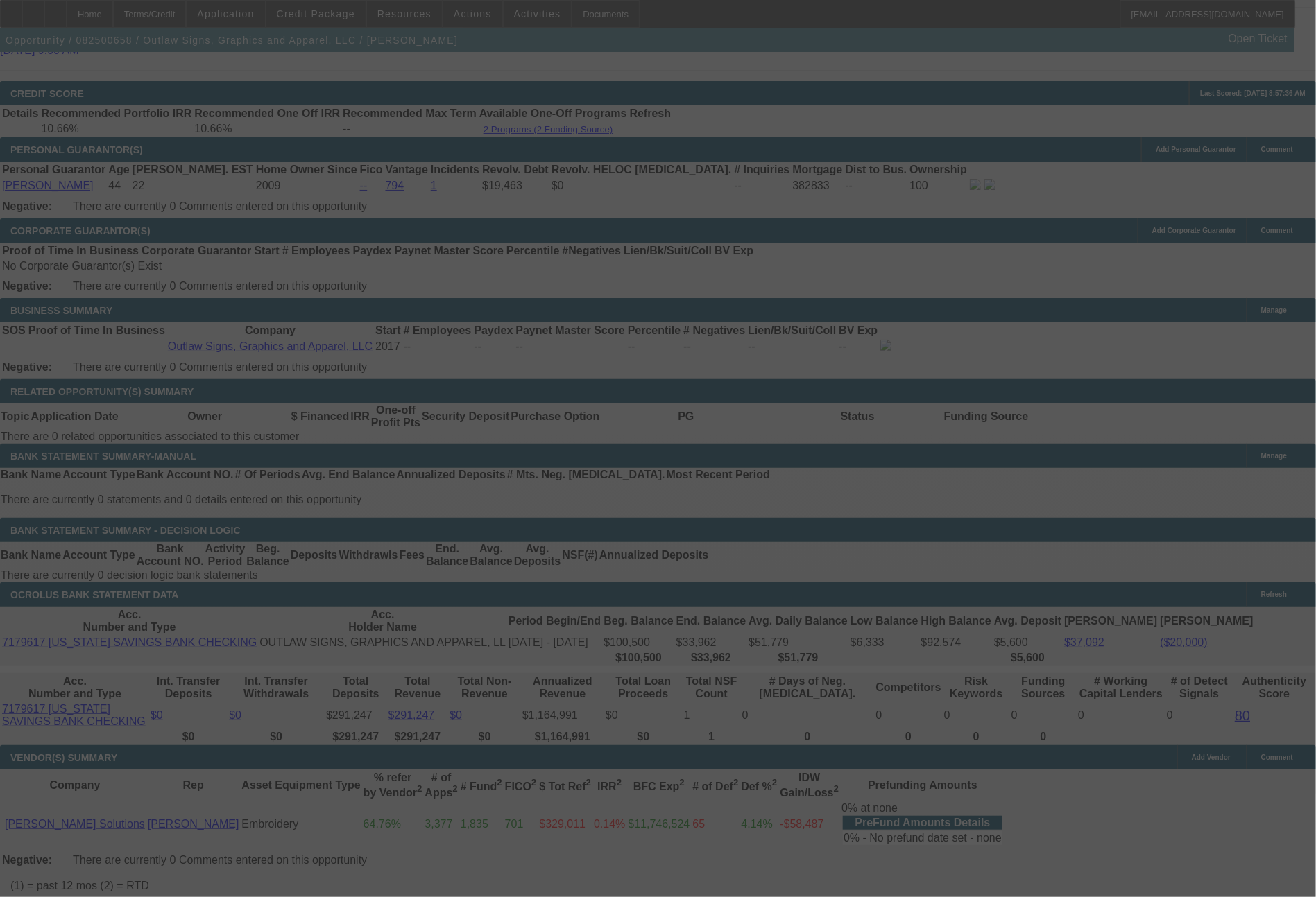
scroll to position [1893, 0]
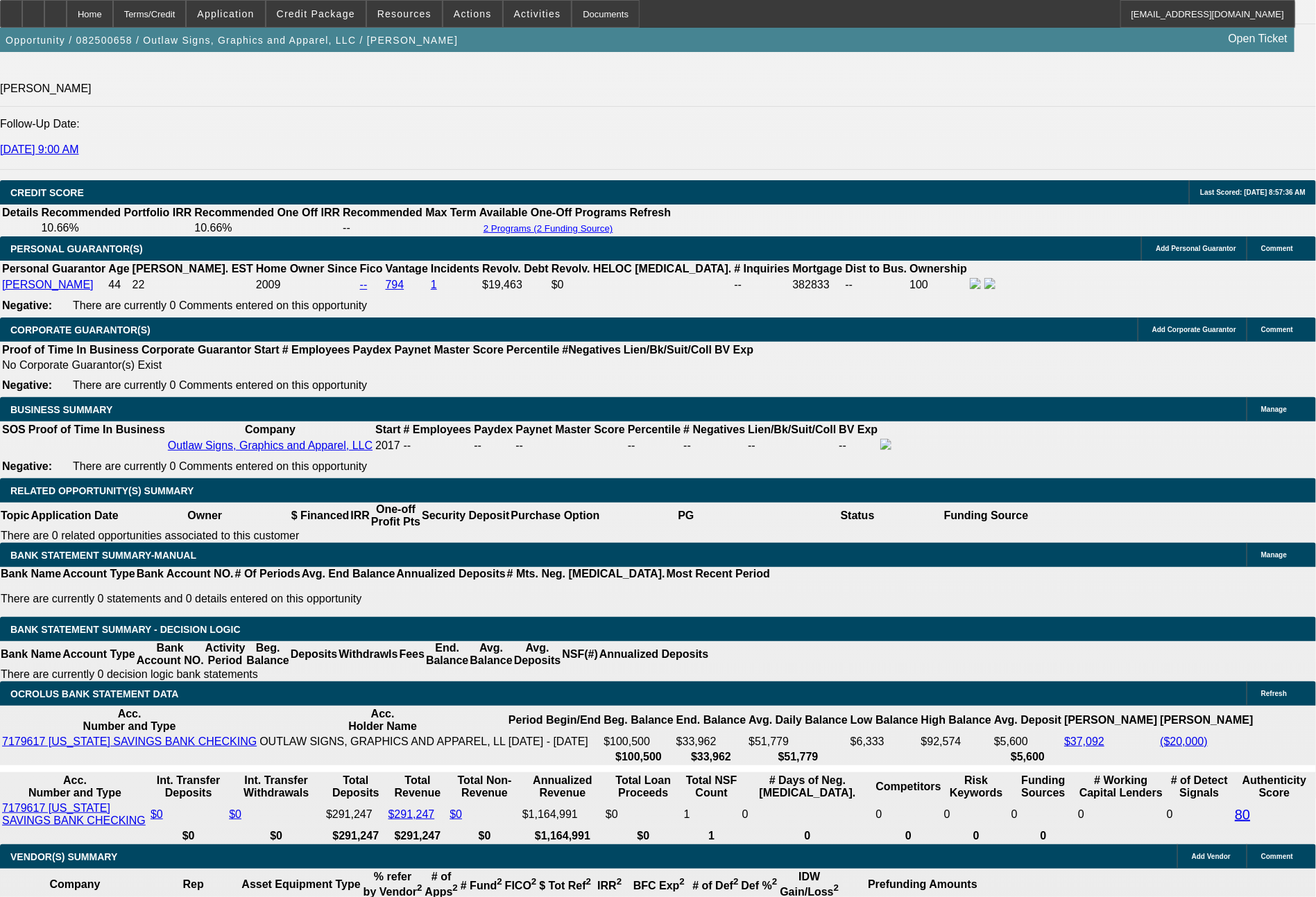
select select "0"
select select "6"
select select "0"
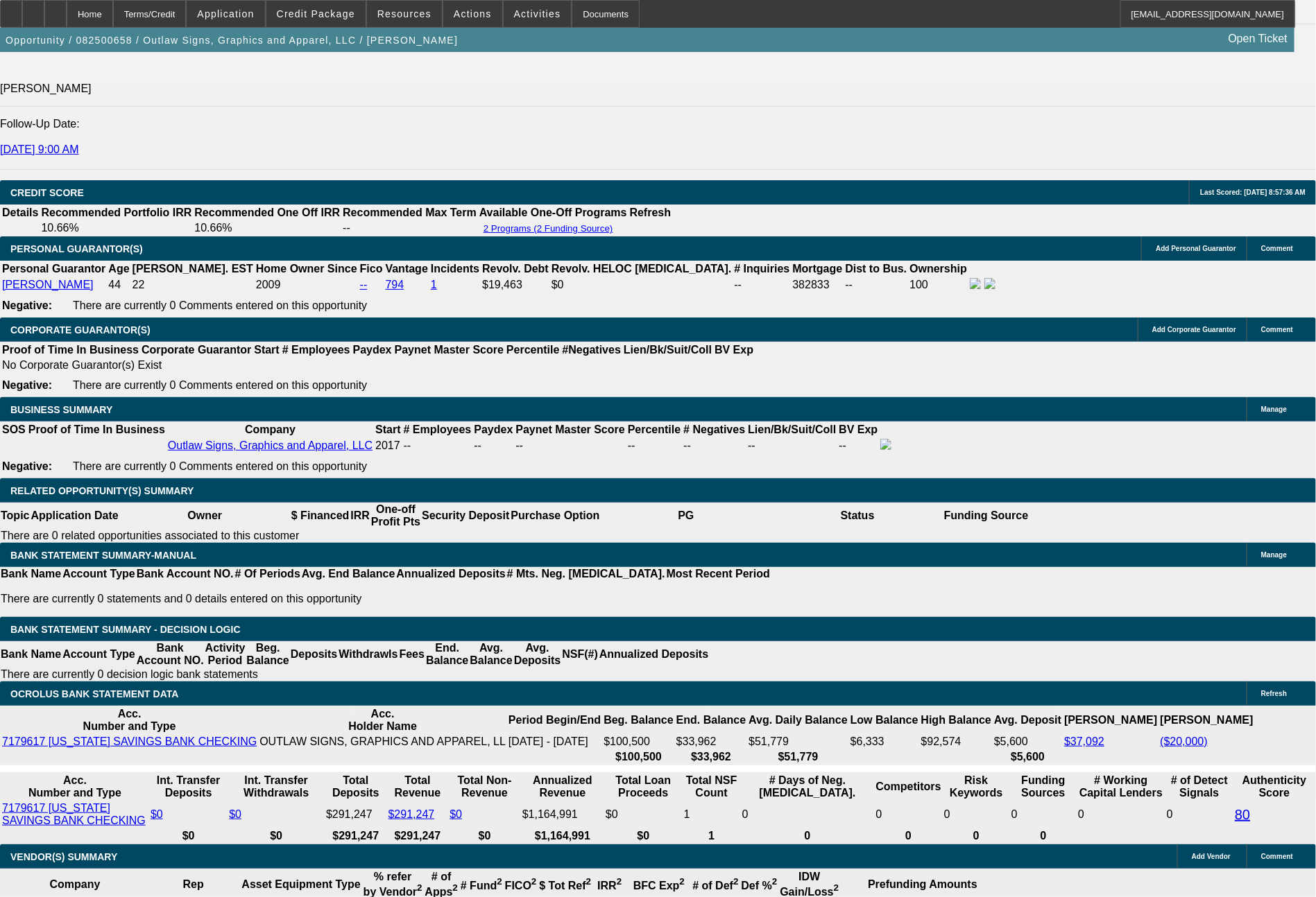
select select "0"
select select "6"
select select "0"
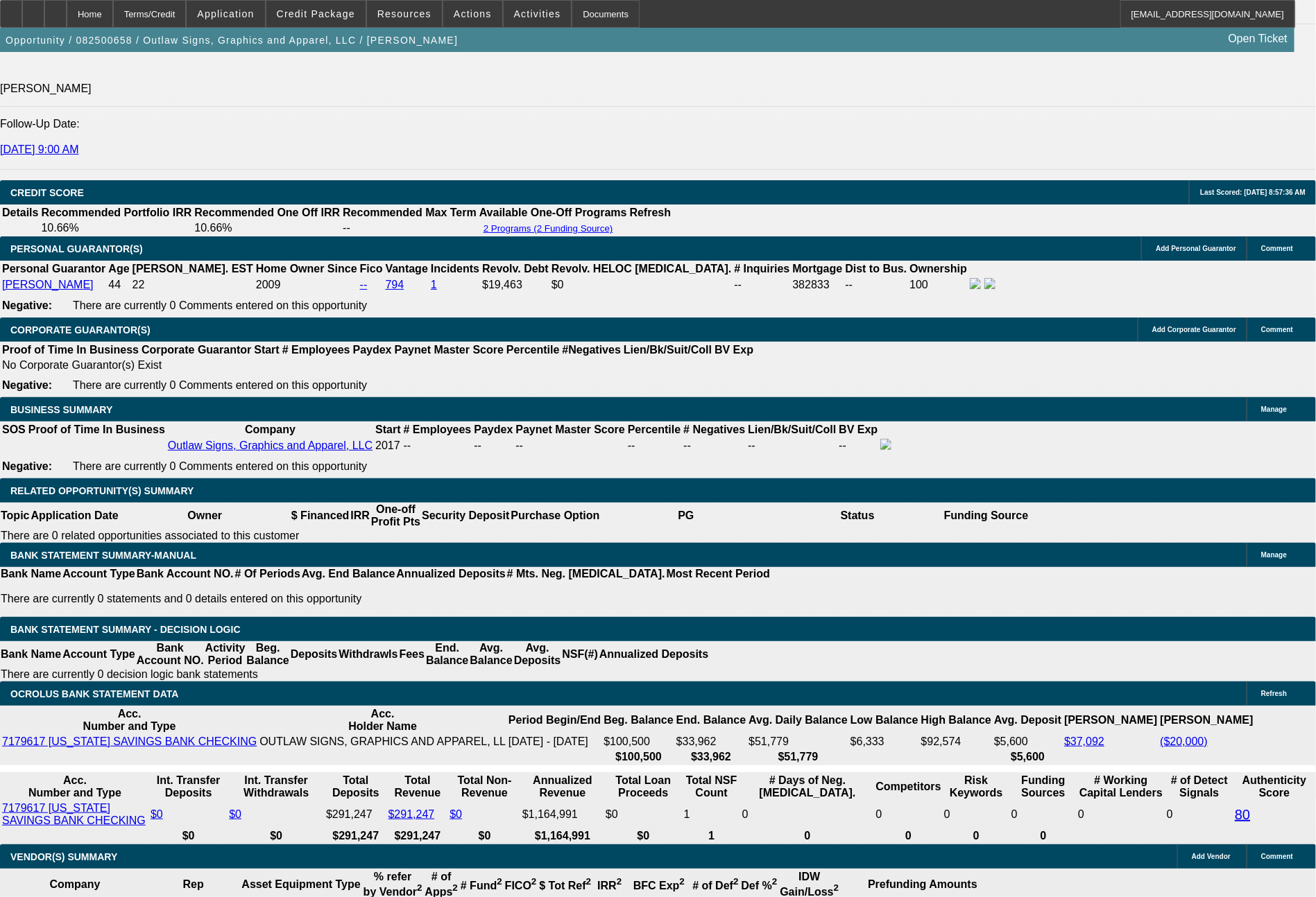
select select "0"
select select "6"
select select "0"
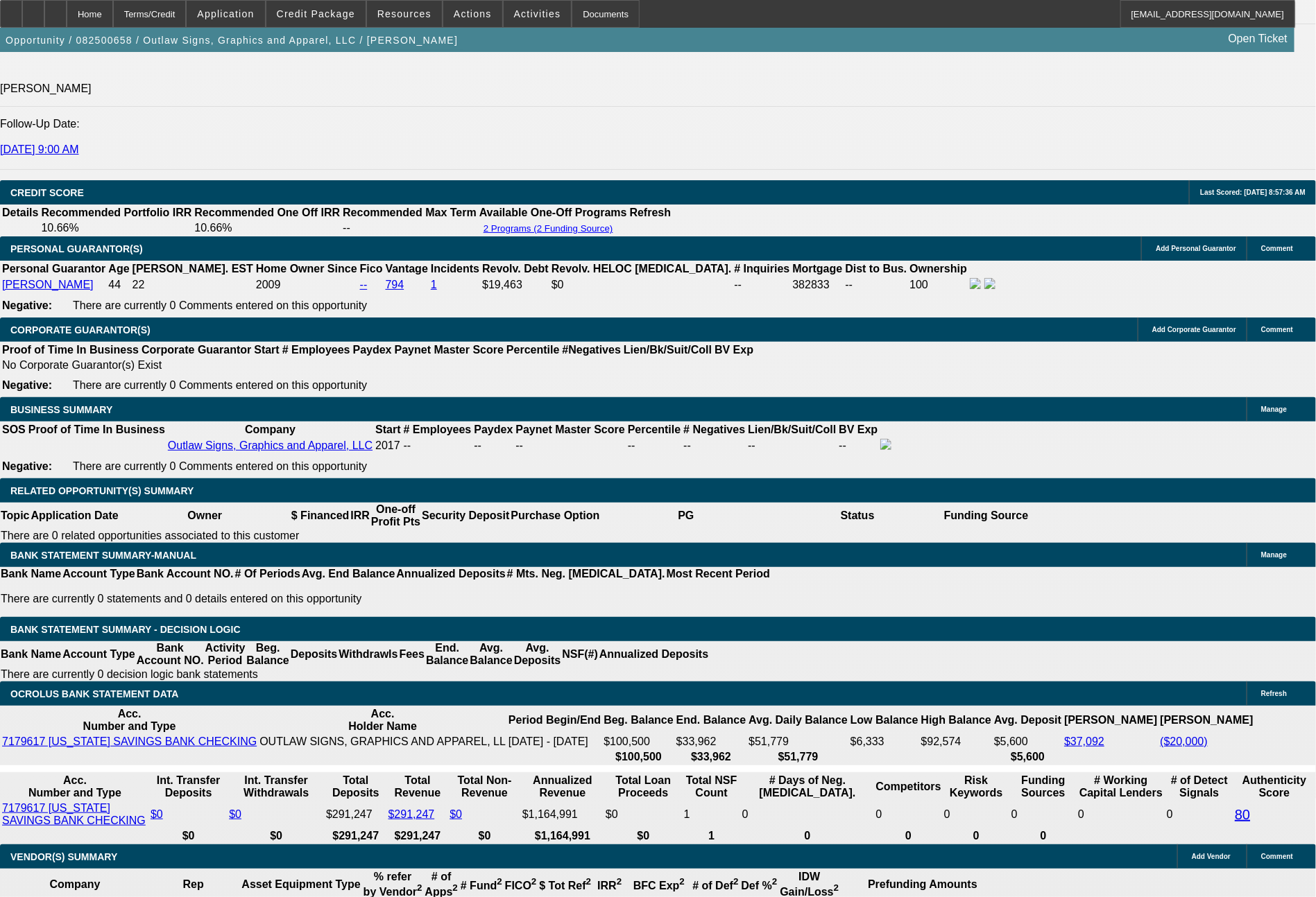
select select "6"
drag, startPoint x: 205, startPoint y: 558, endPoint x: 293, endPoint y: 564, distance: 88.2
type input "188"
type input "UNKNOWN"
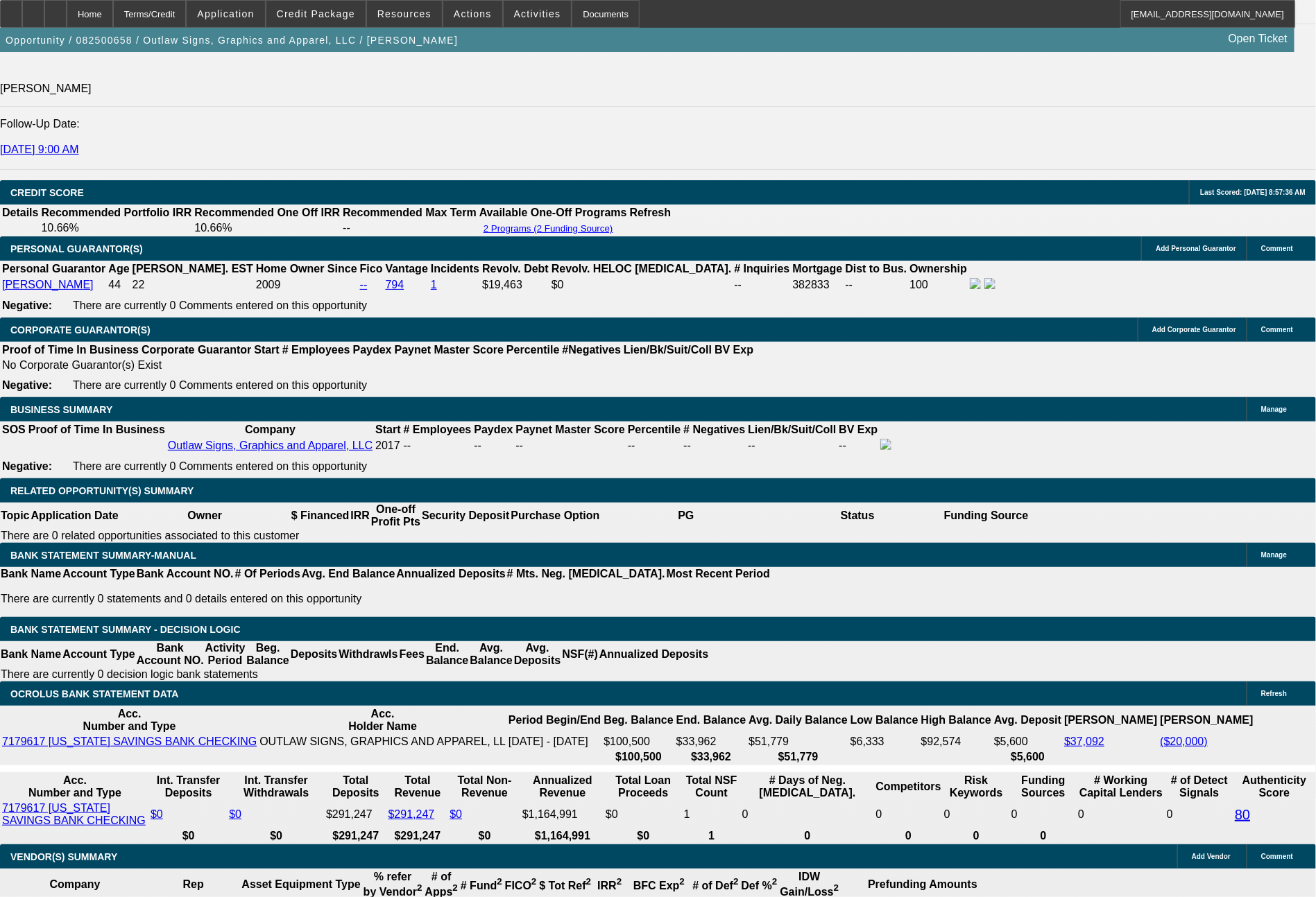
type input "1880"
type input "11.6"
type input "1880"
type input "5820"
type input "$1,880.00"
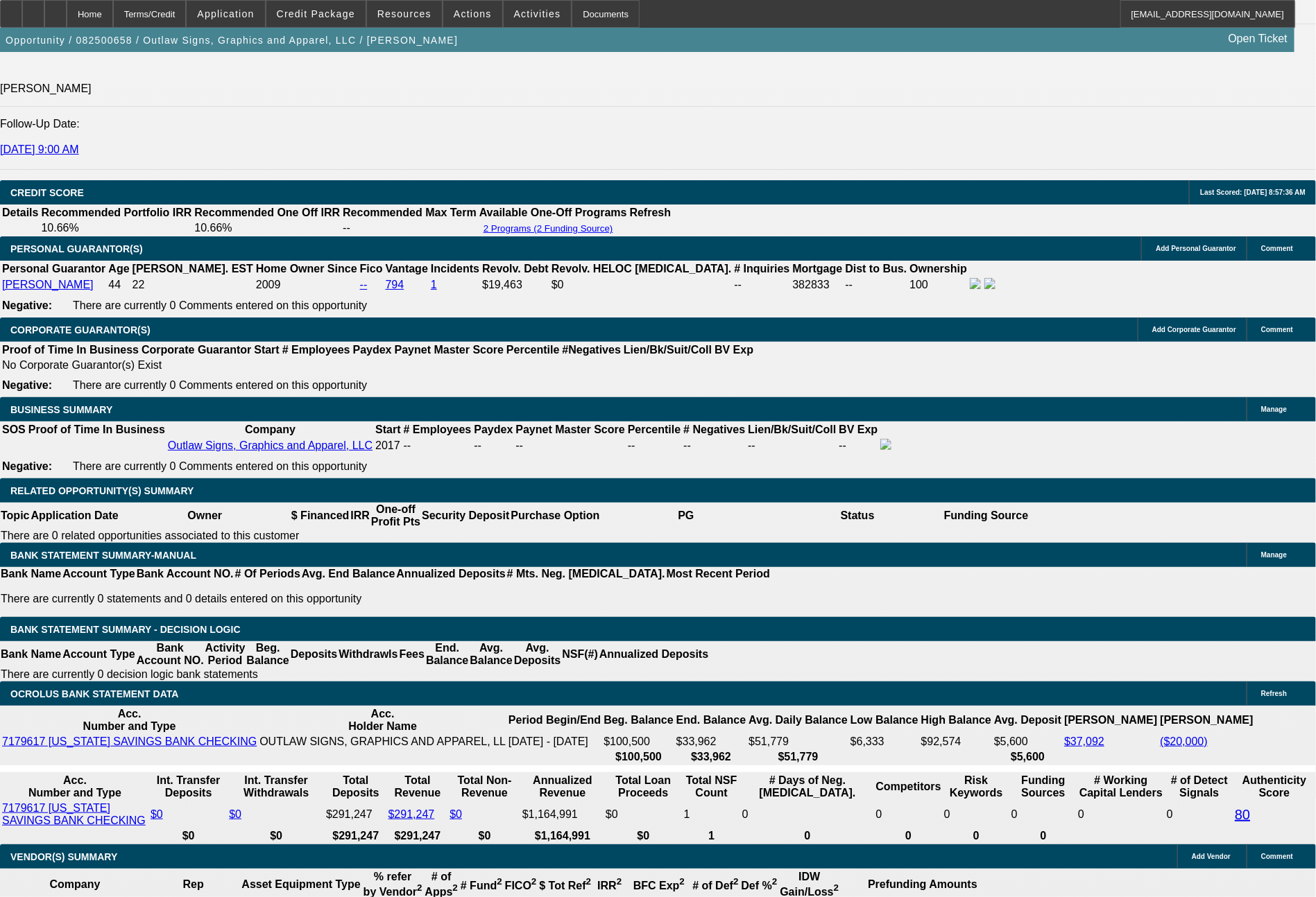
drag, startPoint x: 240, startPoint y: 453, endPoint x: 310, endPoint y: 453, distance: 70.0
type input "$5,500.00"
type input "$1,887.05"
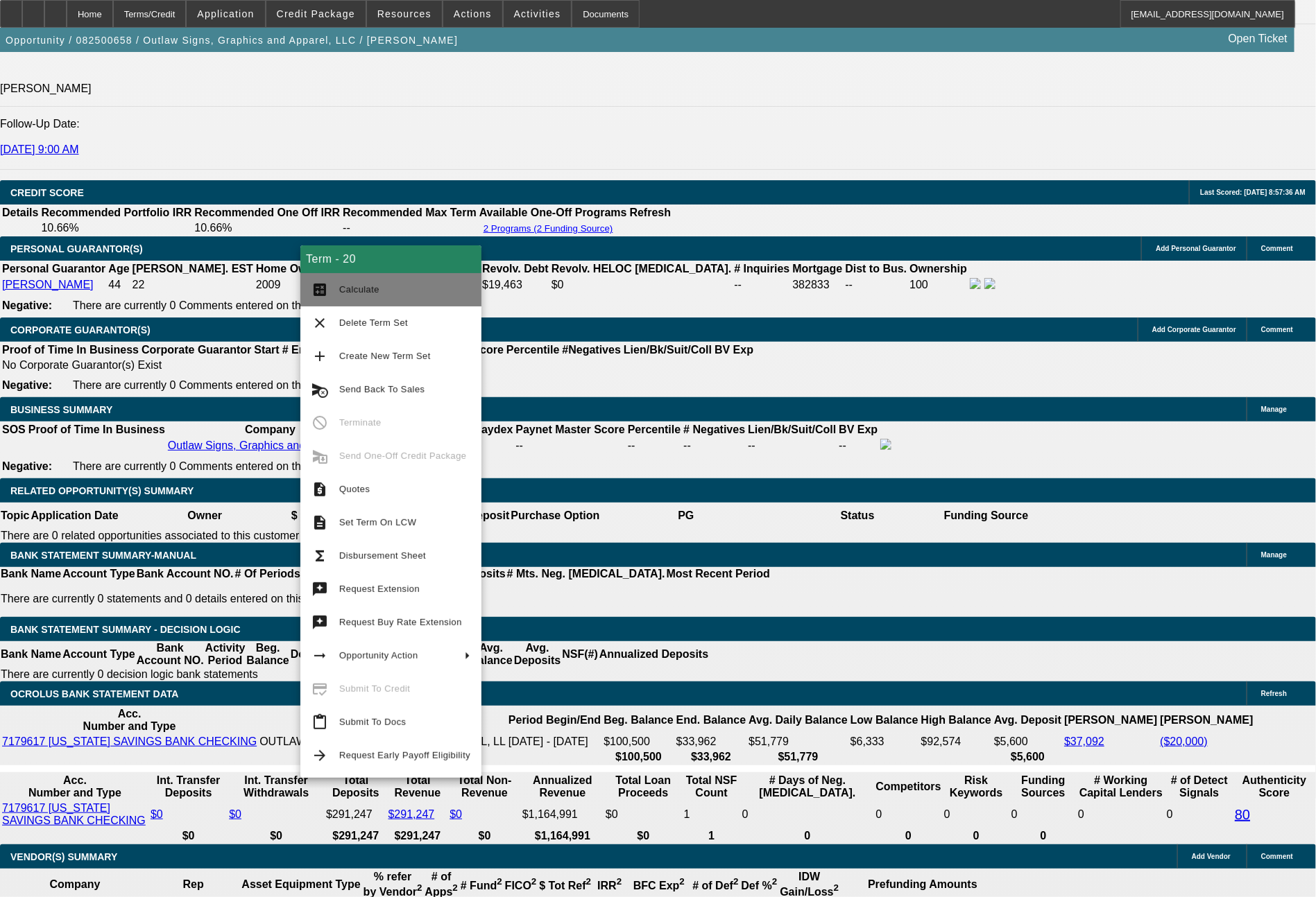
click at [411, 296] on span "Calculate" at bounding box center [405, 290] width 131 height 17
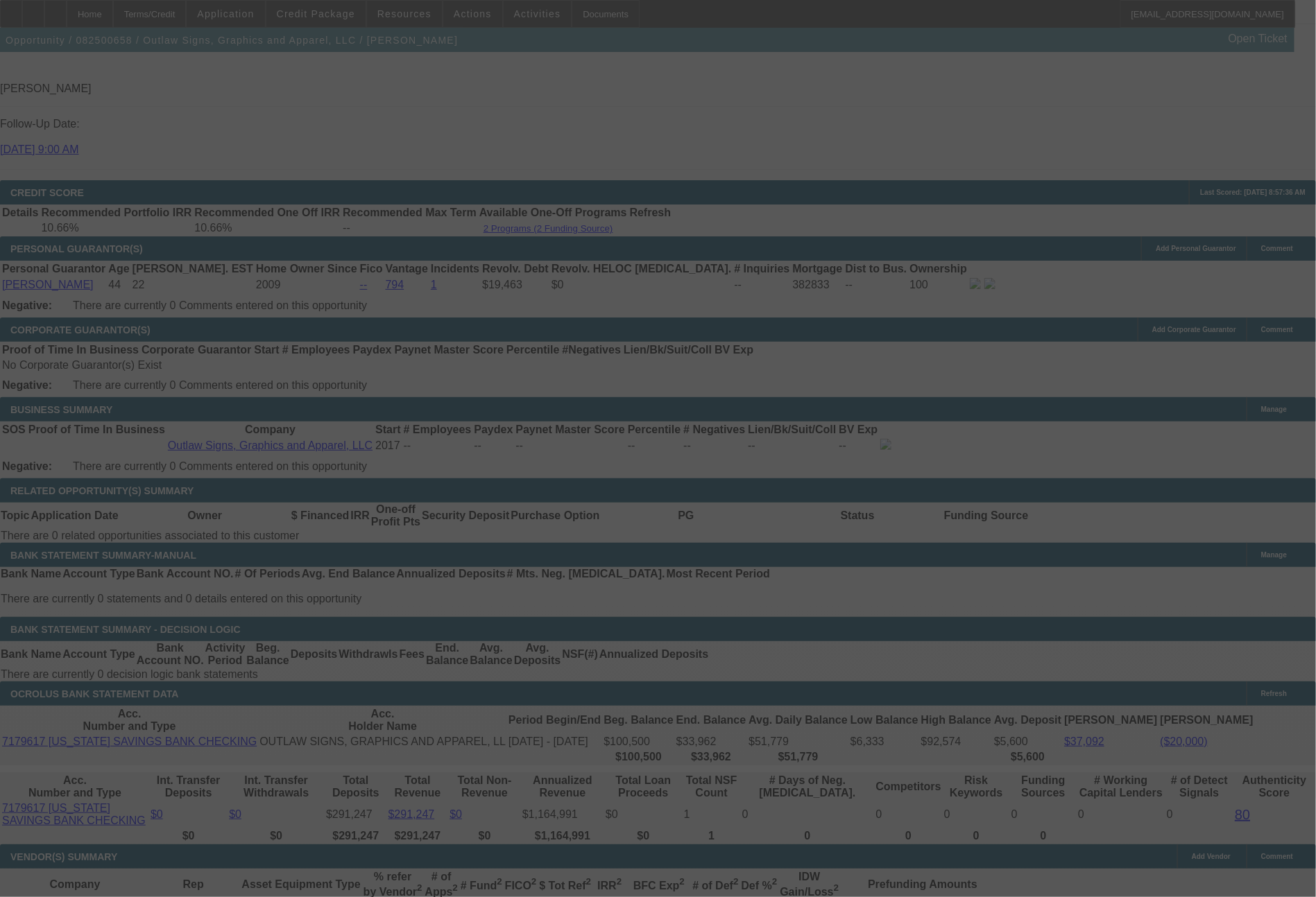
select select "0"
select select "6"
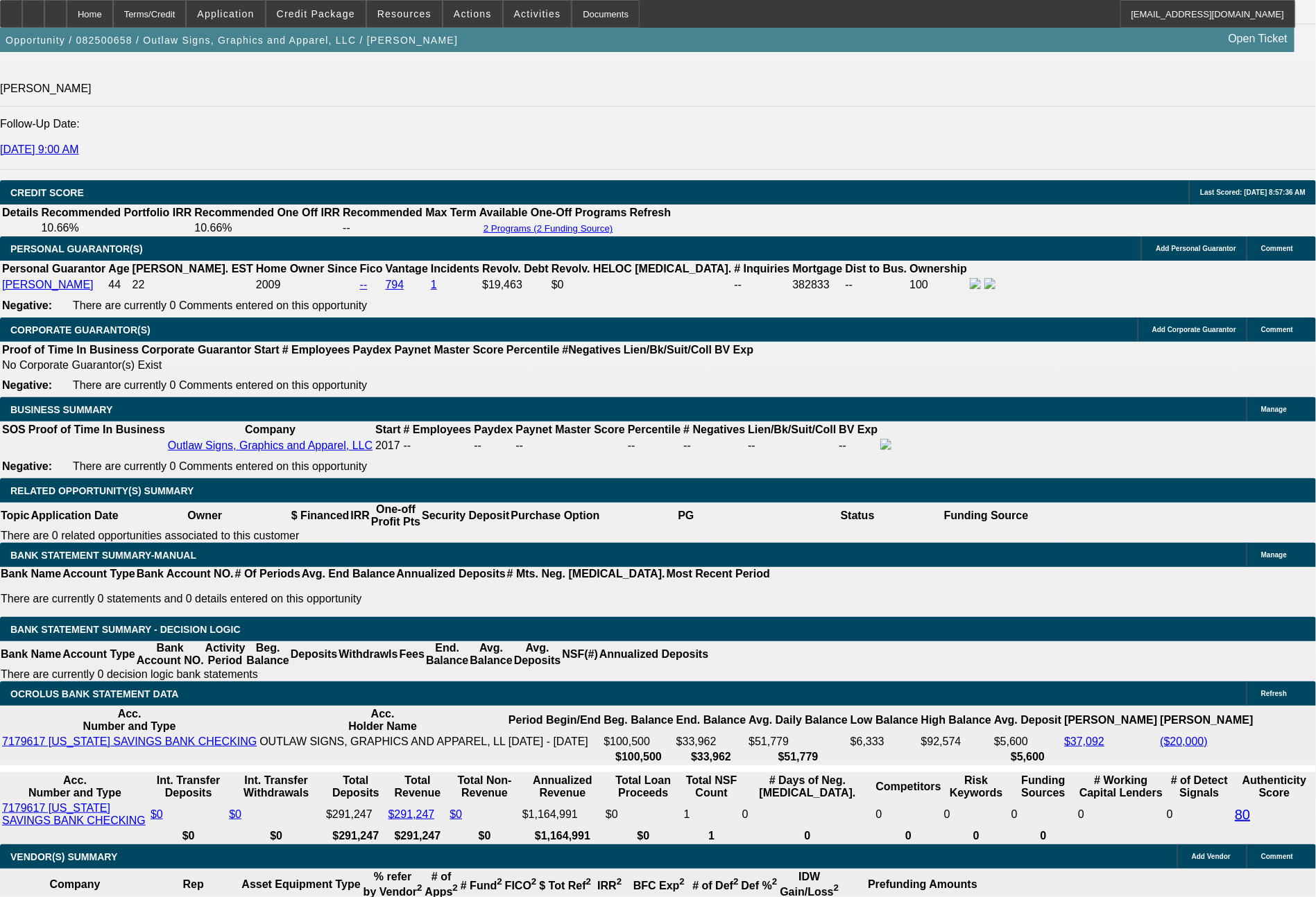
drag, startPoint x: 384, startPoint y: 562, endPoint x: 446, endPoint y: 567, distance: 62.2
type input "1"
type input "UNKNOWN"
type input "1659"
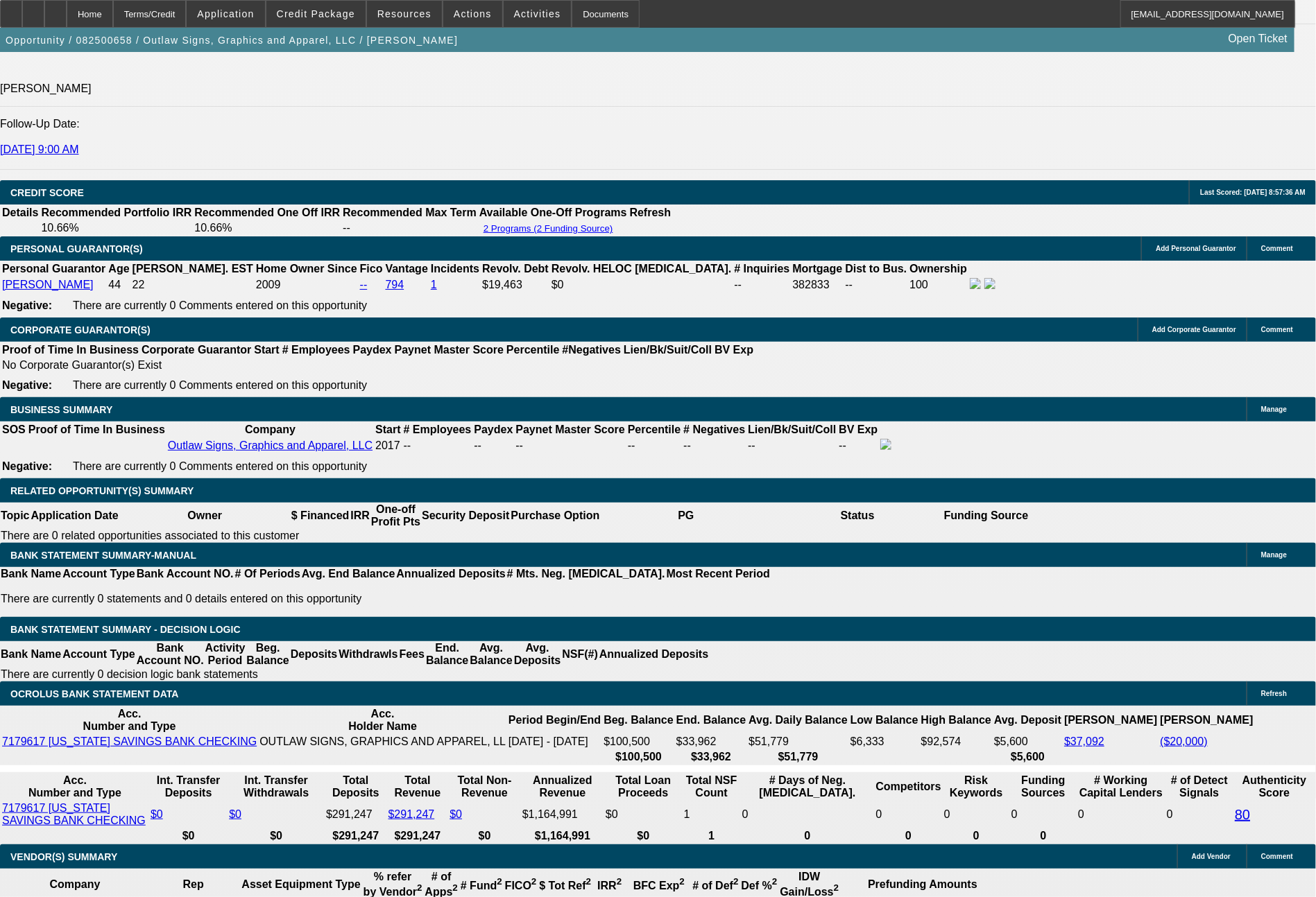
type input "11.8"
type input "$1,659.47"
drag, startPoint x: 414, startPoint y: 454, endPoint x: 511, endPoint y: 445, distance: 97.4
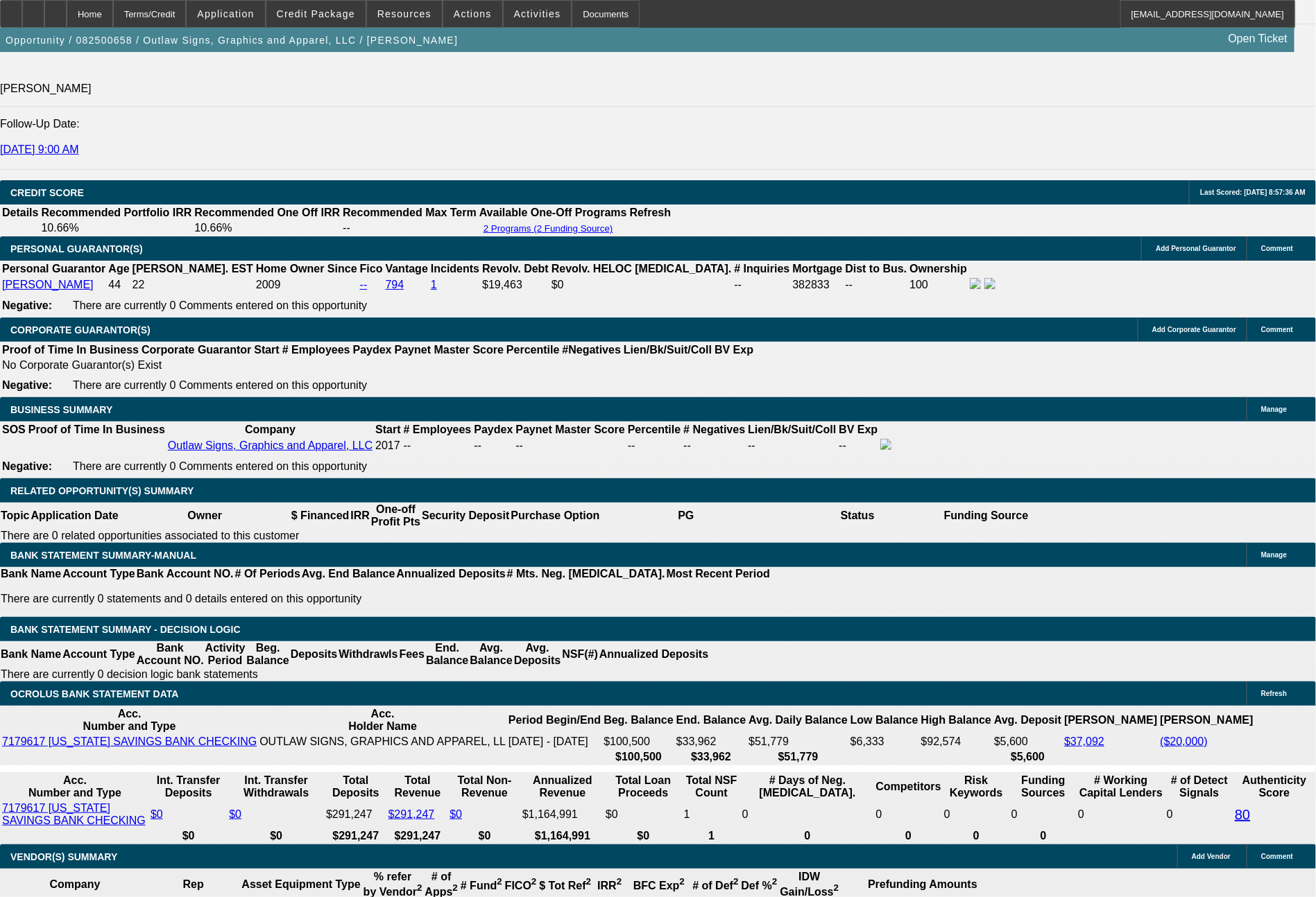
type input "$5,800.06"
drag, startPoint x: 381, startPoint y: 566, endPoint x: 456, endPoint y: 562, distance: 75.1
type input "15"
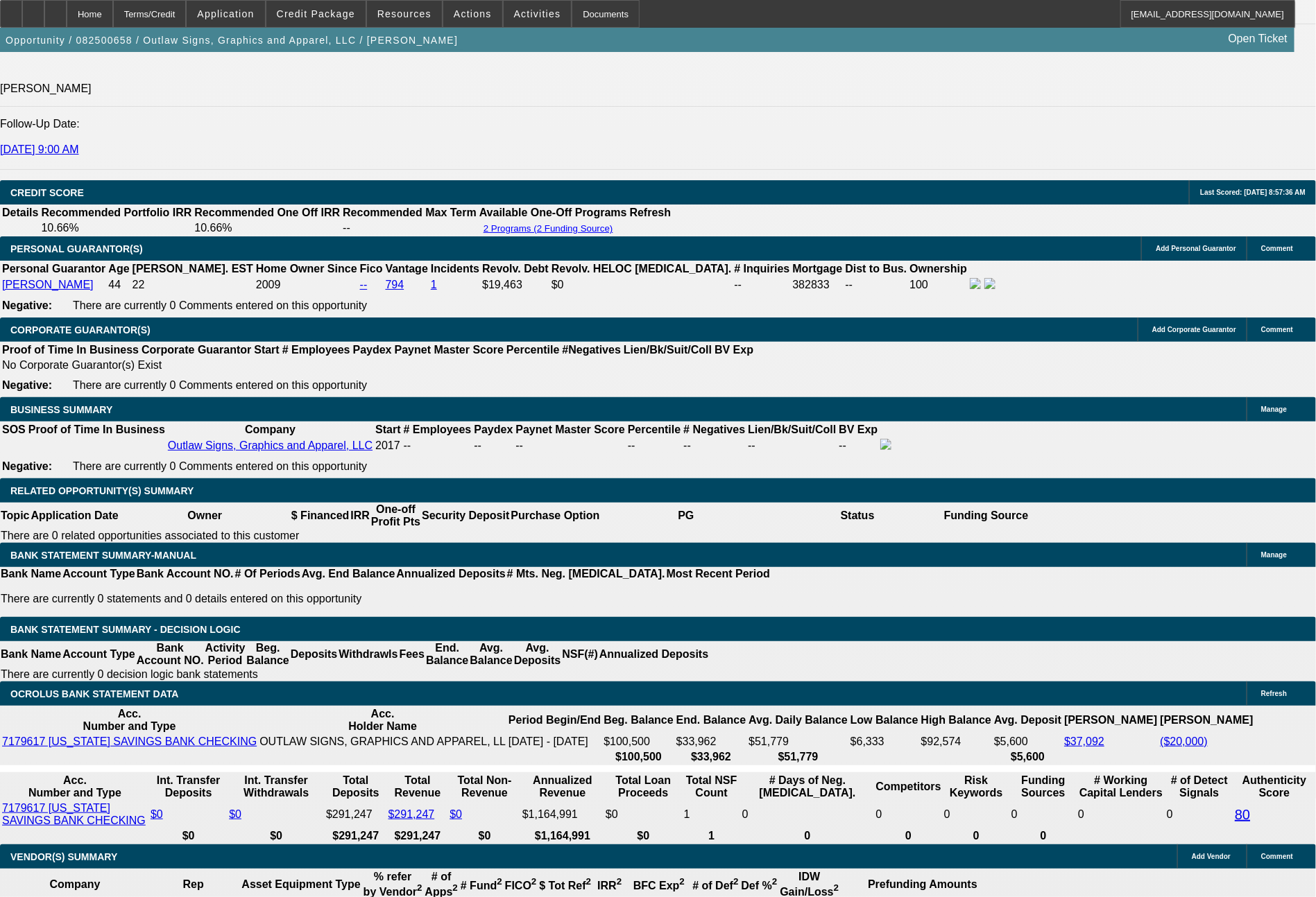
type input "1659"
type input "11.8"
type input "$1,659.47"
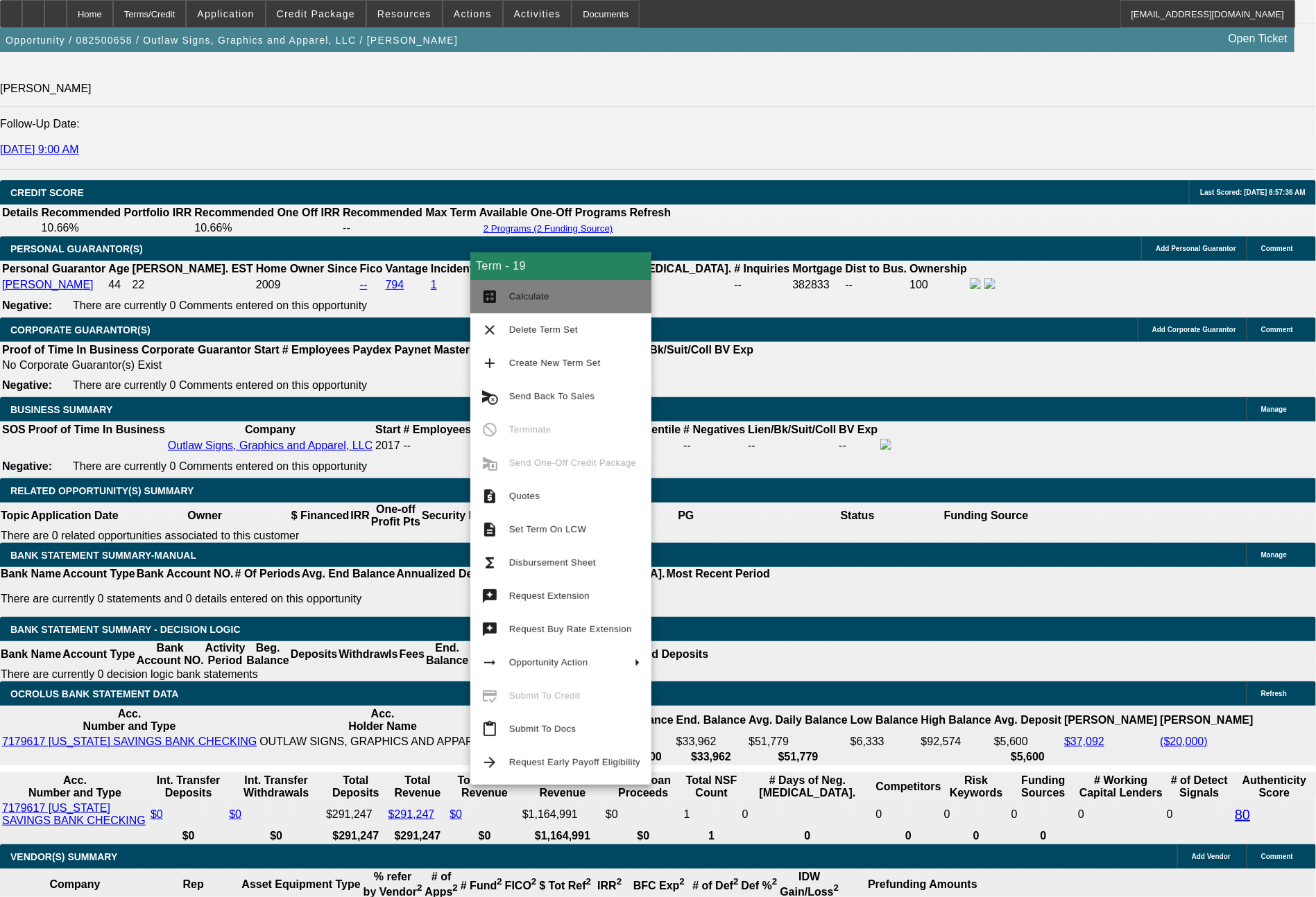
click at [539, 300] on span "Calculate" at bounding box center [529, 296] width 40 height 10
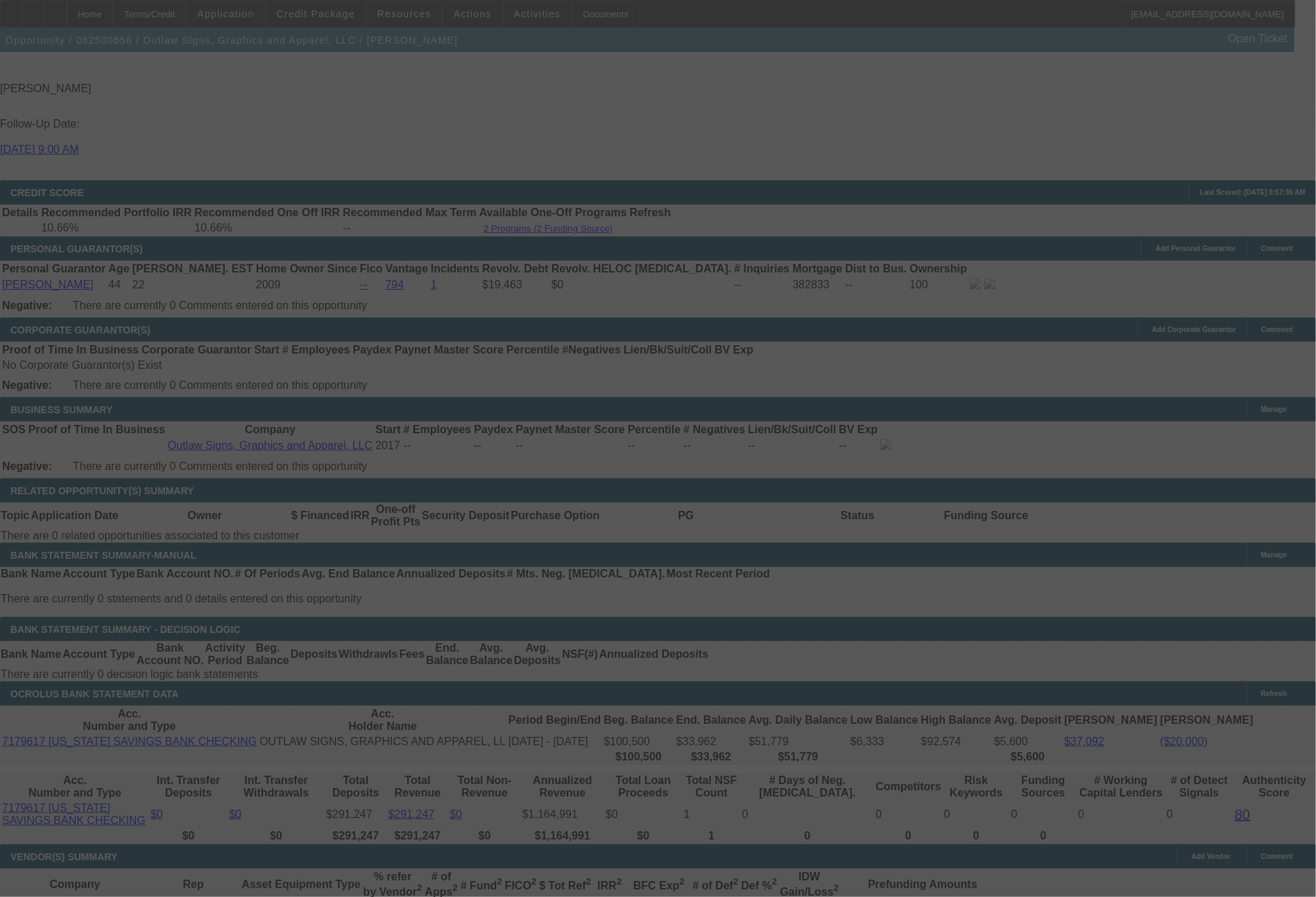
select select "0"
select select "6"
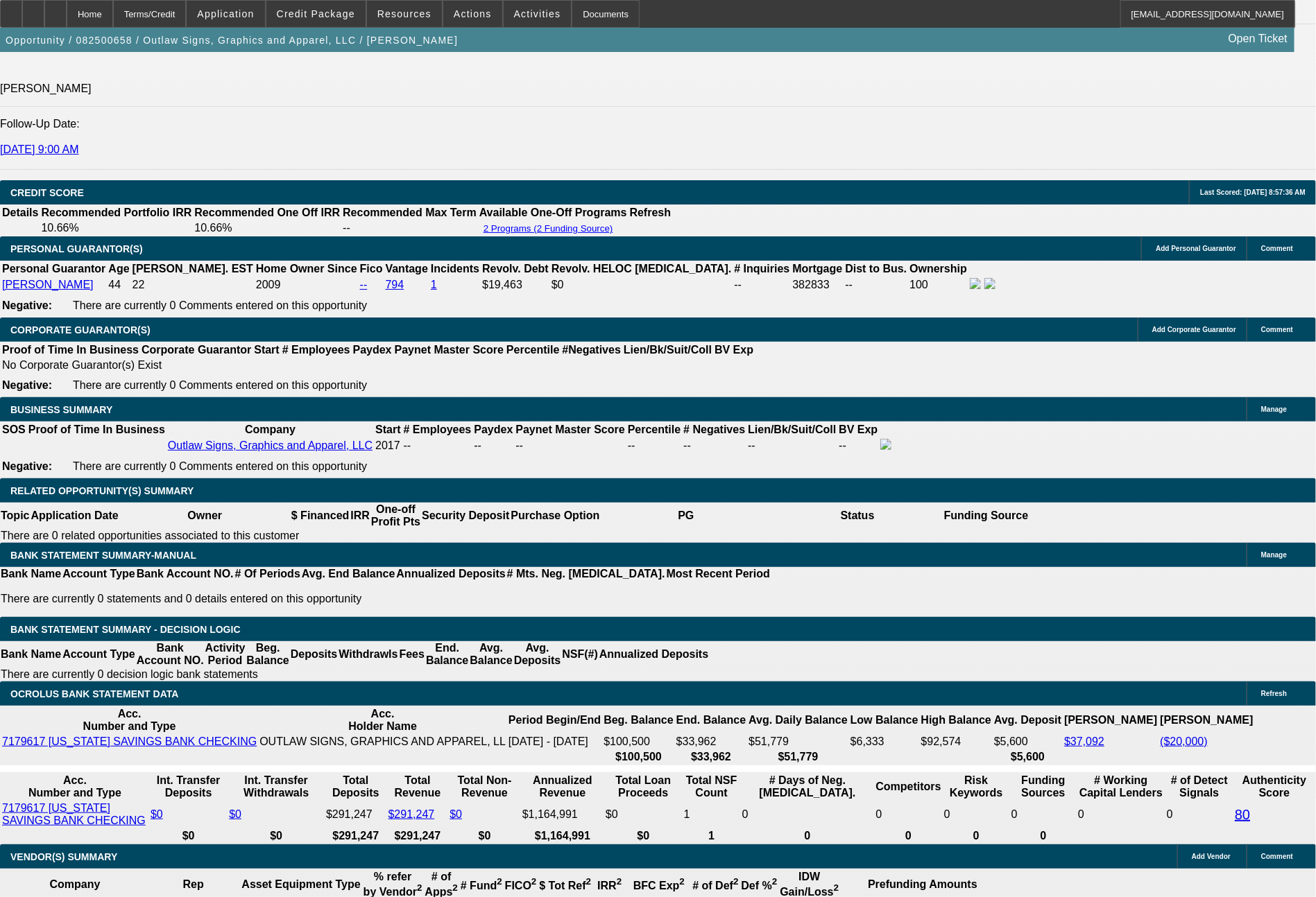
drag, startPoint x: 200, startPoint y: 562, endPoint x: 275, endPoint y: 566, distance: 75.1
type input "1"
type input "UNKNOWN"
type input "1897"
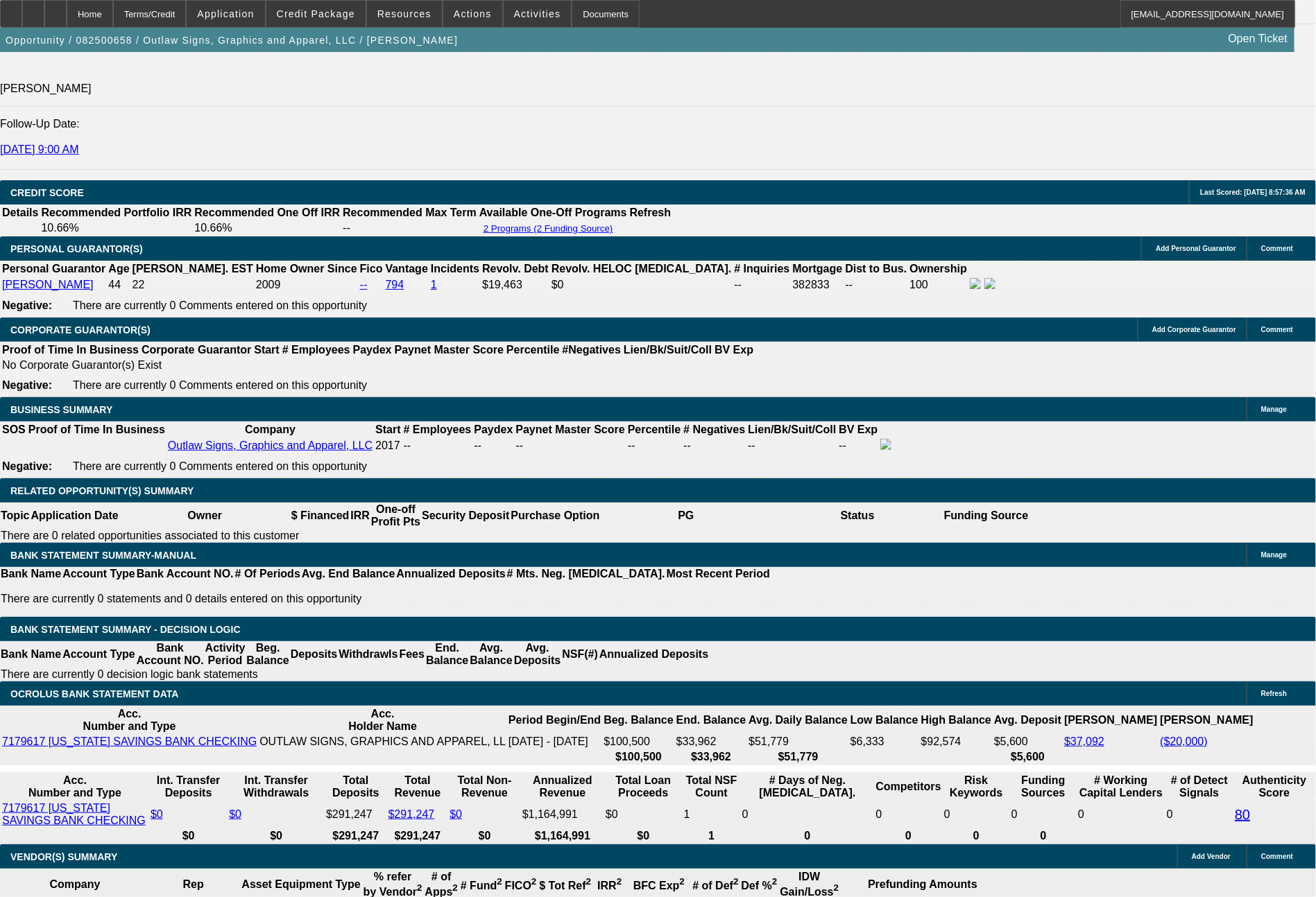
type input "11.8"
type input "189733"
type input "265.7"
type input "1897"
type input "11.8"
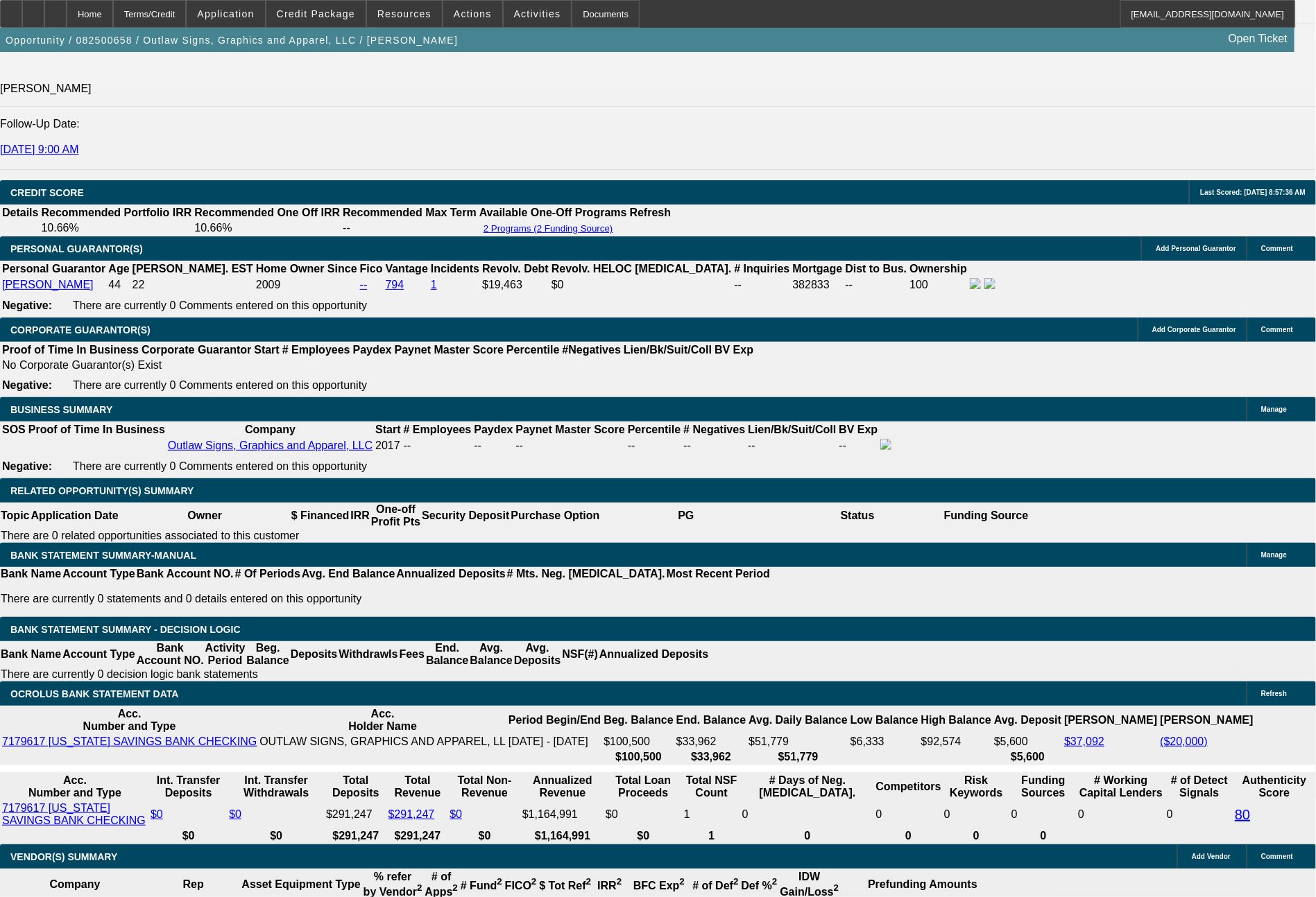
type input "$1,897.33"
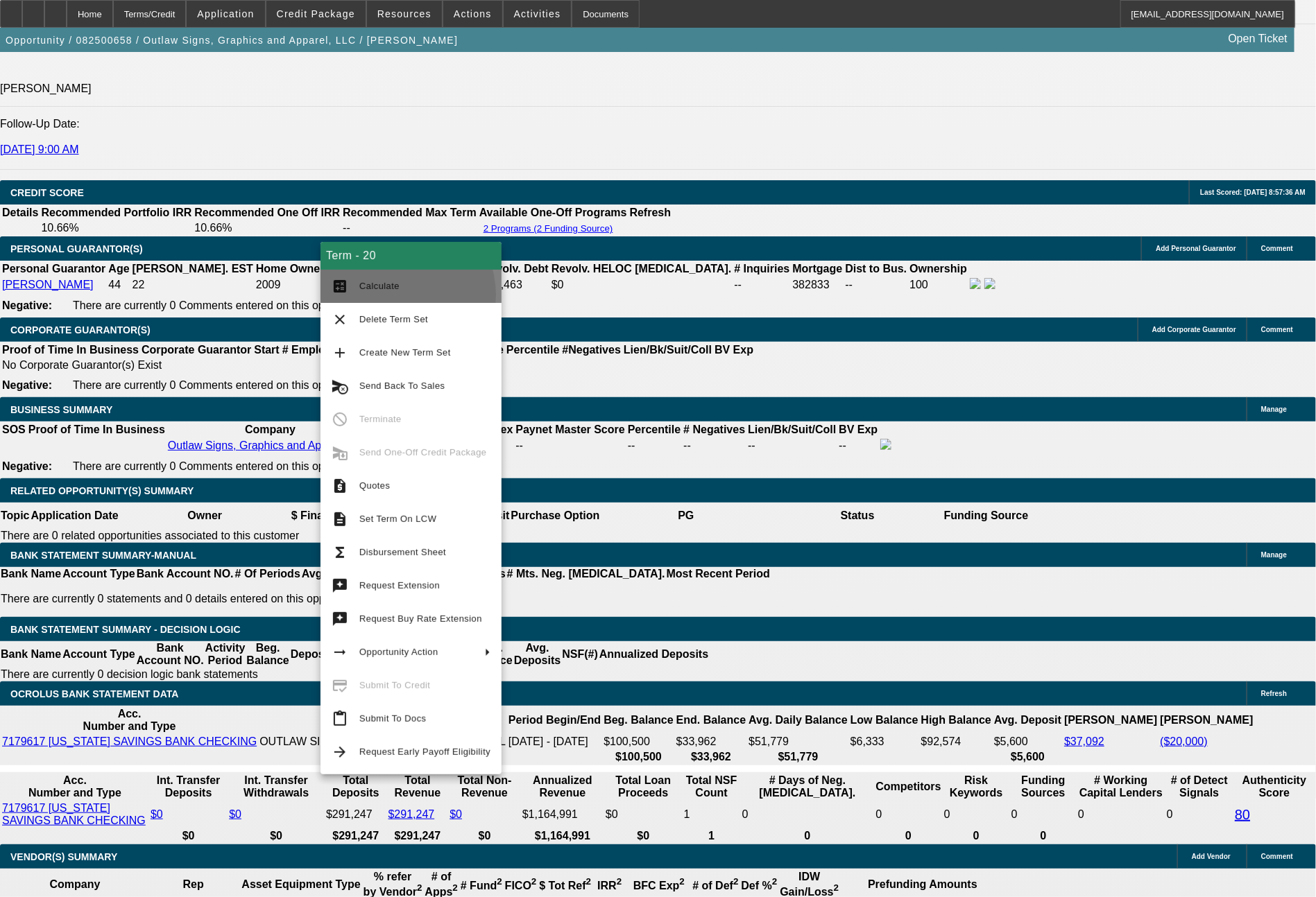
click at [395, 295] on button "calculate Calculate" at bounding box center [411, 287] width 181 height 33
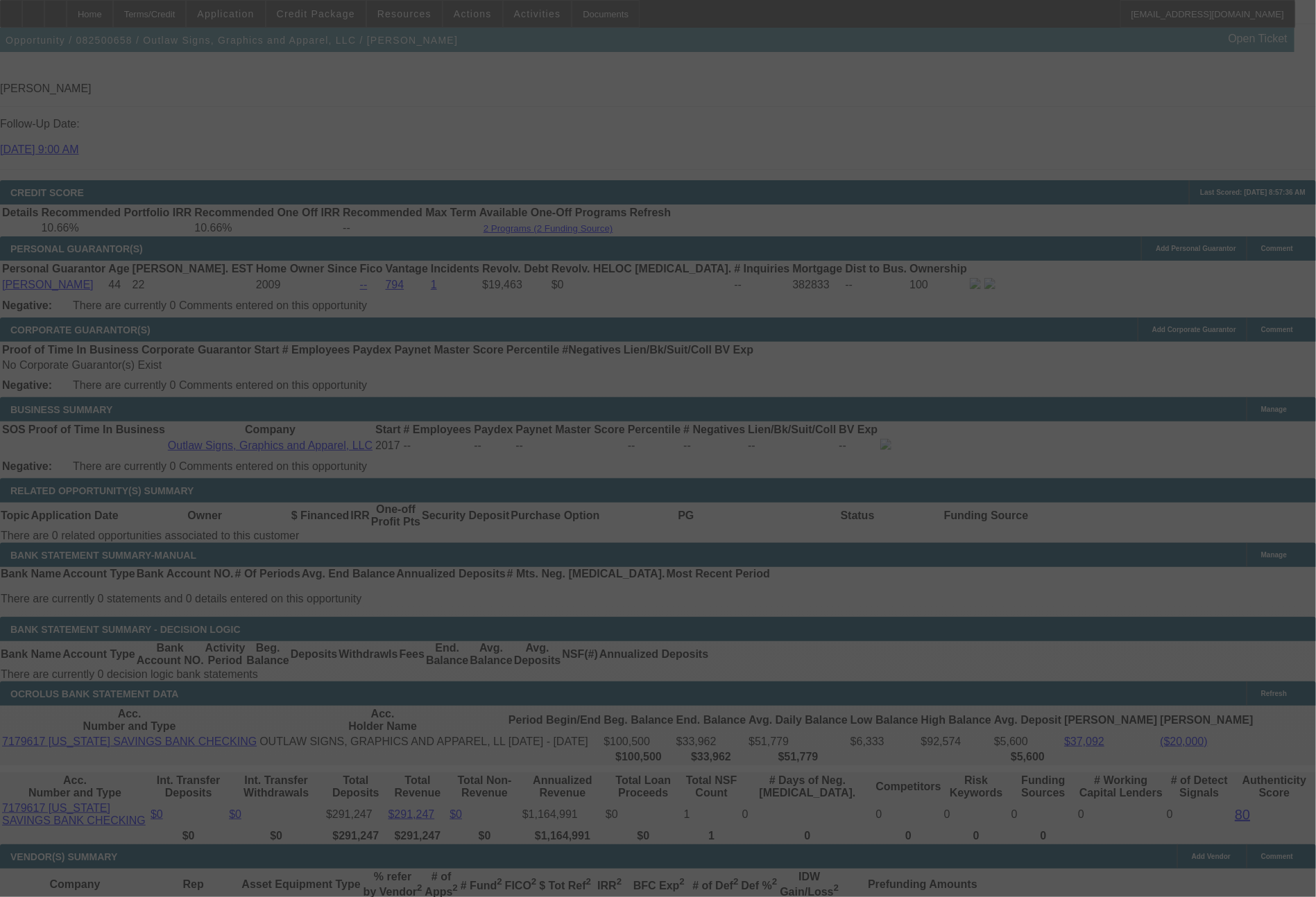
select select "0"
select select "6"
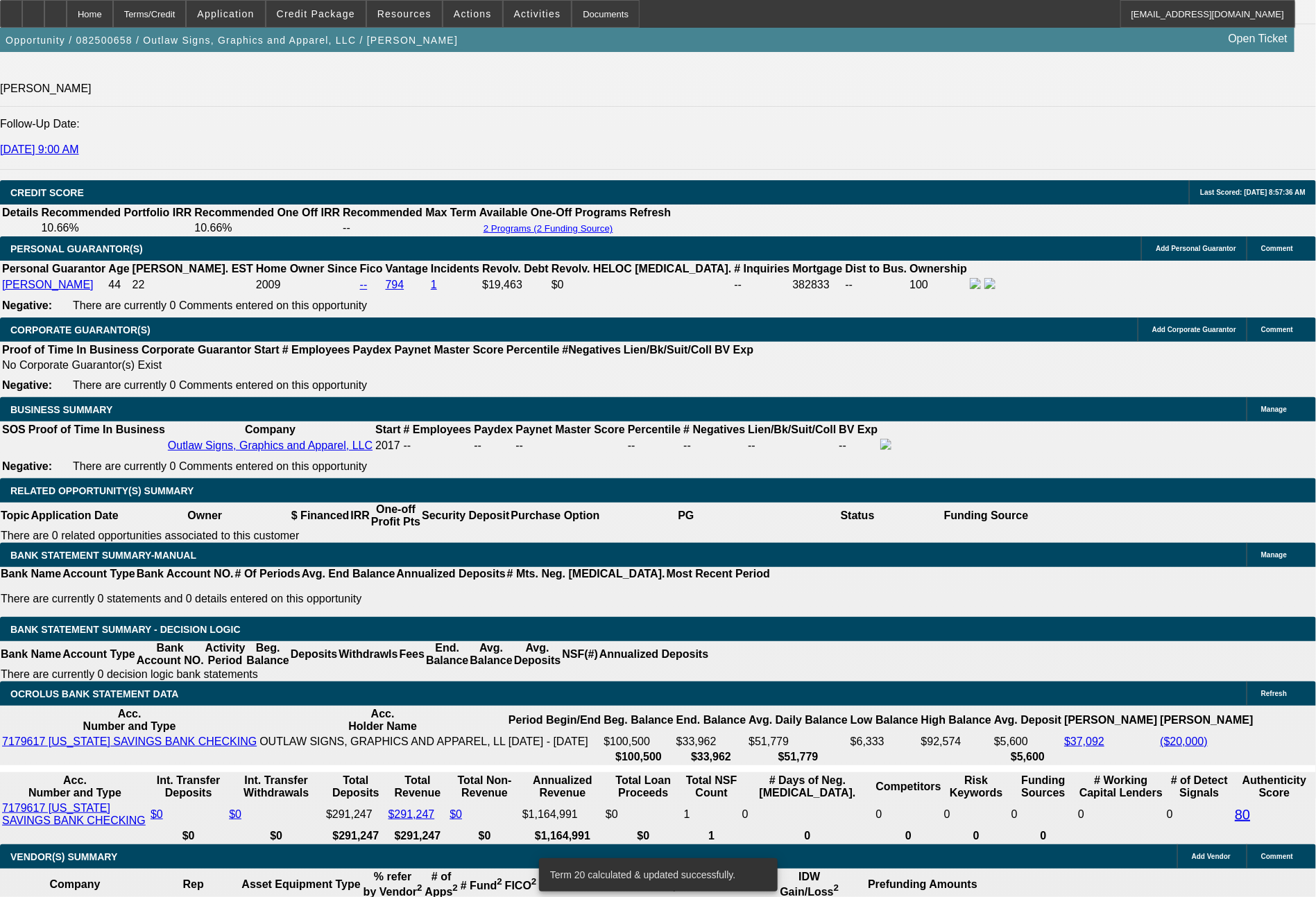
drag, startPoint x: 238, startPoint y: 446, endPoint x: 331, endPoint y: 453, distance: 93.3
type input "$5,324.34"
type input "UNKNOWN"
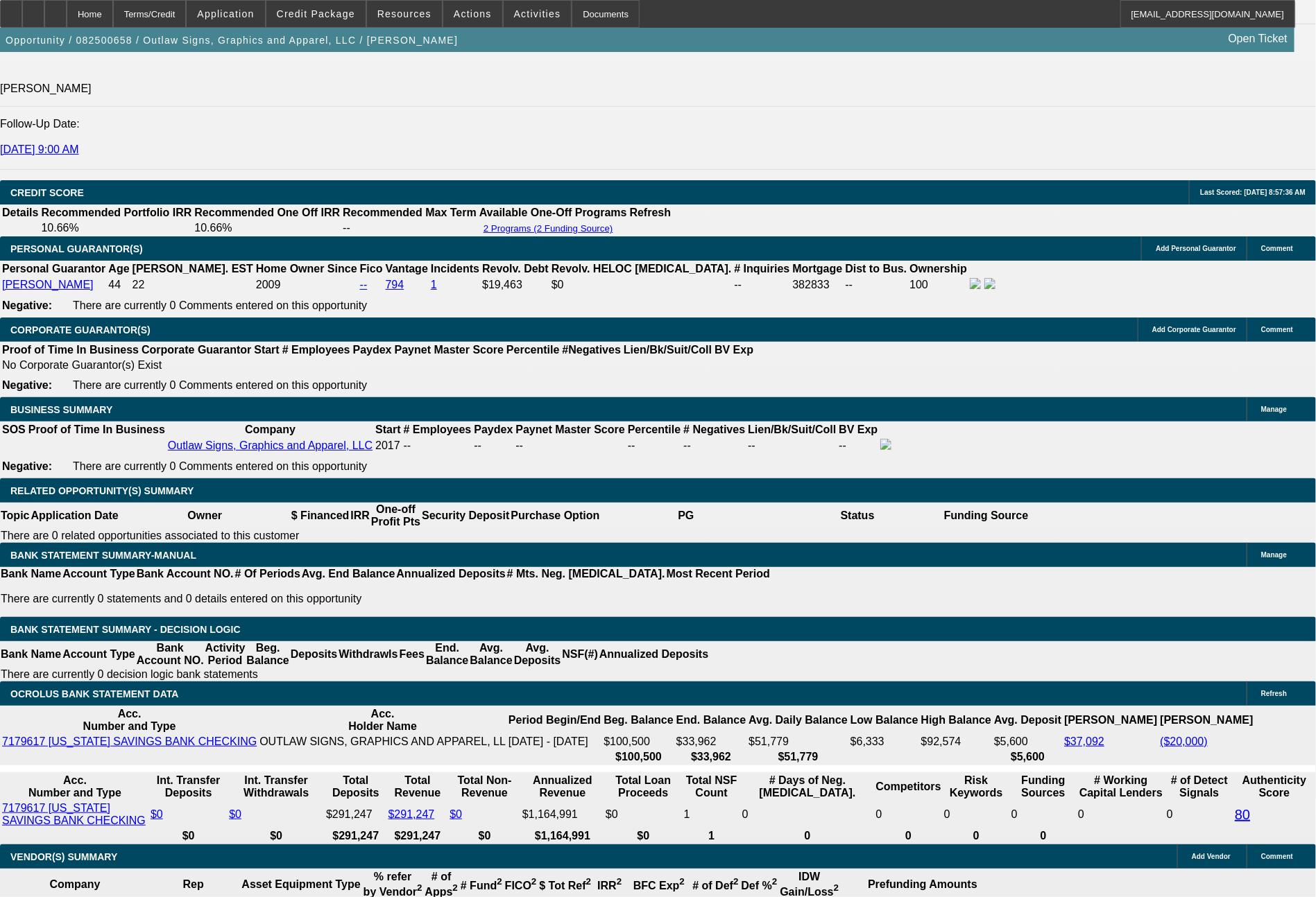
drag, startPoint x: 205, startPoint y: 562, endPoint x: 298, endPoint y: 557, distance: 93.1
type input "1"
type input "1897"
type input "11.7"
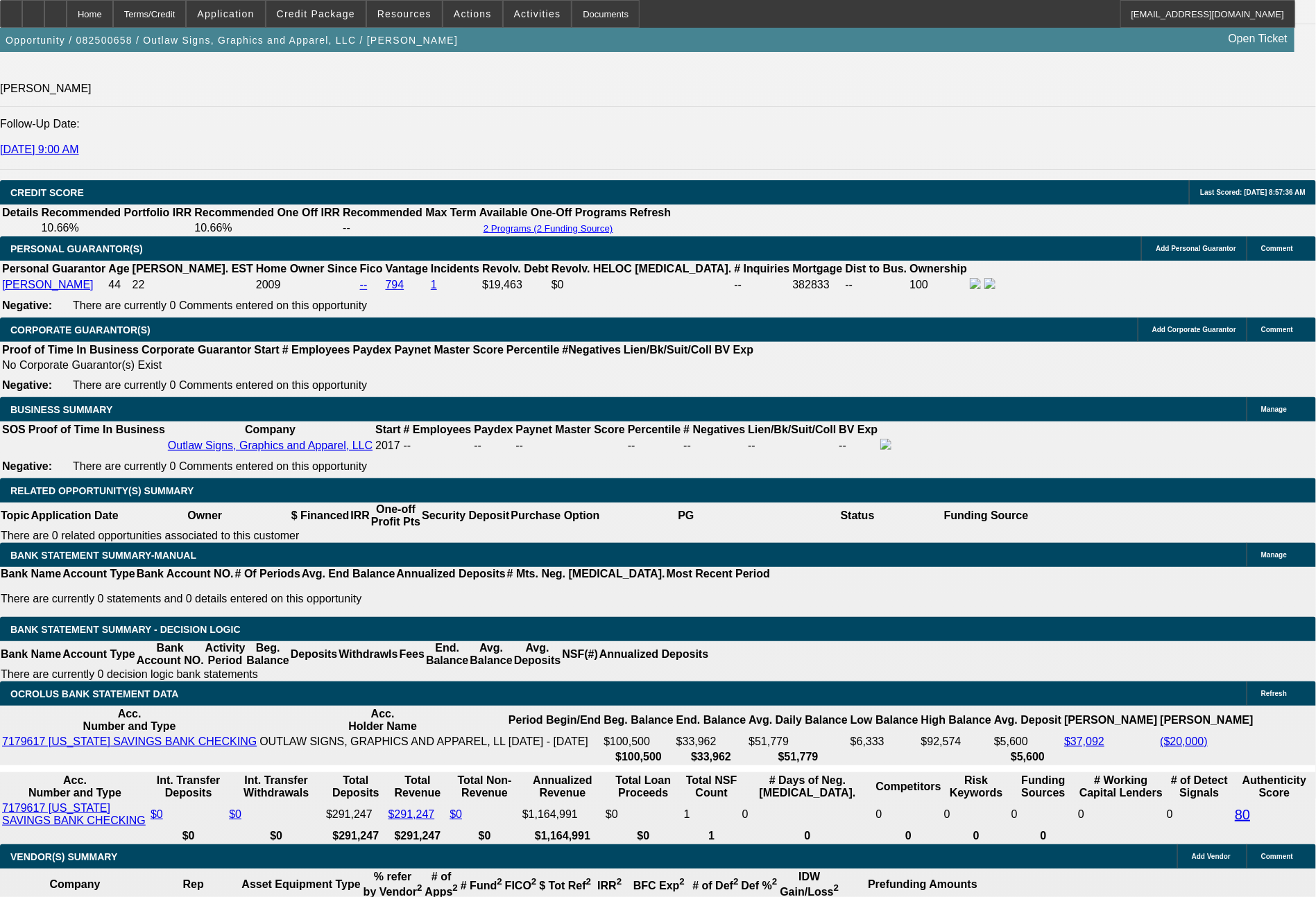
type input "$1,897.33"
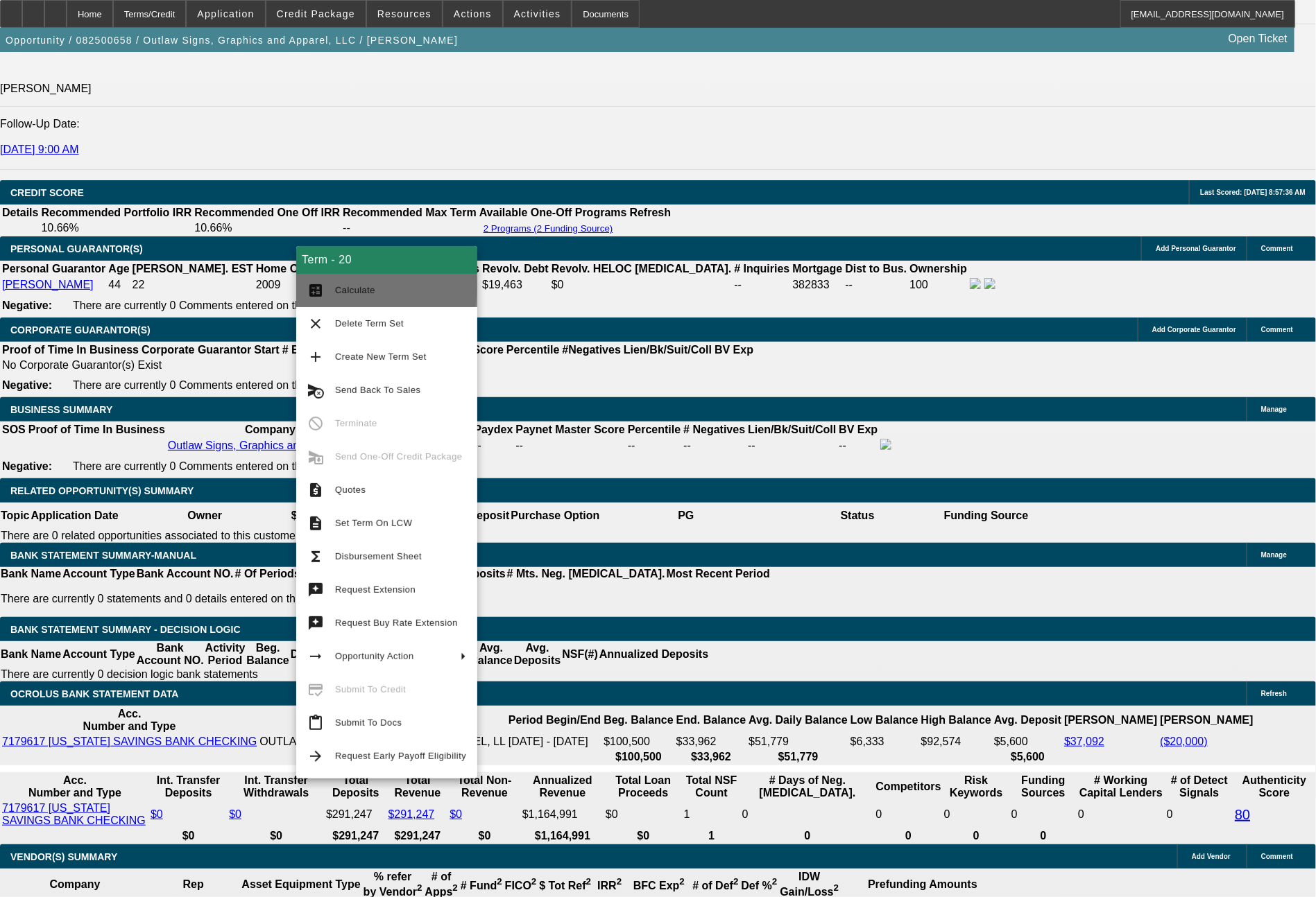
click at [386, 287] on span "Calculate" at bounding box center [400, 290] width 131 height 17
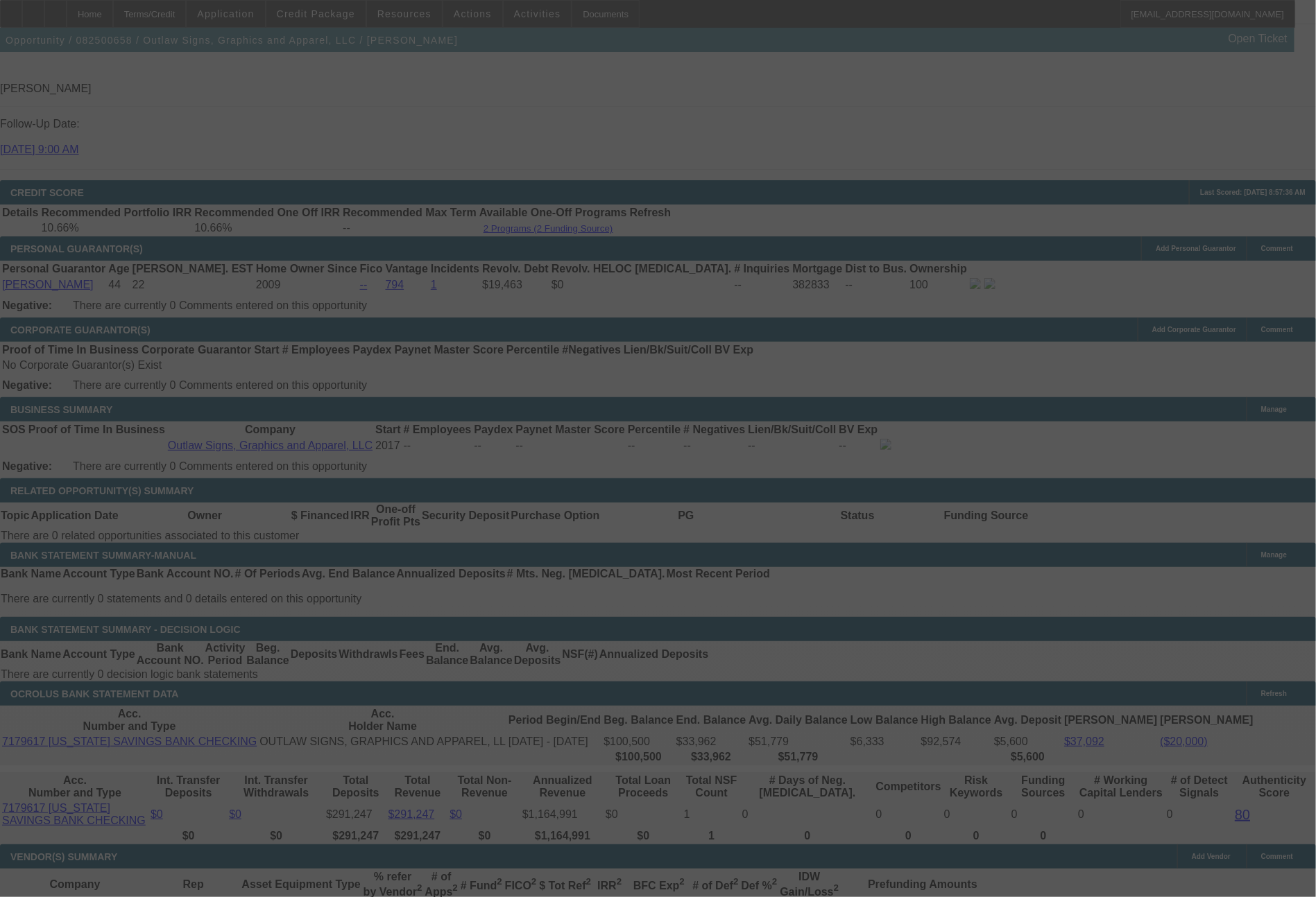
select select "0"
select select "6"
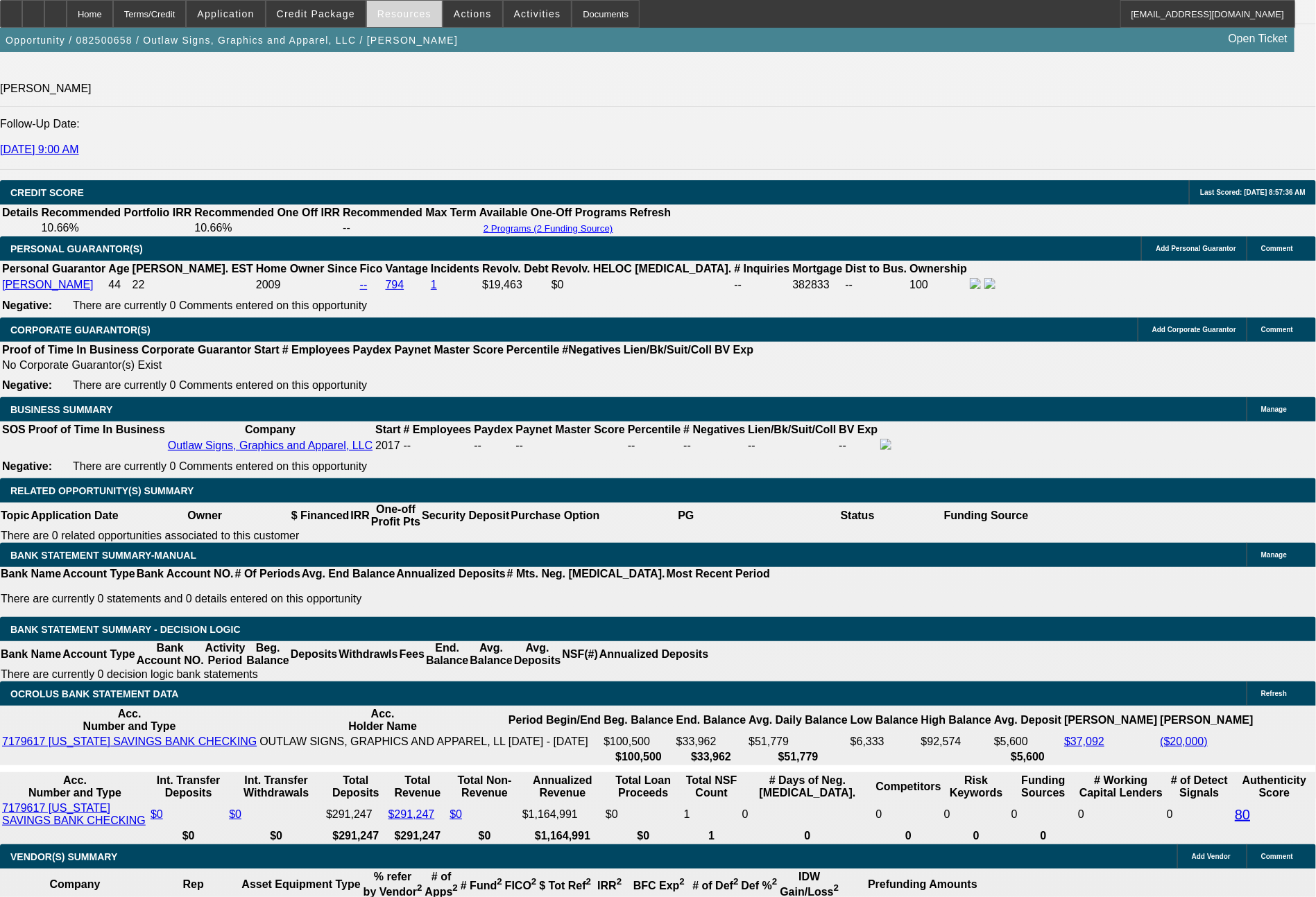
click at [404, 19] on span "Resources" at bounding box center [405, 13] width 54 height 11
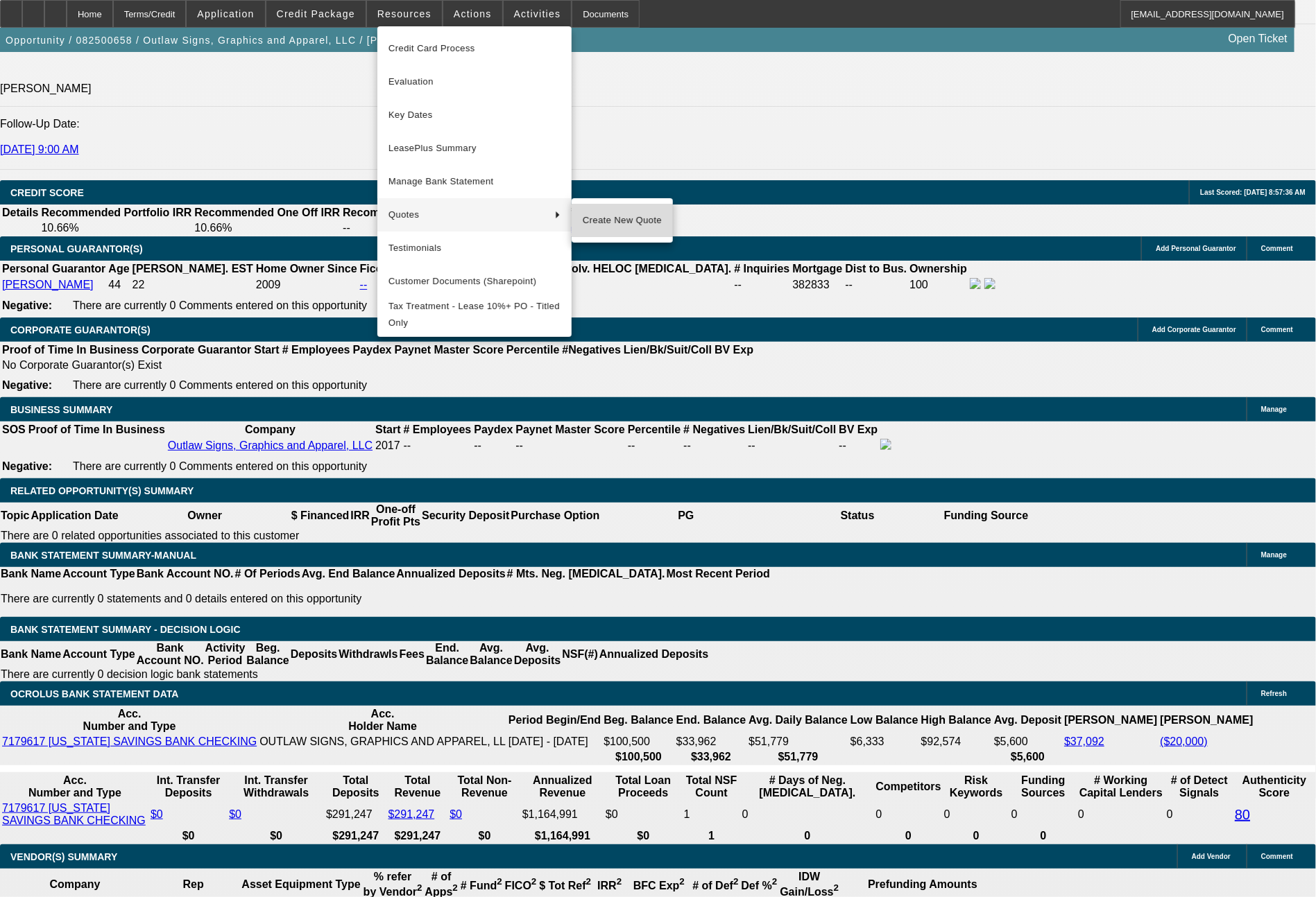
click at [640, 228] on span "Create New Quote" at bounding box center [622, 220] width 79 height 17
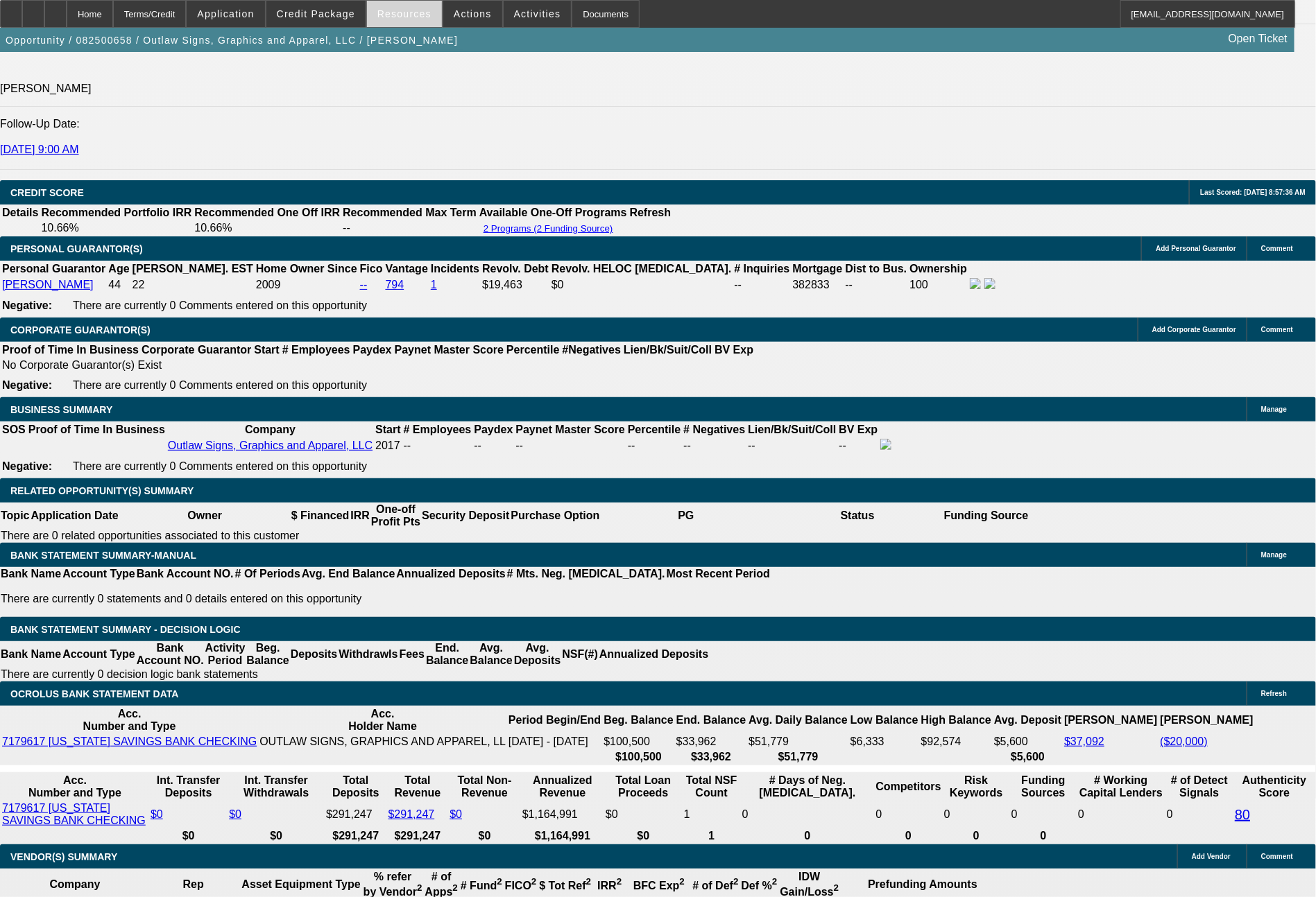
click at [416, 15] on span "Resources" at bounding box center [405, 13] width 54 height 11
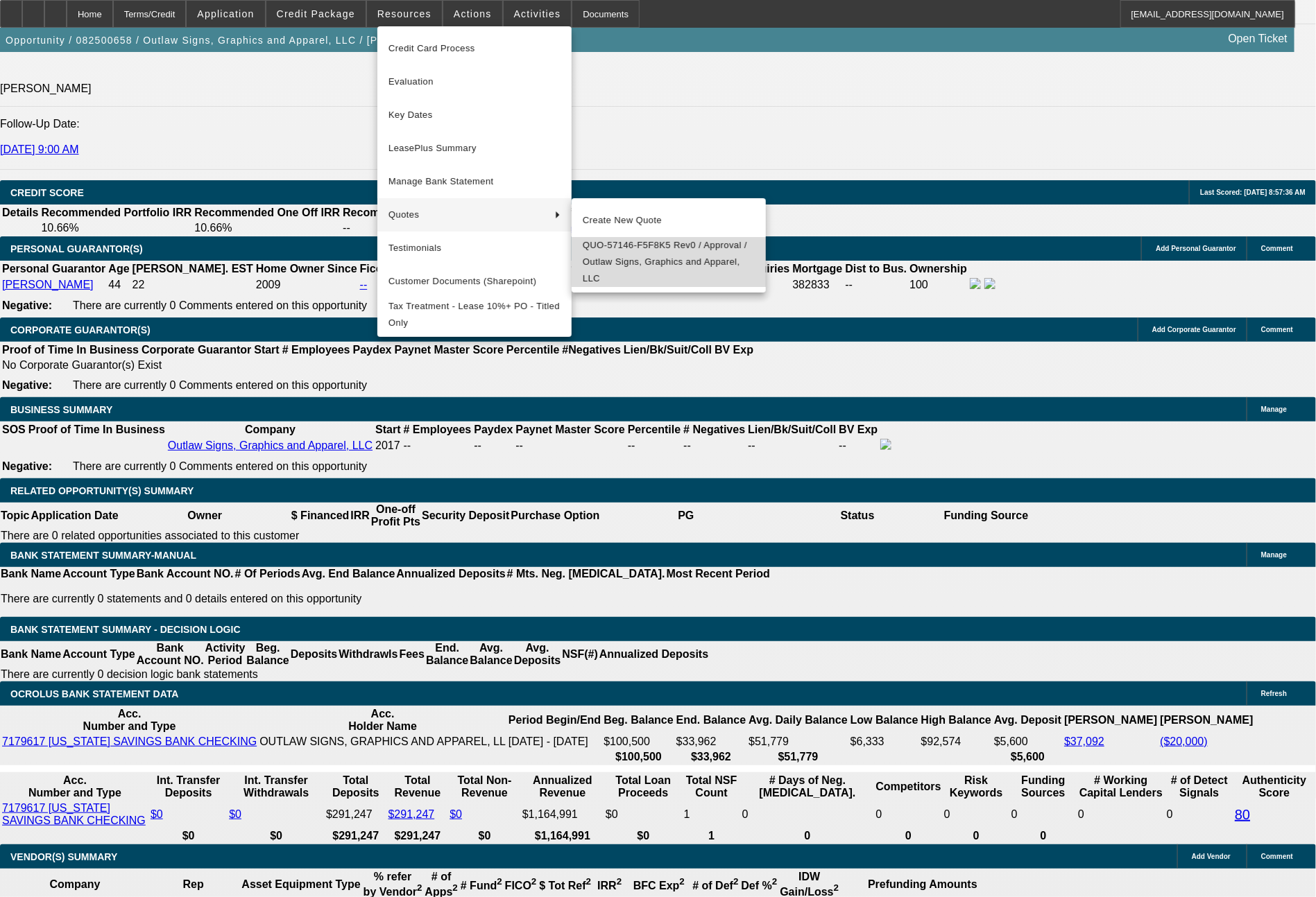
click at [606, 244] on span "QUO-57146-F5F8K5 Rev0 / Approval / Outlaw Signs, Graphics and Apparel, LLC" at bounding box center [669, 262] width 172 height 50
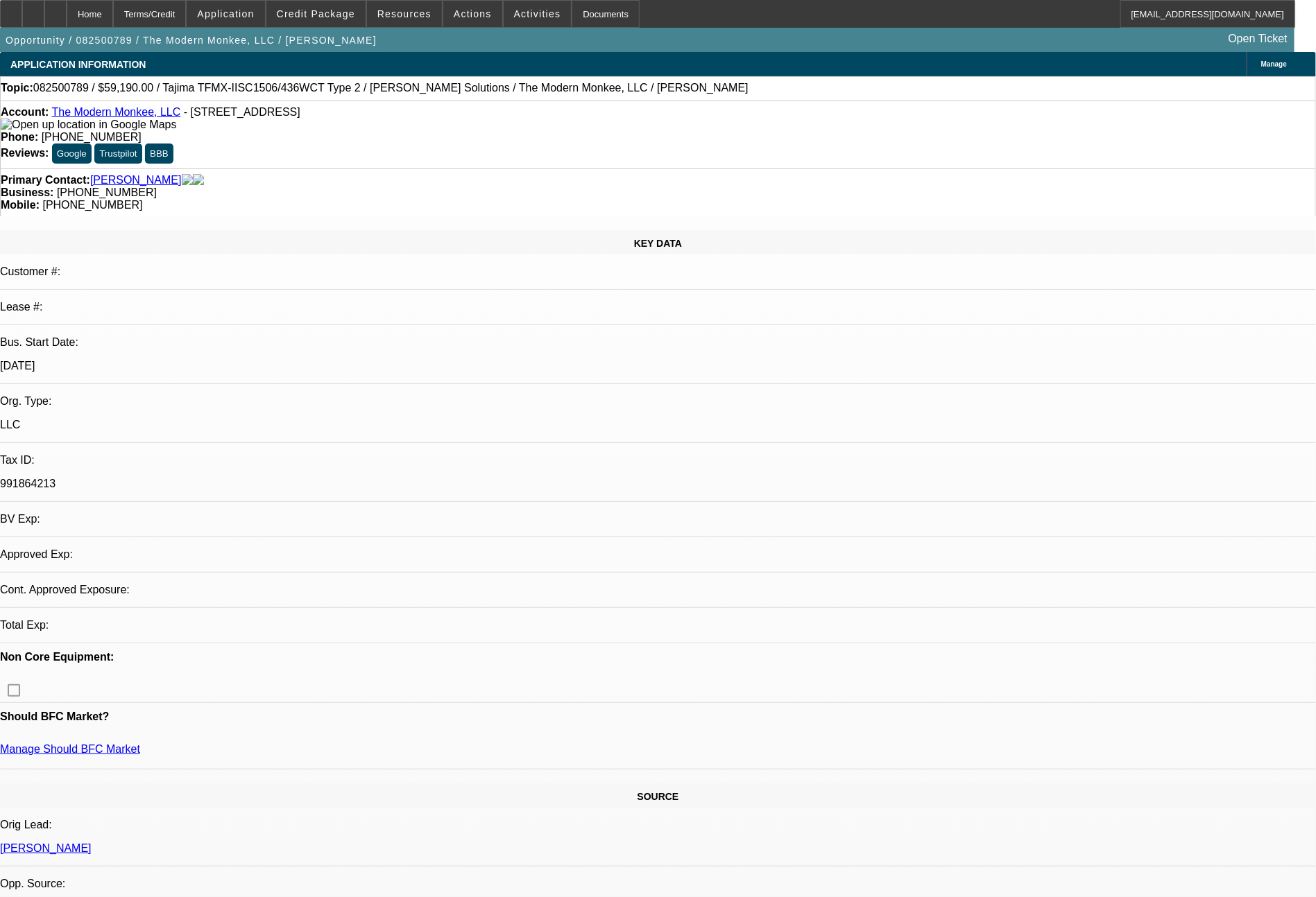
select select "0"
select select "2"
select select "0.1"
select select "4"
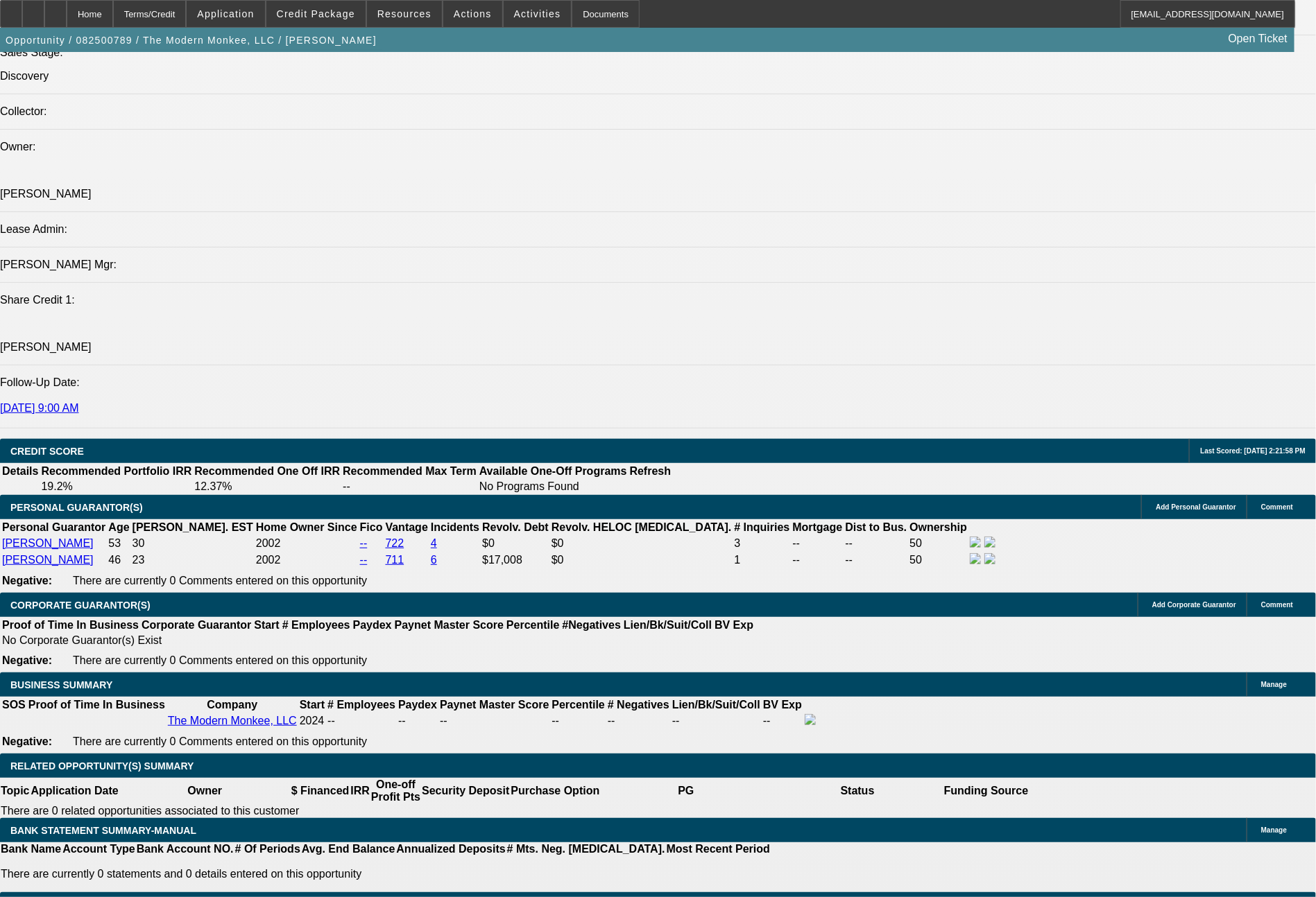
scroll to position [826, 0]
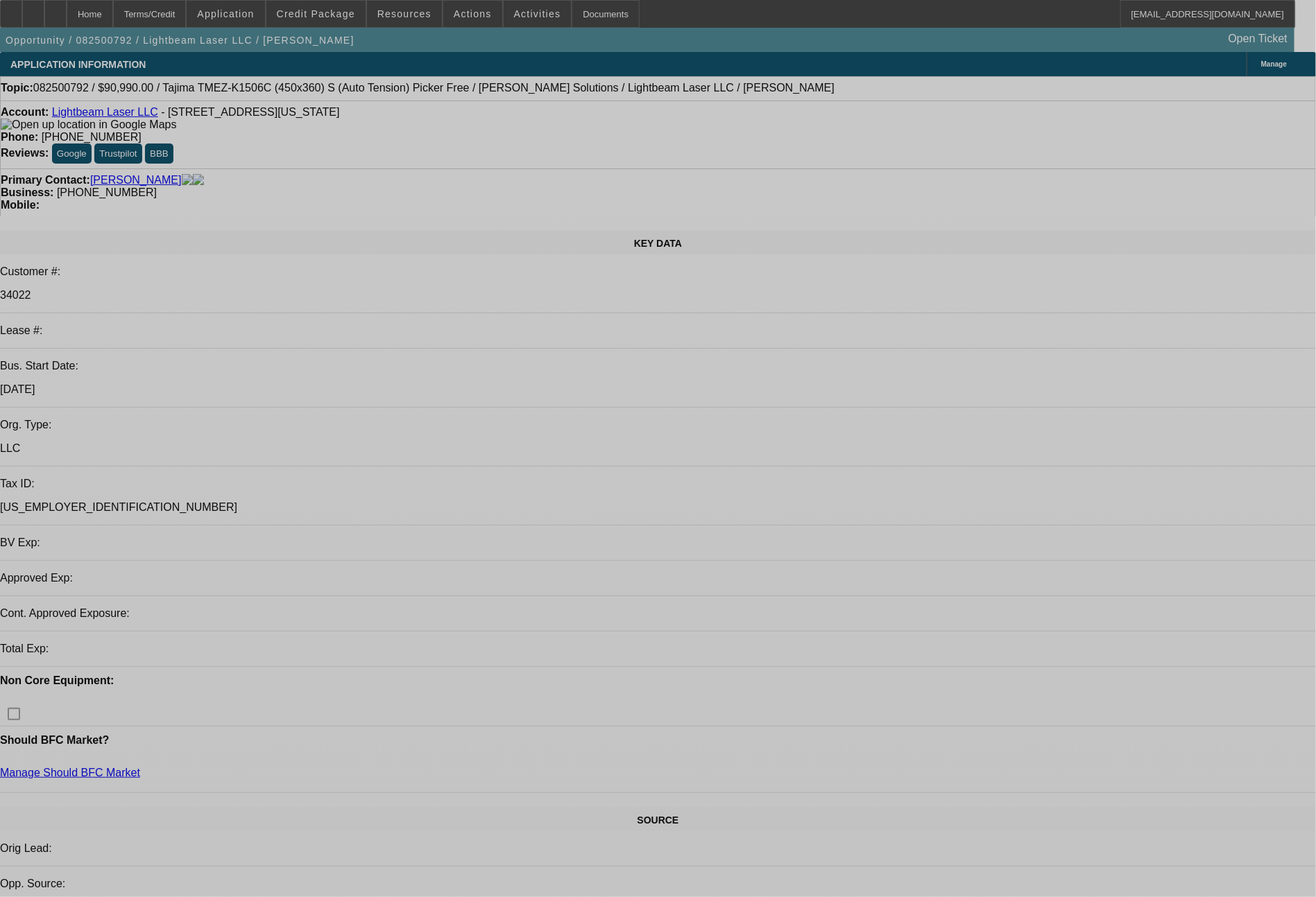
select select "0"
select select "2"
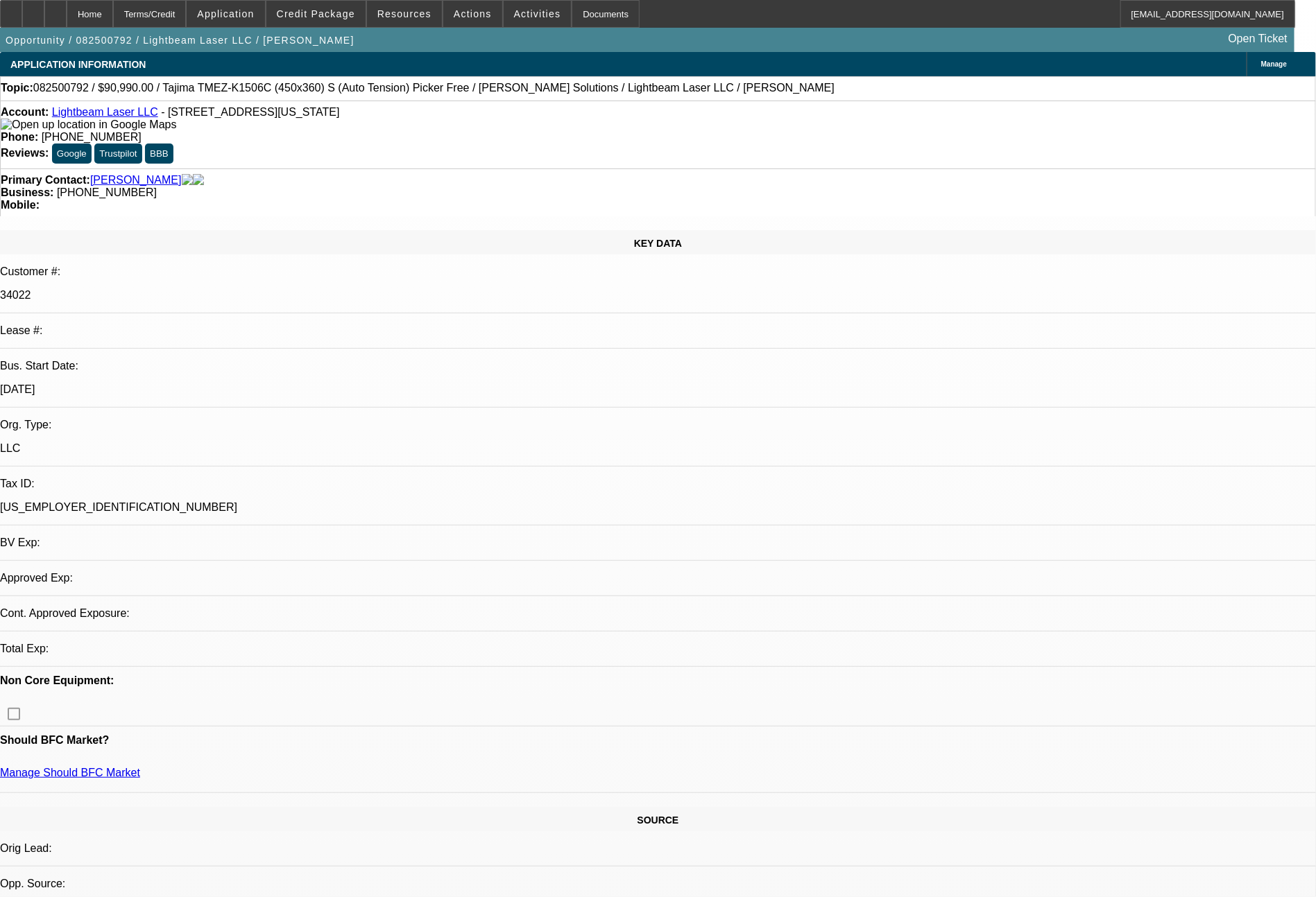
select select "2"
select select "0.1"
select select "4"
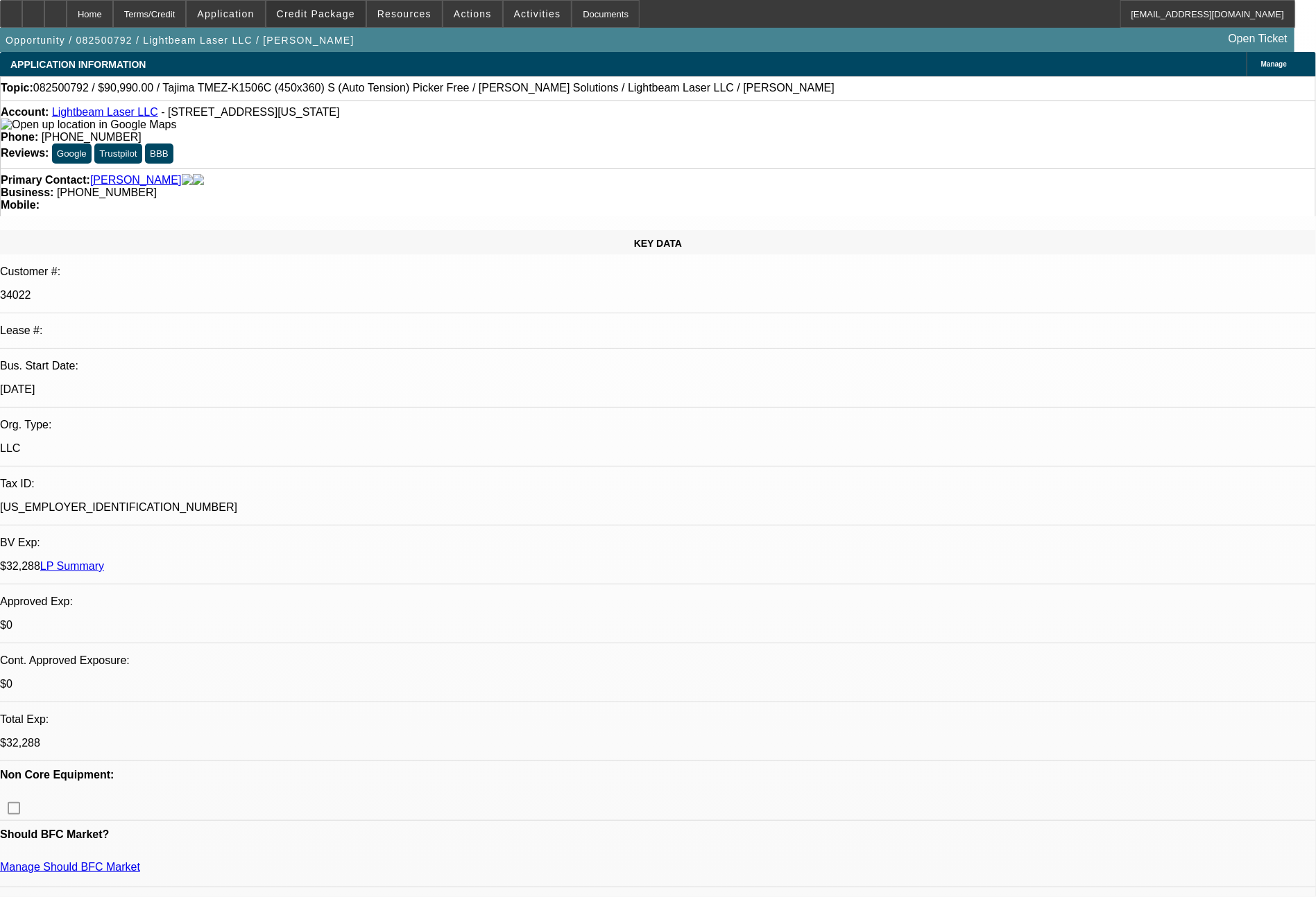
click at [355, 17] on span "Credit Package" at bounding box center [316, 13] width 79 height 11
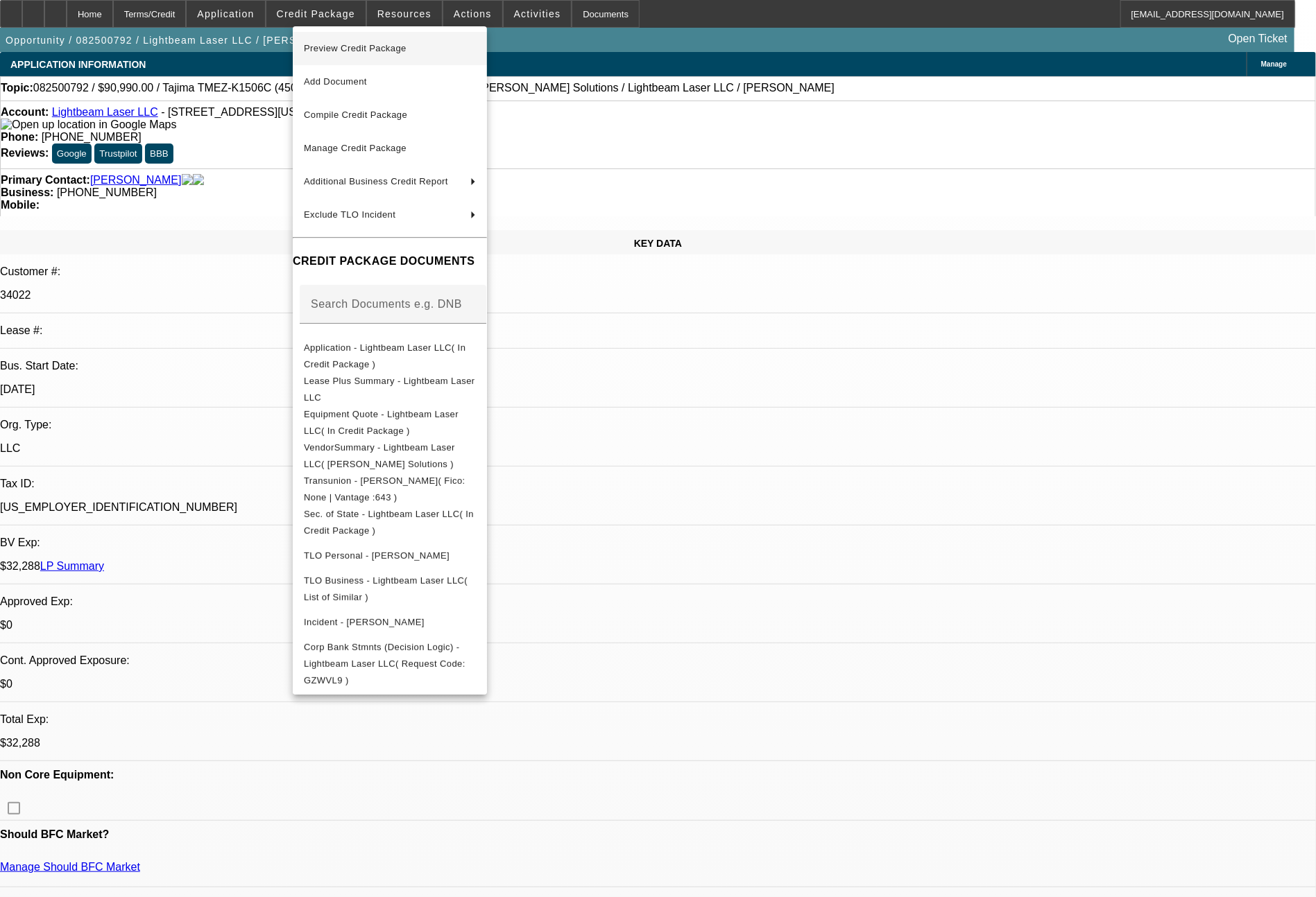
click at [377, 58] on button "Preview Credit Package" at bounding box center [389, 49] width 194 height 33
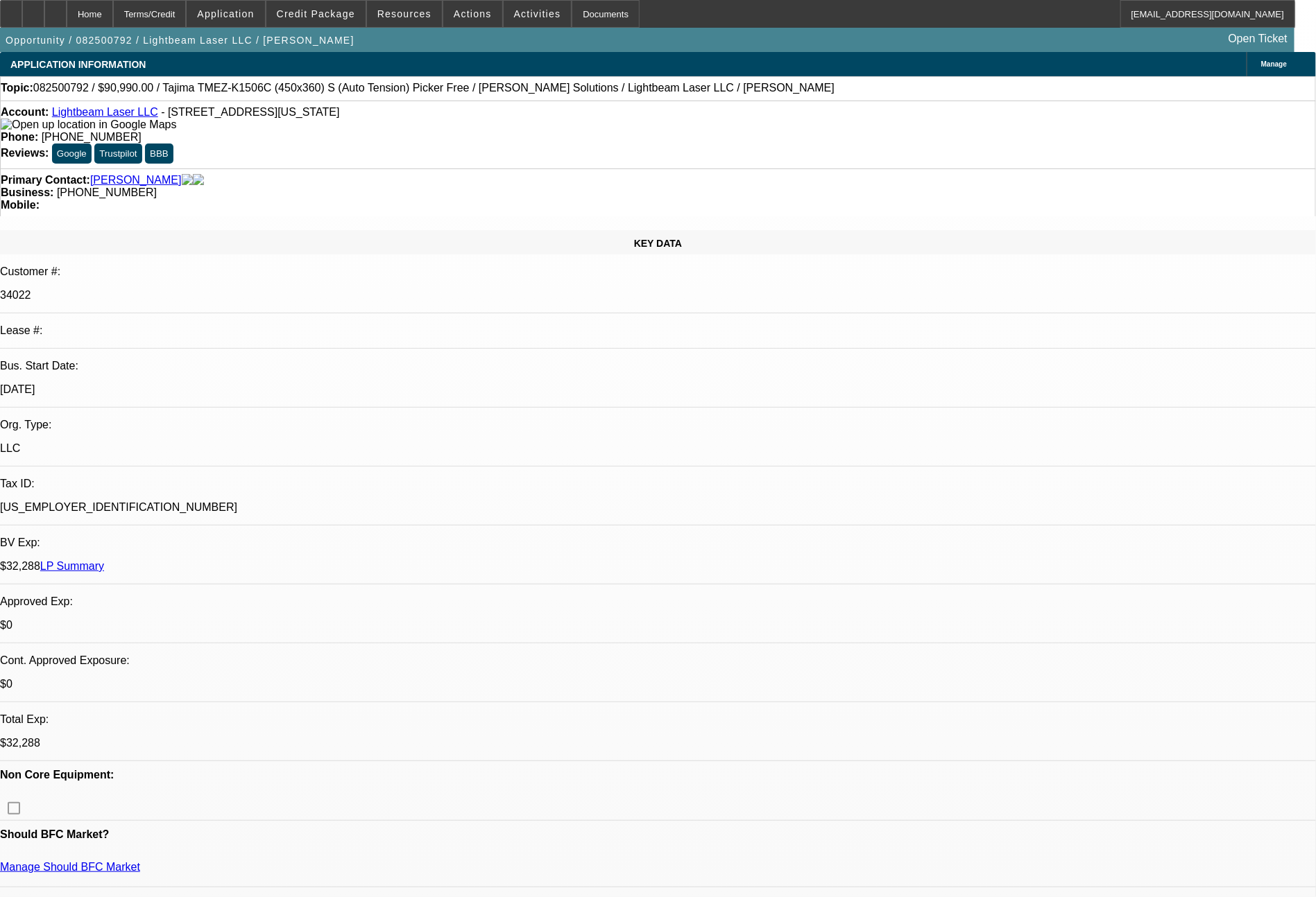
scroll to position [785, 0]
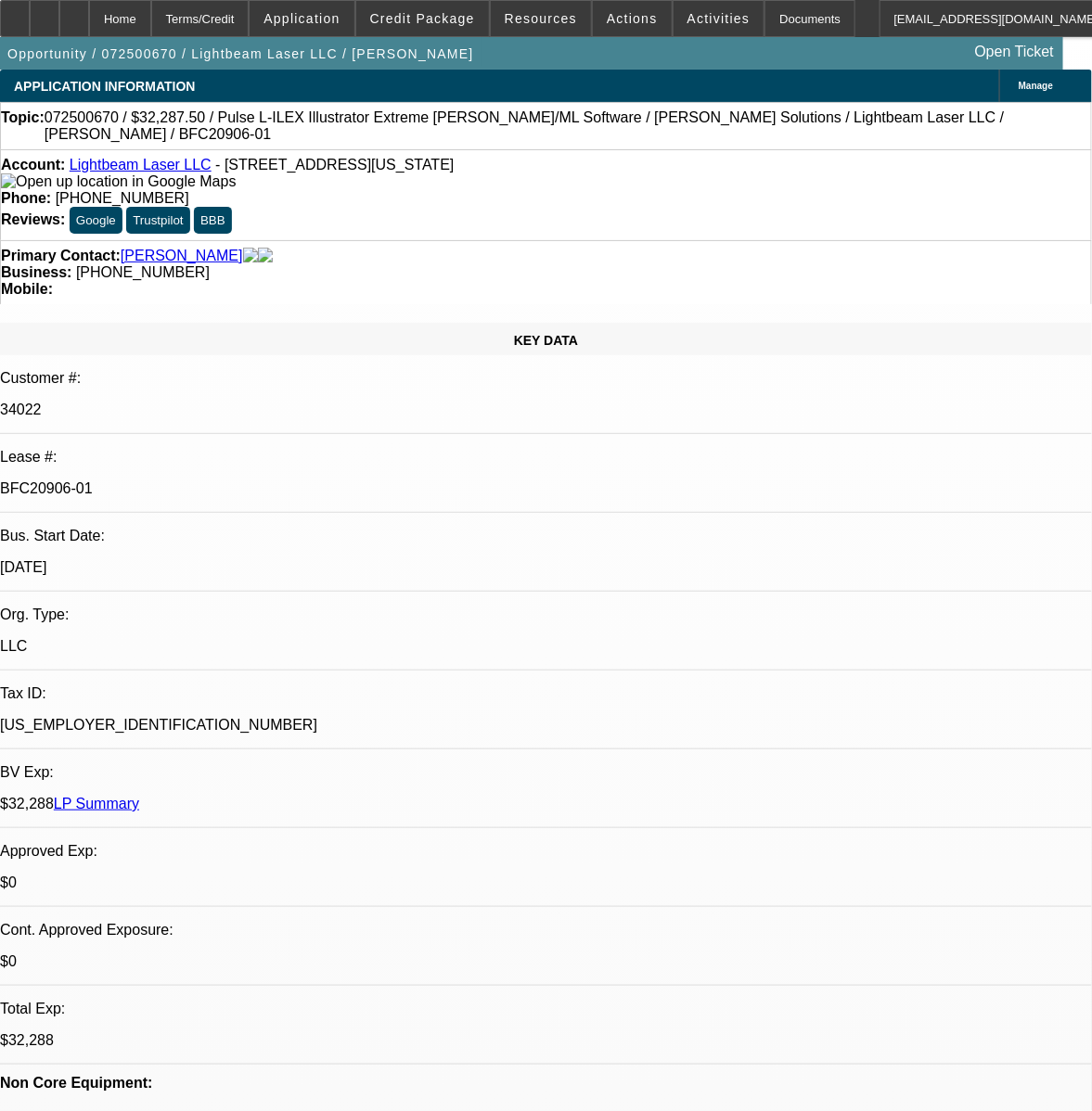
select select "0.1"
select select "2"
select select "0"
select select "6"
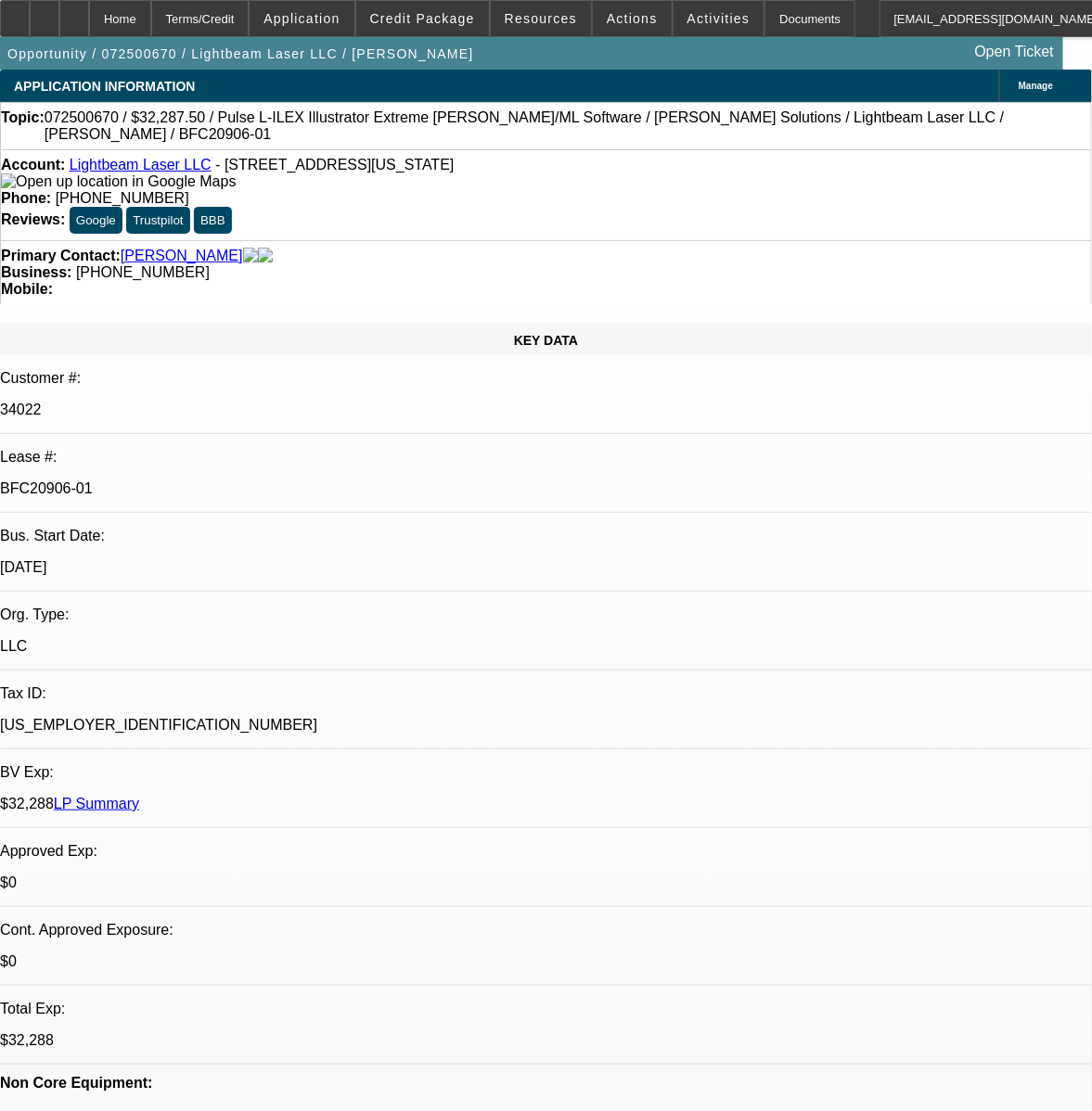
select select "0.1"
select select "2"
select select "0"
select select "6"
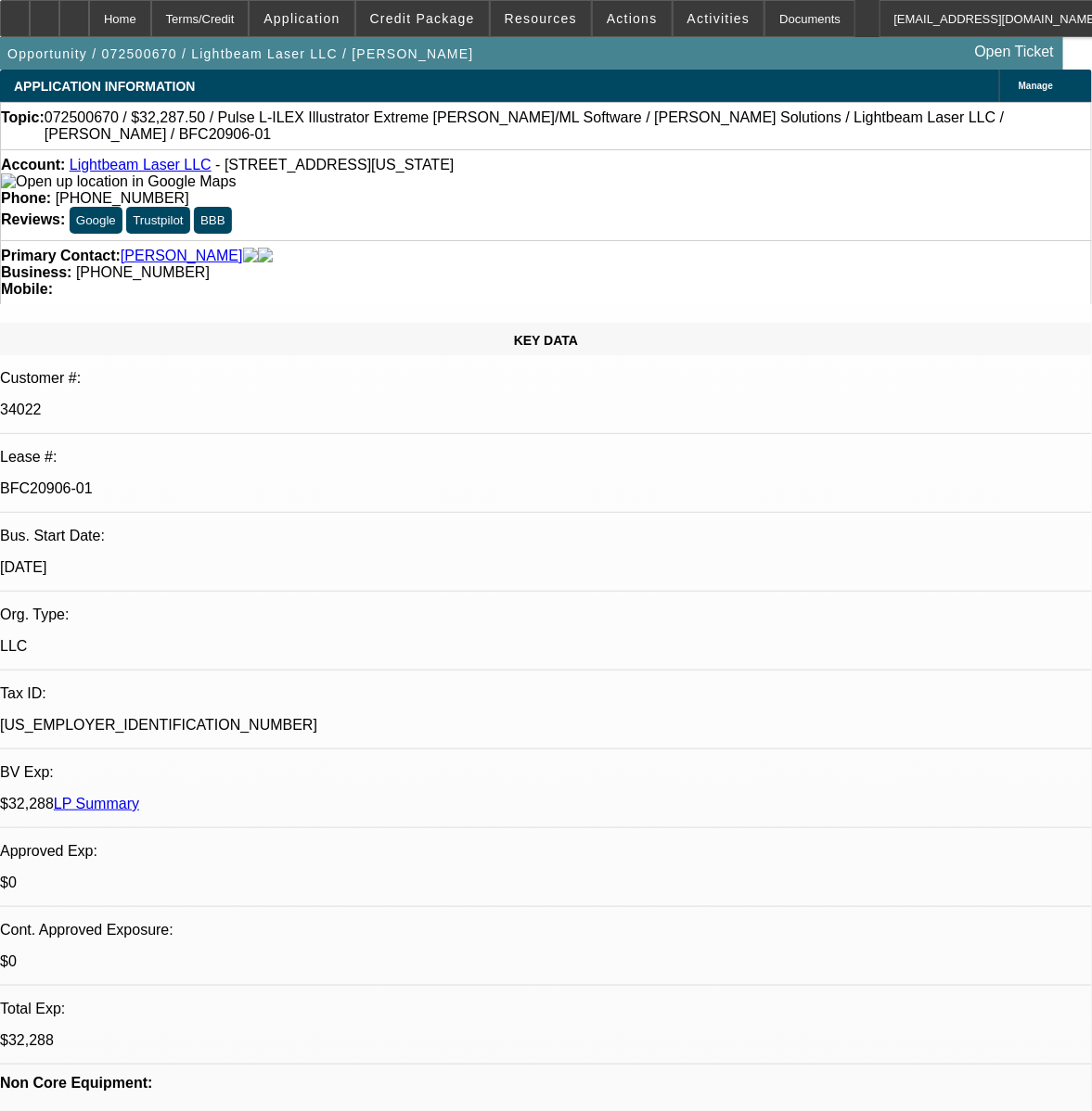
select select "0.1"
select select "2"
select select "0"
select select "6"
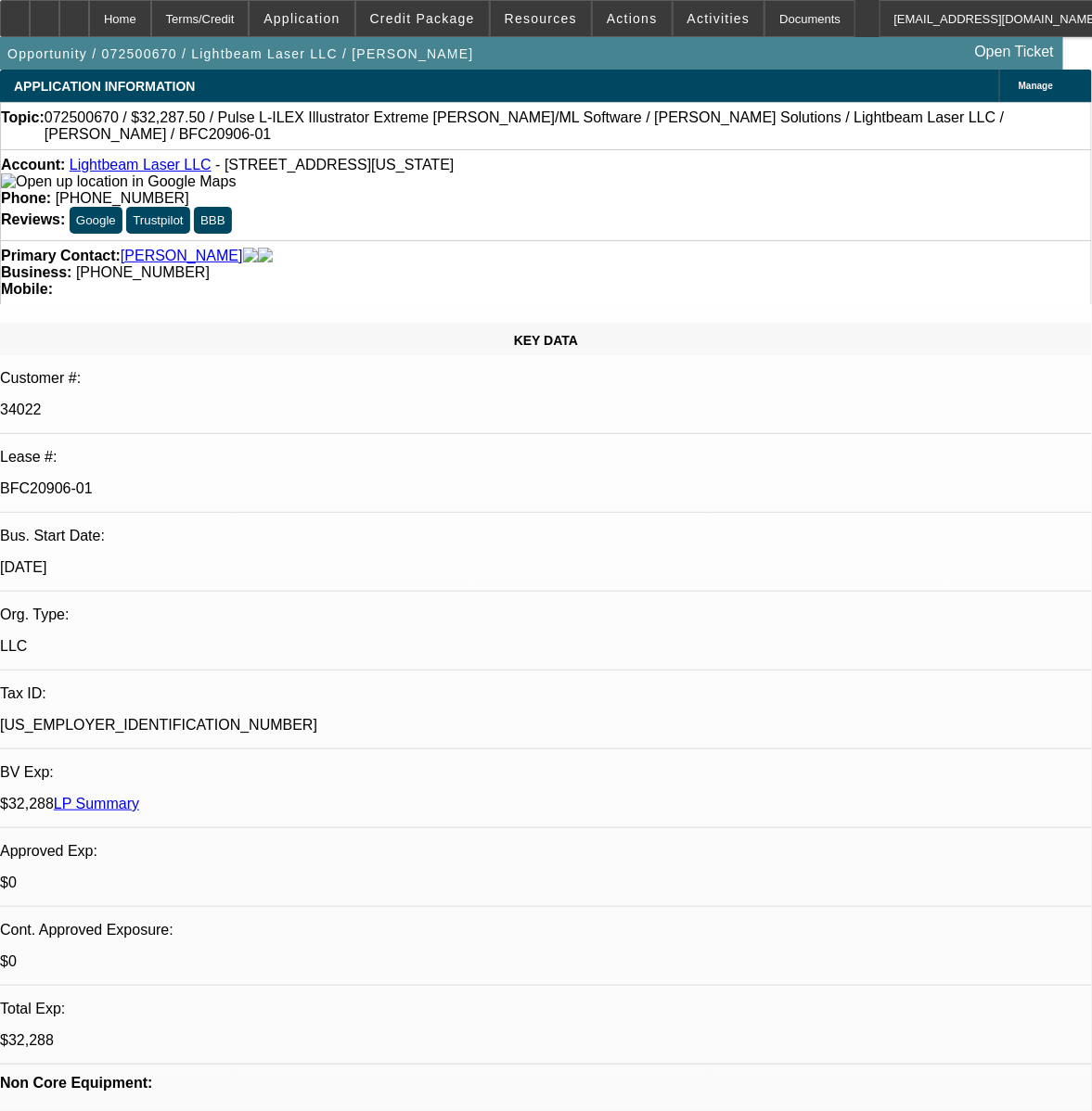
select select "0.1"
select select "2"
select select "0"
select select "6"
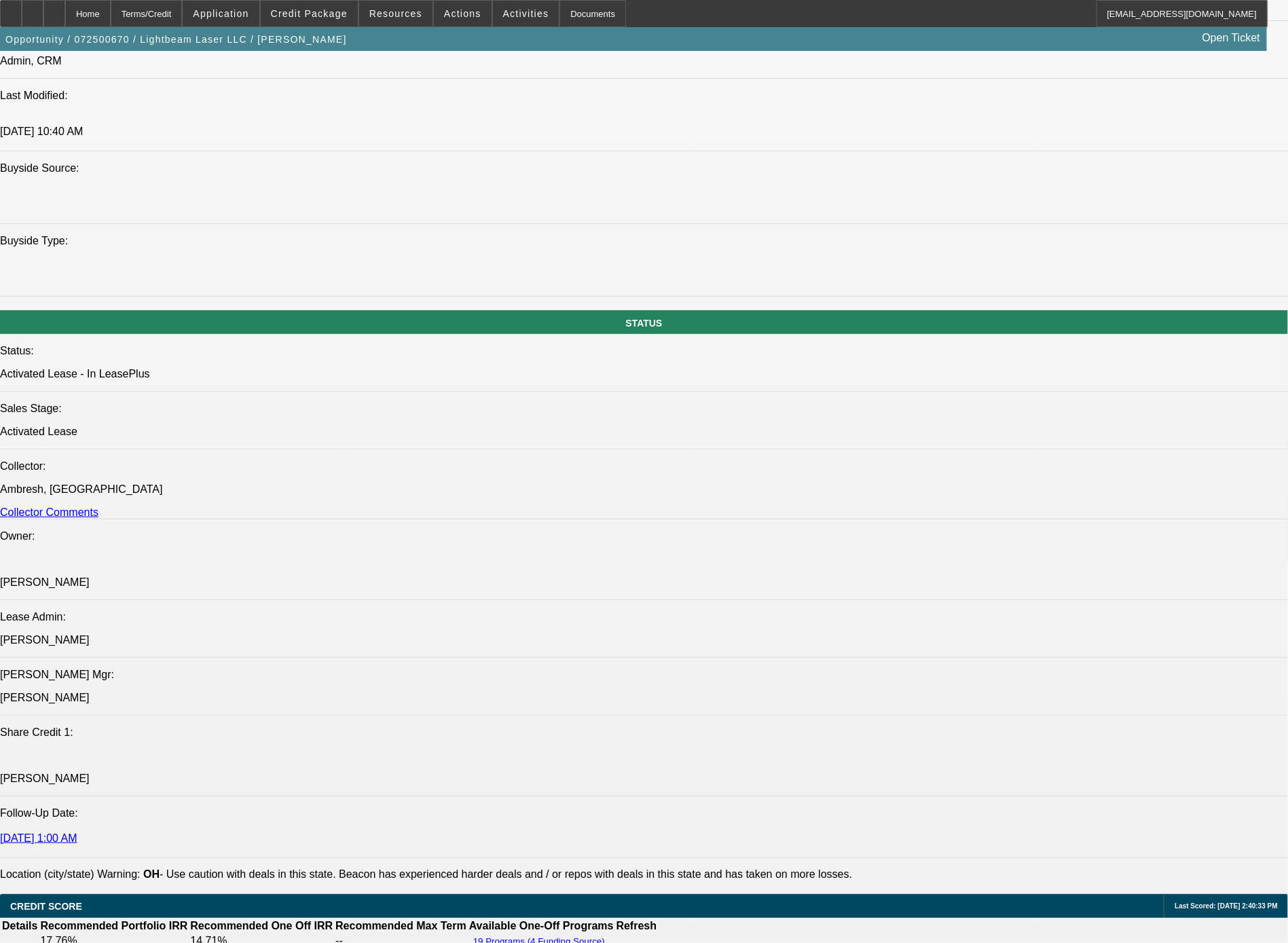
scroll to position [1283, 0]
